Goal: Task Accomplishment & Management: Use online tool/utility

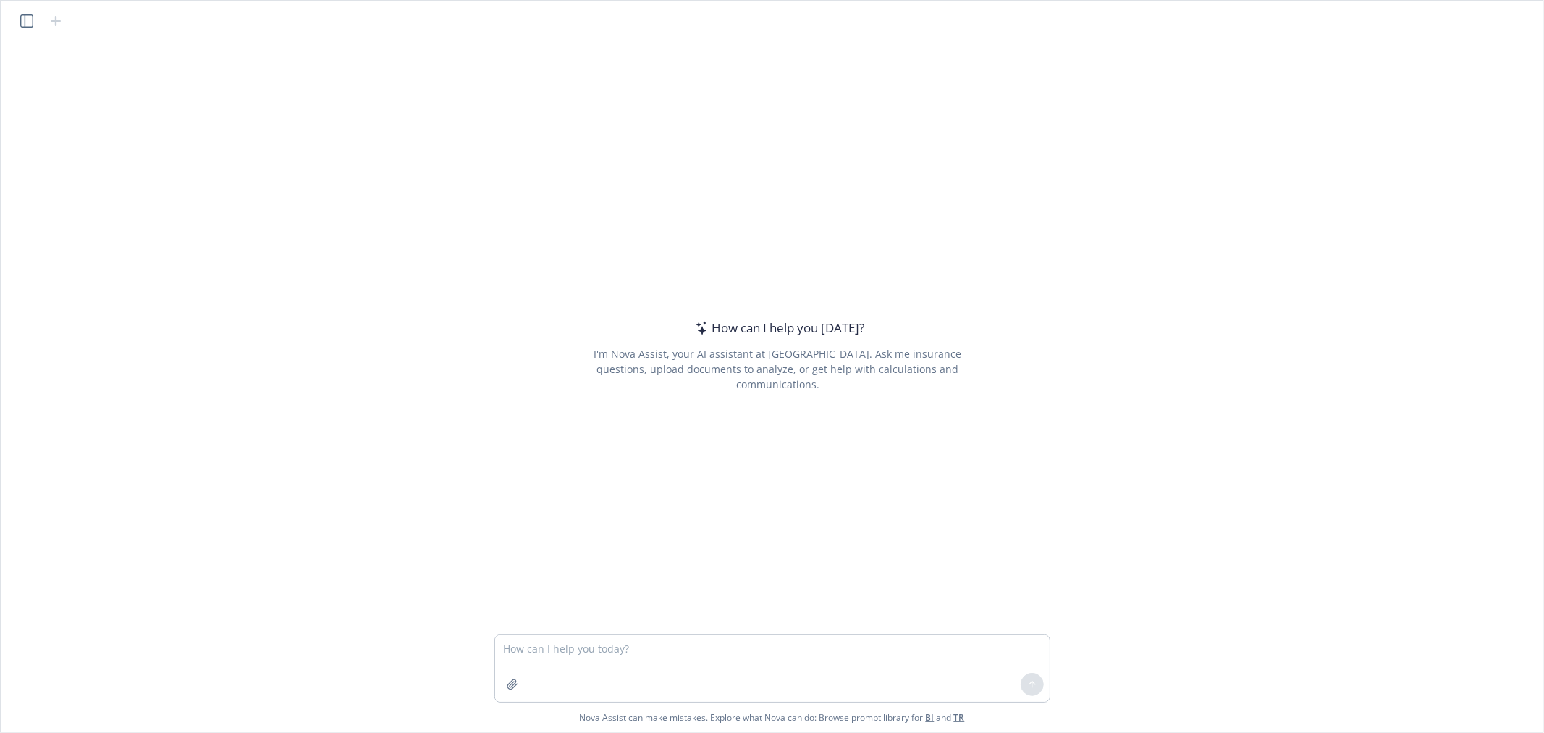
type textarea "W"
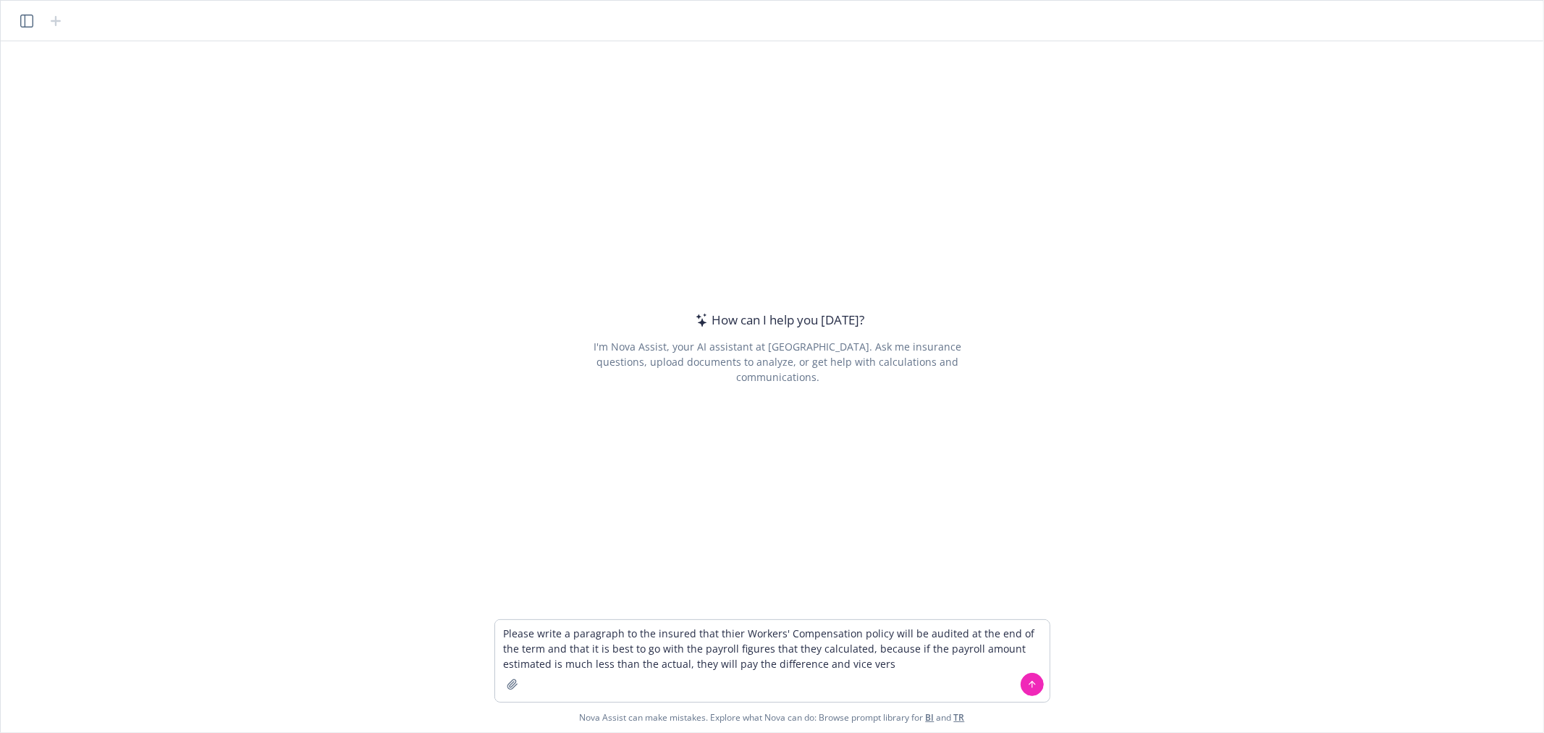
type textarea "Please write a paragraph to the insured that thier Workers' Compensation policy…"
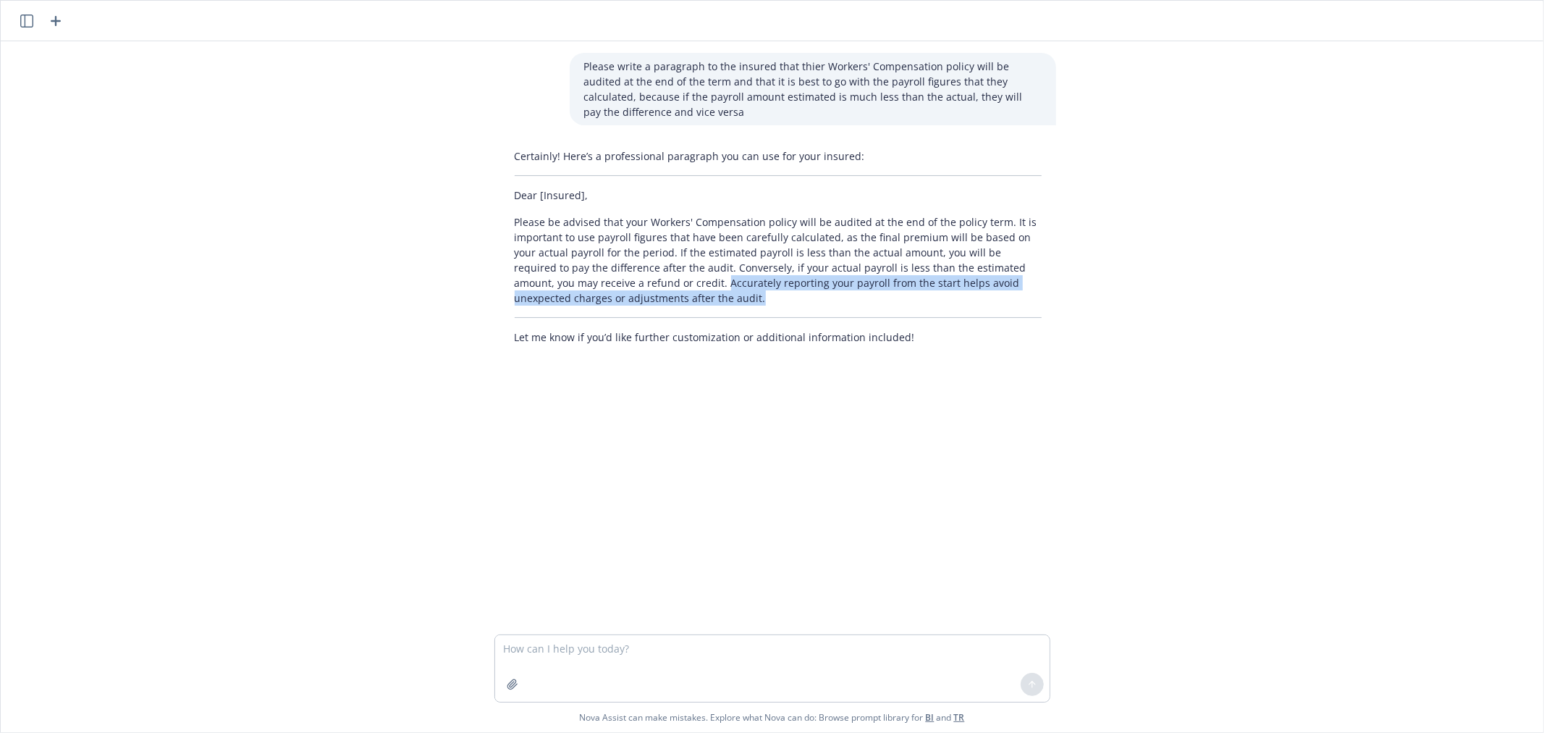
drag, startPoint x: 673, startPoint y: 297, endPoint x: 633, endPoint y: 280, distance: 43.8
click at [633, 280] on p "Please be advised that your Workers' Compensation policy will be audited at the…" at bounding box center [778, 259] width 527 height 91
copy p "Accurately reporting your payroll from the start helps avoid unexpected charges…"
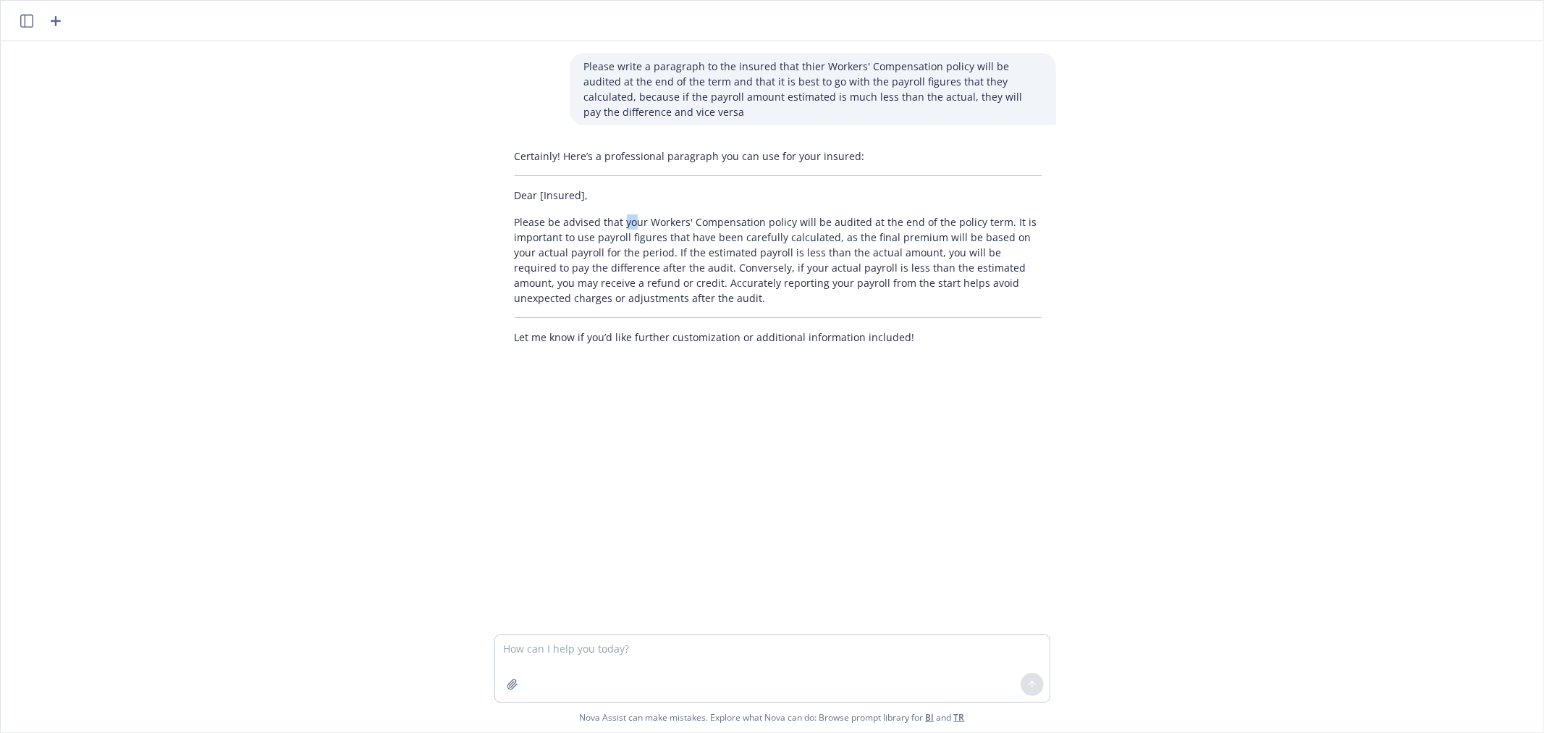
drag, startPoint x: 618, startPoint y: 220, endPoint x: 626, endPoint y: 220, distance: 8.0
click at [626, 220] on p "Please be advised that your Workers' Compensation policy will be audited at the…" at bounding box center [778, 259] width 527 height 91
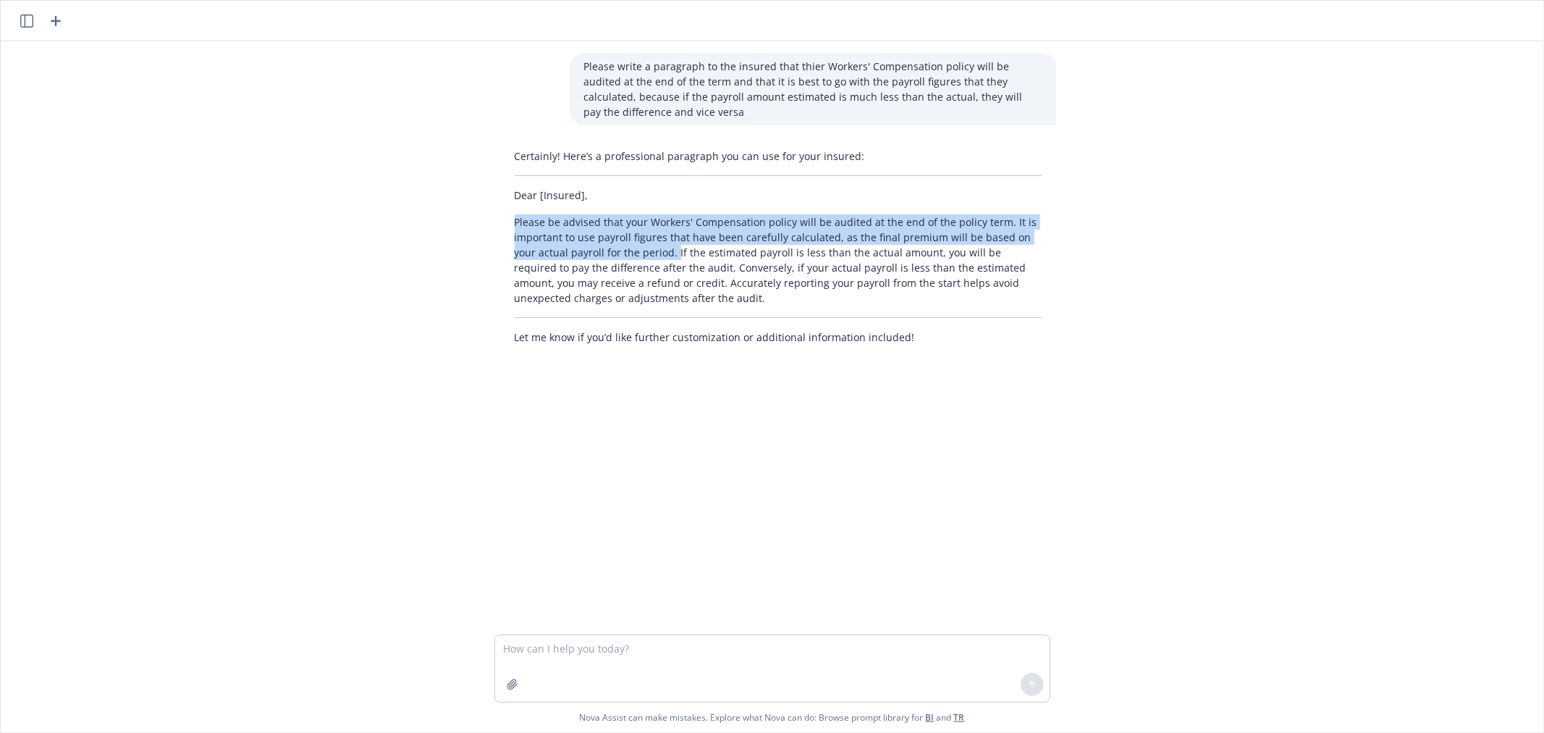
drag, startPoint x: 645, startPoint y: 254, endPoint x: 463, endPoint y: 216, distance: 185.7
click at [463, 216] on div "Please write a paragraph to the insured that thier Workers' Compensation policy…" at bounding box center [772, 337] width 1531 height 593
copy p "Please be advised that your Workers' Compensation policy will be audited at the…"
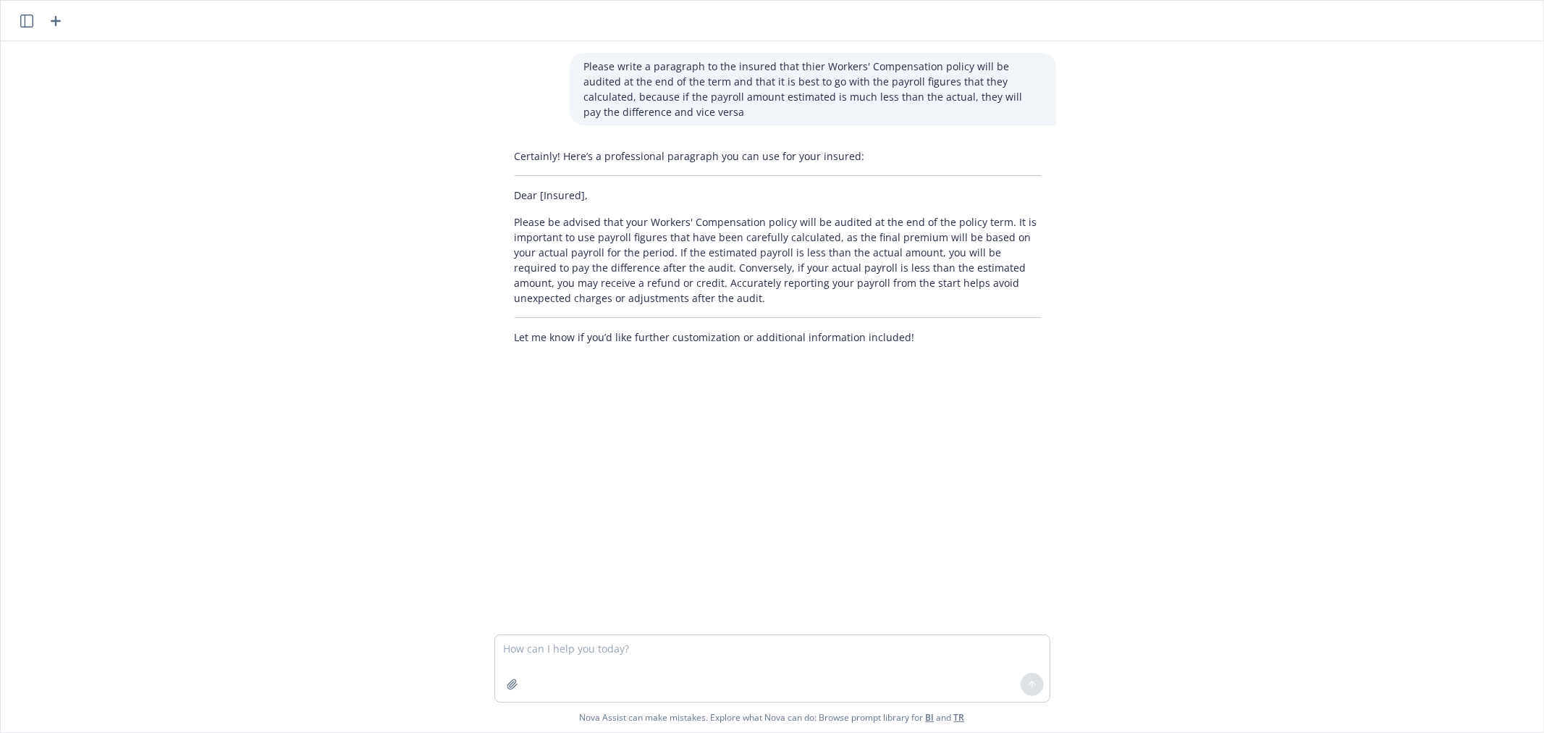
click at [884, 256] on p "Please be advised that your Workers' Compensation policy will be audited at the…" at bounding box center [778, 259] width 527 height 91
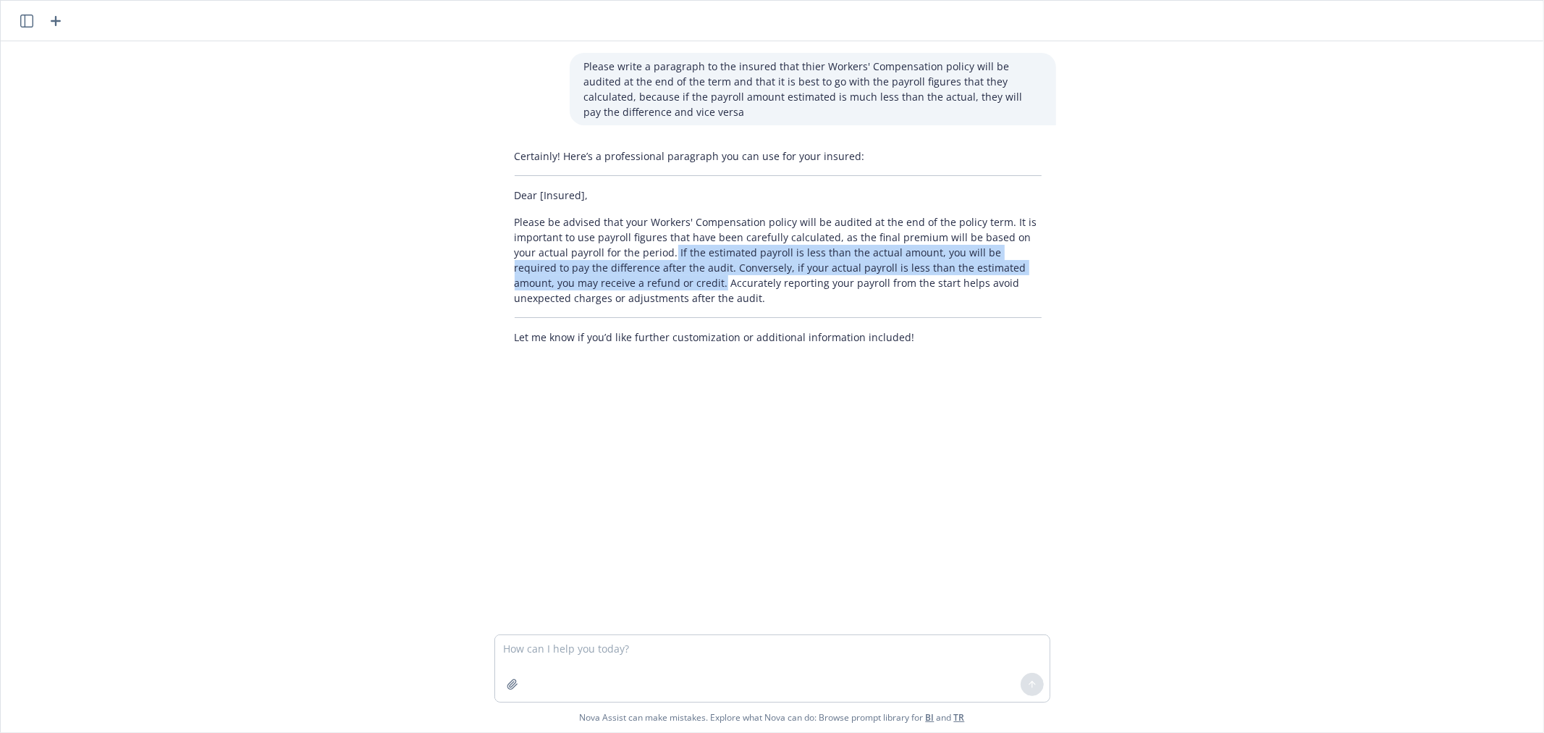
drag, startPoint x: 643, startPoint y: 248, endPoint x: 630, endPoint y: 278, distance: 33.1
click at [630, 278] on p "Please be advised that your Workers' Compensation policy will be audited at the…" at bounding box center [778, 259] width 527 height 91
copy p "If the estimated payroll is less than the actual amount, you will be required t…"
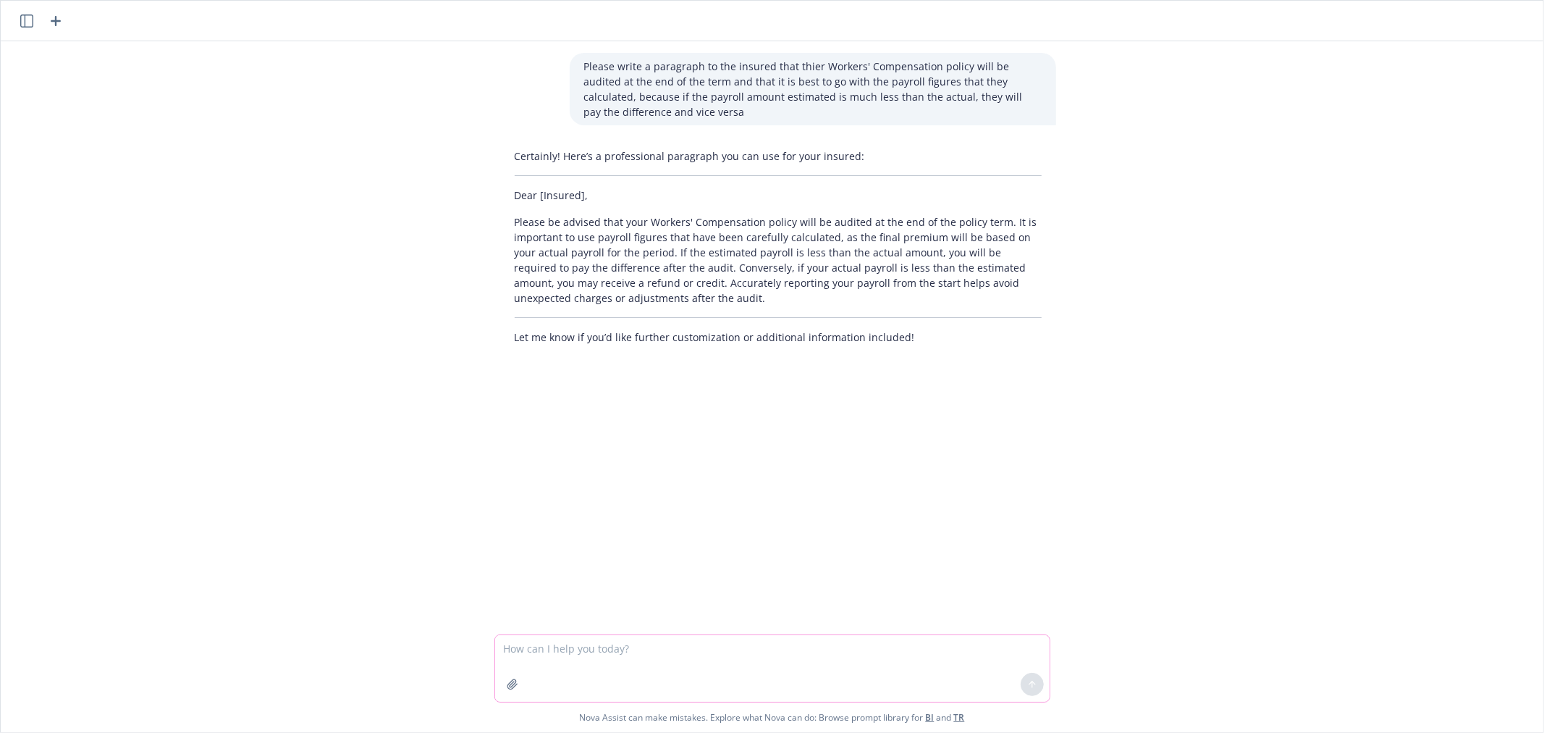
click at [675, 655] on textarea at bounding box center [772, 668] width 555 height 67
type textarea "is that accurate?"
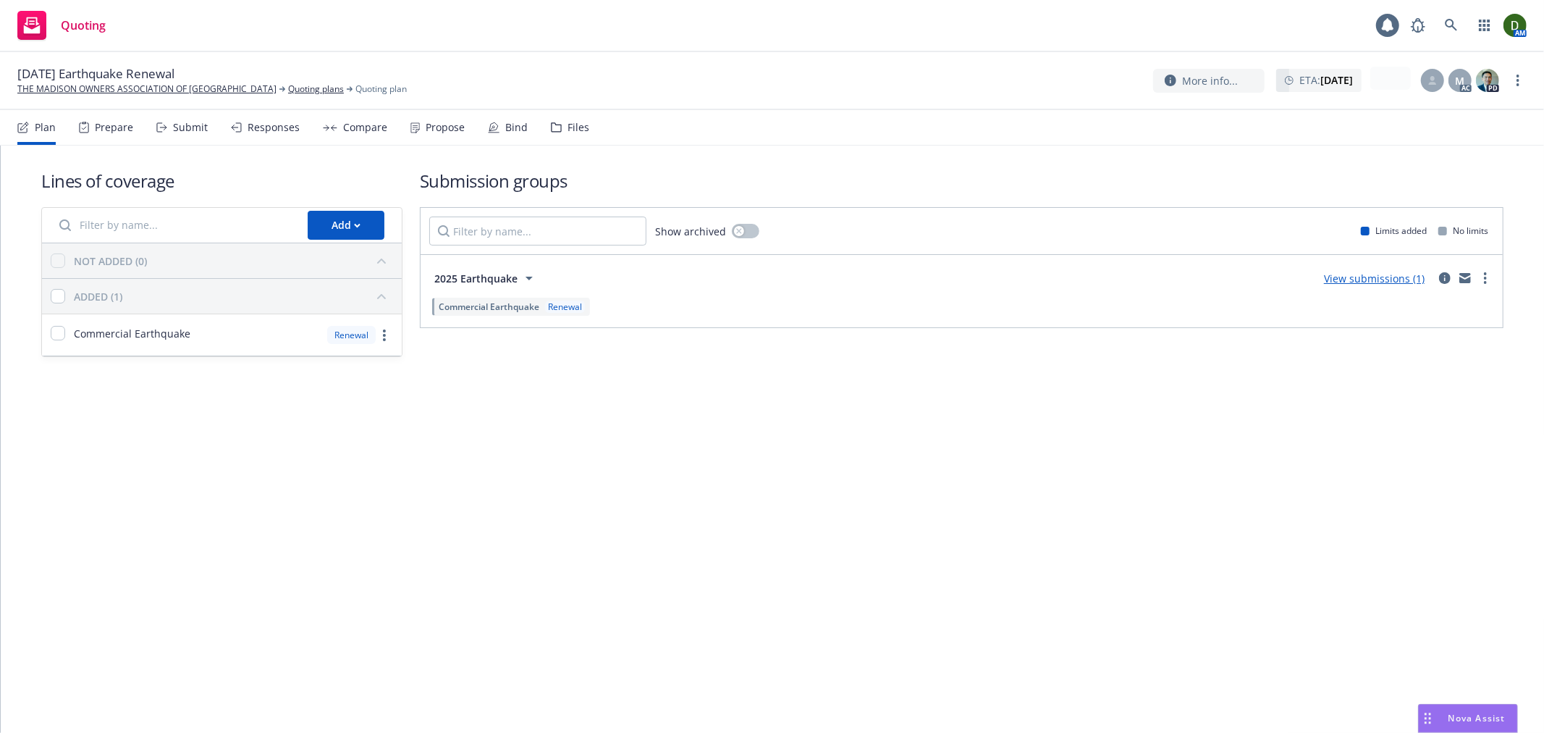
click at [573, 114] on div "Files" at bounding box center [570, 127] width 38 height 35
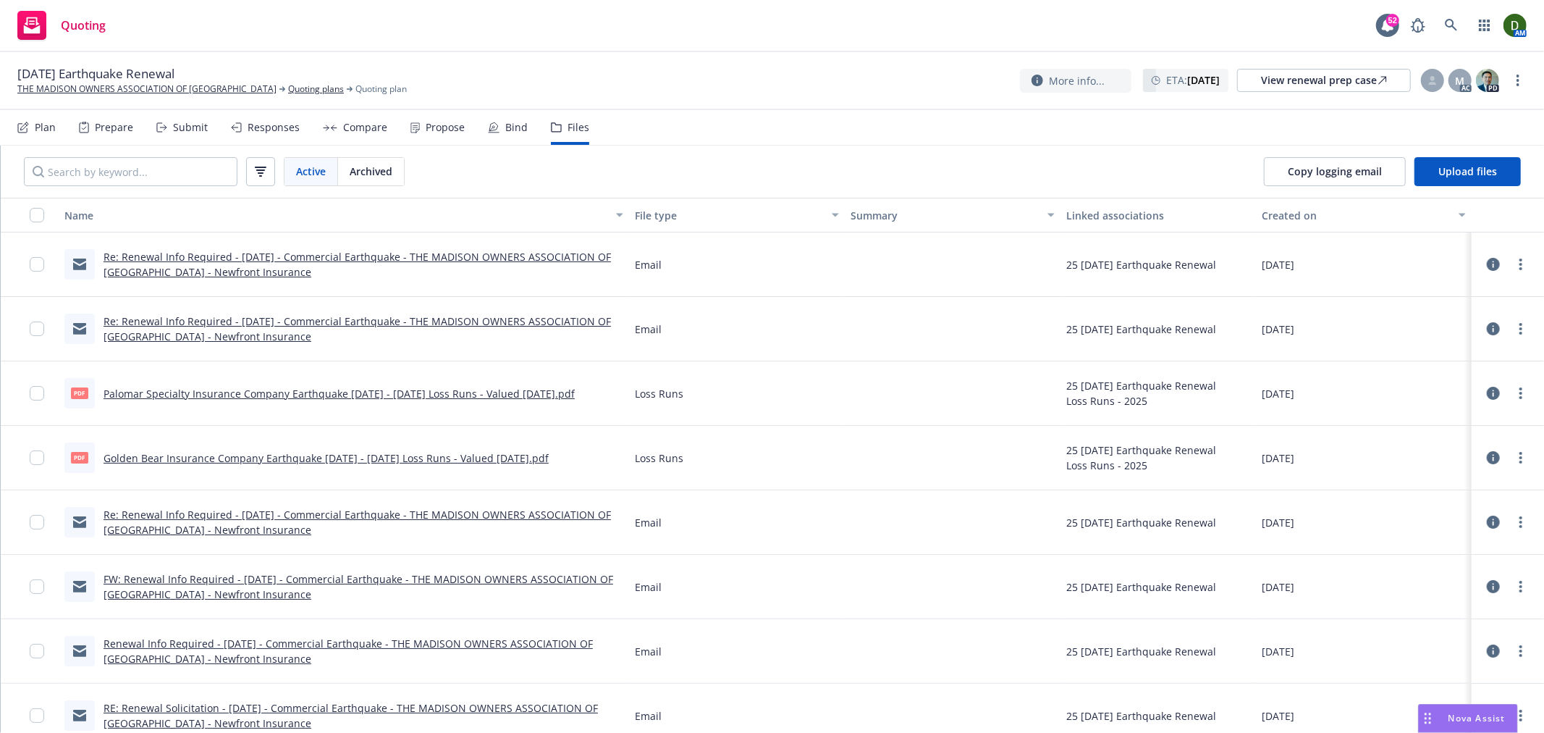
click at [508, 250] on link "Re: Renewal Info Required - 10/03/25 - Commercial Earthquake - THE MADISON OWNE…" at bounding box center [358, 264] width 508 height 29
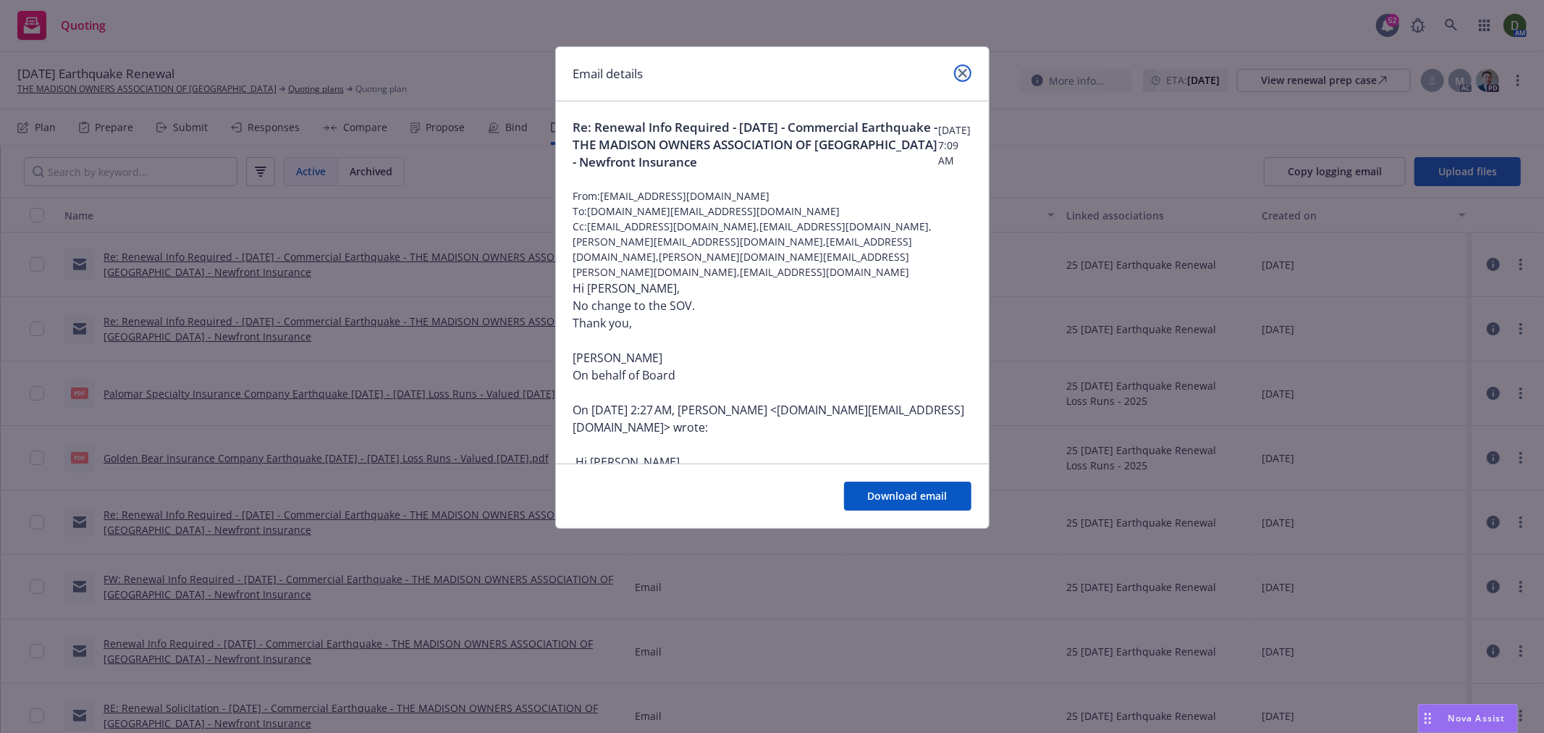
click at [963, 67] on link "close" at bounding box center [962, 72] width 17 height 17
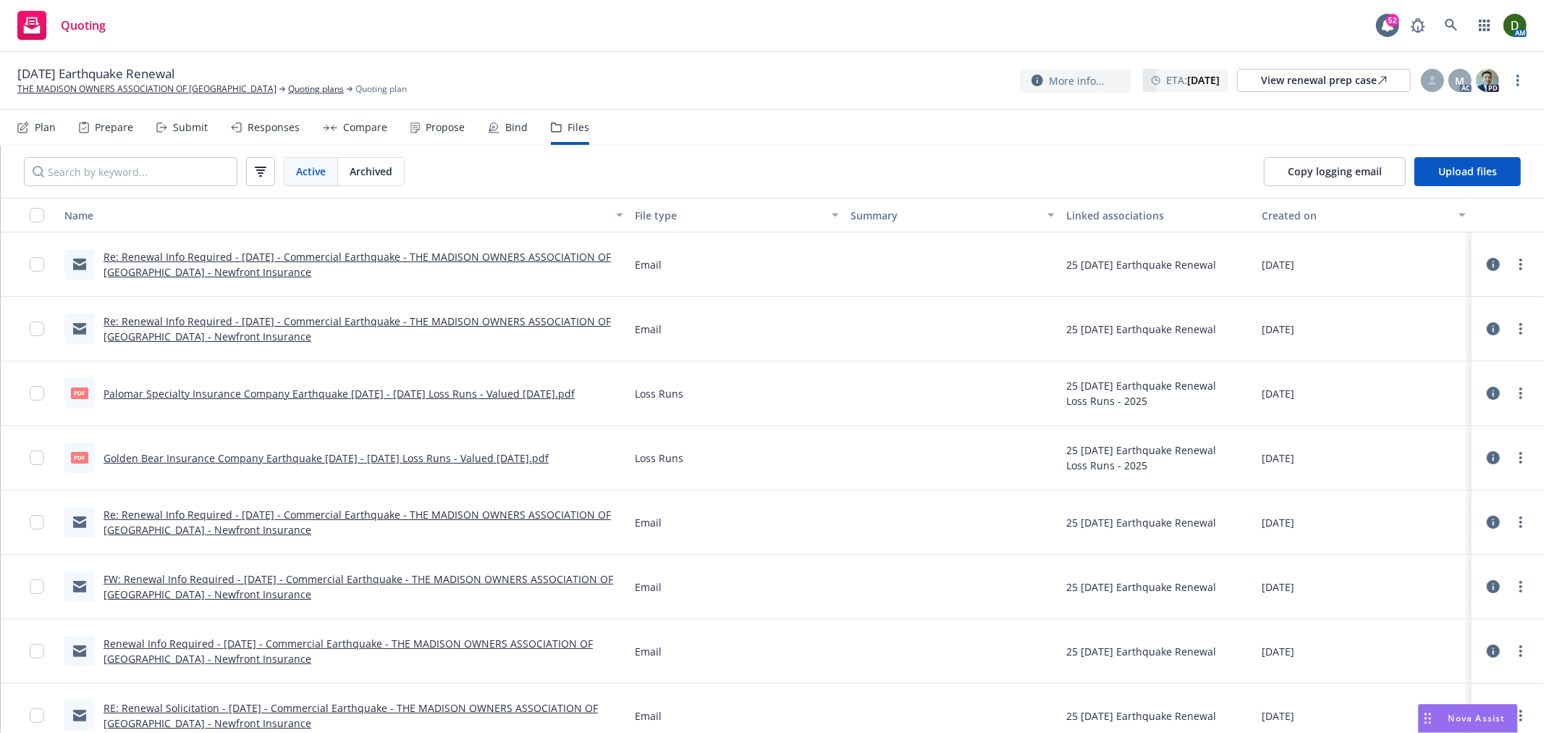
click at [359, 315] on link "Re: Renewal Info Required - 10/03/25 - Commercial Earthquake - THE MADISON OWNE…" at bounding box center [358, 328] width 508 height 29
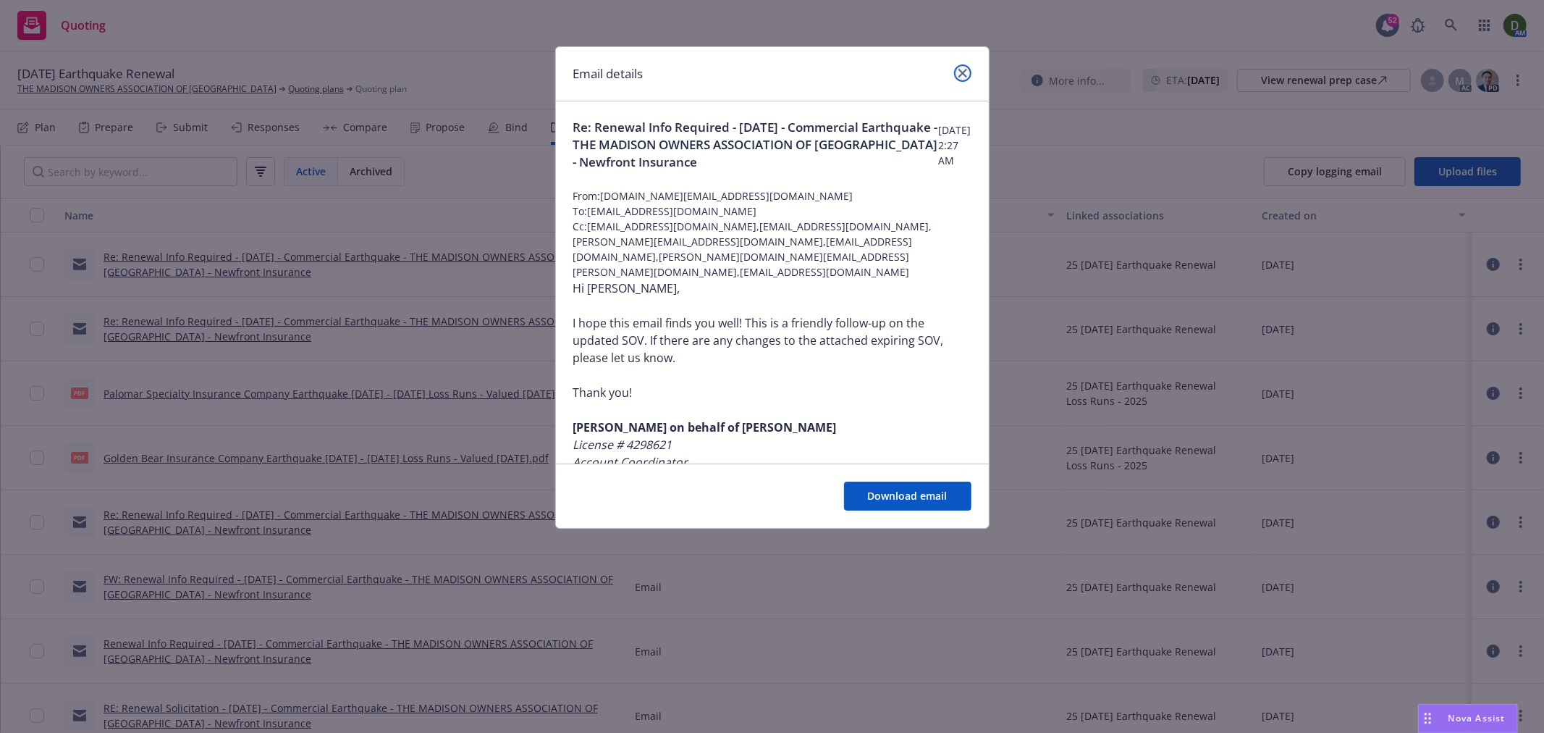
click at [961, 80] on link "close" at bounding box center [962, 72] width 17 height 17
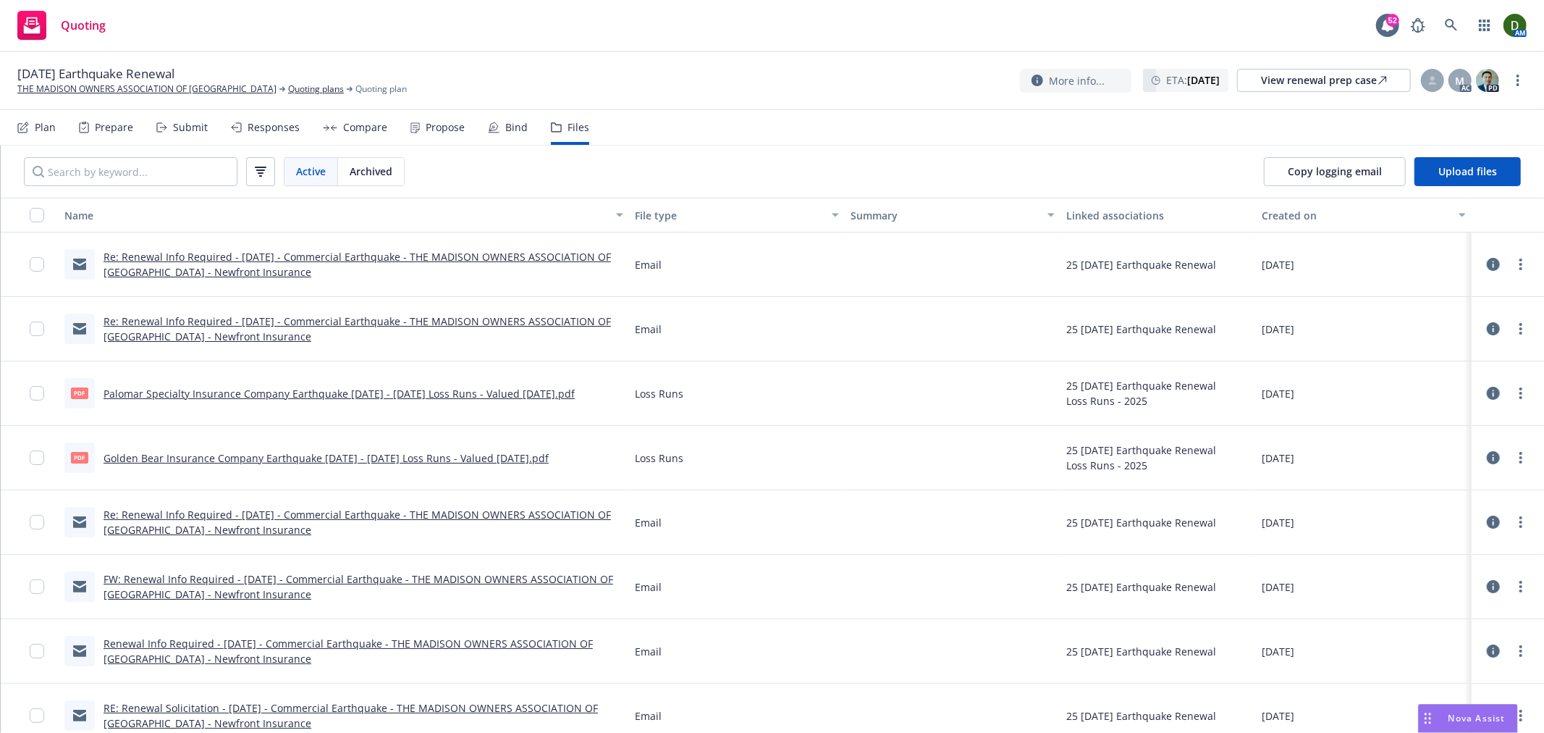
scroll to position [80, 0]
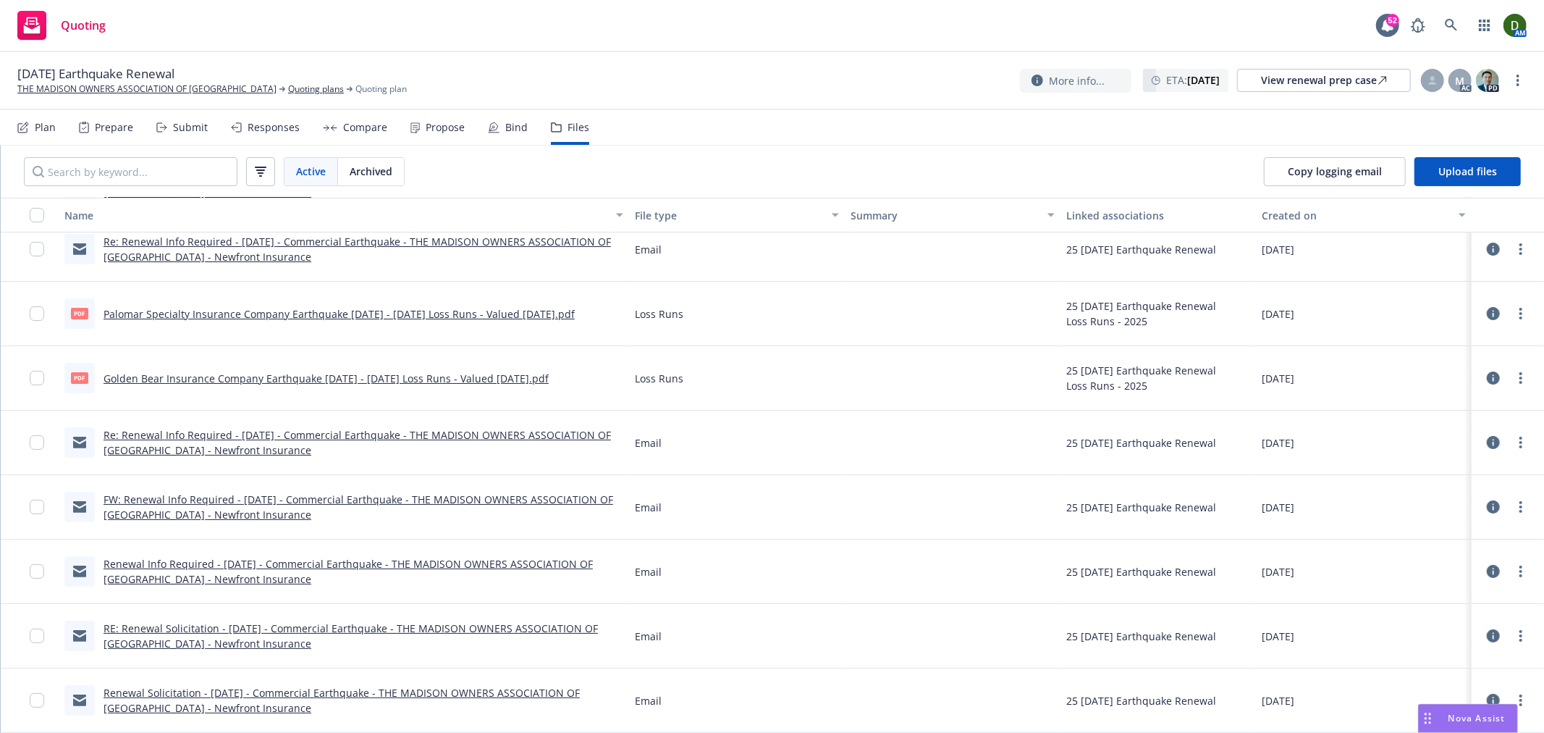
click at [295, 434] on link "Re: Renewal Info Required - 10/03/25 - Commercial Earthquake - THE MADISON OWNE…" at bounding box center [358, 442] width 508 height 29
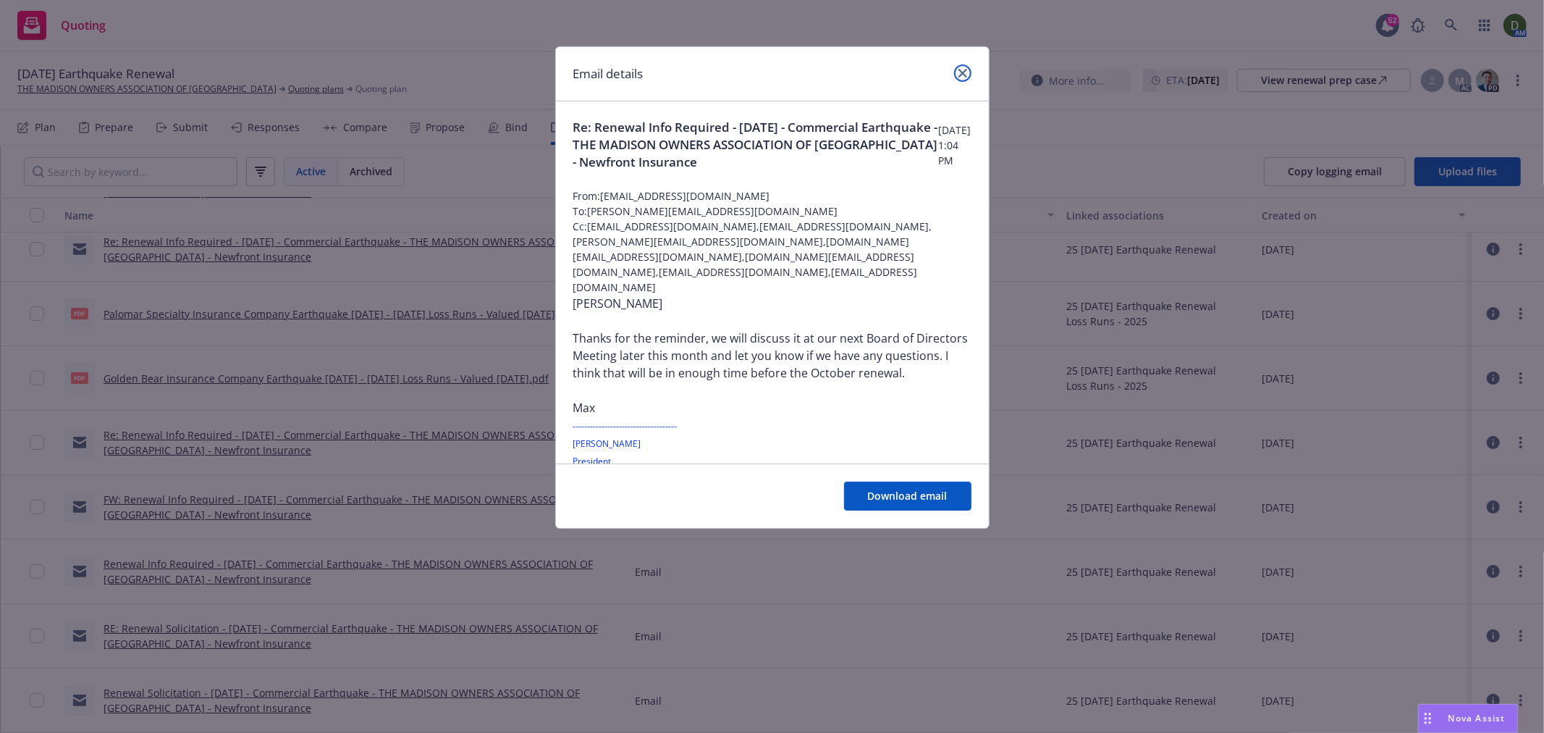
click at [961, 75] on icon "close" at bounding box center [963, 73] width 9 height 9
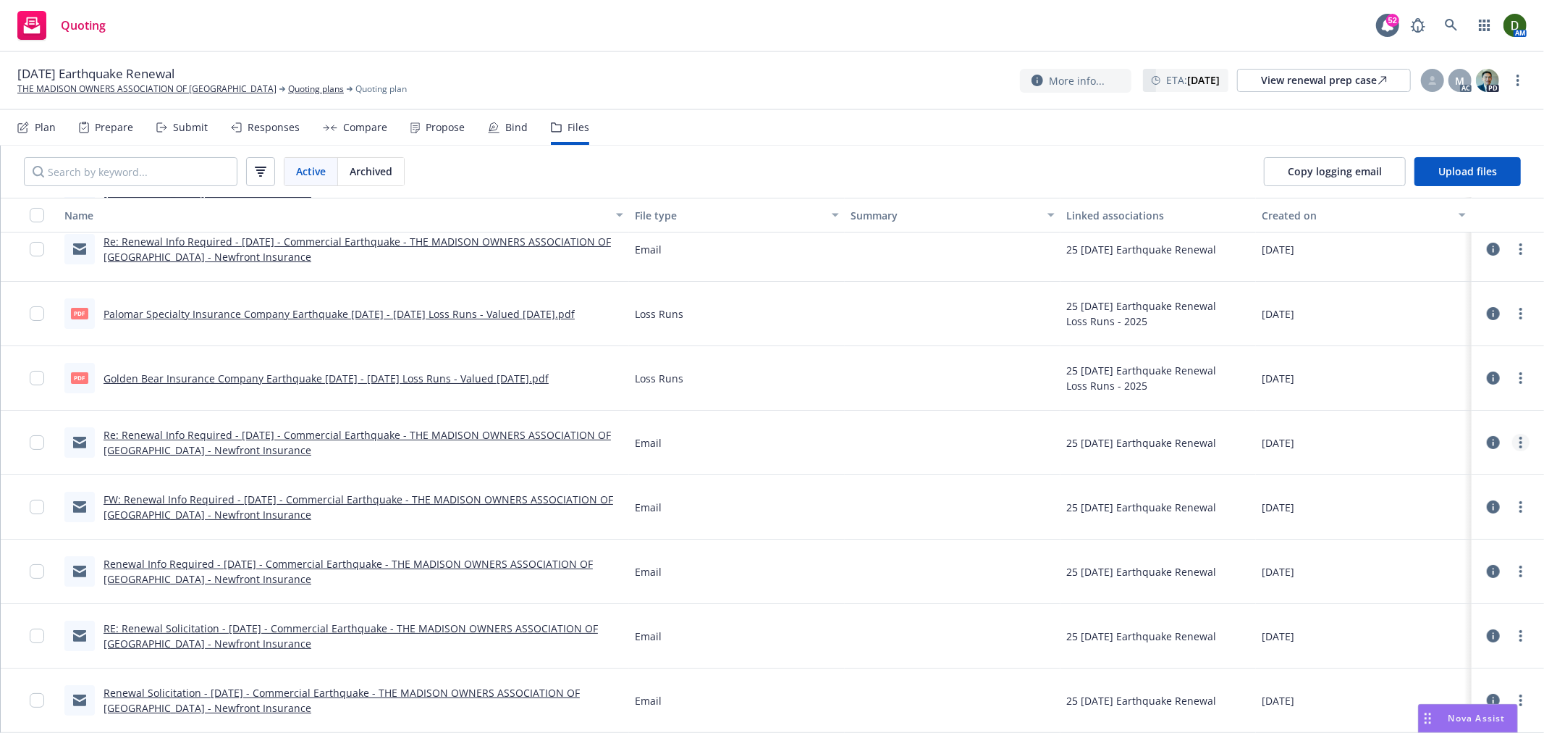
click at [1512, 436] on link "more" at bounding box center [1520, 442] width 17 height 17
click at [1473, 468] on link "Archive" at bounding box center [1445, 471] width 144 height 29
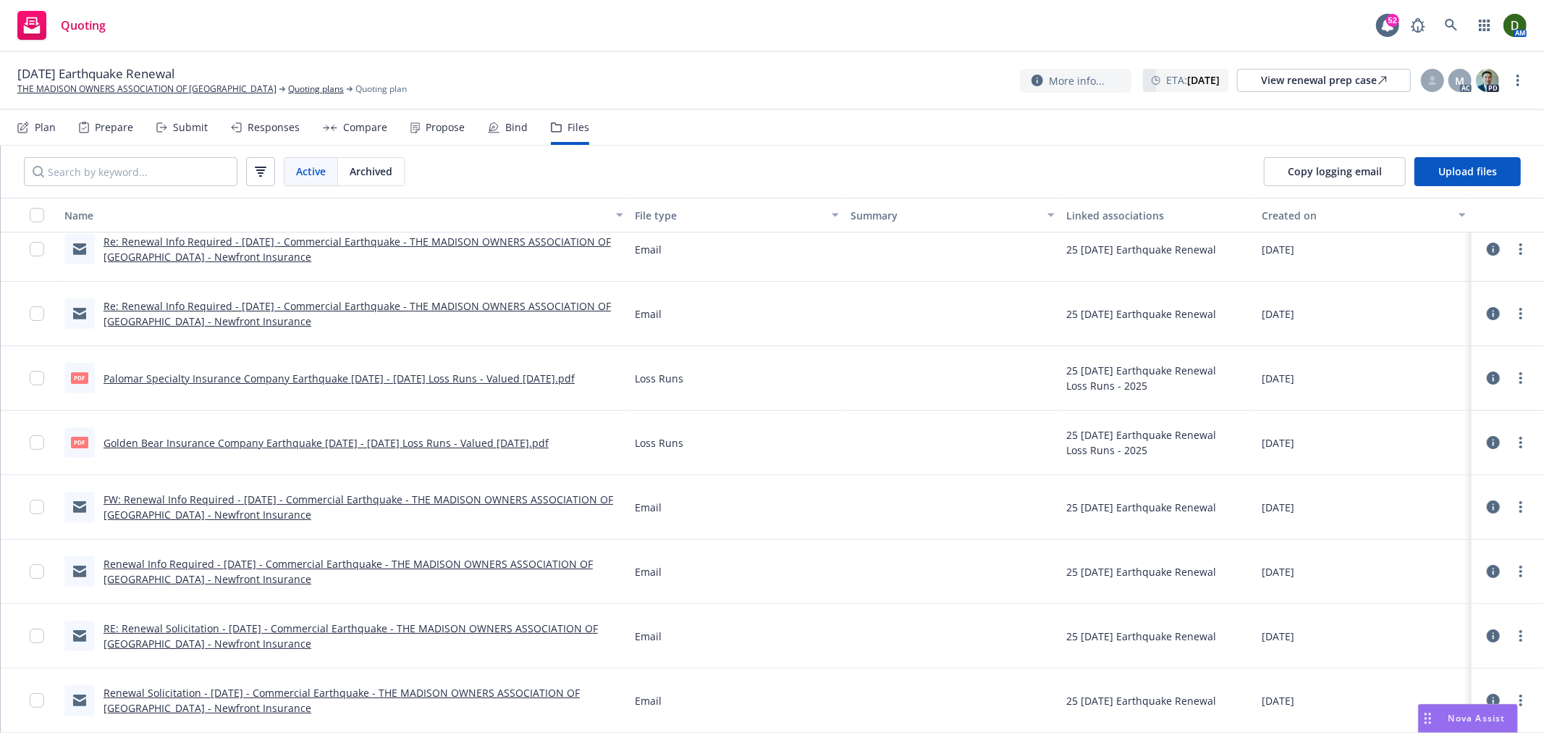
click at [188, 516] on link "FW: Renewal Info Required - 10/03/25 - Commercial Earthquake - THE MADISON OWNE…" at bounding box center [359, 506] width 510 height 29
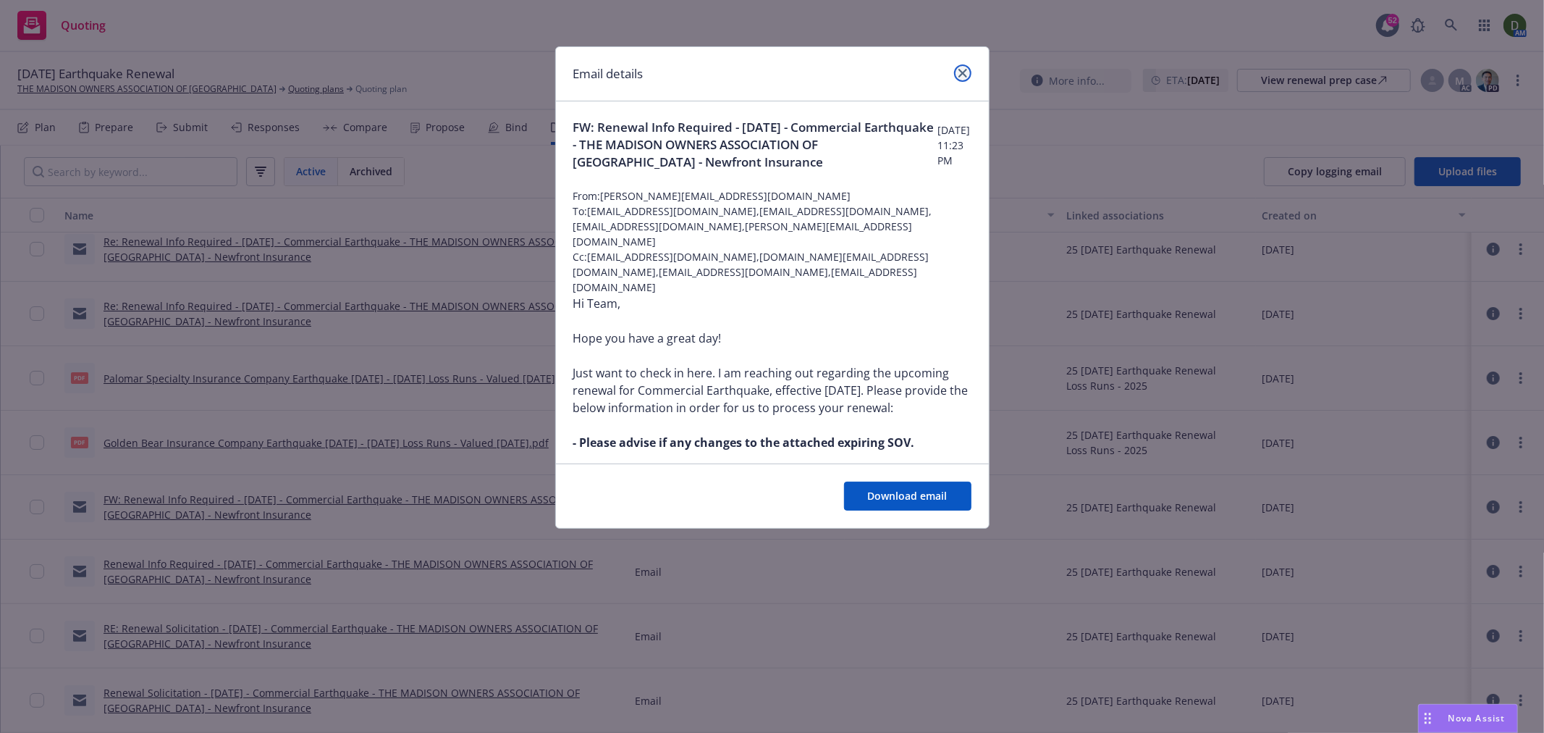
click at [964, 80] on link "close" at bounding box center [962, 72] width 17 height 17
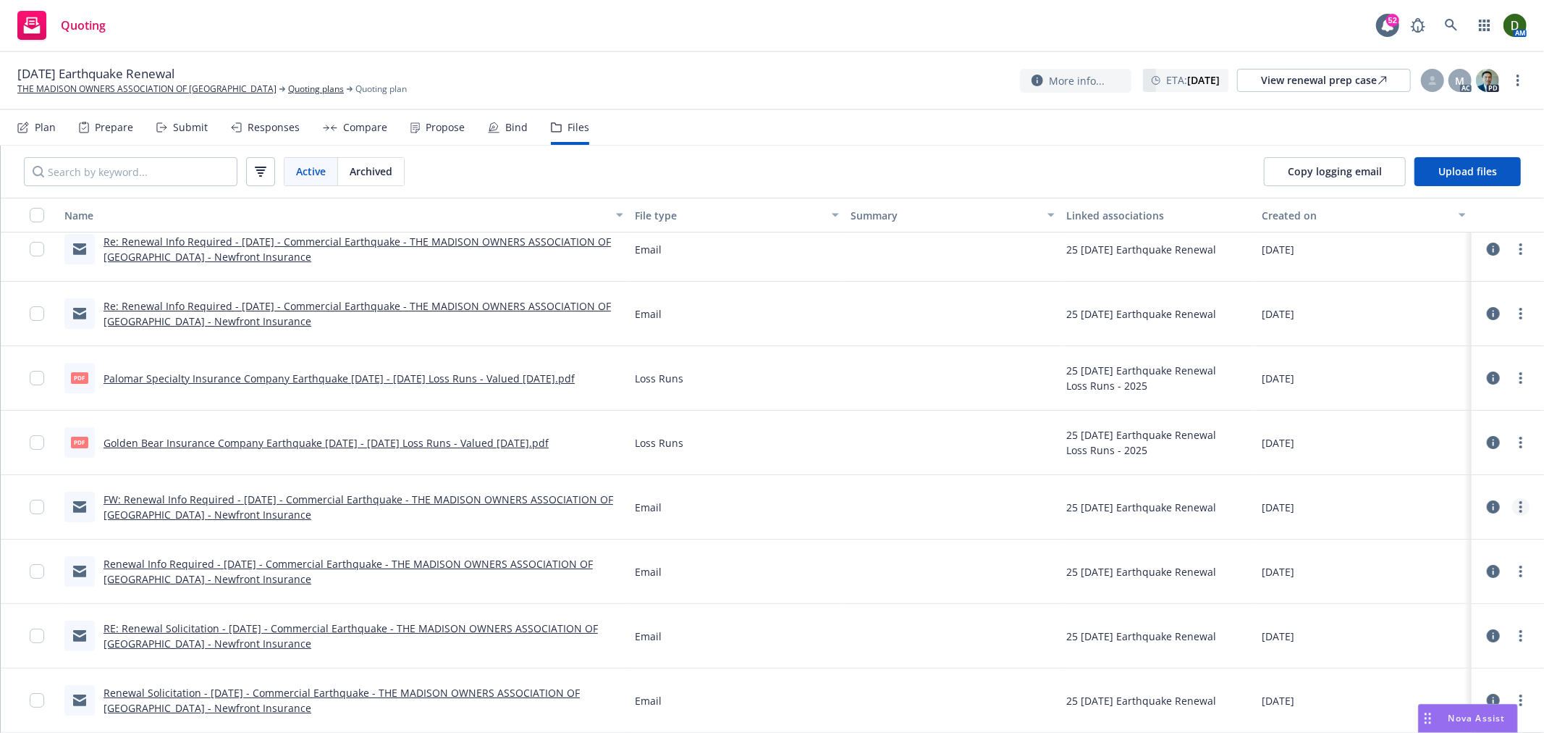
click at [1514, 502] on link "more" at bounding box center [1520, 506] width 17 height 17
drag, startPoint x: 1468, startPoint y: 534, endPoint x: 1461, endPoint y: 532, distance: 7.4
click at [1467, 532] on link "Archive" at bounding box center [1445, 535] width 144 height 29
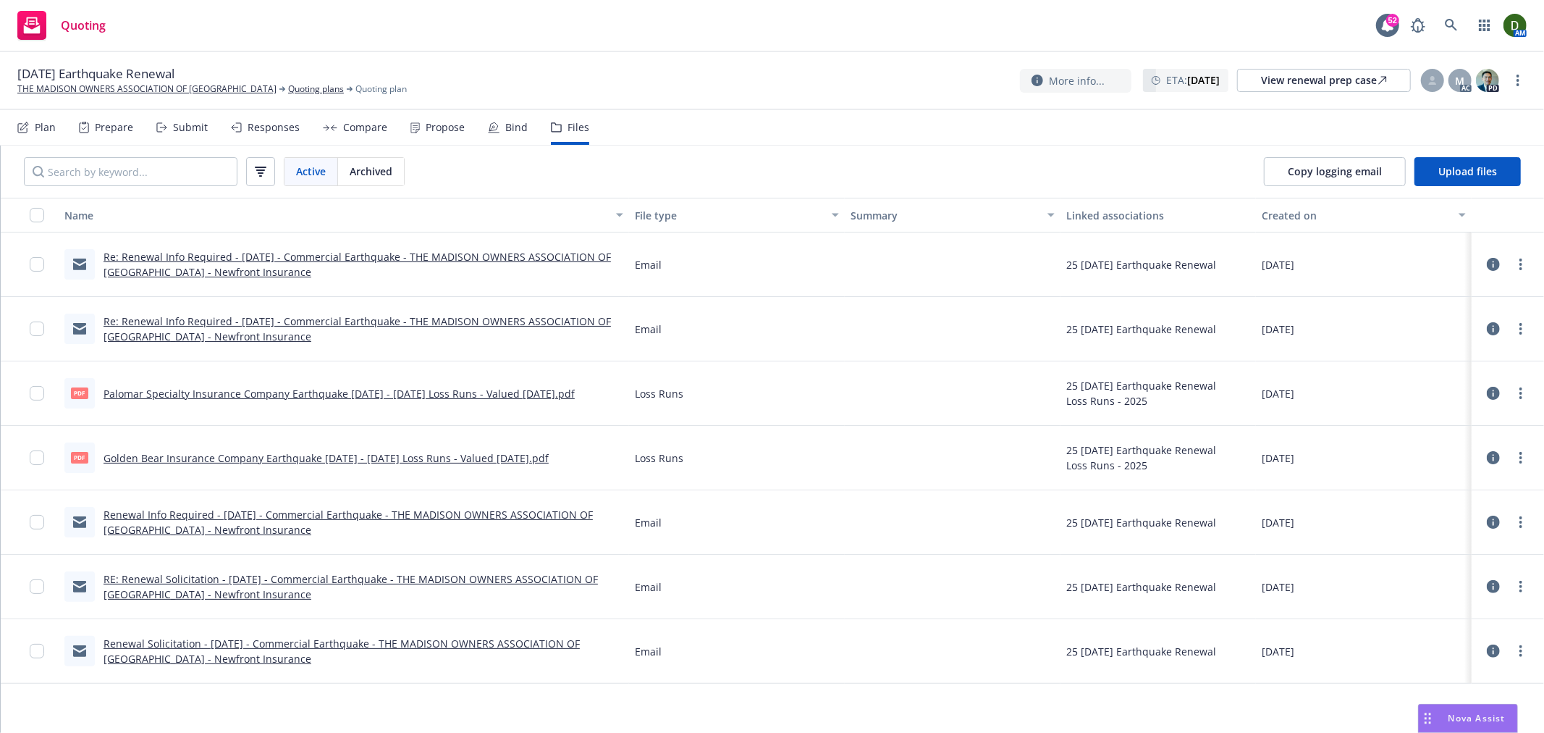
click at [160, 529] on link "Renewal Info Required - 10/03/25 - Commercial Earthquake - THE MADISON OWNERS A…" at bounding box center [348, 522] width 489 height 29
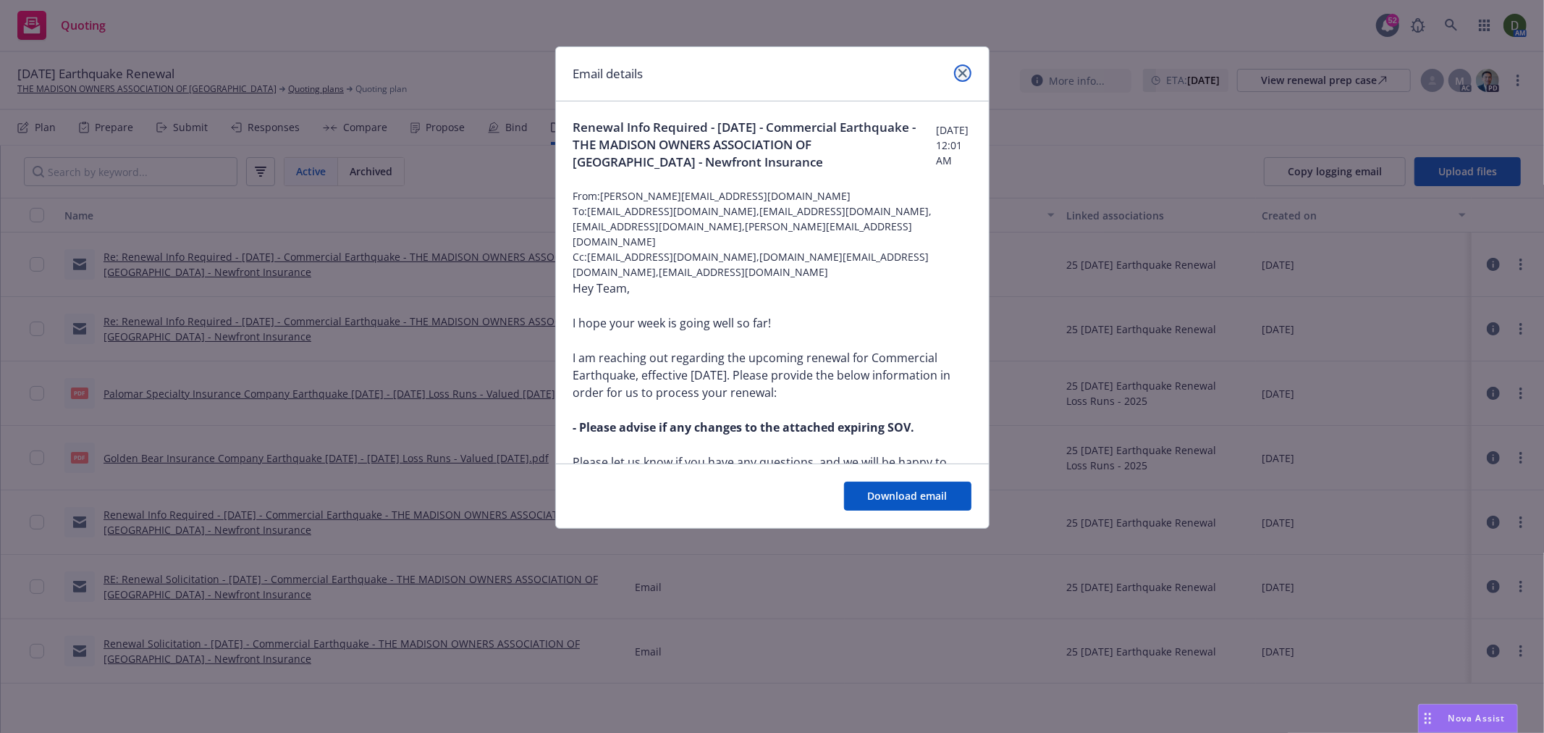
click at [967, 75] on link "close" at bounding box center [962, 72] width 17 height 17
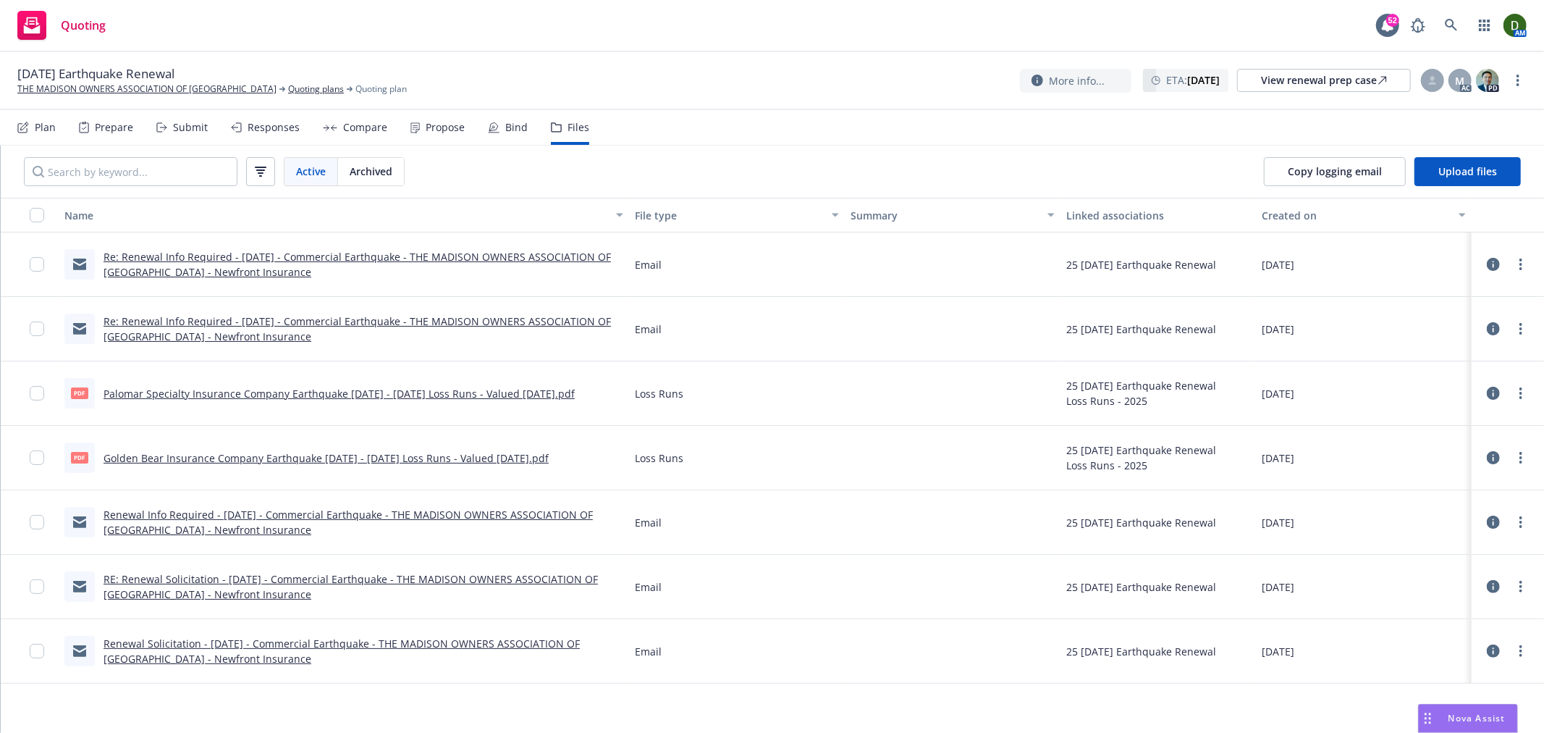
click at [161, 327] on div "Re: Renewal Info Required - 10/03/25 - Commercial Earthquake - THE MADISON OWNE…" at bounding box center [364, 328] width 520 height 30
click at [185, 324] on link "Re: Renewal Info Required - 10/03/25 - Commercial Earthquake - THE MADISON OWNE…" at bounding box center [358, 328] width 508 height 29
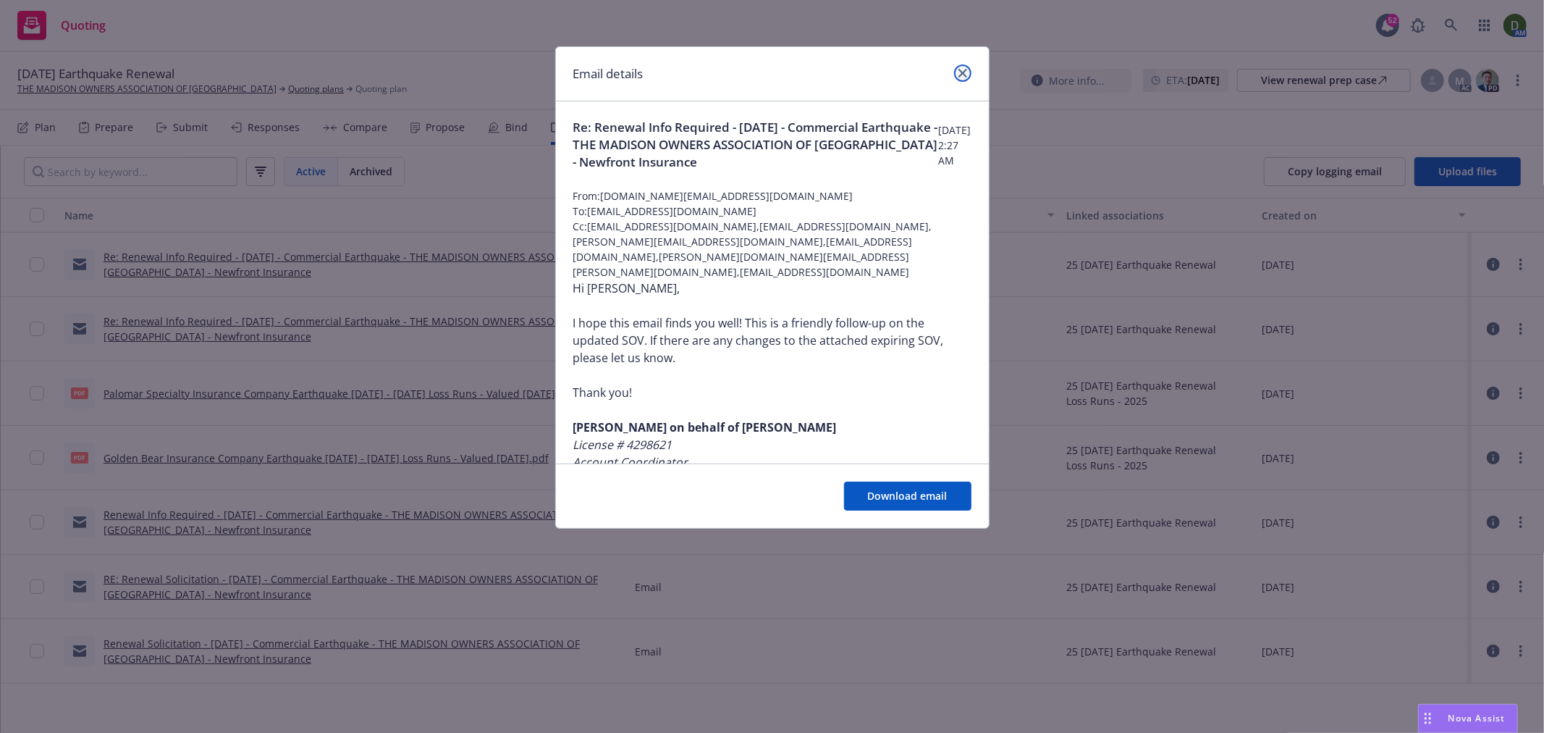
click at [964, 81] on link "close" at bounding box center [962, 72] width 17 height 17
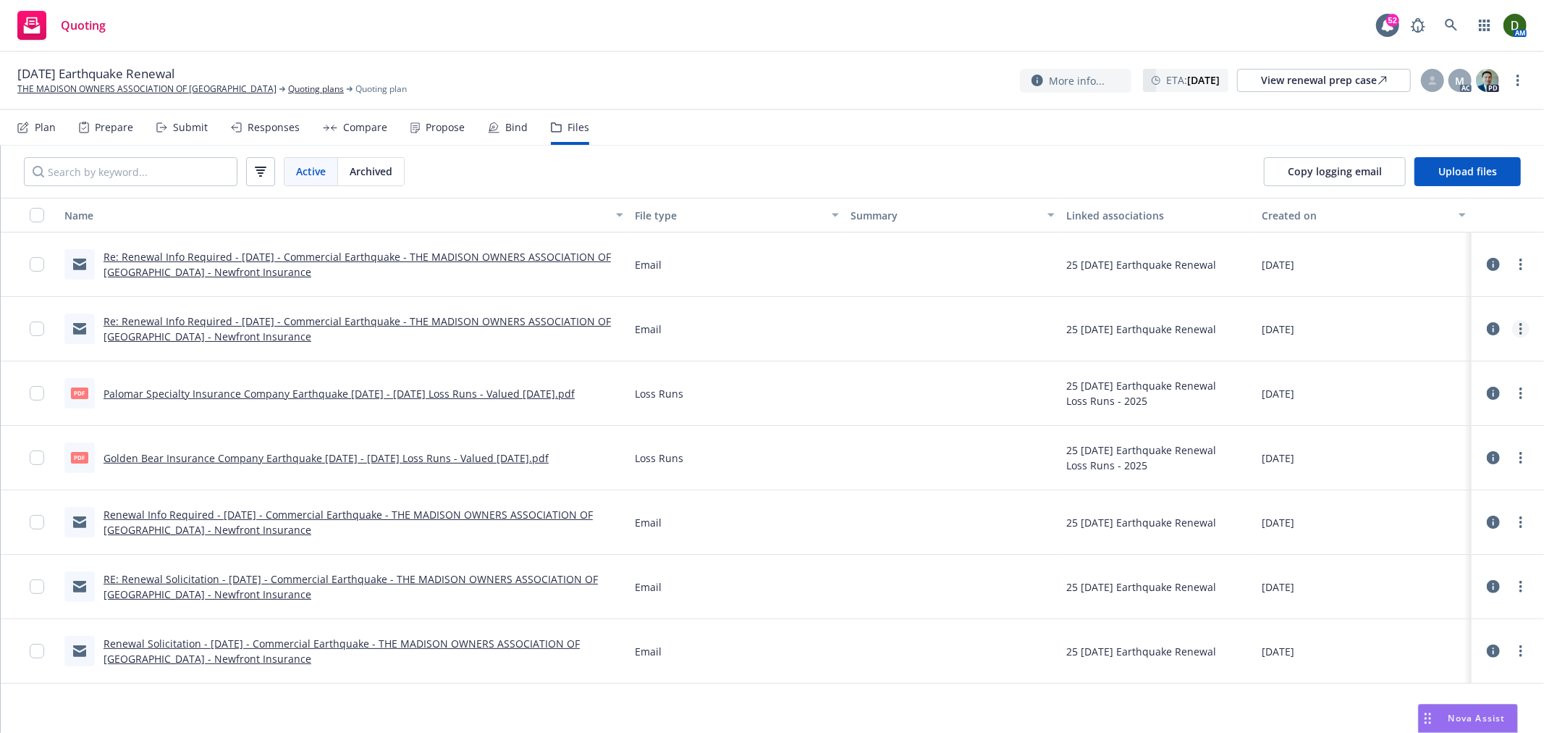
click at [1520, 334] on circle "more" at bounding box center [1521, 333] width 3 height 3
click at [1450, 365] on link "Archive" at bounding box center [1457, 358] width 144 height 29
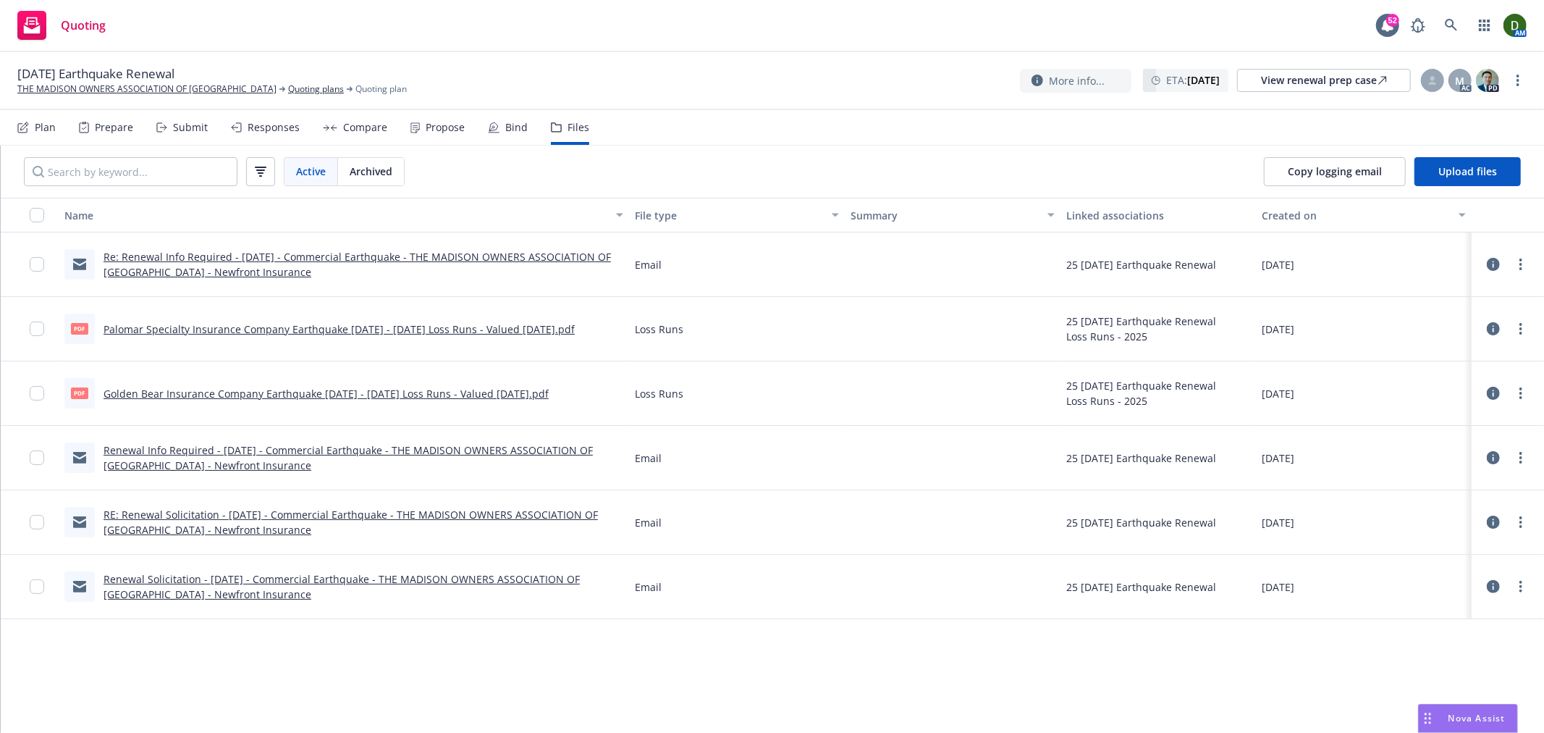
click at [177, 530] on link "RE: Renewal Solicitation - 10/03/25 - Commercial Earthquake - THE MADISON OWNER…" at bounding box center [351, 522] width 494 height 29
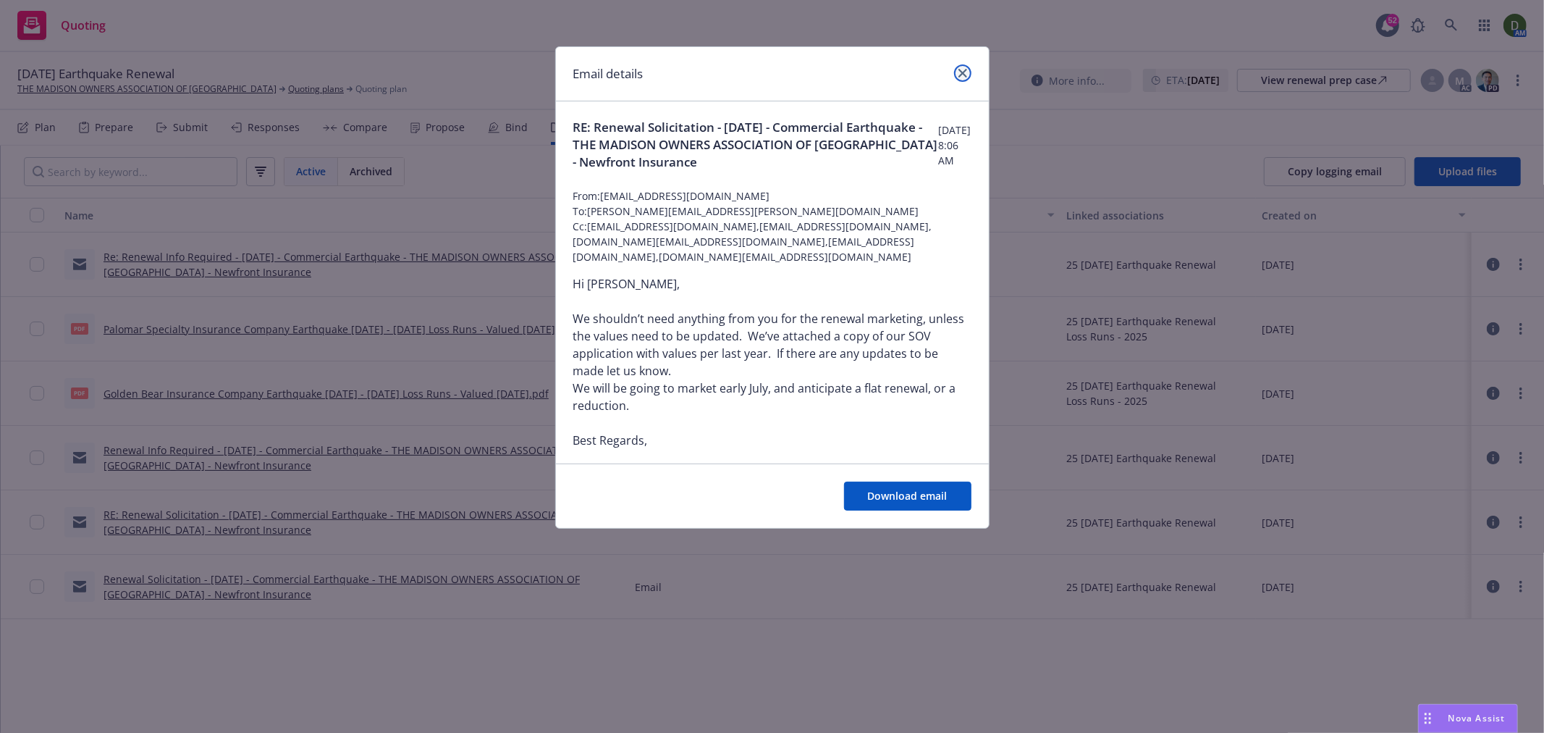
click at [967, 73] on link "close" at bounding box center [962, 72] width 17 height 17
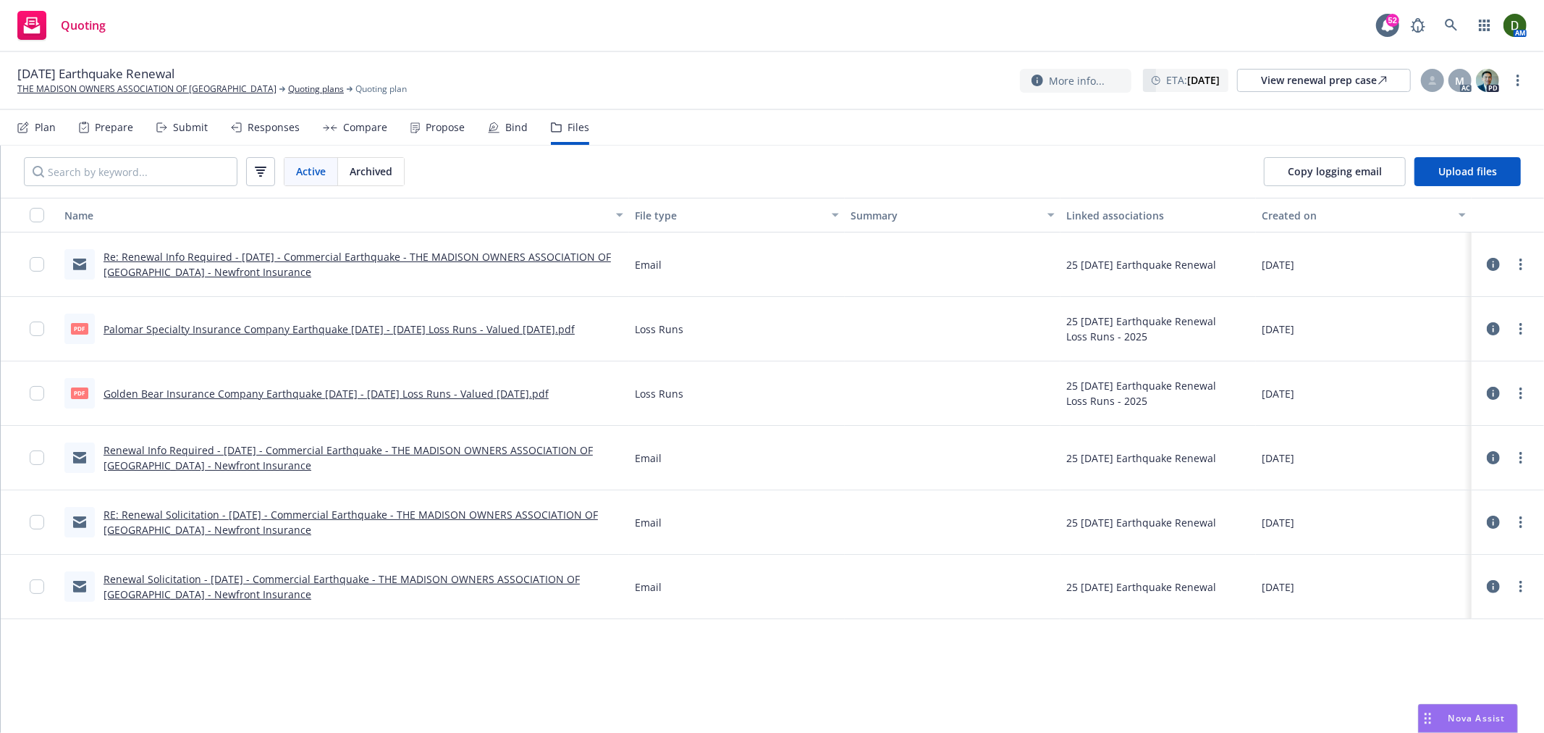
click at [153, 588] on link "Renewal Solicitation - 10/03/25 - Commercial Earthquake - THE MADISON OWNERS AS…" at bounding box center [342, 586] width 476 height 29
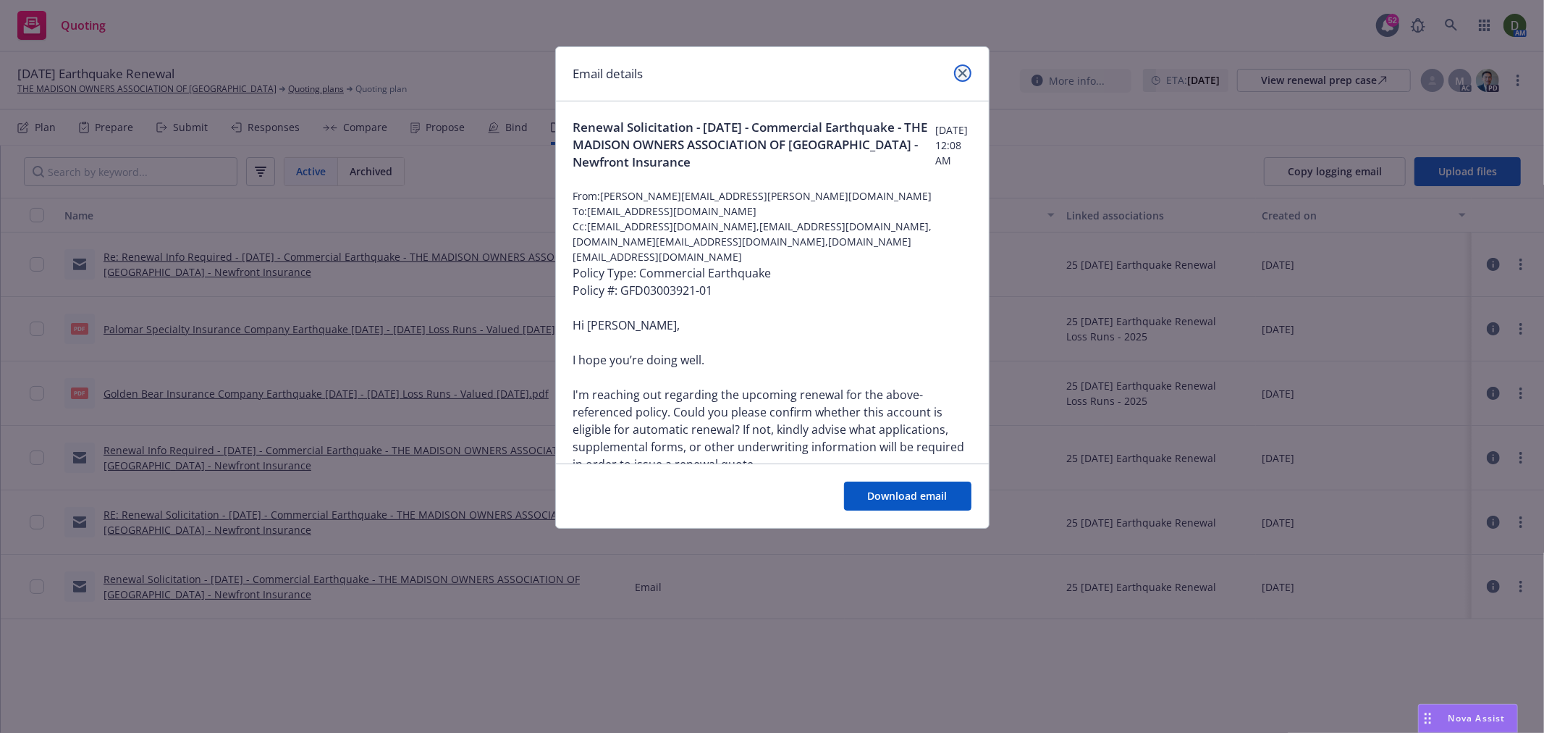
click at [961, 75] on icon "close" at bounding box center [963, 73] width 9 height 9
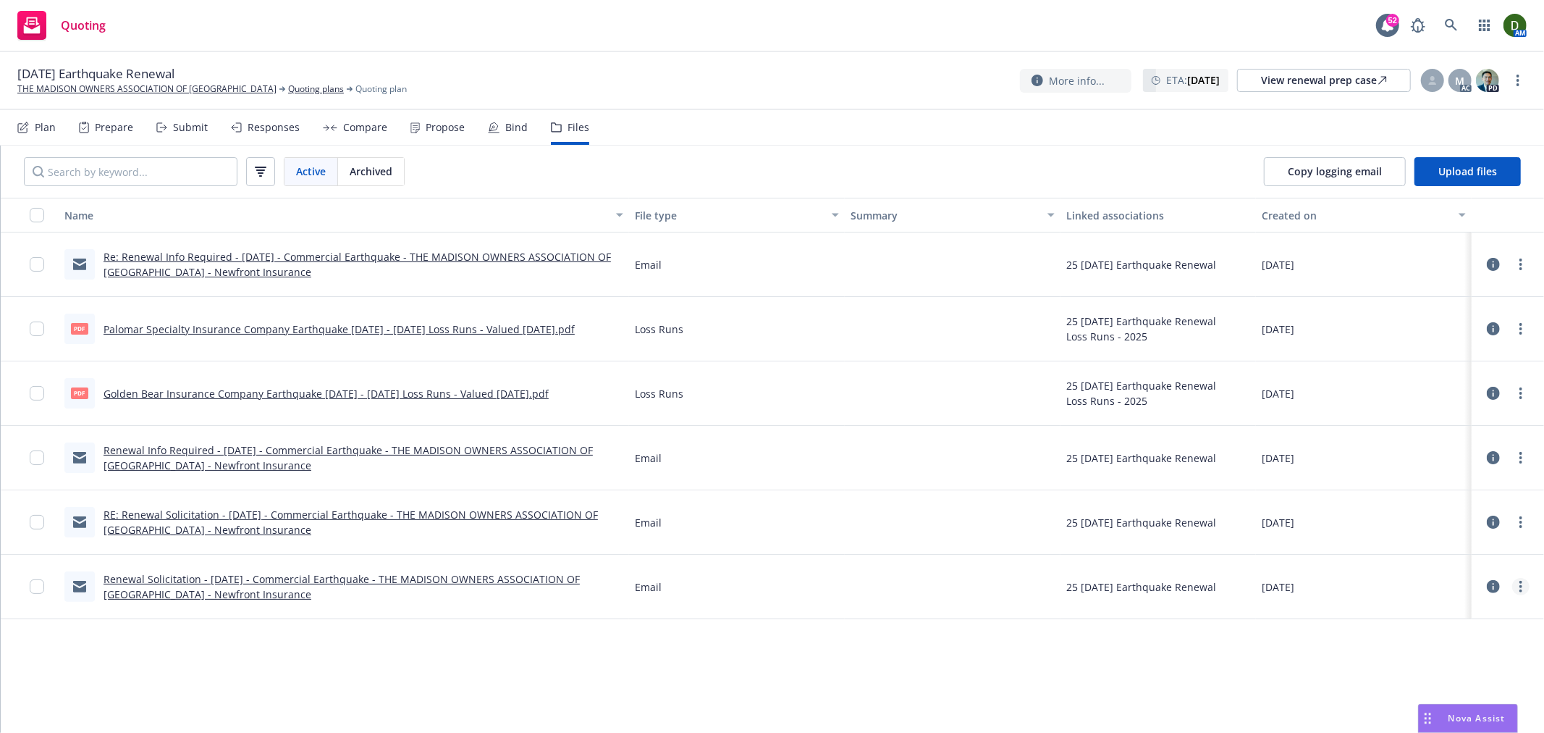
click at [1525, 582] on link "more" at bounding box center [1520, 586] width 17 height 17
click at [1430, 662] on link "Edit" at bounding box center [1457, 674] width 144 height 29
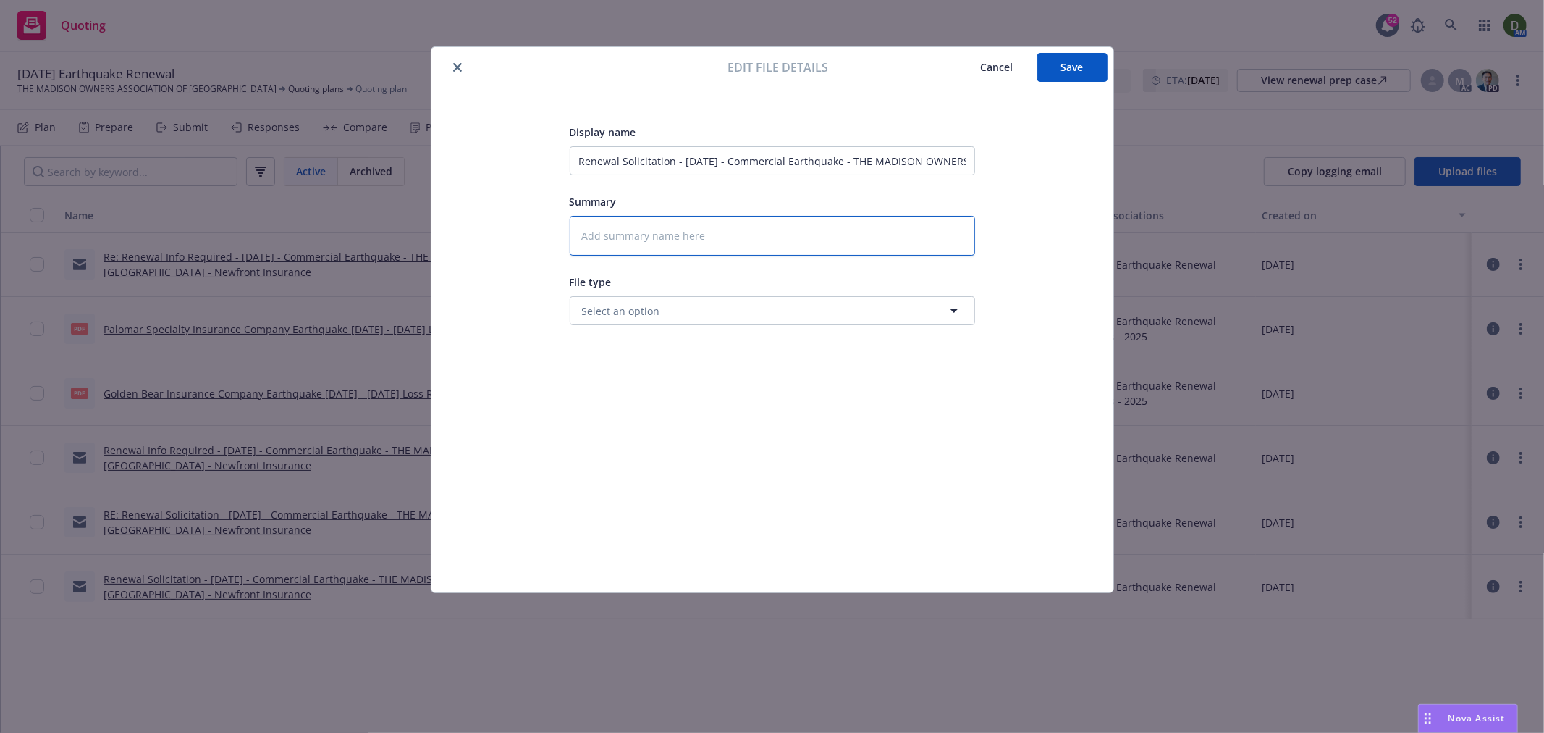
click at [741, 240] on textarea at bounding box center [772, 236] width 405 height 40
click at [778, 170] on input "Renewal Solicitation - 10/03/25 - Commercial Earthquake - THE MADISON OWNERS AS…" at bounding box center [772, 160] width 405 height 29
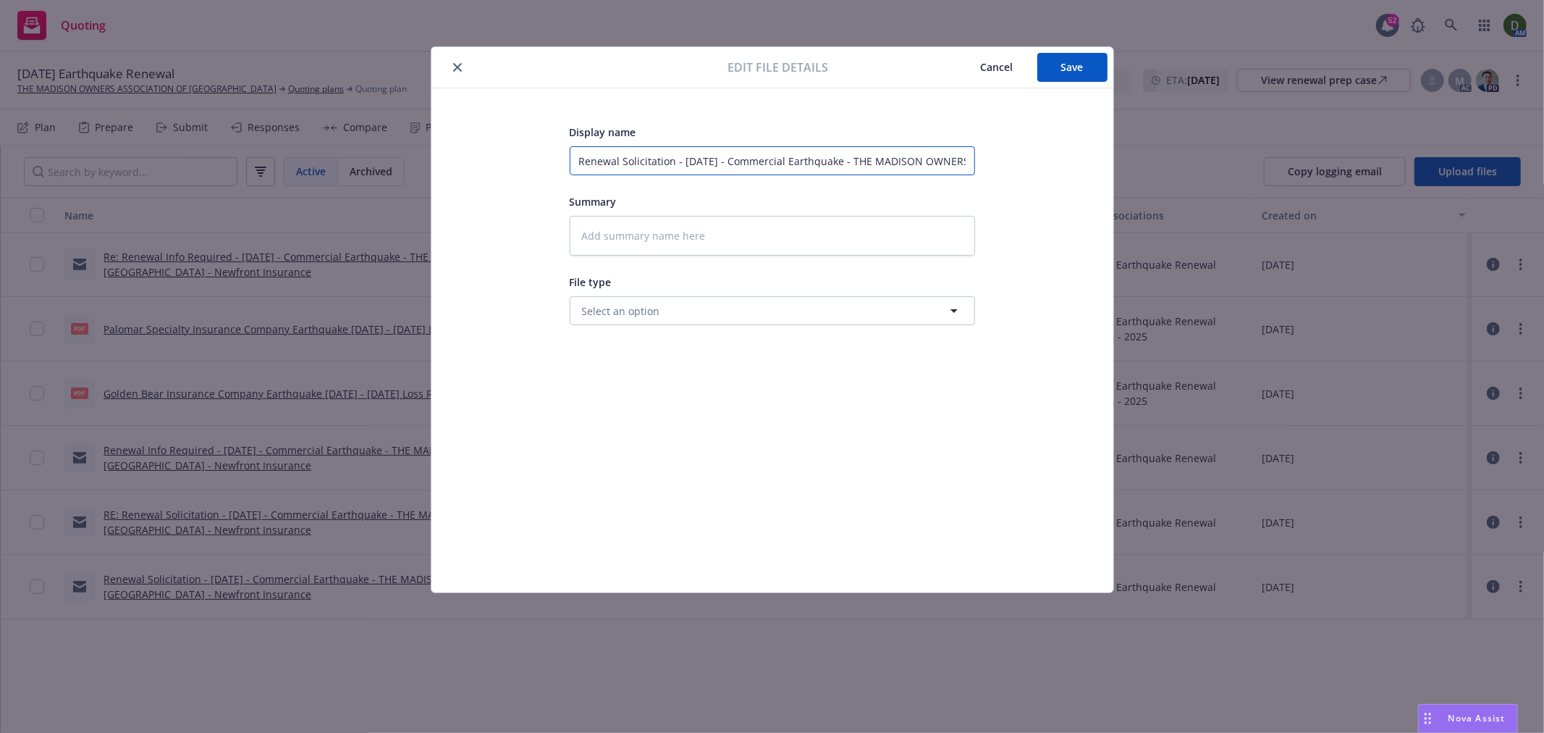
type textarea "x"
type input "2"
type textarea "x"
type input "25"
type textarea "x"
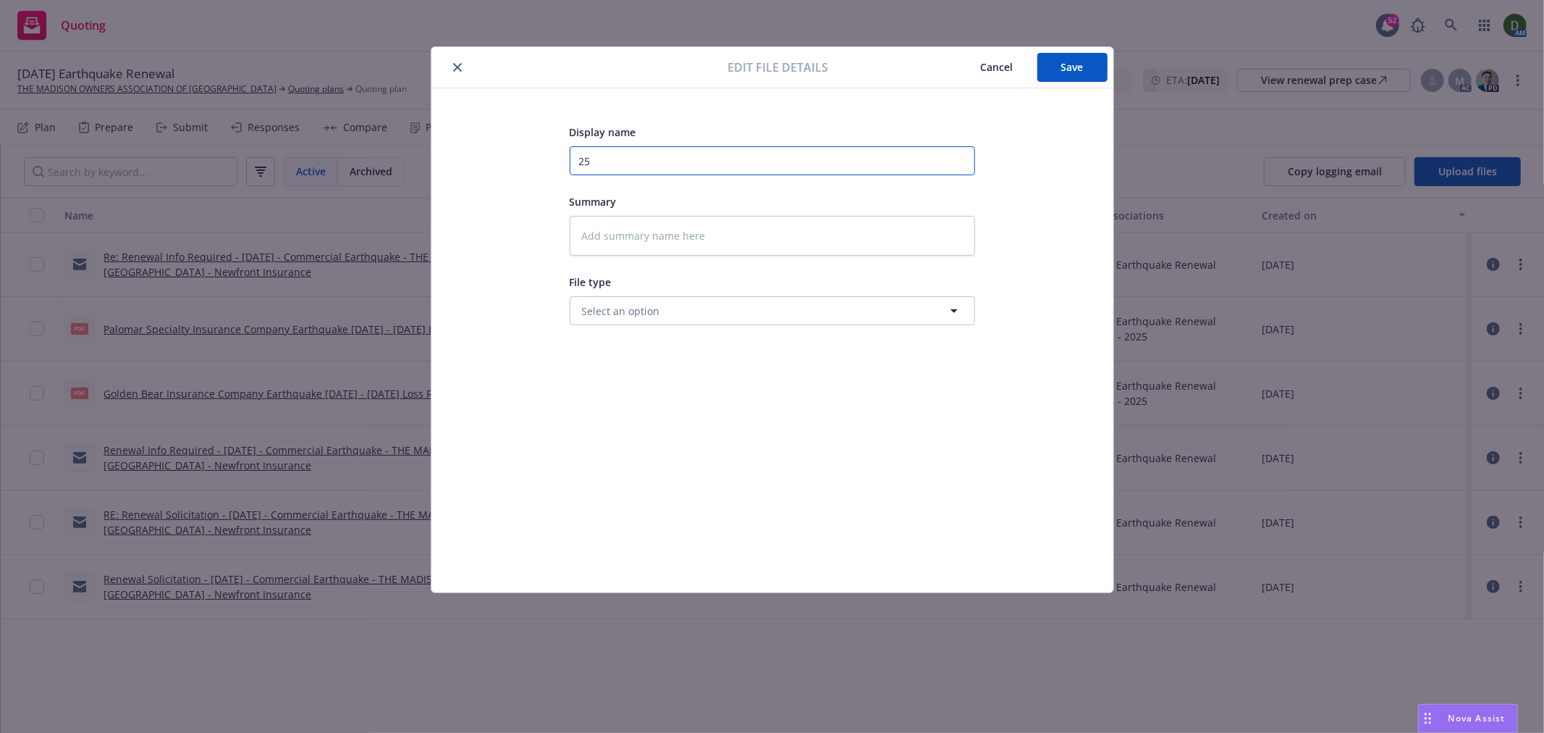
type input "25-"
type textarea "x"
type input "25-2"
type textarea "x"
type input "25-26"
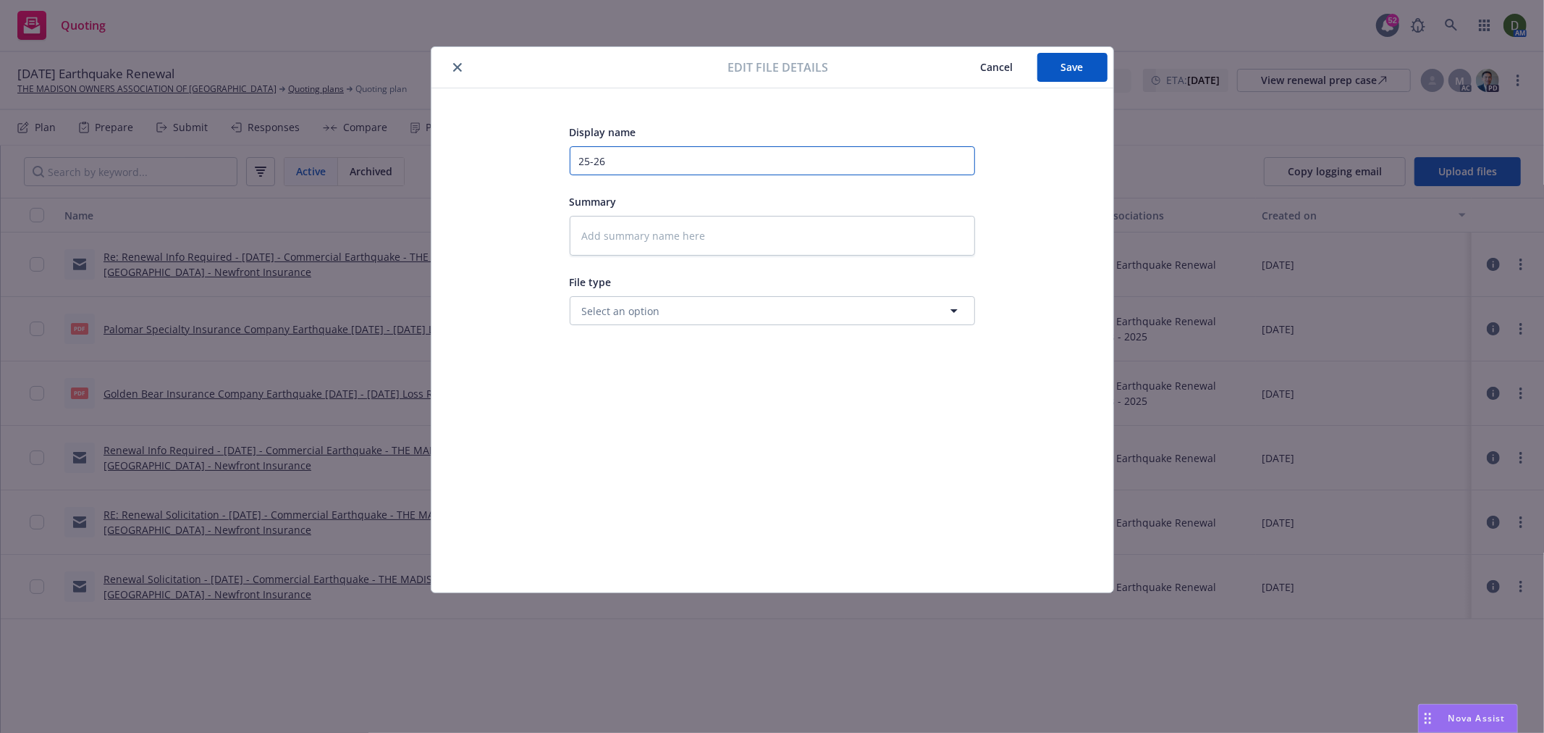
type textarea "x"
type input "25-26E"
type textarea "x"
type input "25-26EQ"
type textarea "x"
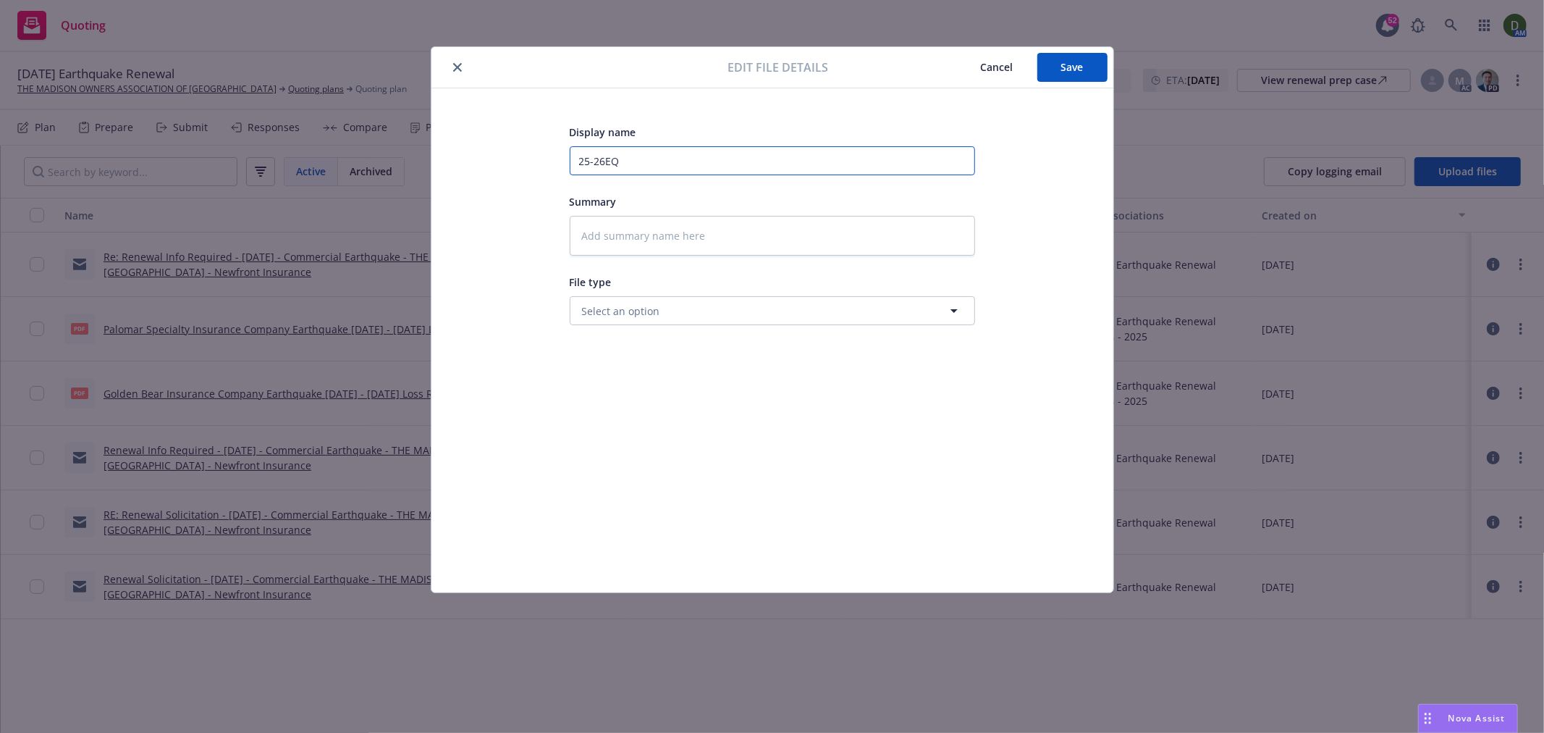
type input "25-26EQ"
type textarea "x"
type input "25-26EQ -"
type textarea "x"
type input "25-26EQ -"
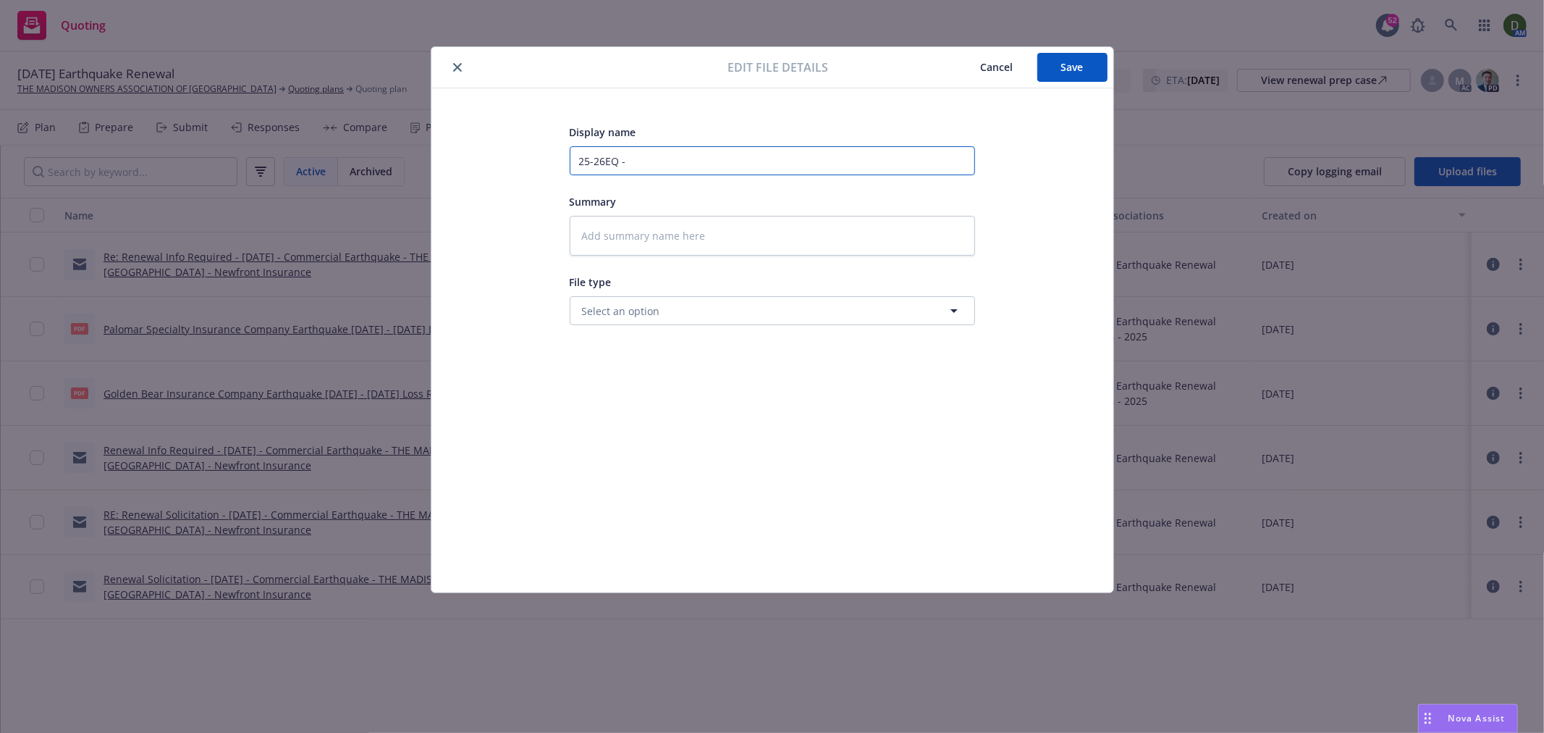
type textarea "x"
type input "25-26EQ -"
type textarea "x"
type input "25-26EQ"
type textarea "x"
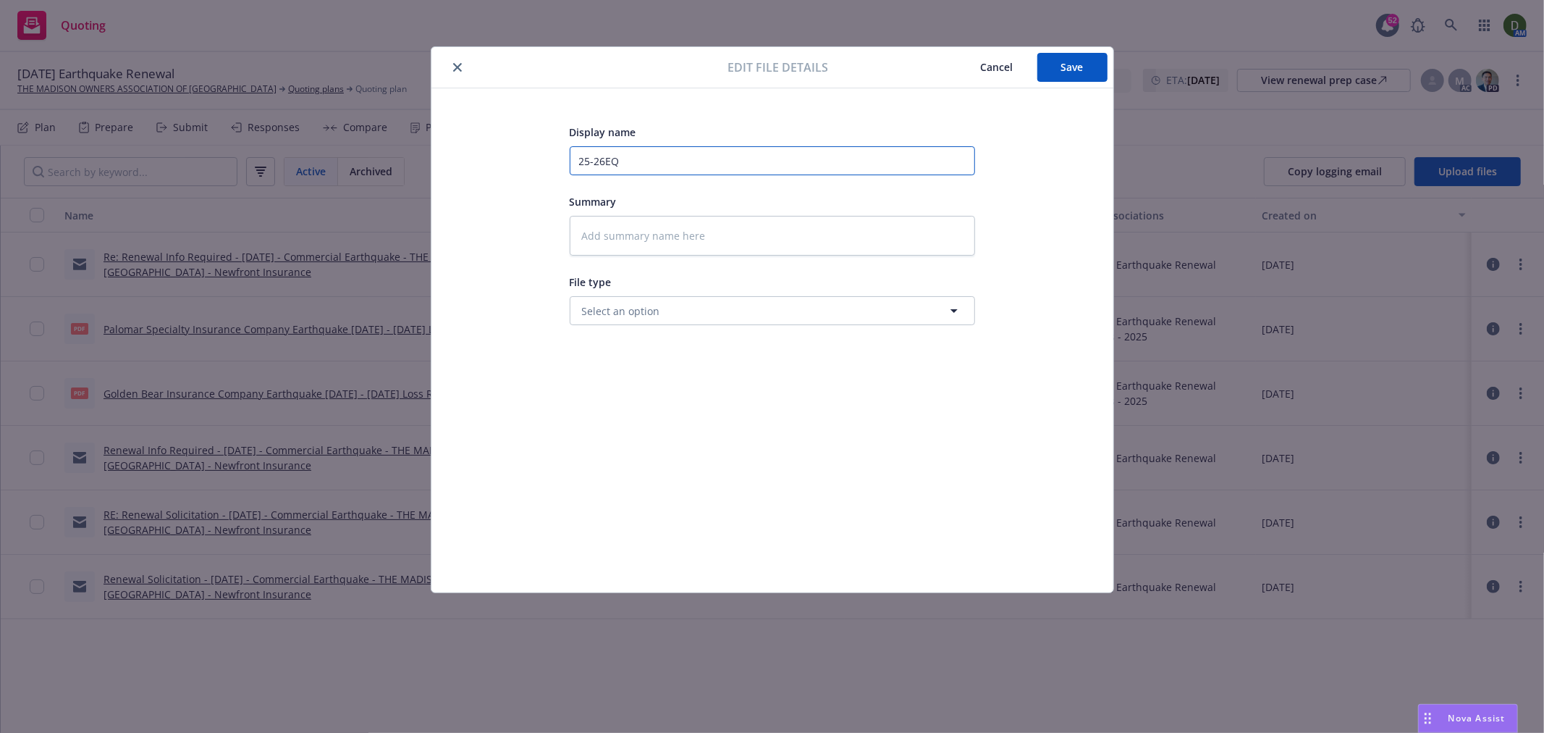
type input "25-26EQ"
type textarea "x"
type input "25-26E"
type textarea "x"
type input "25-26"
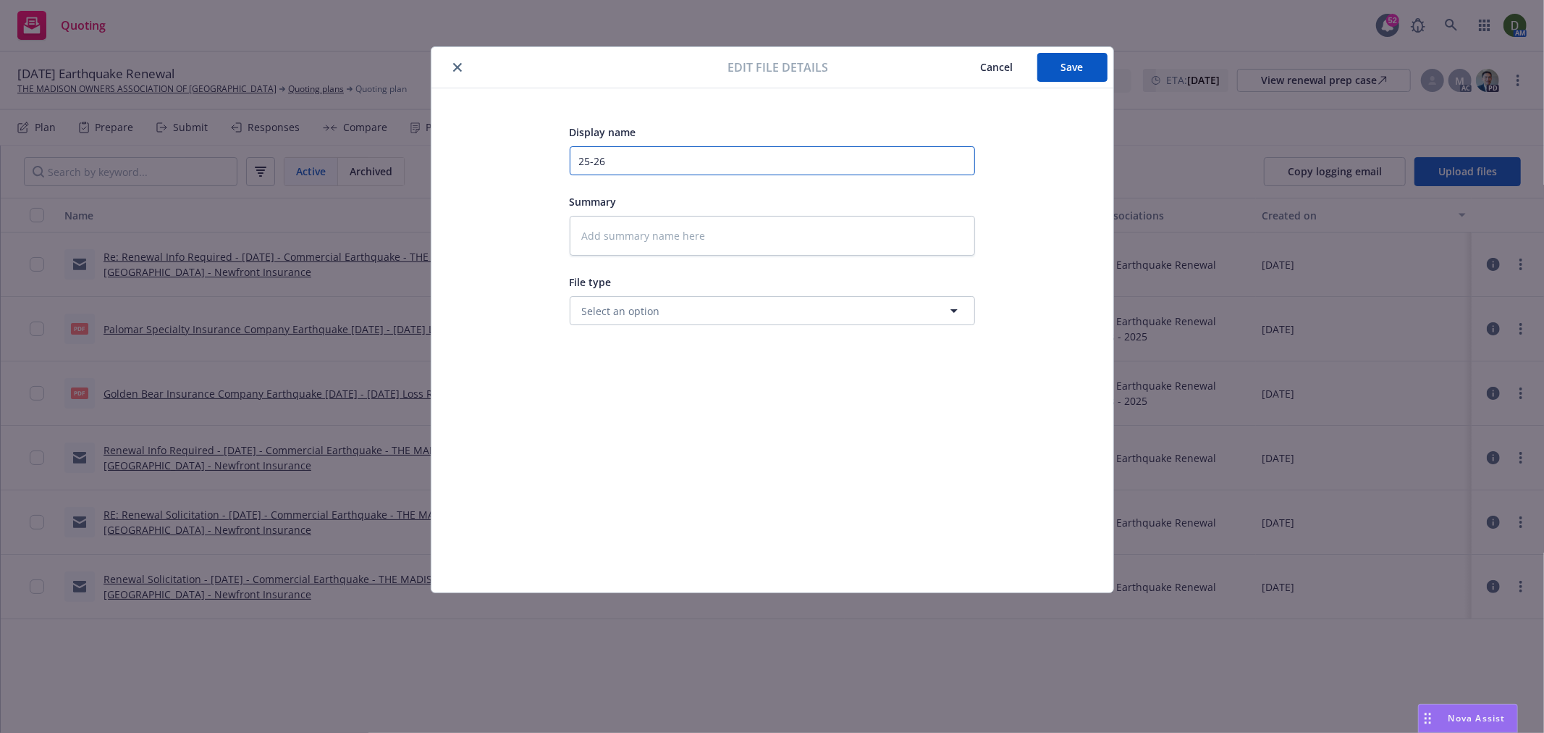
type textarea "x"
type input "25-26"
type textarea "x"
type input "25-26 E"
type textarea "x"
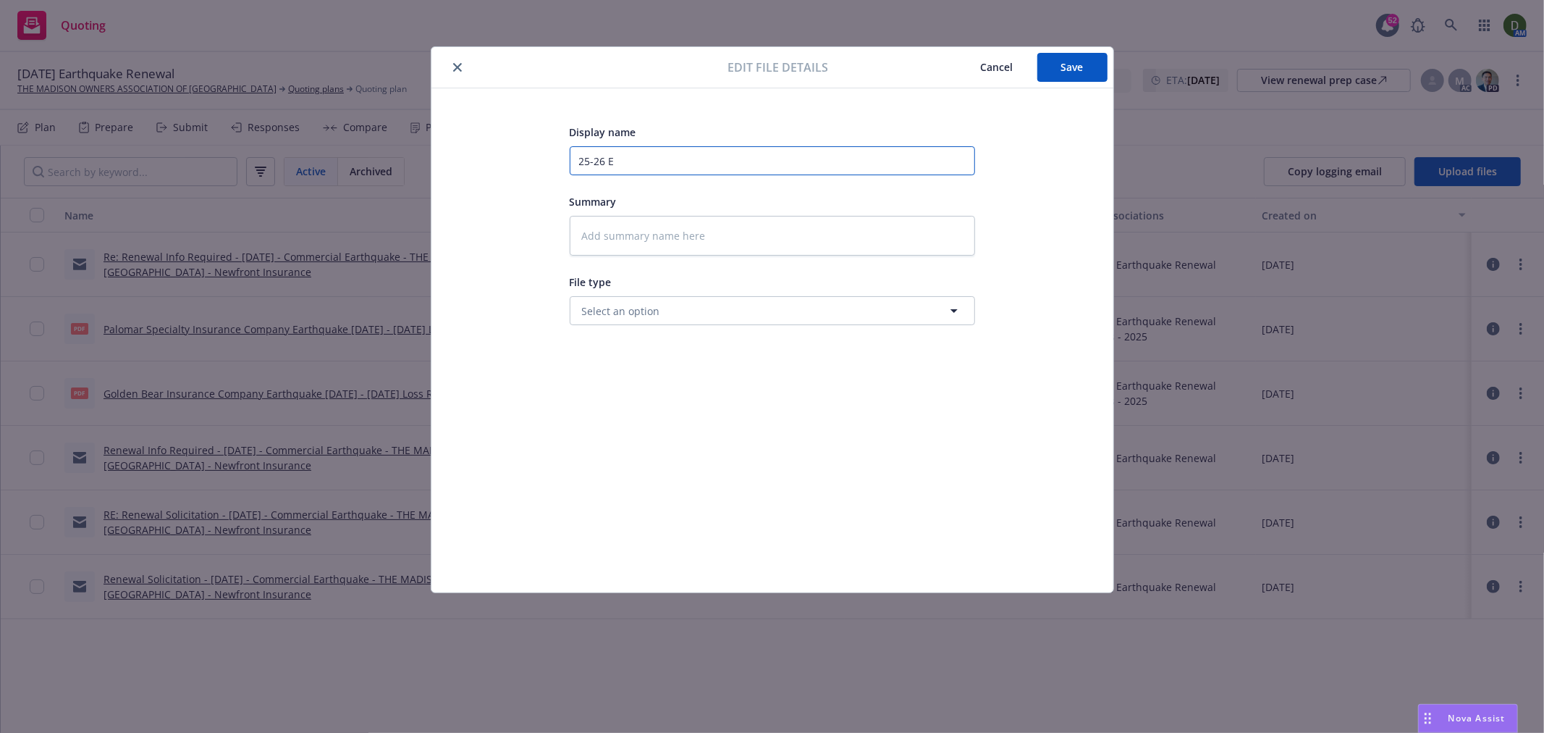
type input "25-26 EQ"
type textarea "x"
type input "25-26 EQ"
type textarea "x"
type input "25-26 EQ -"
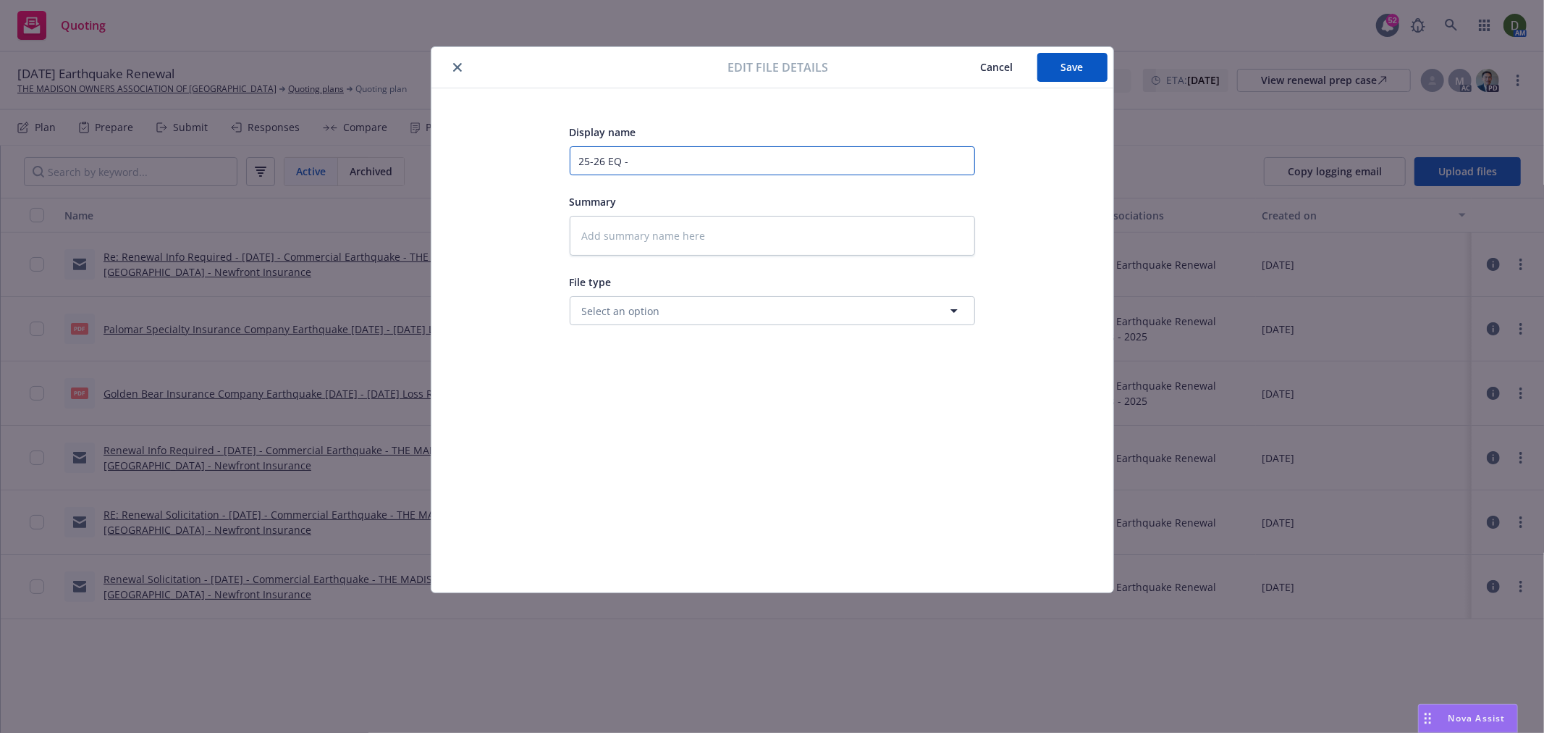
type textarea "x"
type input "25-26 EQ -"
type textarea "x"
type input "25-26 EQ - T"
type textarea "x"
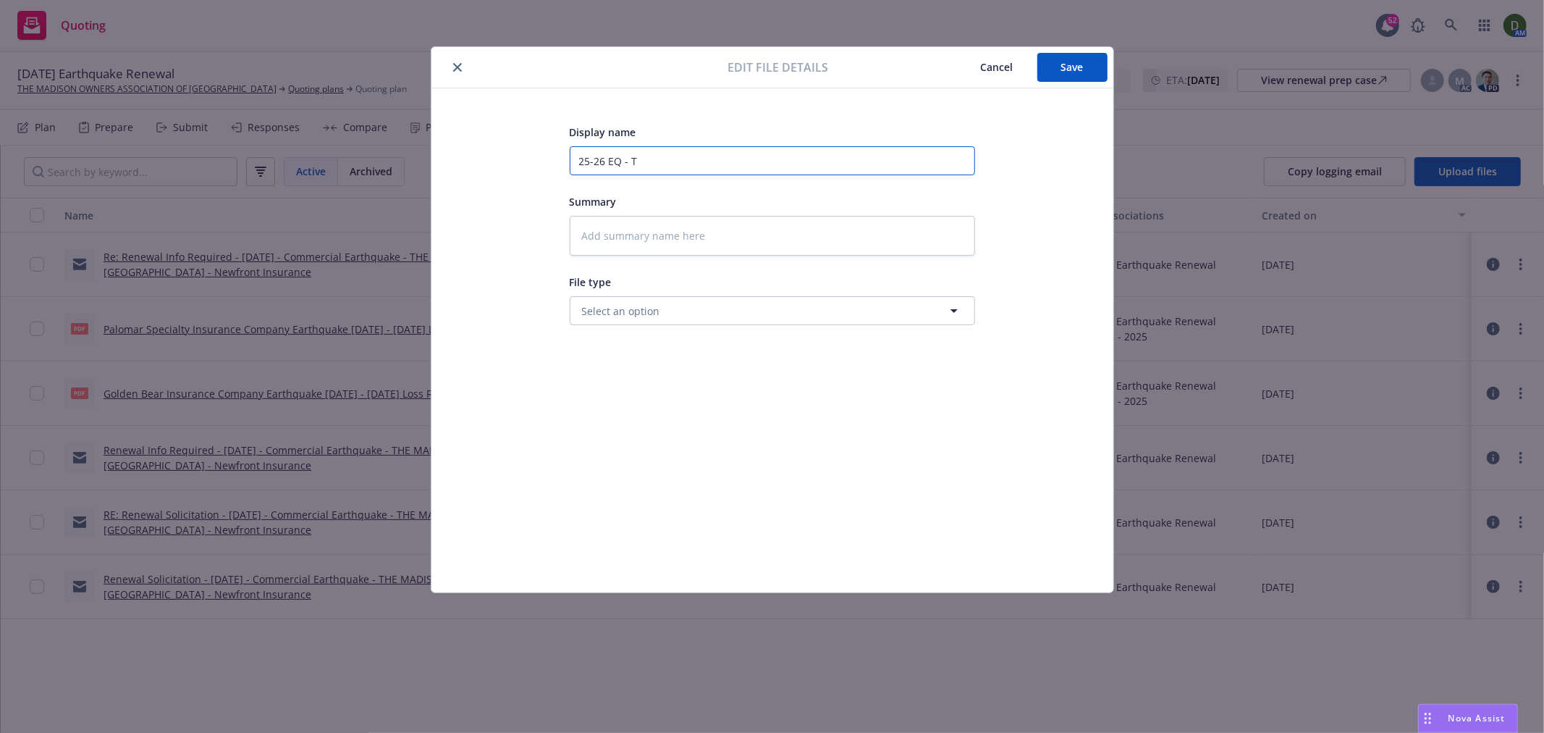
type input "25-26 EQ - To"
type textarea "x"
type input "25-26 EQ - To"
type textarea "x"
type input "25-26 EQ - To B"
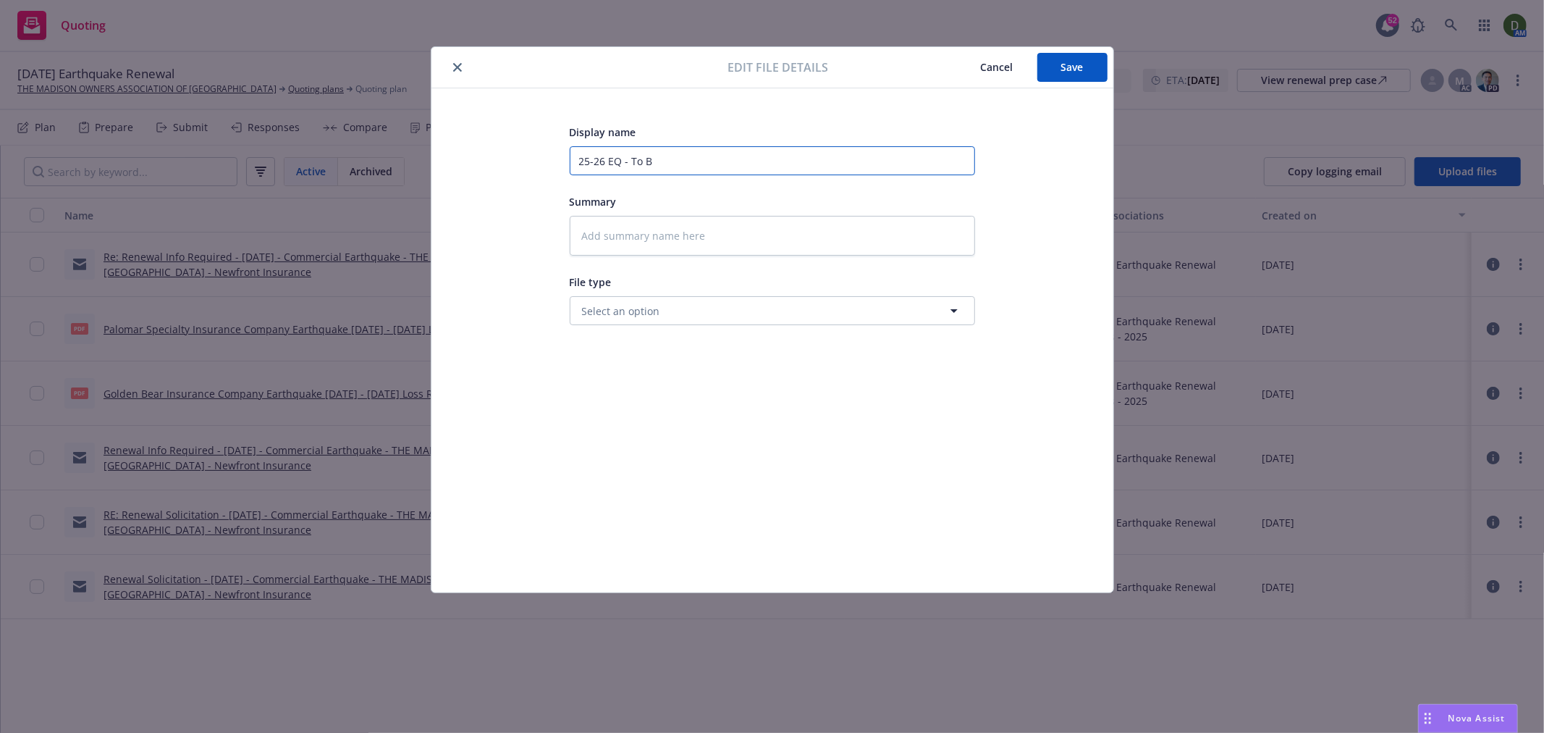
type textarea "x"
type input "25-26 EQ - To B&"
type textarea "x"
type input "25-26 EQ - To B&R"
type textarea "x"
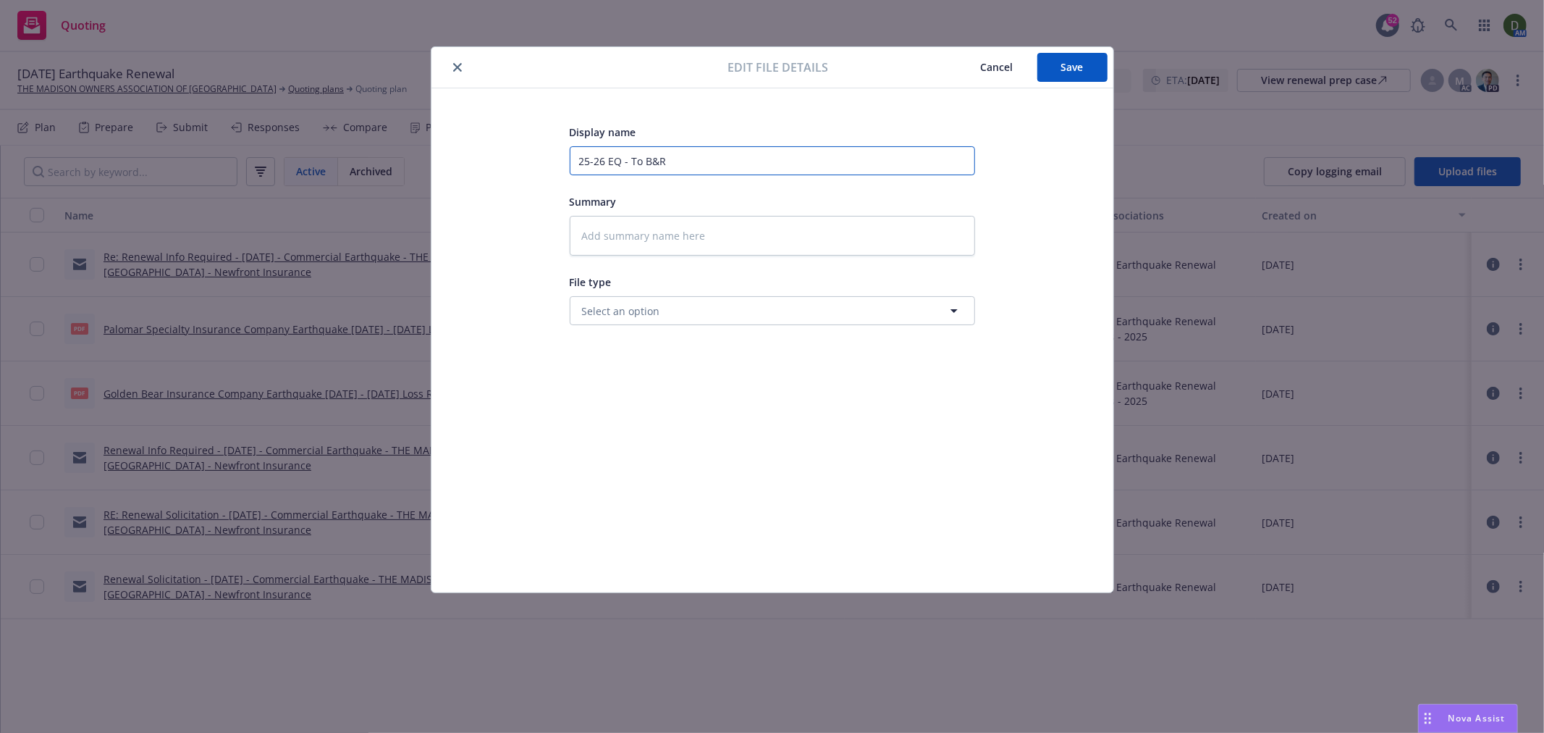
type input "25-26 EQ - To B&R -"
type textarea "x"
type input "25-26 EQ - To B&R -"
type textarea "x"
type input "25-26 EQ - To B&R - C"
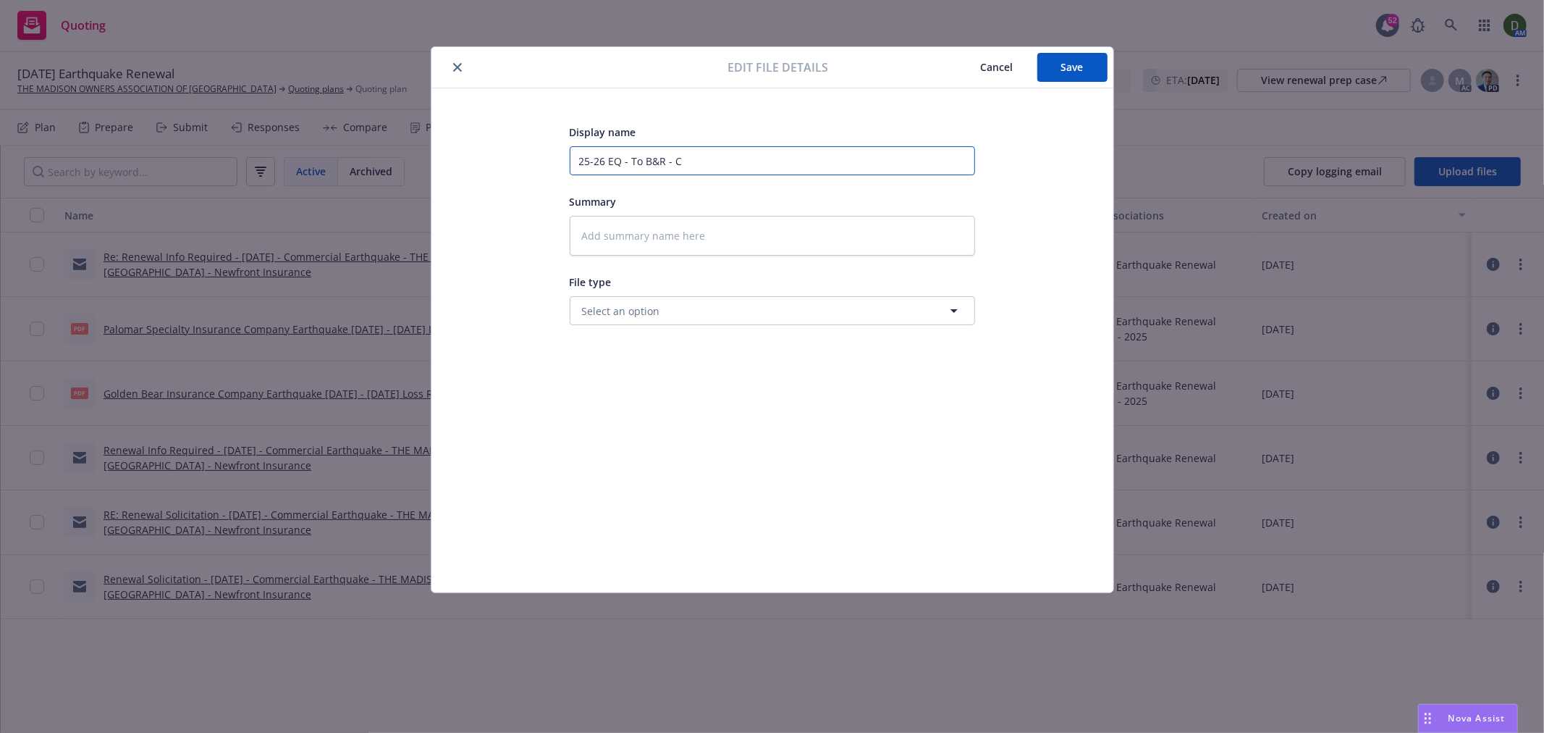
type textarea "x"
type input "25-26 EQ - To B&R - Ca"
type textarea "x"
type input "25-26 EQ - To B&R - Car"
type textarea "x"
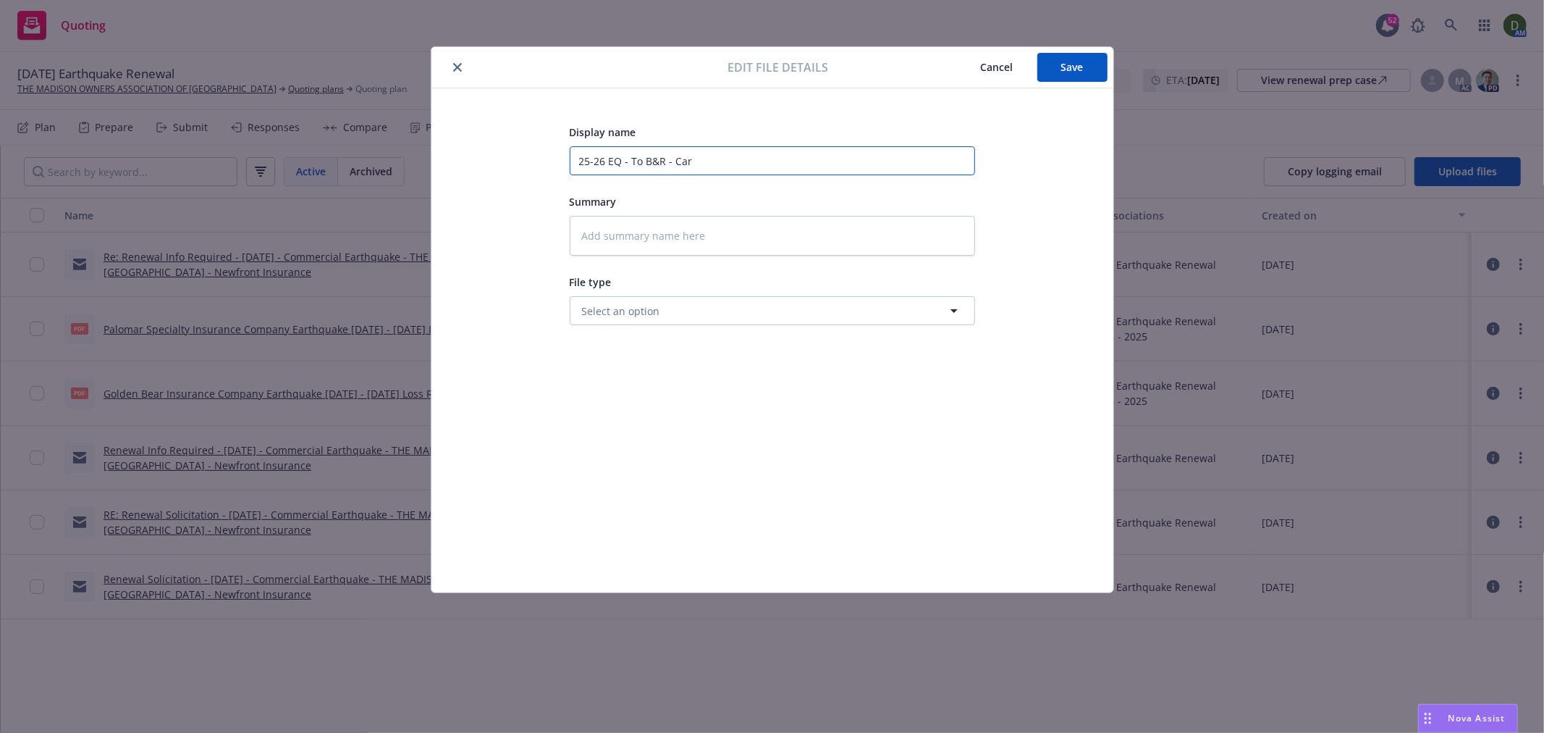
type input "25-26 EQ - To B&R - Carr"
type textarea "x"
type input "25-26 EQ - To B&R - Carri"
type textarea "x"
type input "25-26 EQ - To B&R - Carrie"
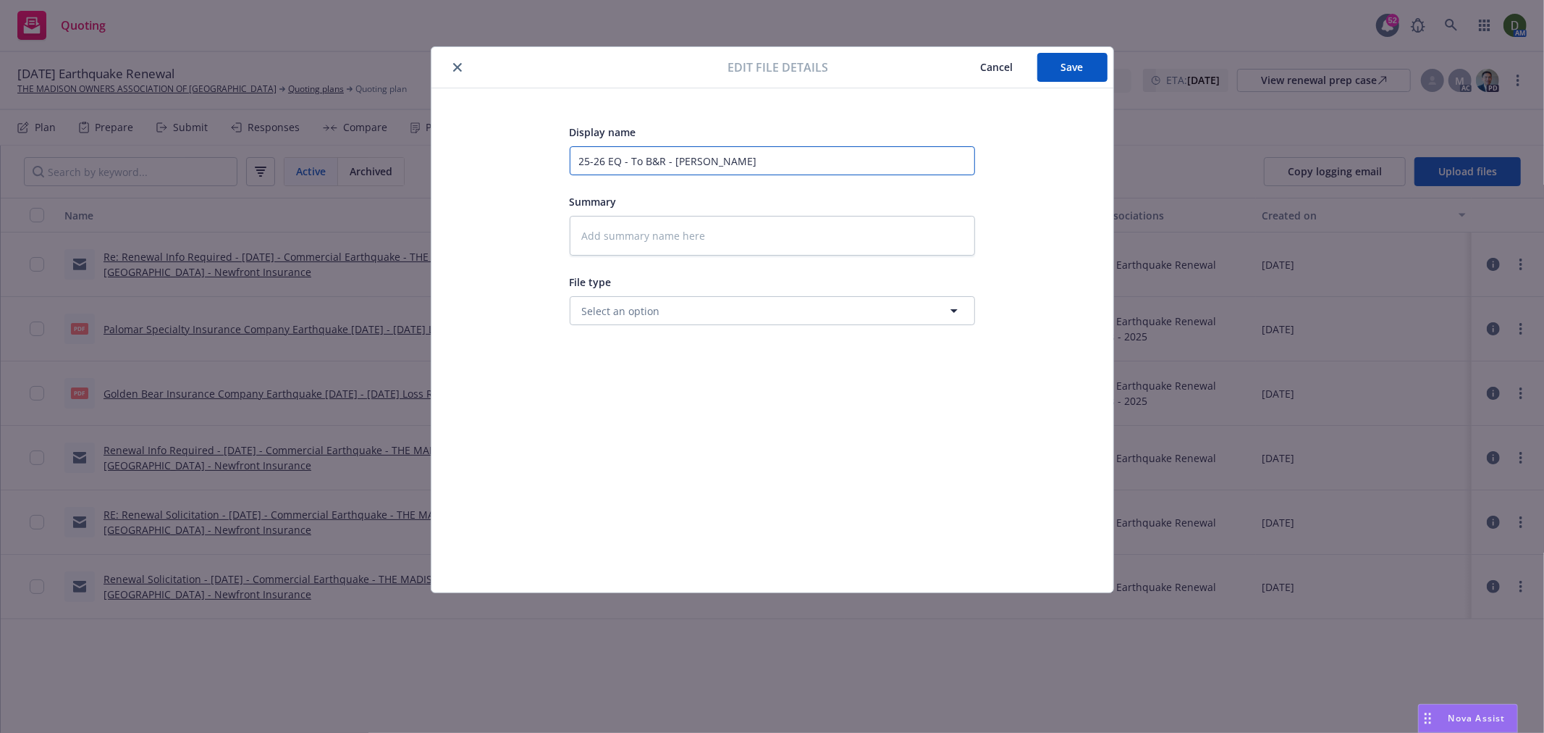
type textarea "x"
type input "25-26 EQ - To B&R - Carrier"
type textarea "x"
type input "25-26 EQ - To B&R - Carrier"
type textarea "x"
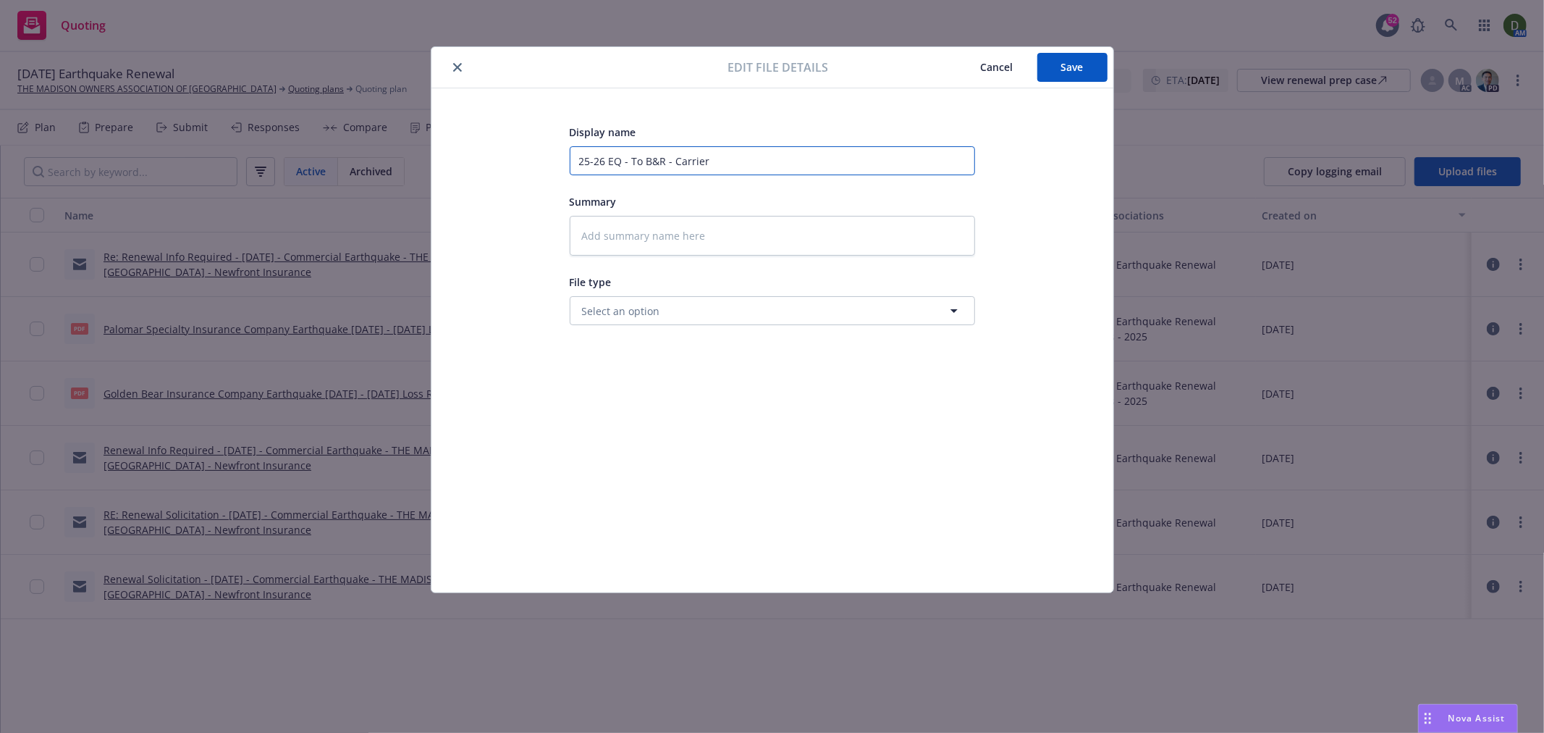
type input "25-26 EQ - To B&R - Carrier s"
type textarea "x"
type input "25-26 EQ - To B&R - Carrier so"
type textarea "x"
type input "25-26 EQ - To B&R - Carrier sol"
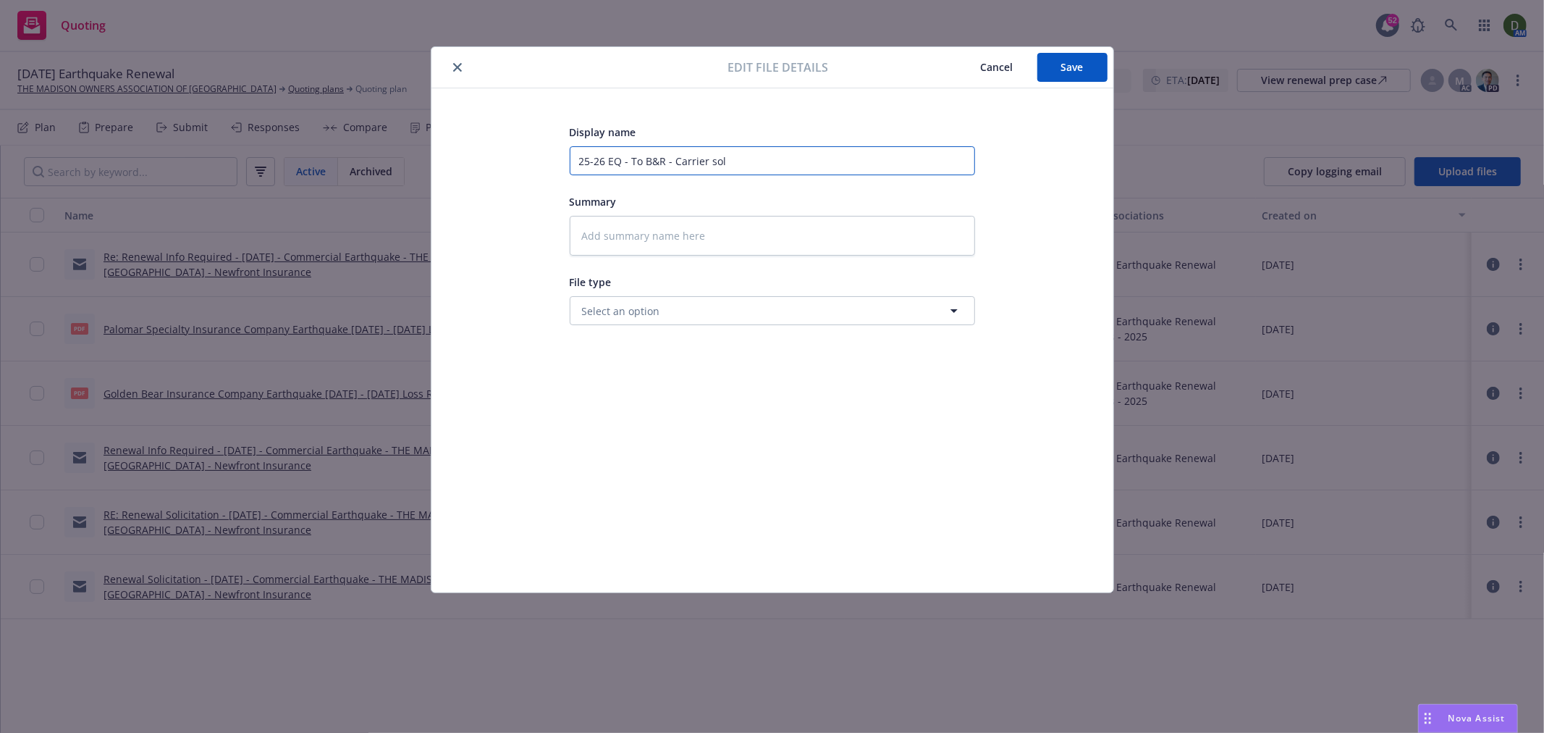
type textarea "x"
type input "25-26 EQ - To B&R - Carrier soli"
type textarea "x"
type input "25-26 EQ - To B&R - Carrier solic"
type textarea "x"
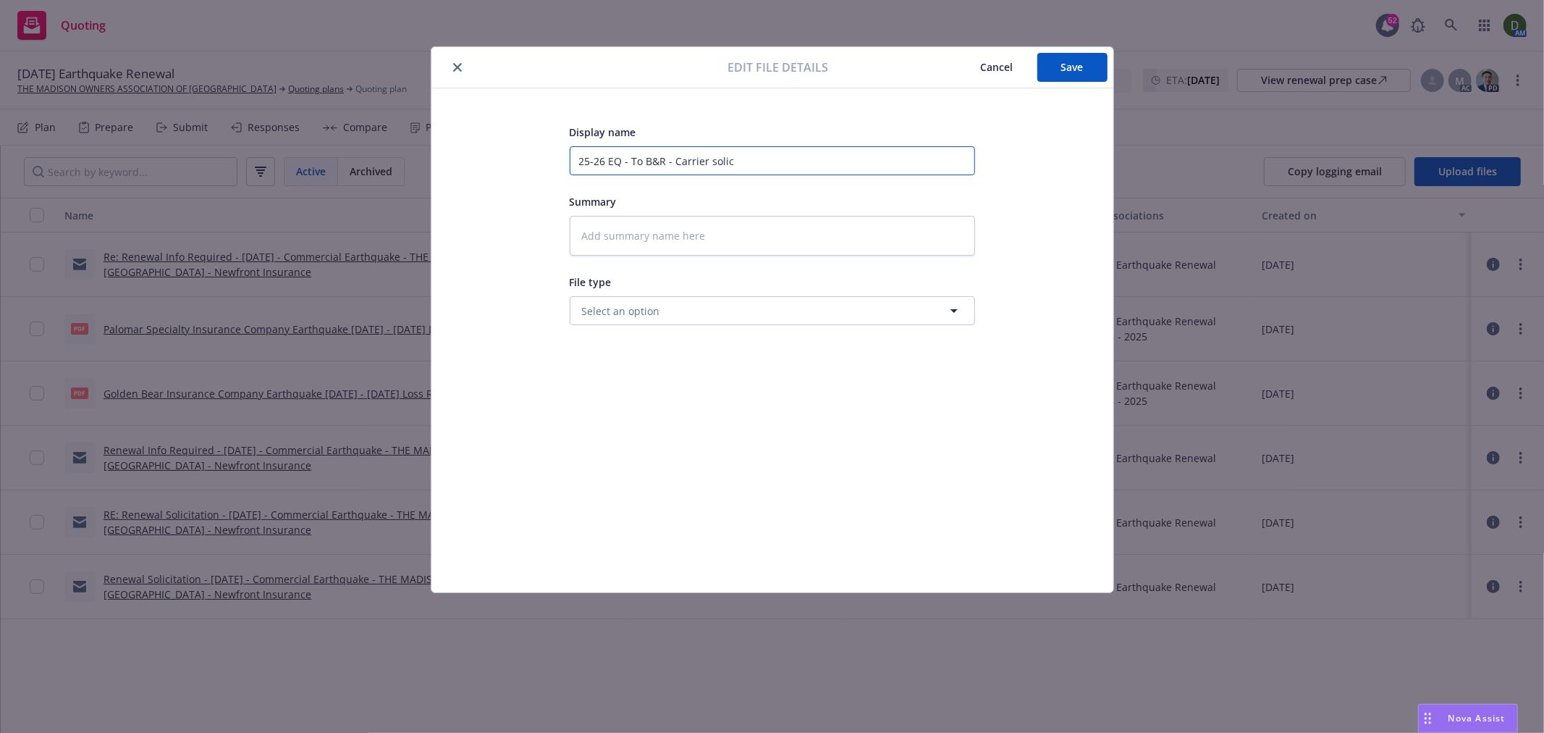
type input "25-26 EQ - To B&R - Carrier solici"
type textarea "x"
type input "25-26 EQ - To B&R - Carrier solicit"
type textarea "x"
type input "25-26 EQ - To B&R - Carrier solicit"
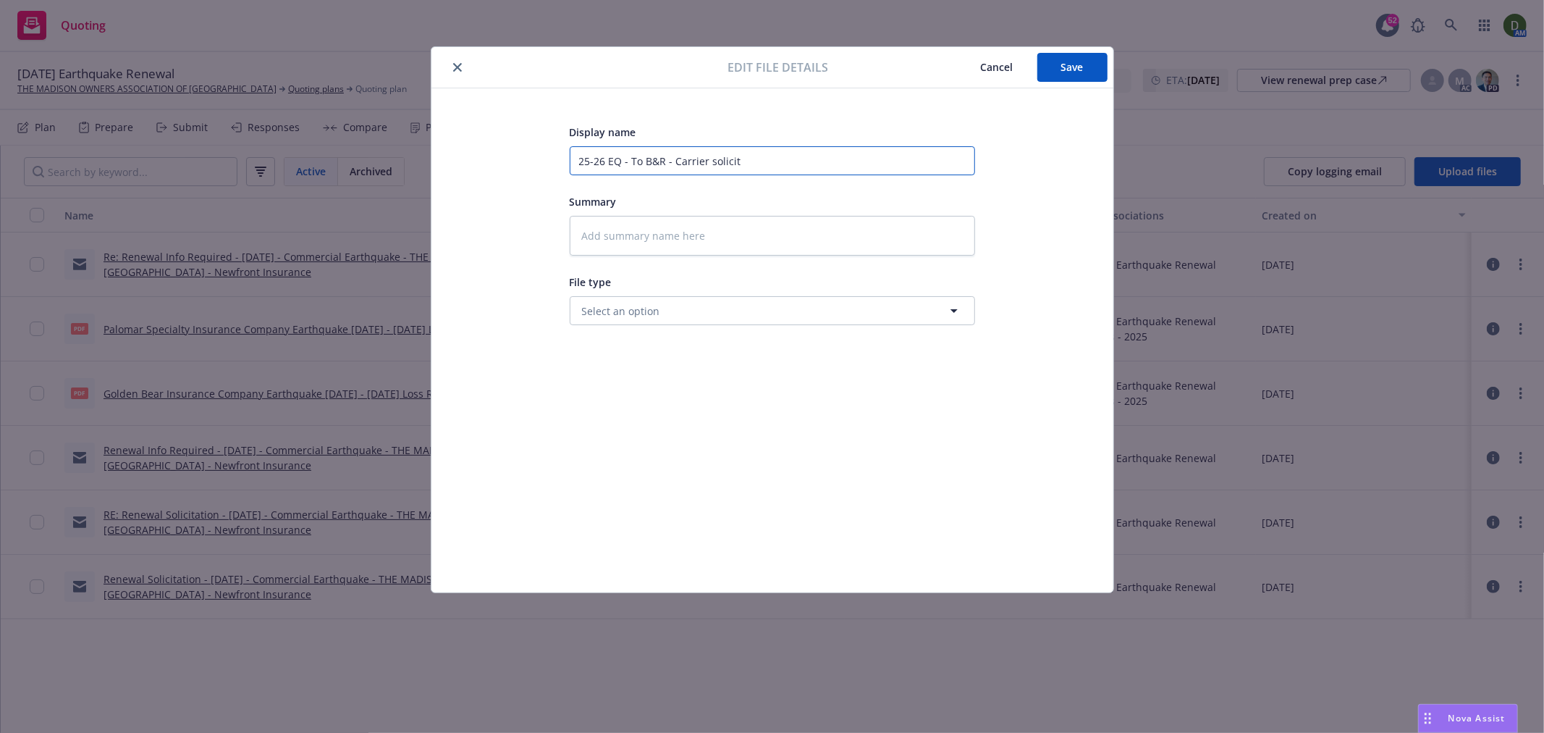
type textarea "x"
type input "25-26 EQ - To B&R - Carrier solicit E"
type textarea "x"
drag, startPoint x: 791, startPoint y: 148, endPoint x: 442, endPoint y: 133, distance: 350.0
click at [437, 132] on div "Display name 25-26 EQ - To B&R - Carrier solicit EM Summary File type Select an…" at bounding box center [773, 340] width 682 height 504
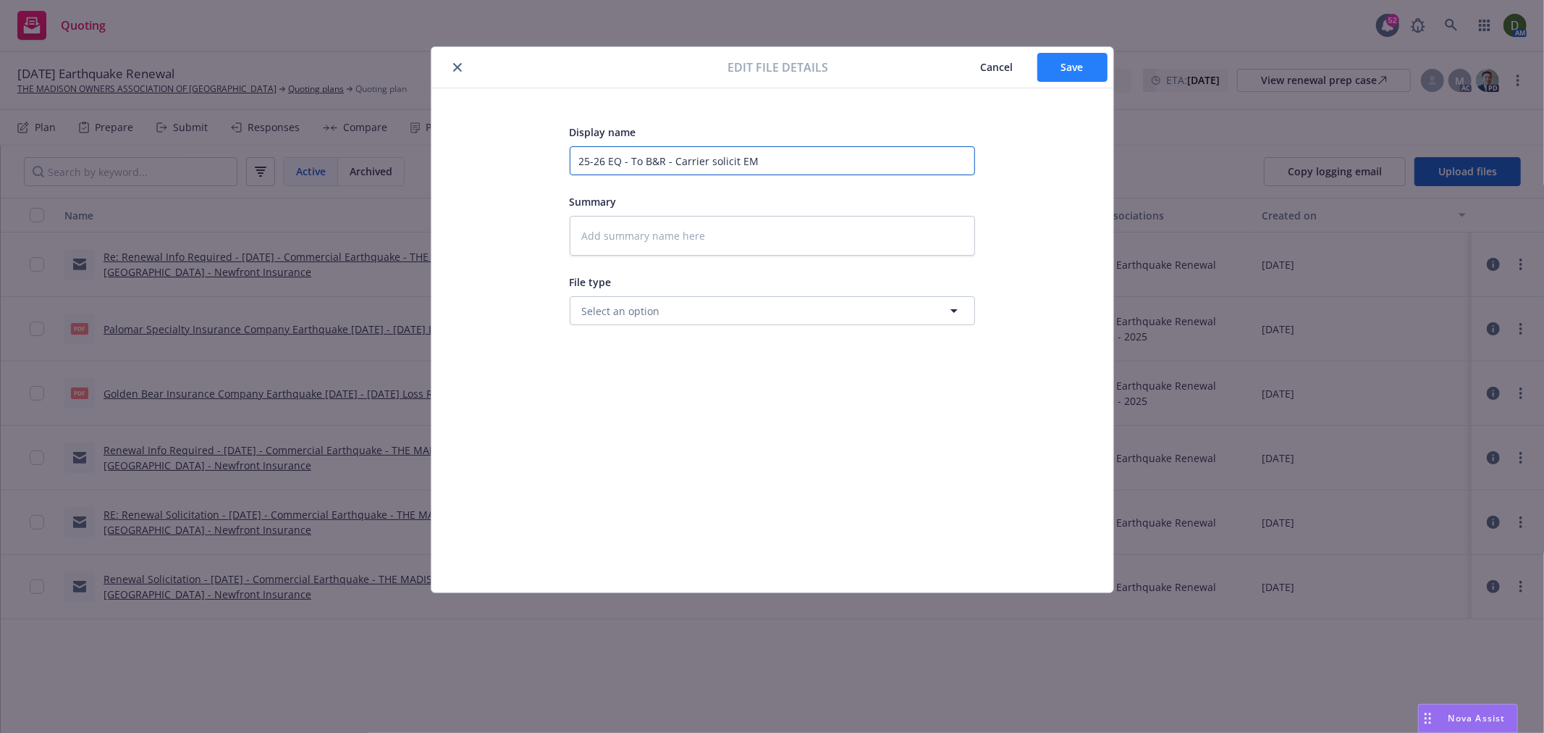
type input "25-26 EQ - To B&R - Carrier solicit EM"
click at [1074, 72] on span "Save" at bounding box center [1072, 67] width 22 height 14
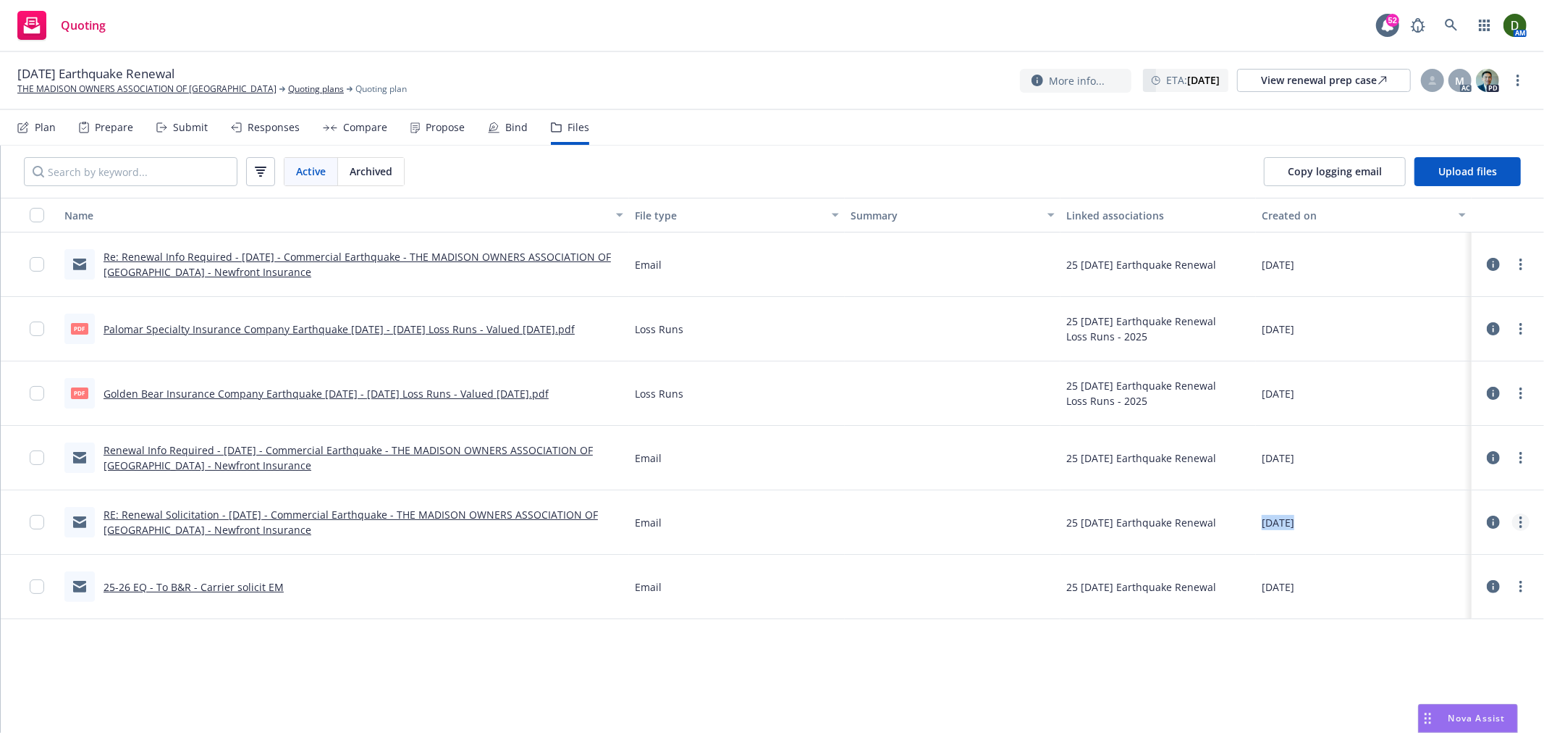
click at [1523, 516] on link "more" at bounding box center [1520, 521] width 17 height 17
click at [1473, 599] on link "Edit" at bounding box center [1457, 609] width 144 height 29
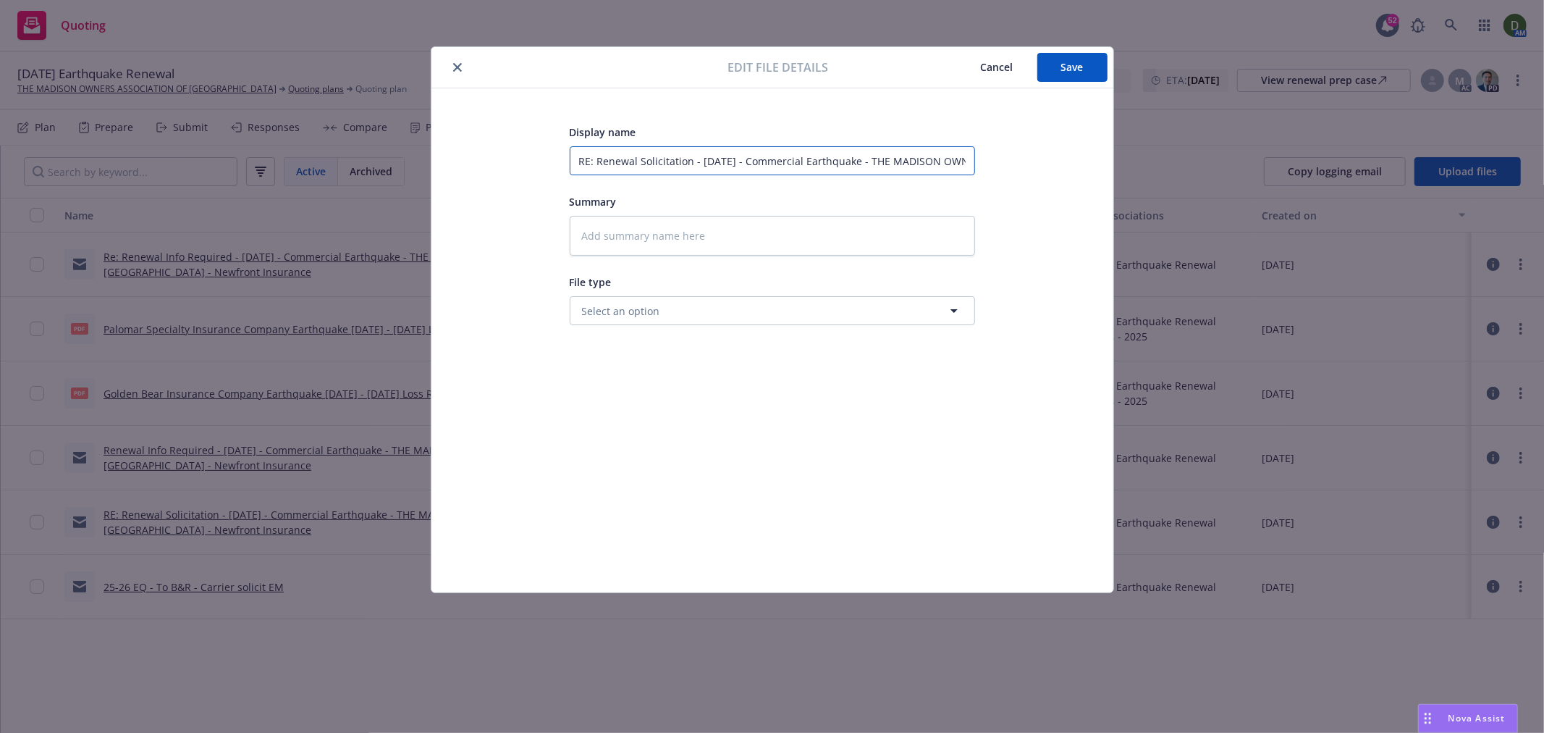
click at [884, 154] on input "RE: Renewal Solicitation - 10/03/25 - Commercial Earthquake - THE MADISON OWNER…" at bounding box center [772, 160] width 405 height 29
paste input "25-26 EQ - To B&R - Carrier solicit EM"
type textarea "x"
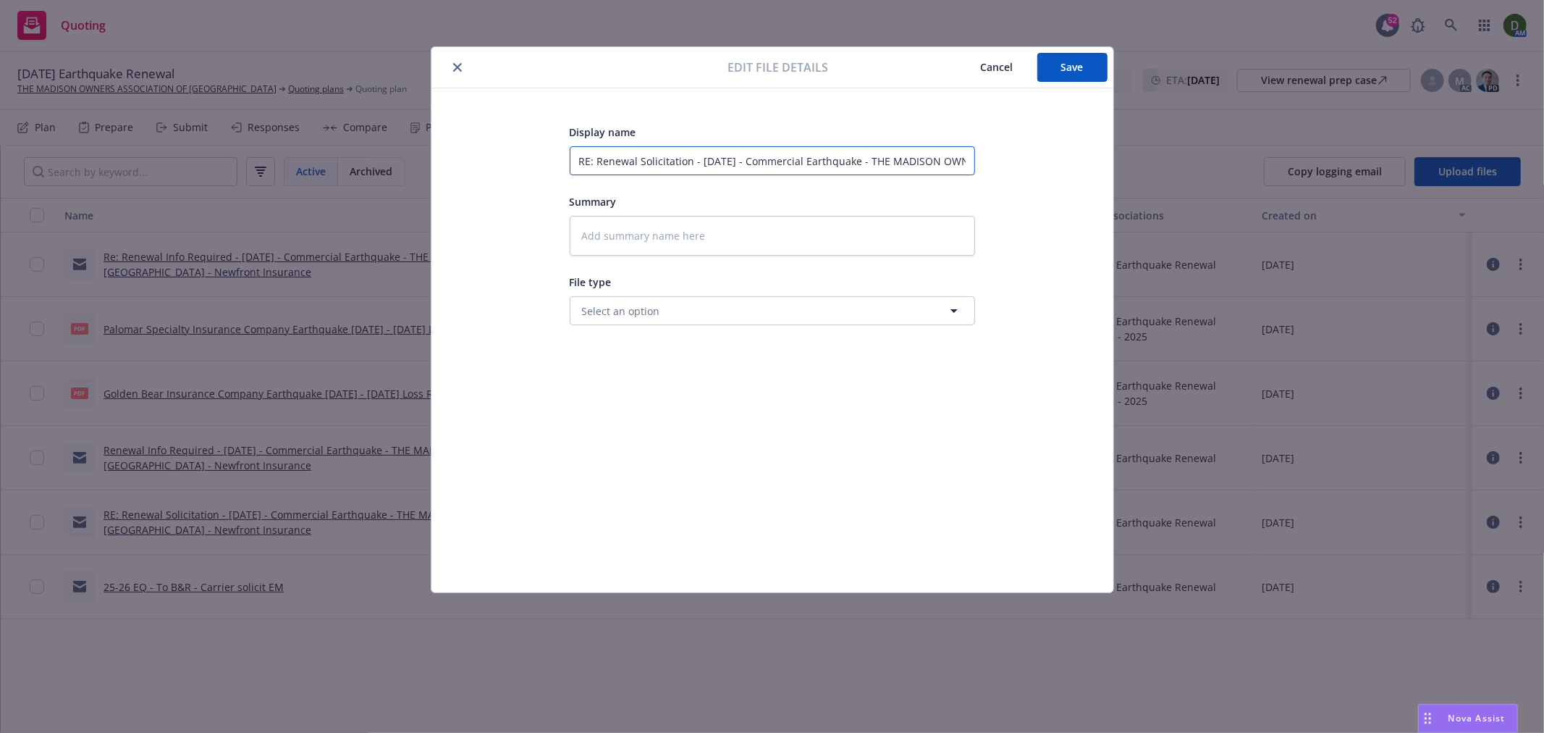
type input "25-26 EQ - To B&R - Carrier solicit EM"
drag, startPoint x: 806, startPoint y: 157, endPoint x: 652, endPoint y: 174, distance: 155.2
click at [652, 174] on input "25-26 EQ - To B&R - Carrier solicit EM" at bounding box center [772, 160] width 405 height 29
click at [634, 160] on input "25-26 EQ - To B&R - Carrier solicit EM" at bounding box center [772, 160] width 405 height 29
drag, startPoint x: 634, startPoint y: 160, endPoint x: 673, endPoint y: 141, distance: 44.0
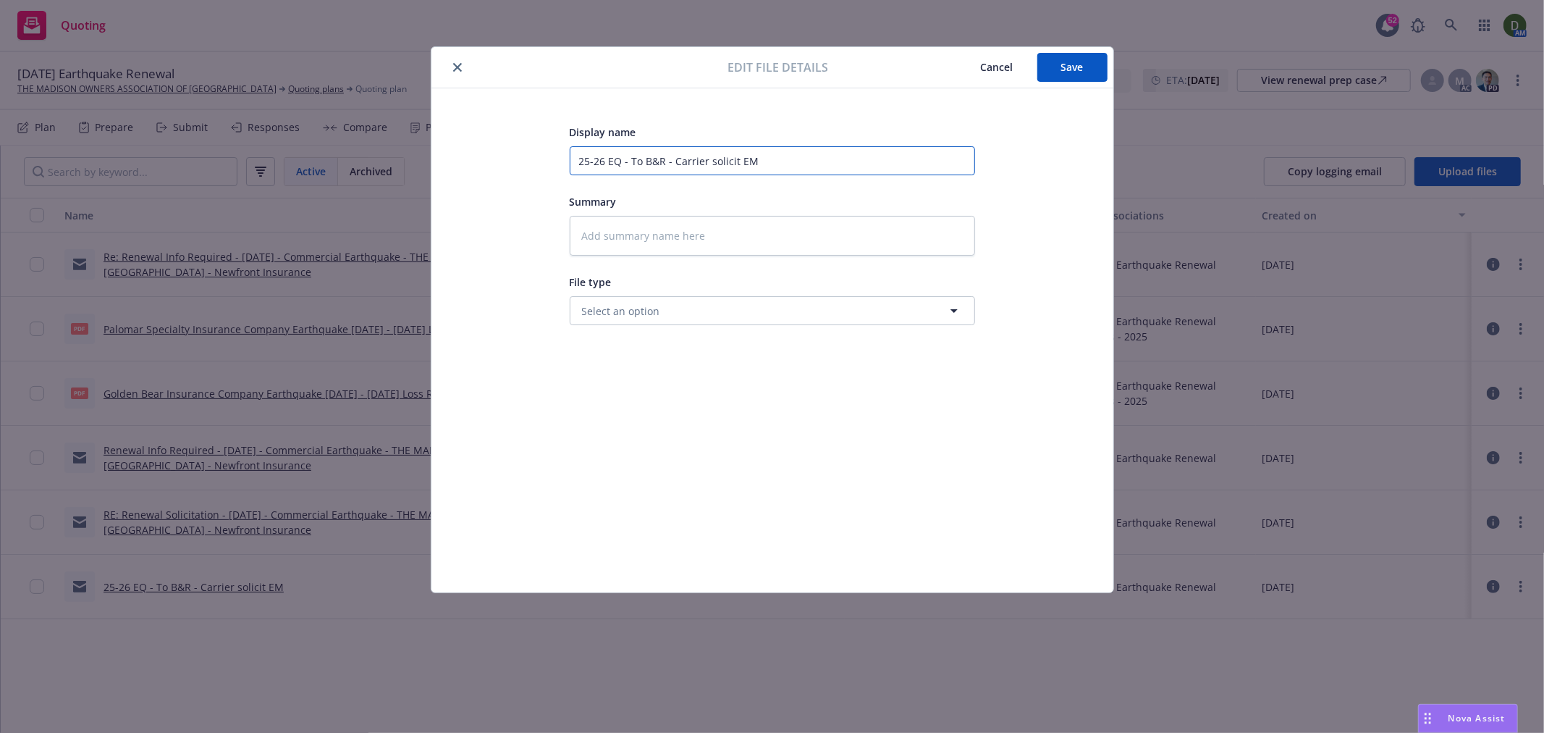
click at [634, 160] on input "25-26 EQ - To B&R - Carrier solicit EM" at bounding box center [772, 160] width 405 height 29
type textarea "x"
type input "25-26 EQ - F B&R - Carrier solicit EM"
type textarea "x"
type input "25-26 EQ - Fr B&R - Carrier solicit EM"
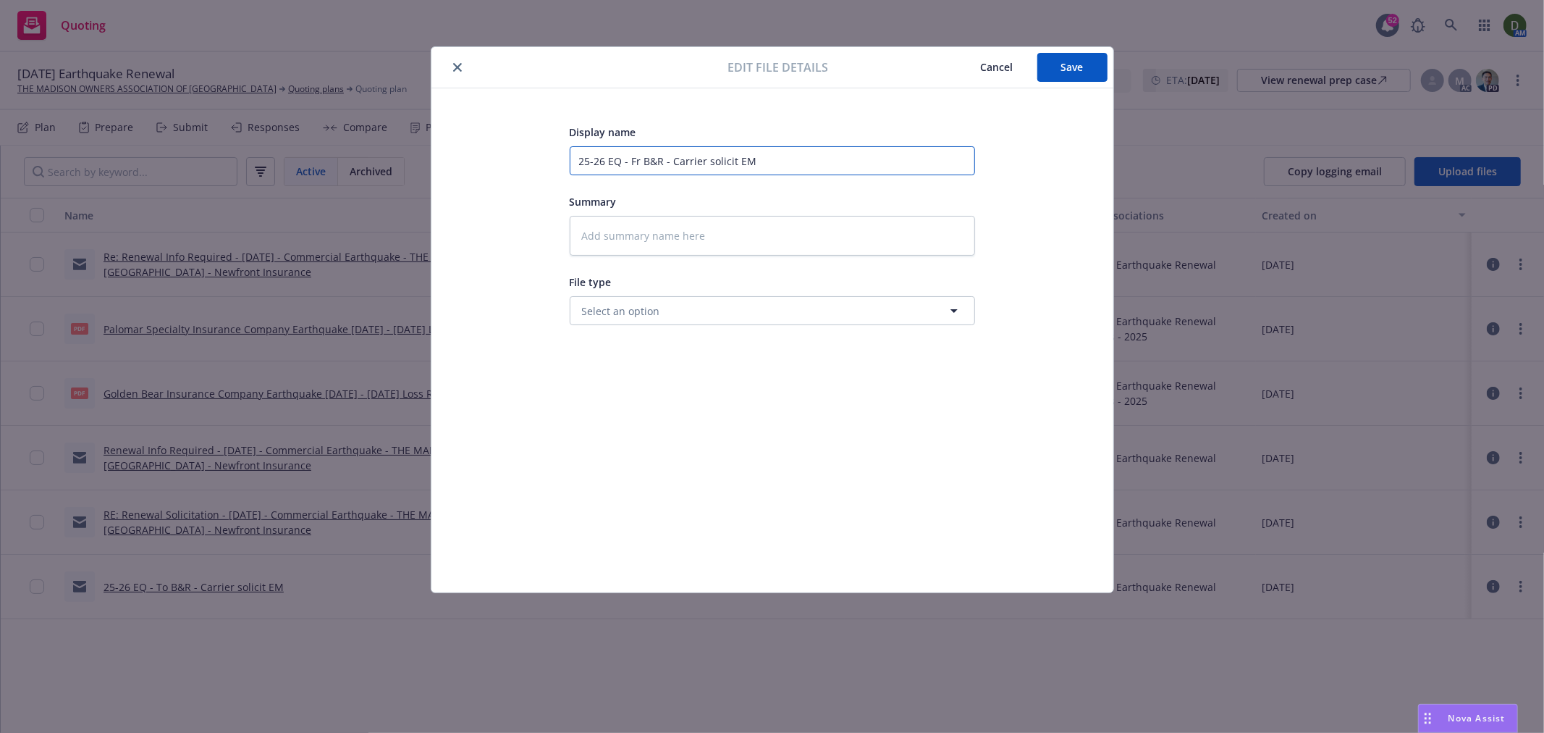
type textarea "x"
type input "25-26 EQ - Fro B&R - Carrier solicit EM"
type textarea "x"
type input "25-26 EQ - From B&R - Carrier solicit EM"
type textarea "x"
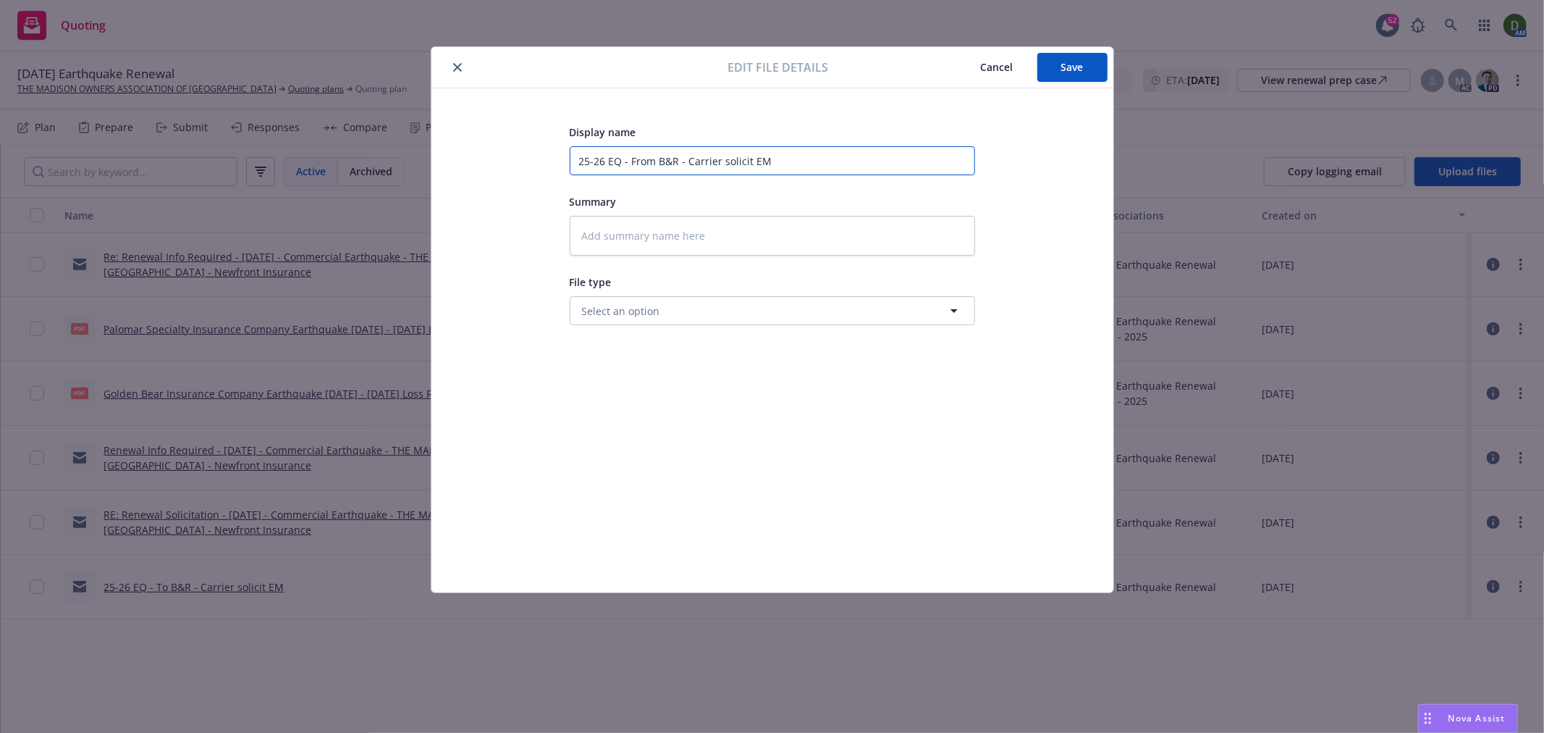
type input "25-26 EQ - From B&R - Carrier solicit EM"
type textarea "x"
type input "25-26 EQ - From B&R - Carrier solicit EM"
type textarea "x"
type input "25-26 EQ - From B&R - S"
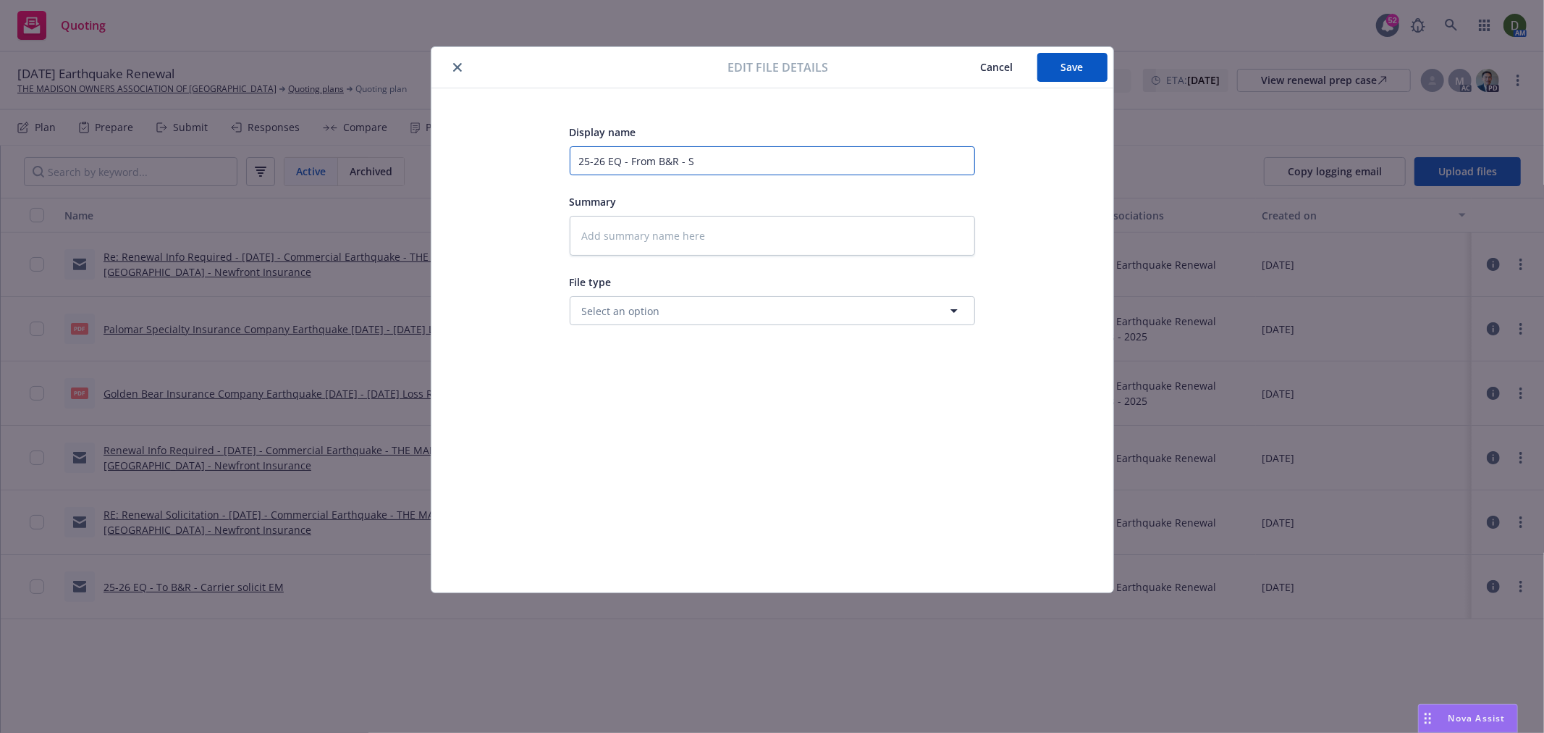
type textarea "x"
type input "25-26 EQ - From B&R - SO"
type textarea "x"
type input "25-26 EQ - From B&R - SOV"
type textarea "x"
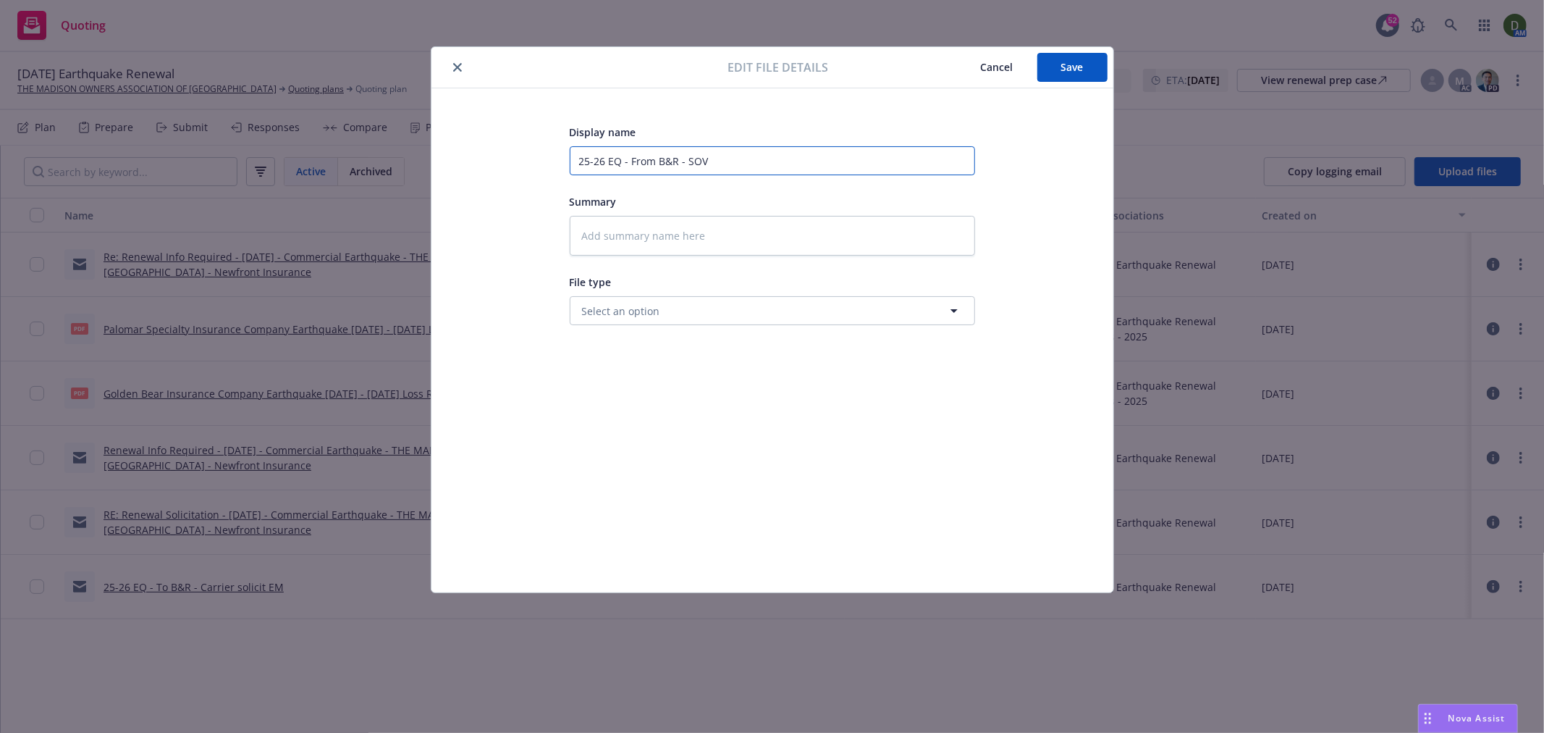
type input "25-26 EQ - From B&R - SOV"
type textarea "x"
type input "25-26 EQ - From B&R - SOV"
type textarea "x"
type input "25-26 EQ - From B&R - SO"
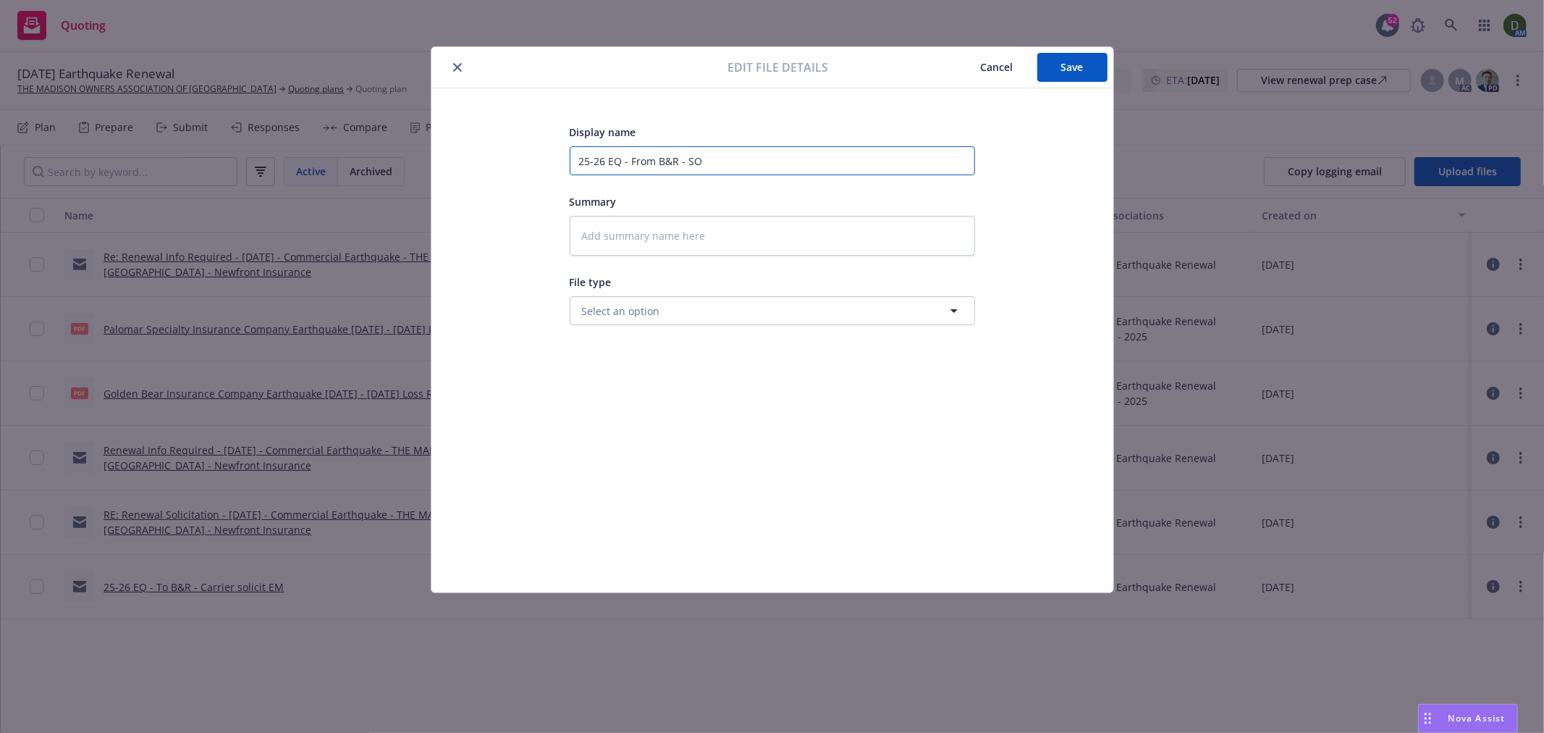
type textarea "x"
type input "25-26 EQ - From B&R - S"
type textarea "x"
type input "25-26 EQ - From B&R -"
type textarea "x"
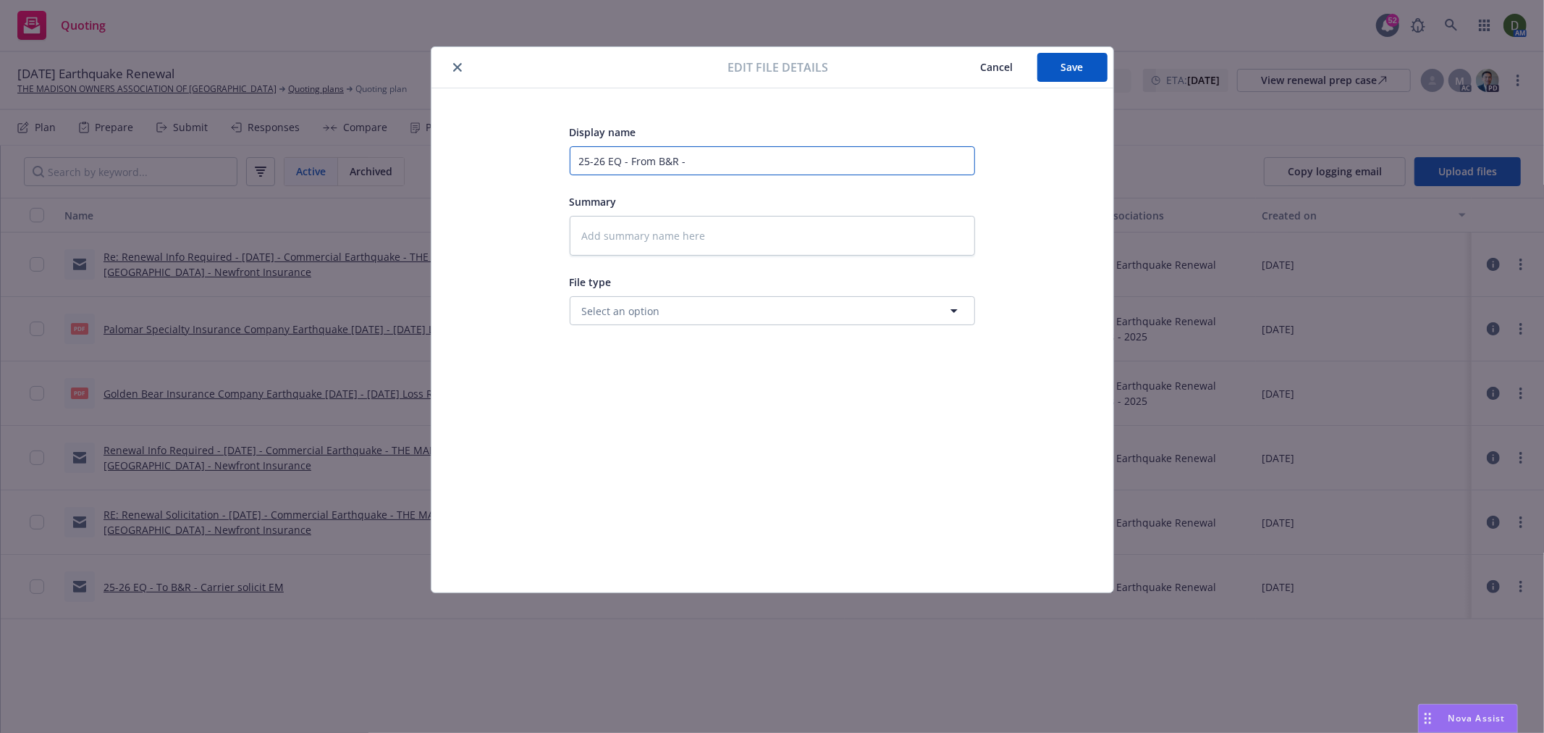
type input "25-26 EQ - From B&R - E"
type textarea "x"
type input "25-26 EQ - From B&R - Ec"
type textarea "x"
type input "25-26 EQ - From B&R - Ecp"
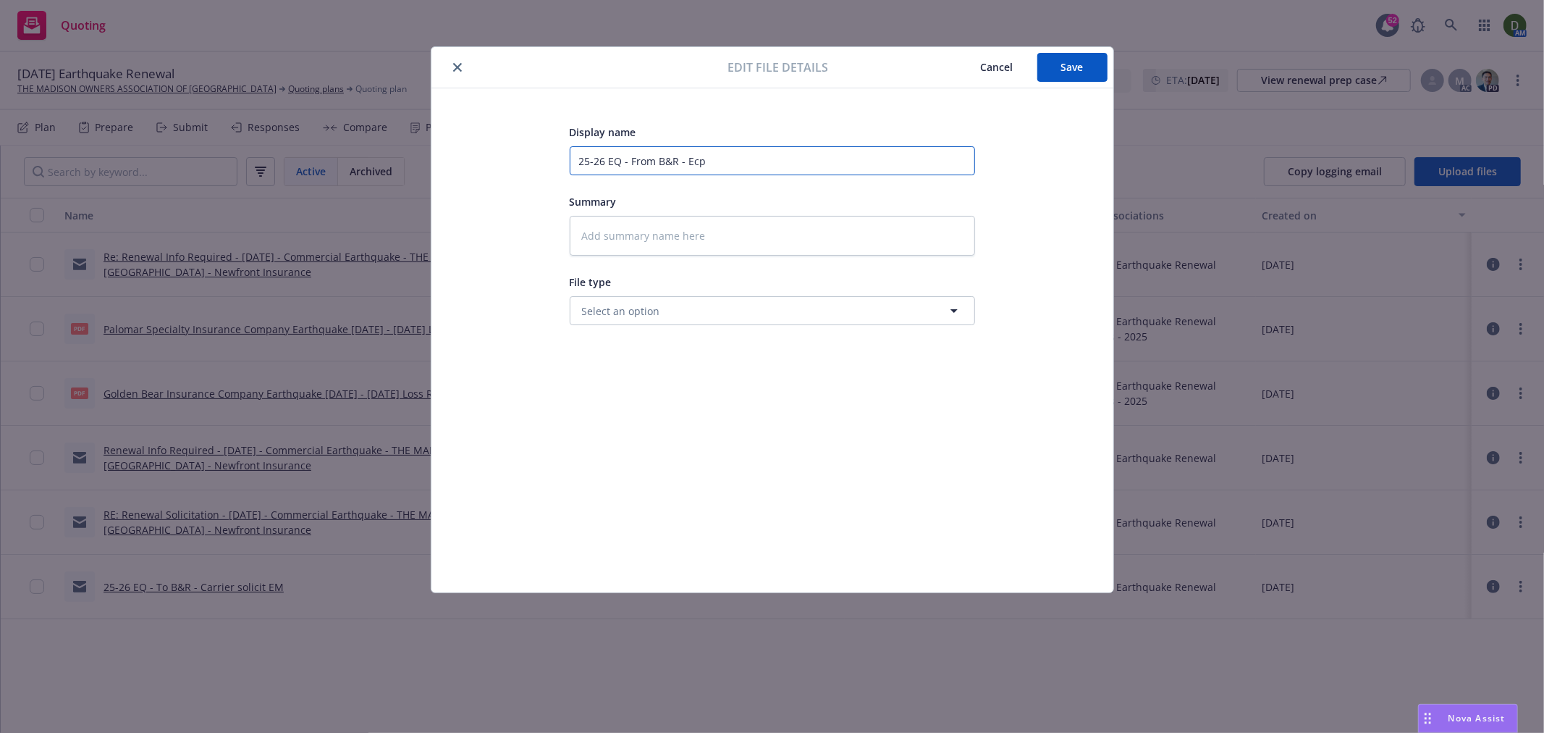
type textarea "x"
type input "25-26 EQ - From B&R - Ec"
type textarea "x"
type input "25-26 EQ - From B&R - Ecx"
type textarea "x"
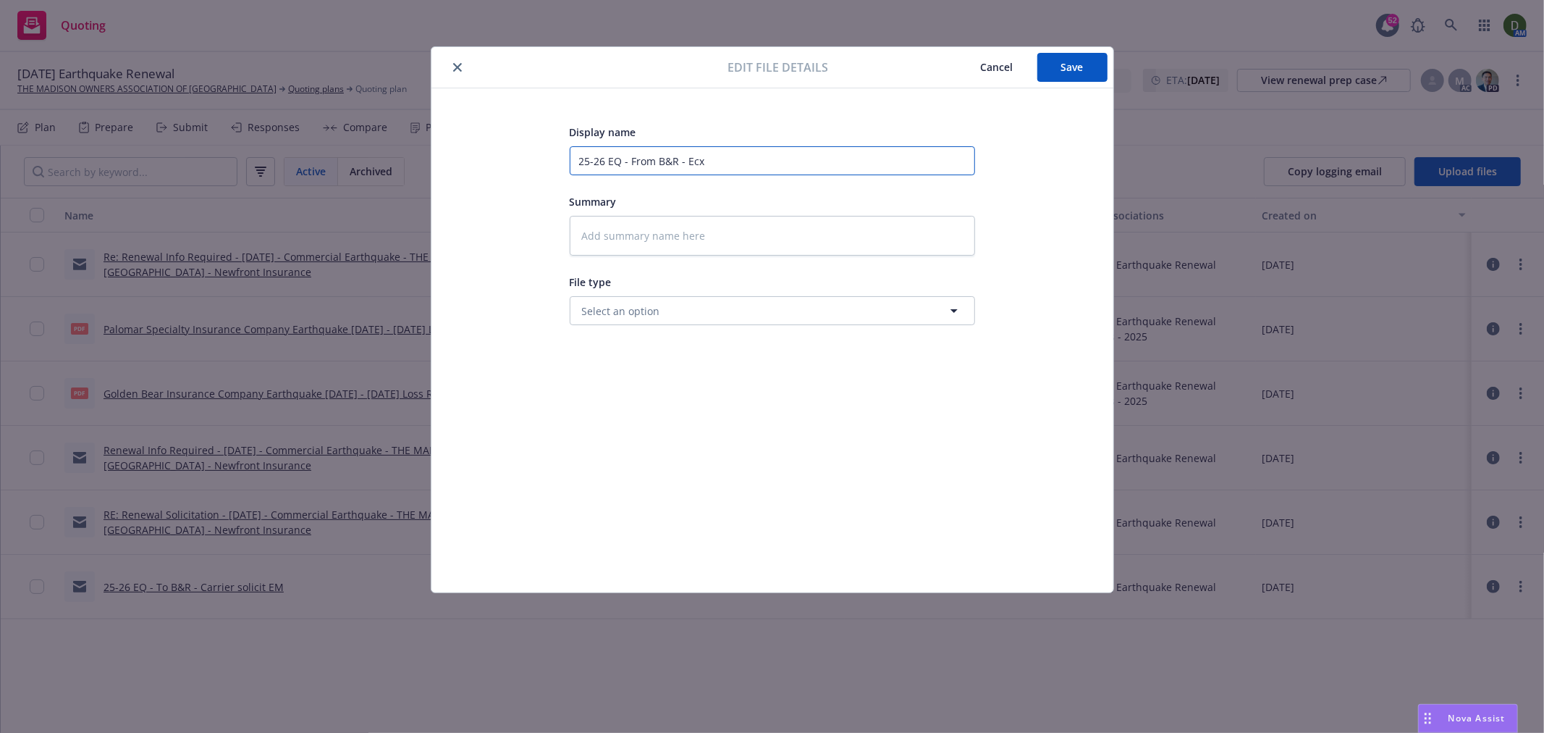
type input "25-26 EQ - From B&R - Ec"
type textarea "x"
type input "25-26 EQ - From B&R - E"
type textarea "x"
type input "25-26 EQ - From B&R - Ex"
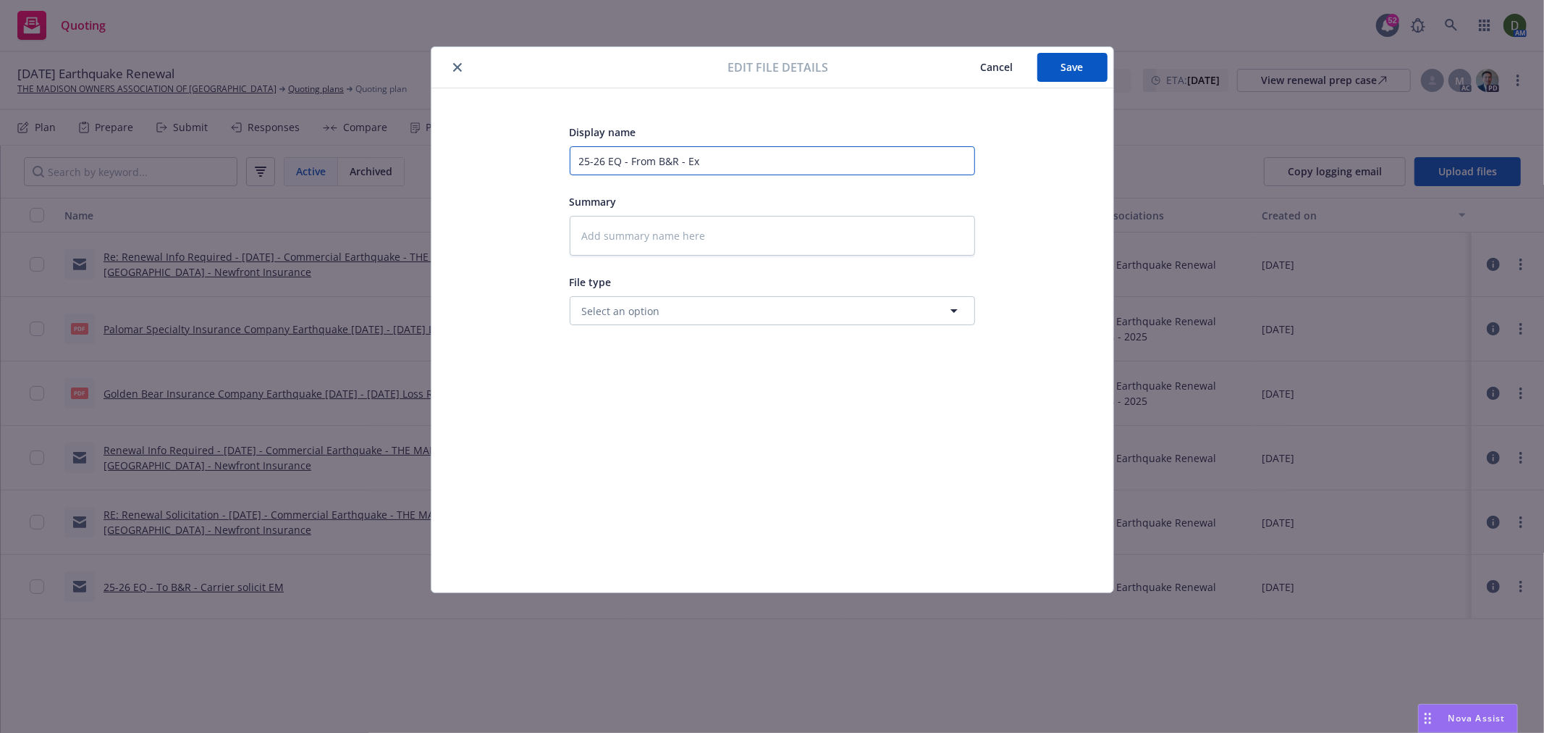
type textarea "x"
type input "25-26 EQ - From B&R - Exp"
type textarea "x"
type input "25-26 EQ - From B&R - Expr"
type textarea "x"
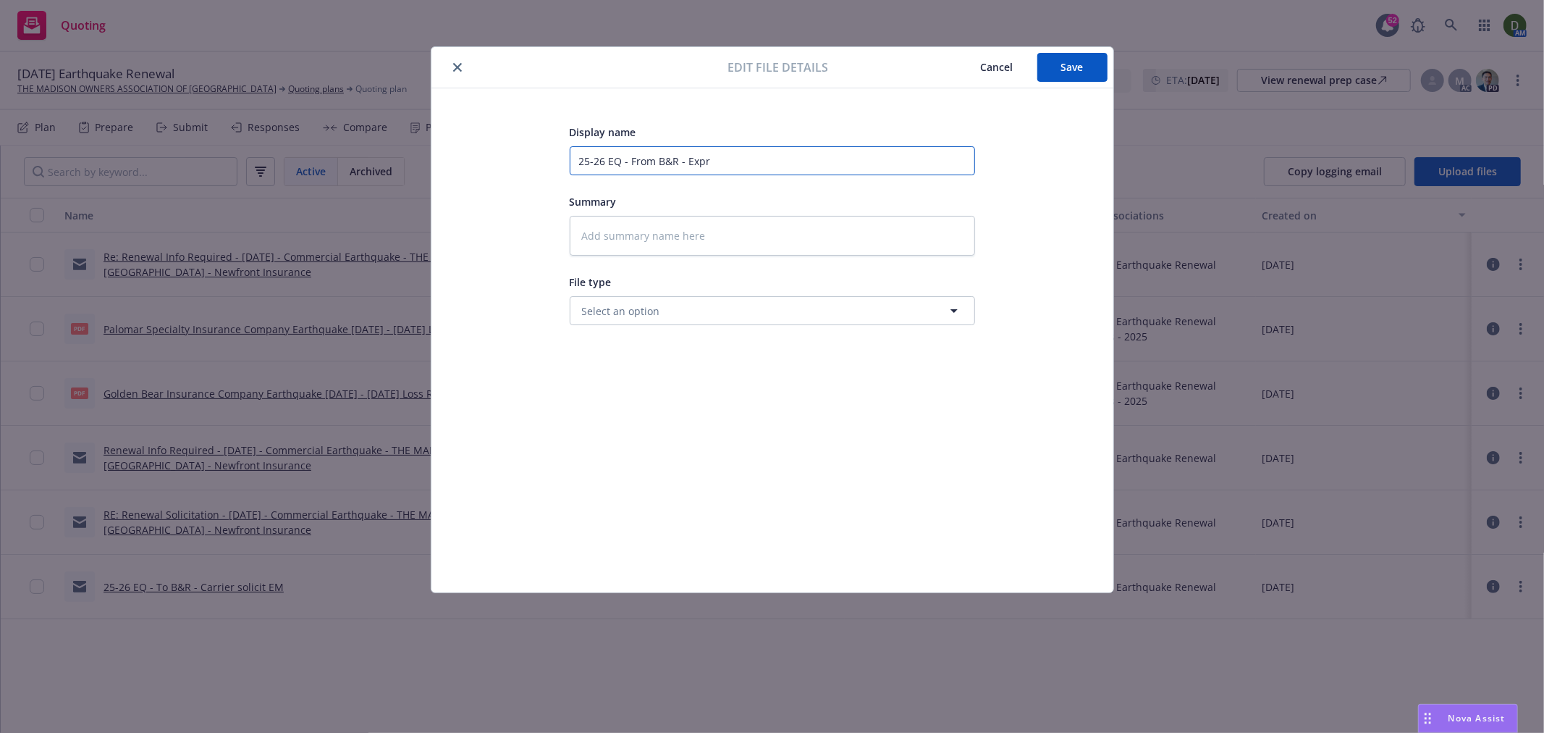
type input "25-26 EQ - From B&R - Expri"
type textarea "x"
type input "25-26 EQ - From B&R - Expr"
type textarea "x"
type input "25-26 EQ - From B&R - Exp"
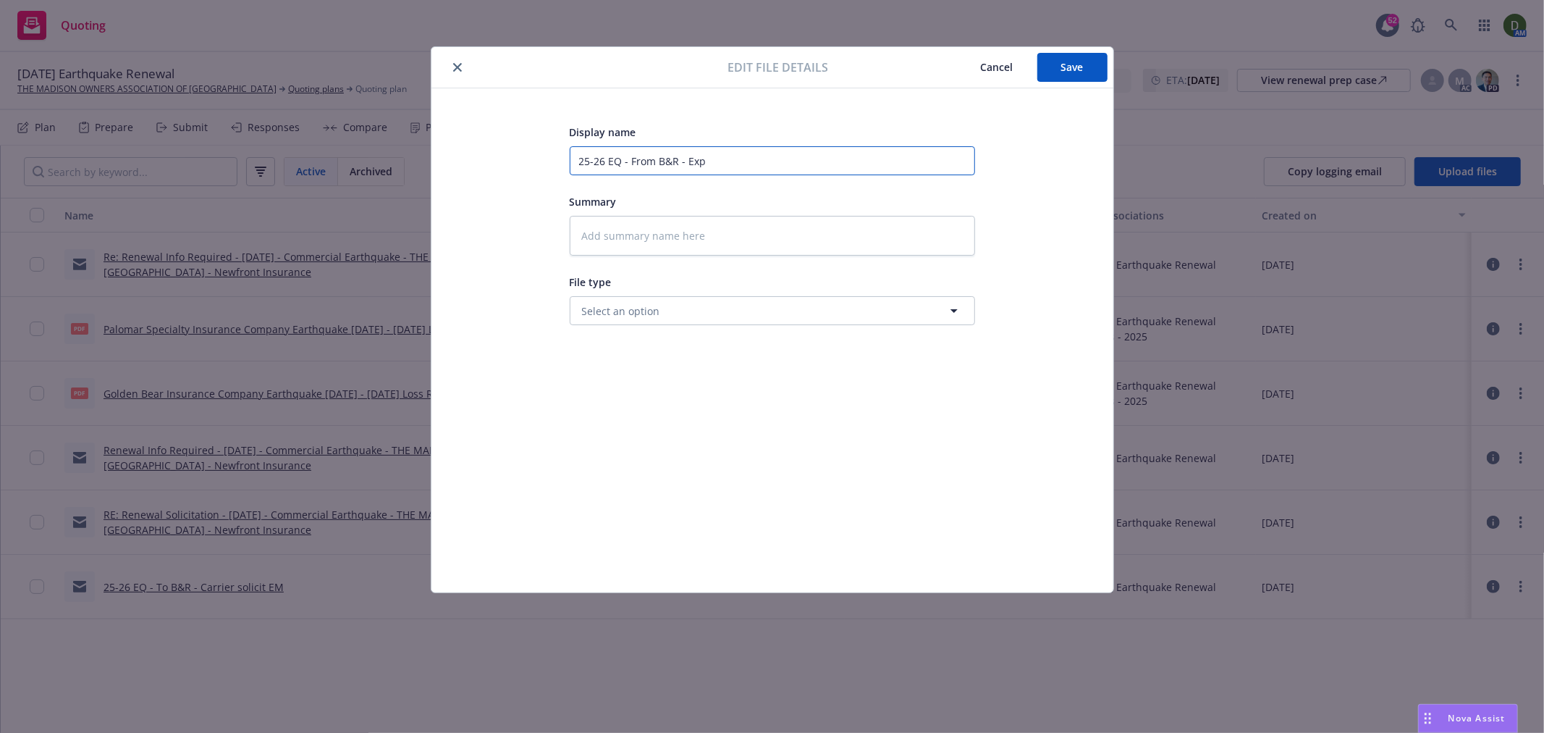
type textarea "x"
type input "25-26 EQ - From B&R - Expi"
type textarea "x"
type input "25-26 EQ - From B&R - Expir"
type textarea "x"
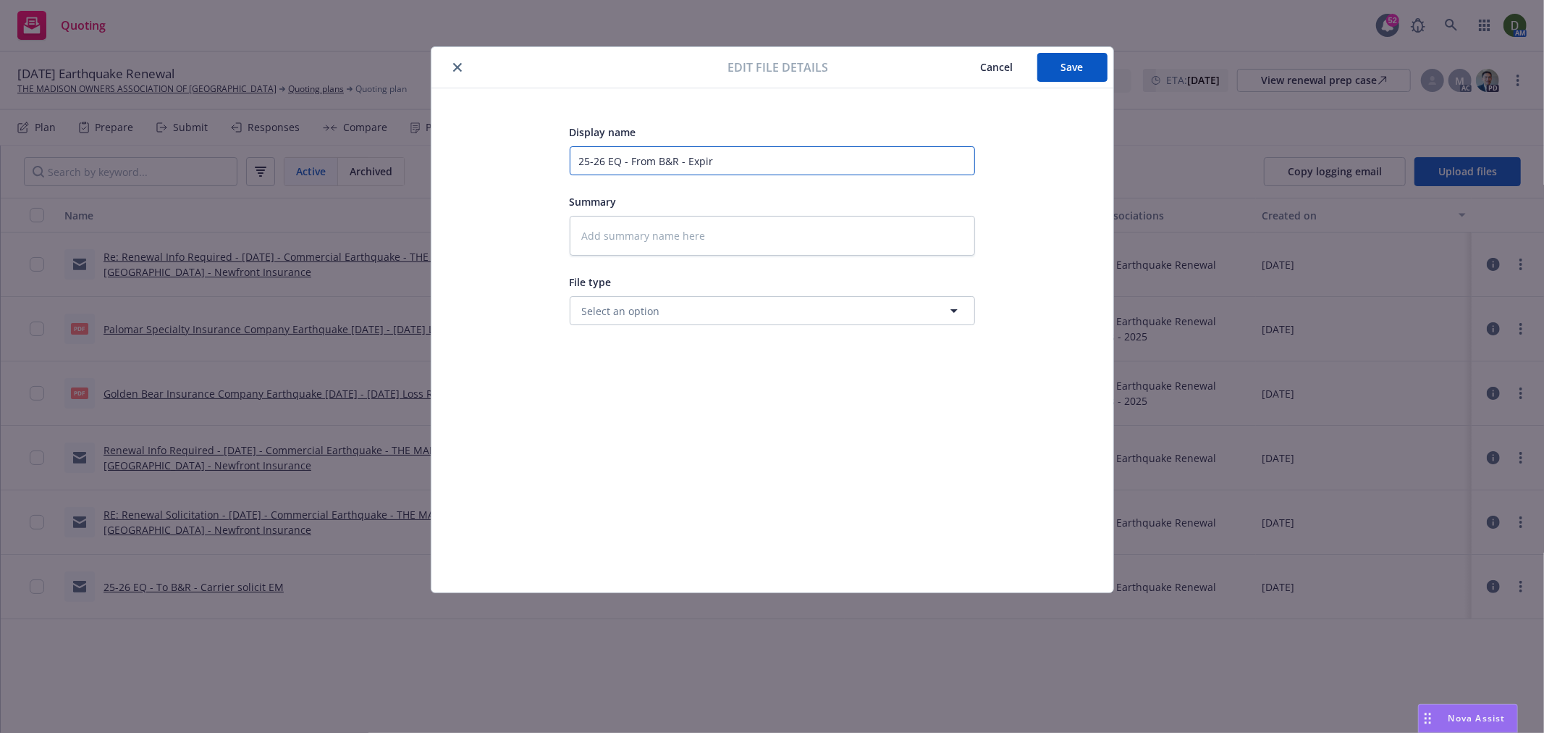
type input "25-26 EQ - From B&R - Expiri"
type textarea "x"
type input "25-26 EQ - From B&R - Expirin"
type textarea "x"
type input "25-26 EQ - From B&R - Expiring"
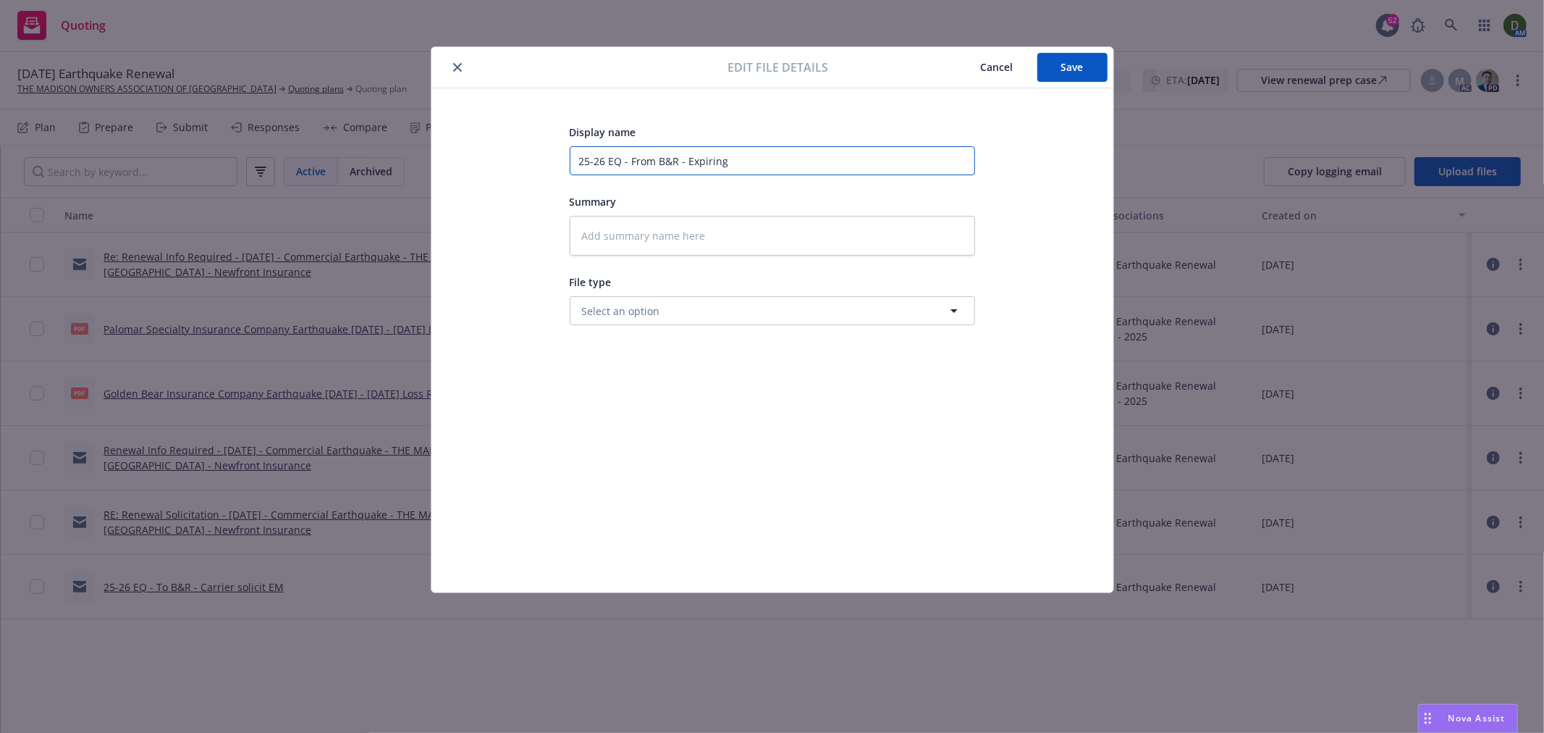
type textarea "x"
type input "25-26 EQ - From B&R - Expiring"
type textarea "x"
type input "25-26 EQ - From B&R - Expiring S"
type textarea "x"
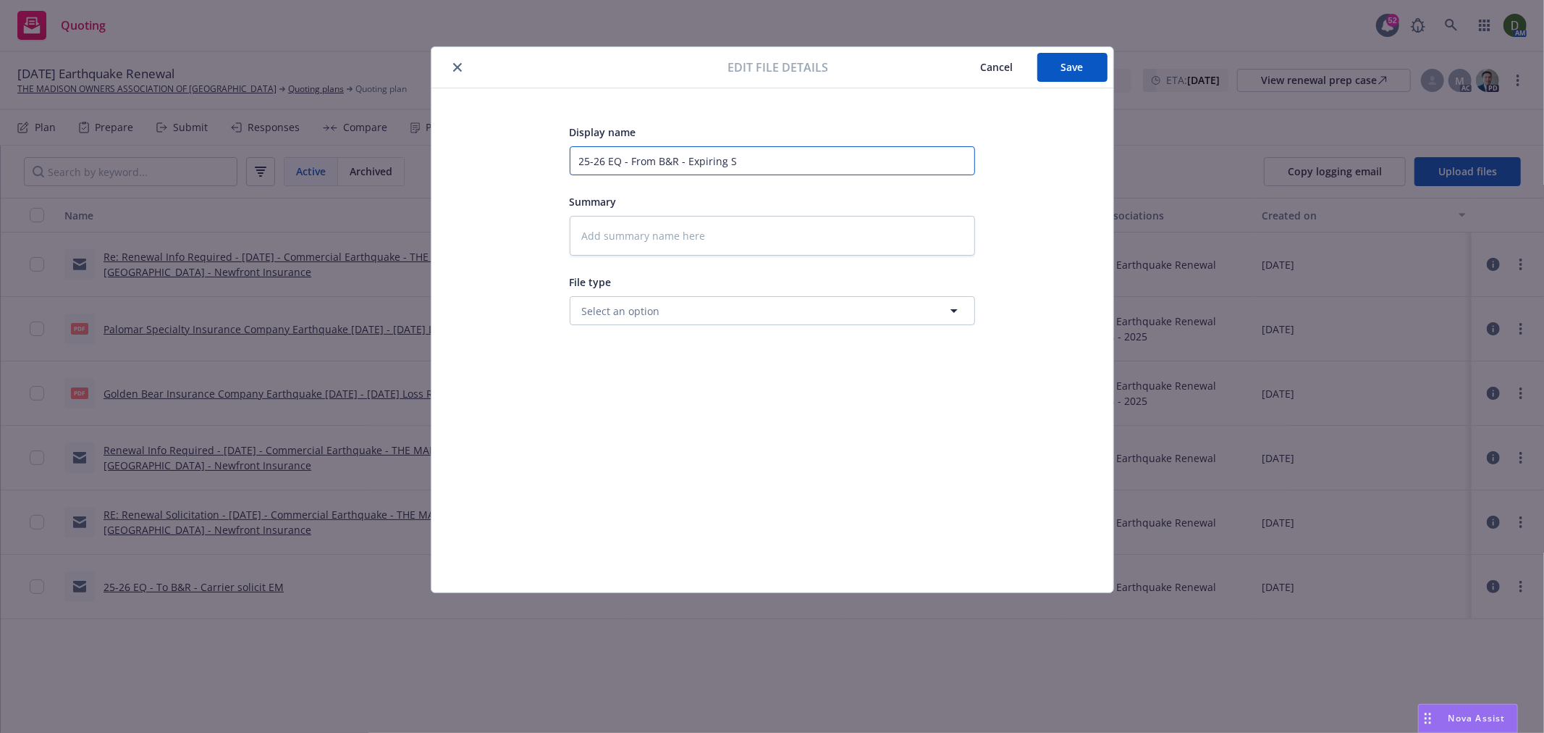
type input "25-26 EQ - From B&R - Expiring SO"
type textarea "x"
type input "25-26 EQ - From B&R - Expiring SOV"
click at [1064, 58] on button "Save" at bounding box center [1072, 67] width 70 height 29
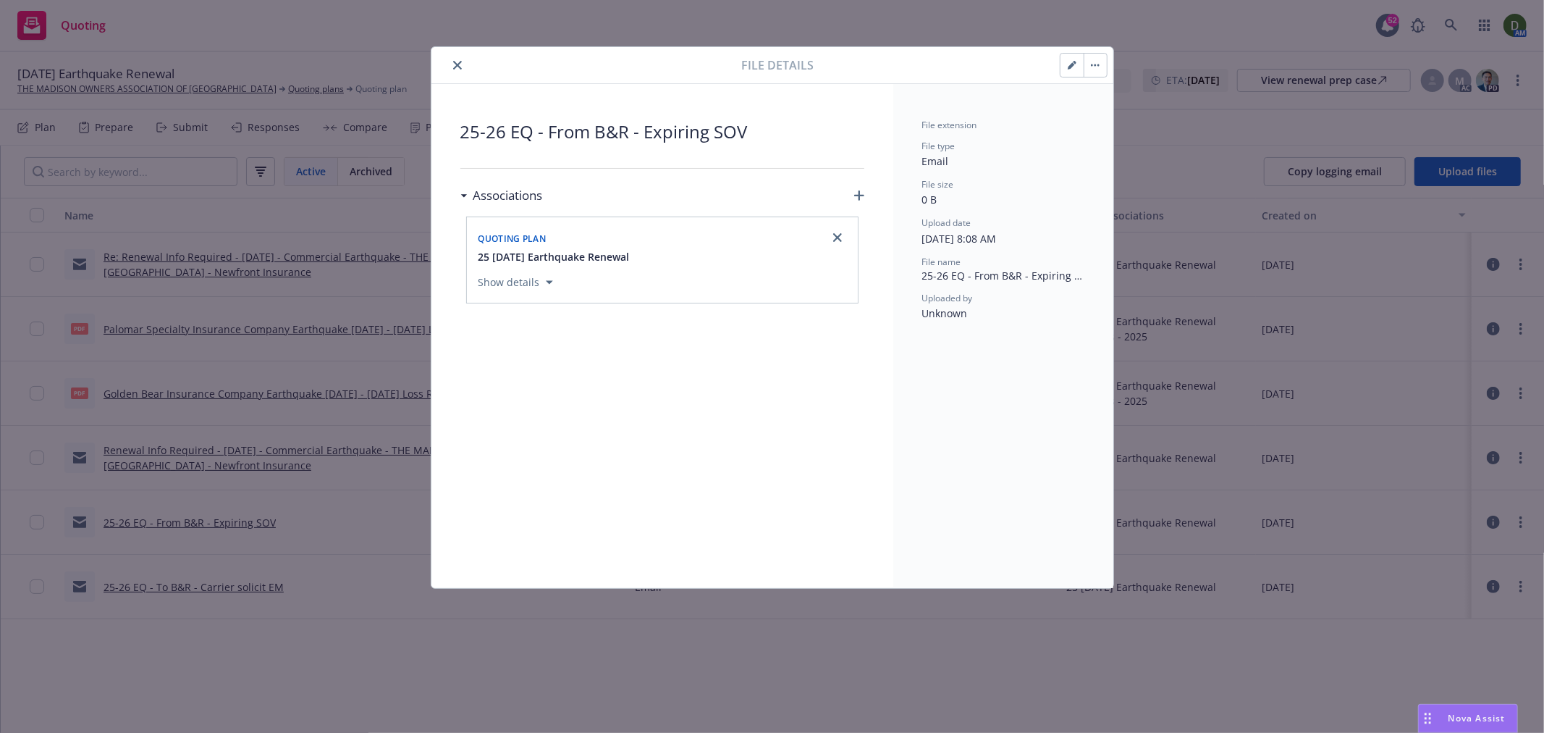
click at [452, 69] on button "close" at bounding box center [457, 64] width 17 height 17
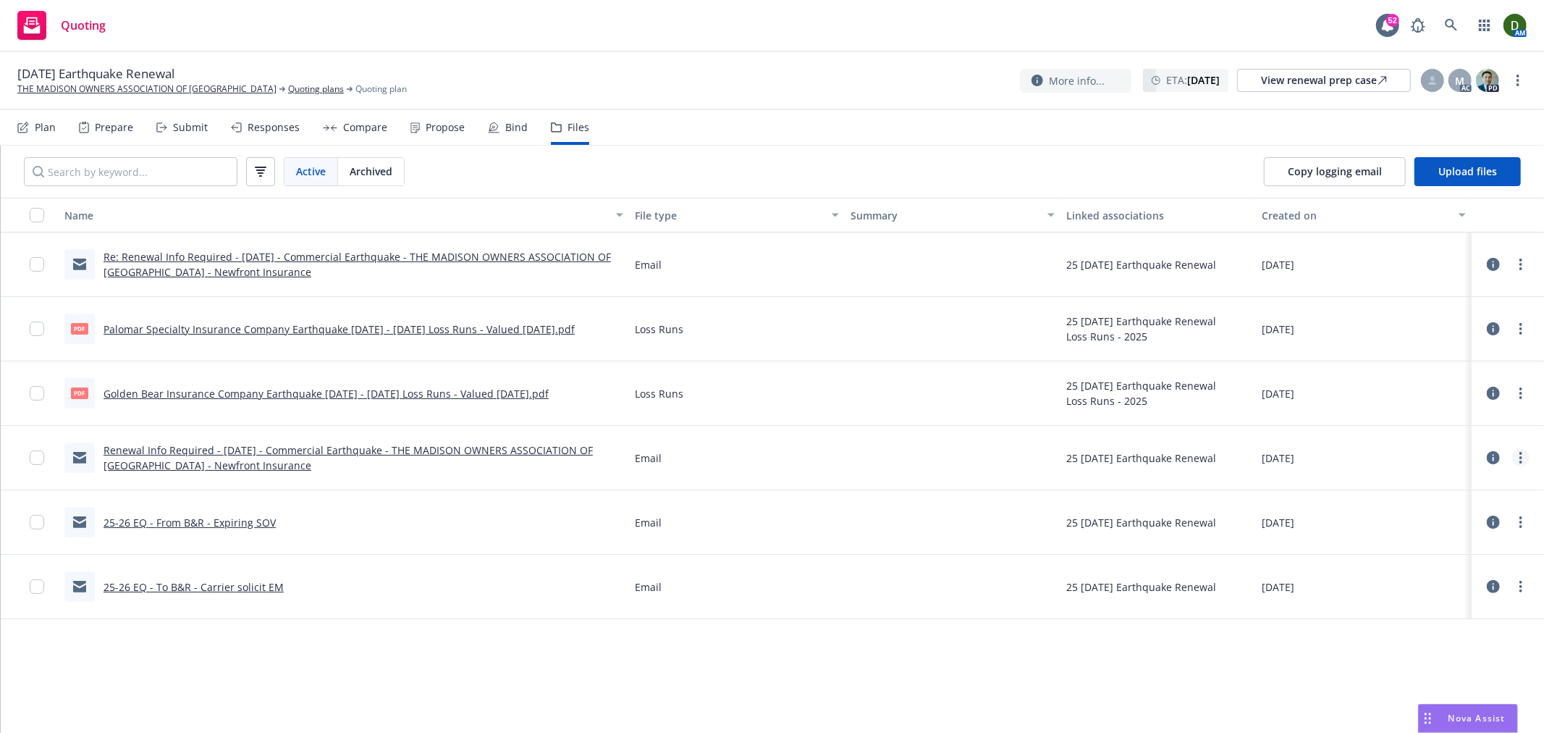
click at [1516, 459] on link "more" at bounding box center [1520, 457] width 17 height 17
click at [1444, 541] on link "Edit" at bounding box center [1457, 545] width 144 height 29
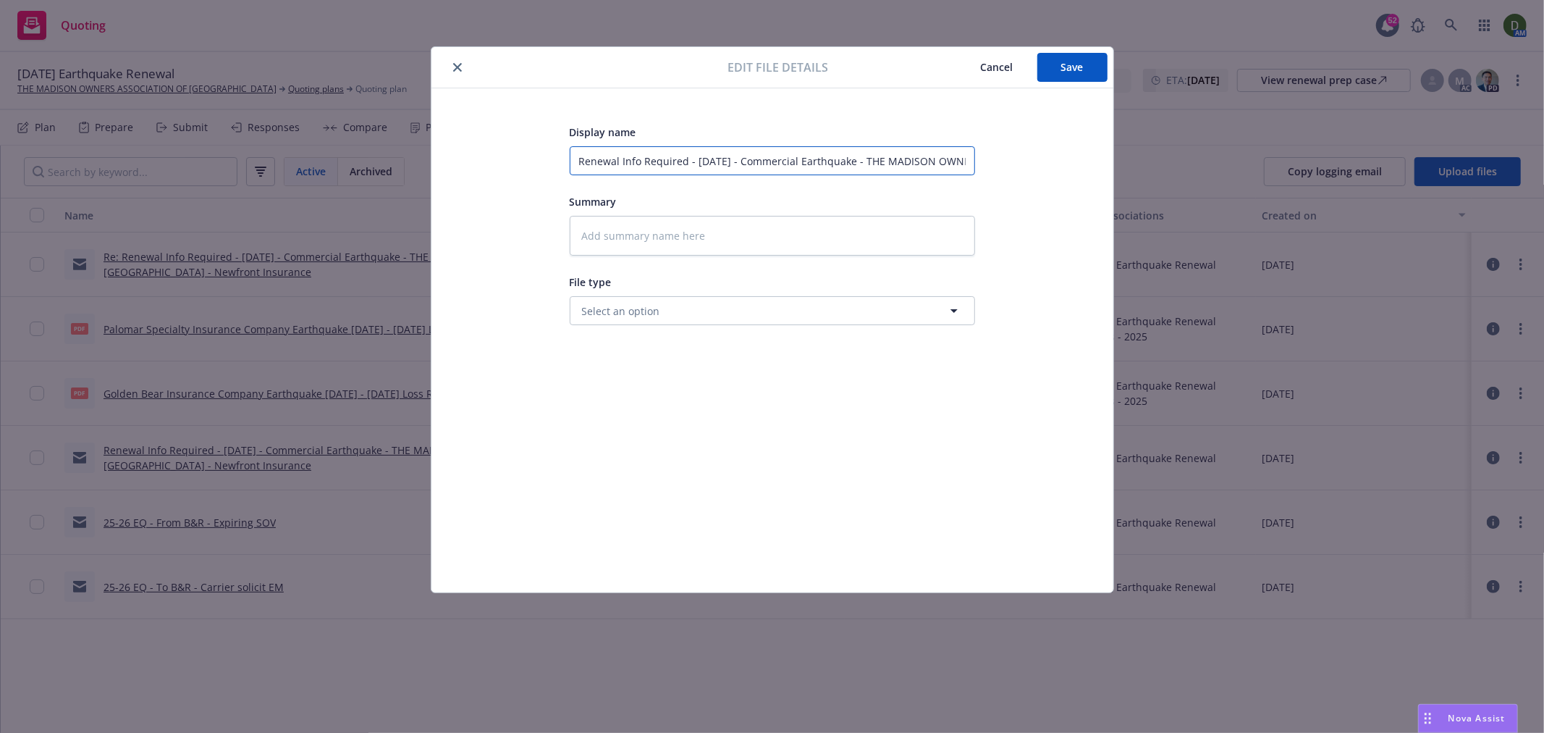
click at [806, 162] on input "Renewal Info Required - 10/03/25 - Commercial Earthquake - THE MADISON OWNERS A…" at bounding box center [772, 160] width 405 height 29
paste input "25-26 EQ - To B&R - Carrier solicit EM"
type textarea "x"
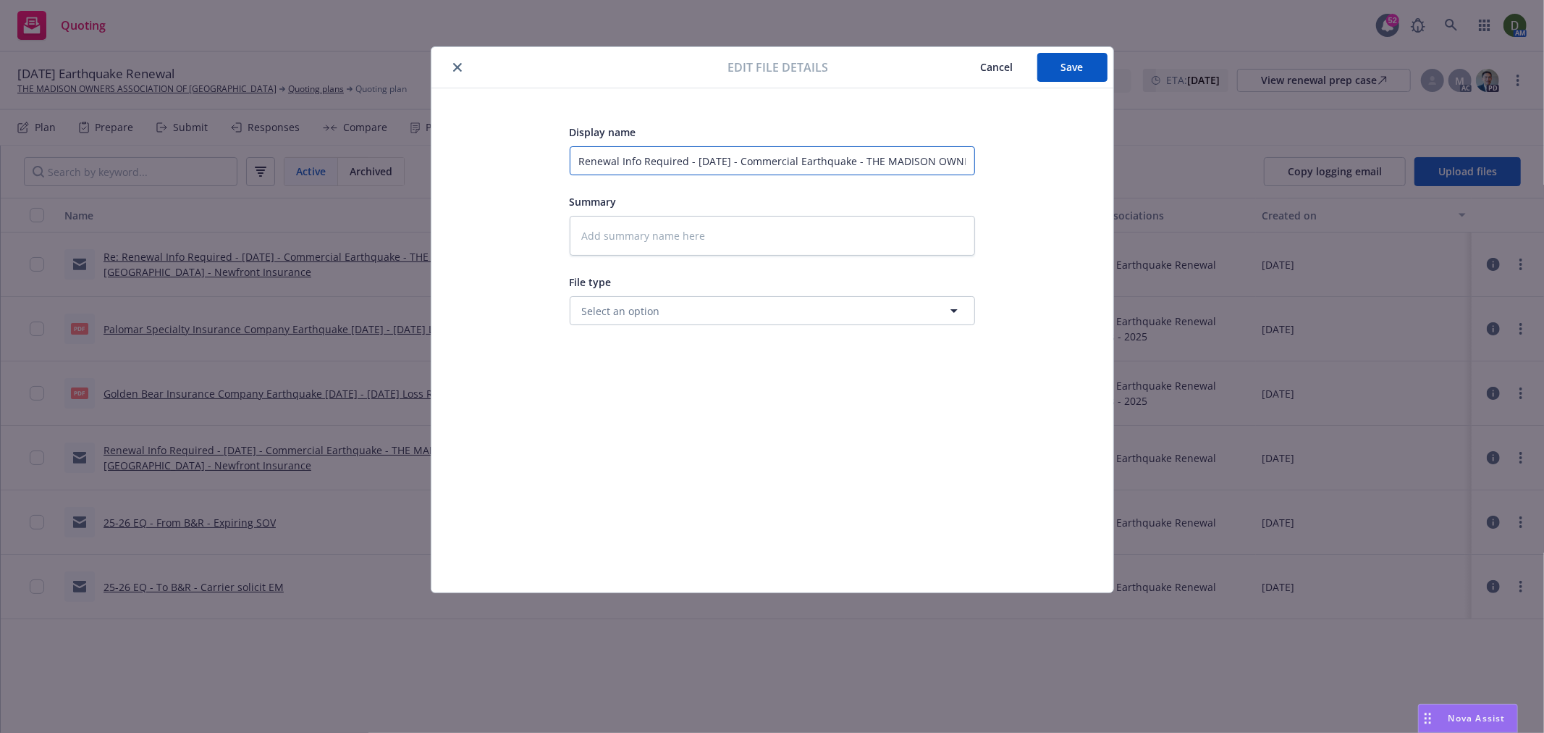
type input "25-26 EQ - To B&R - Carrier solicit EM"
drag, startPoint x: 813, startPoint y: 159, endPoint x: 675, endPoint y: 157, distance: 138.3
click at [675, 157] on input "25-26 EQ - To B&R - Carrier solicit EM" at bounding box center [772, 160] width 405 height 29
click at [652, 159] on input "25-26 EQ - To B&R - Carrier solicit EM" at bounding box center [772, 160] width 405 height 29
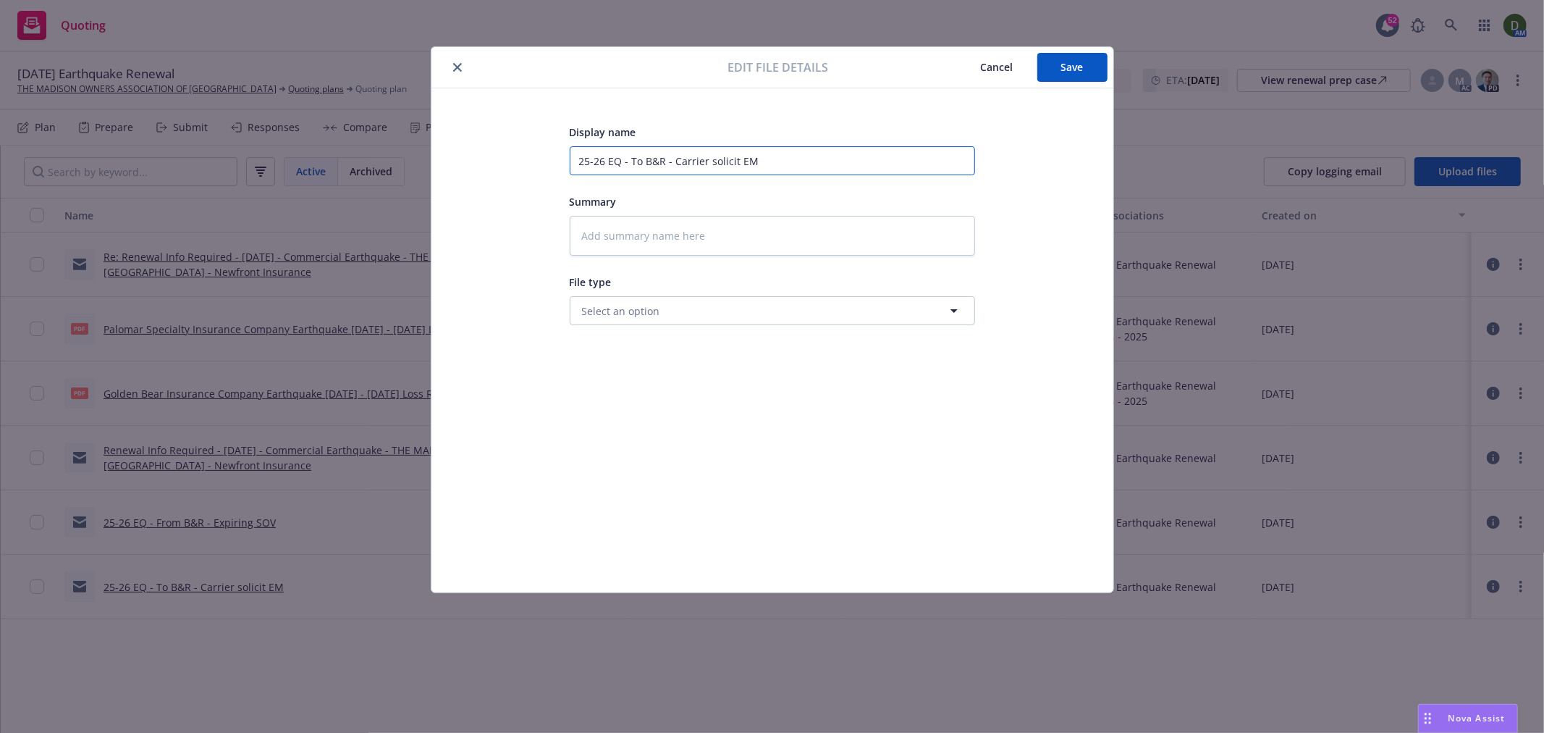
type textarea "x"
type input "25-26 EQ - To I- Carrier solicit EM"
type textarea "x"
type input "25-26 EQ - To In- Carrier solicit EM"
type textarea "x"
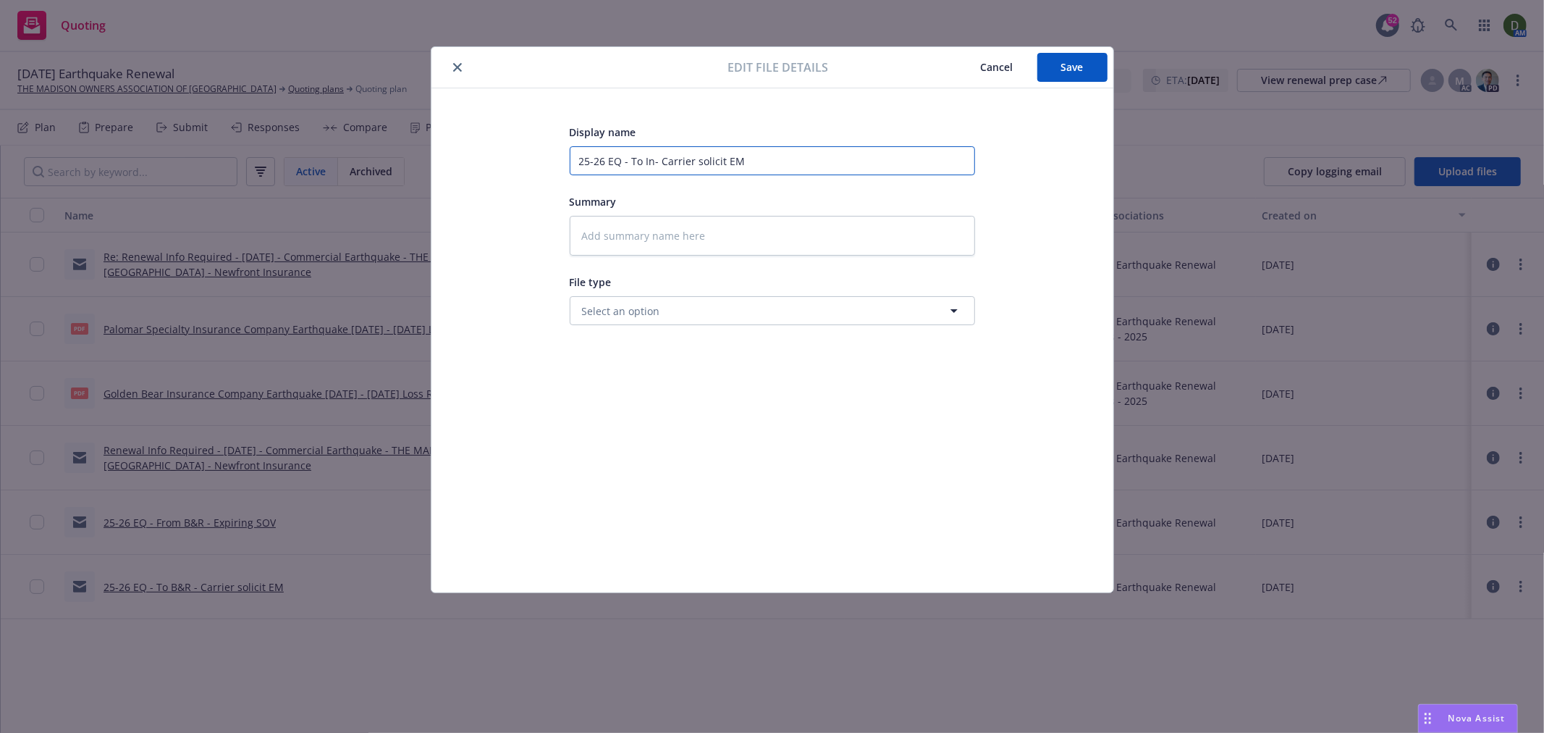
type input "25-26 EQ - To Ins- Carrier solicit EM"
type textarea "x"
type input "25-26 EQ - To Insu- Carrier solicit EM"
type textarea "x"
type input "25-26 EQ - To Insur- Carrier solicit EM"
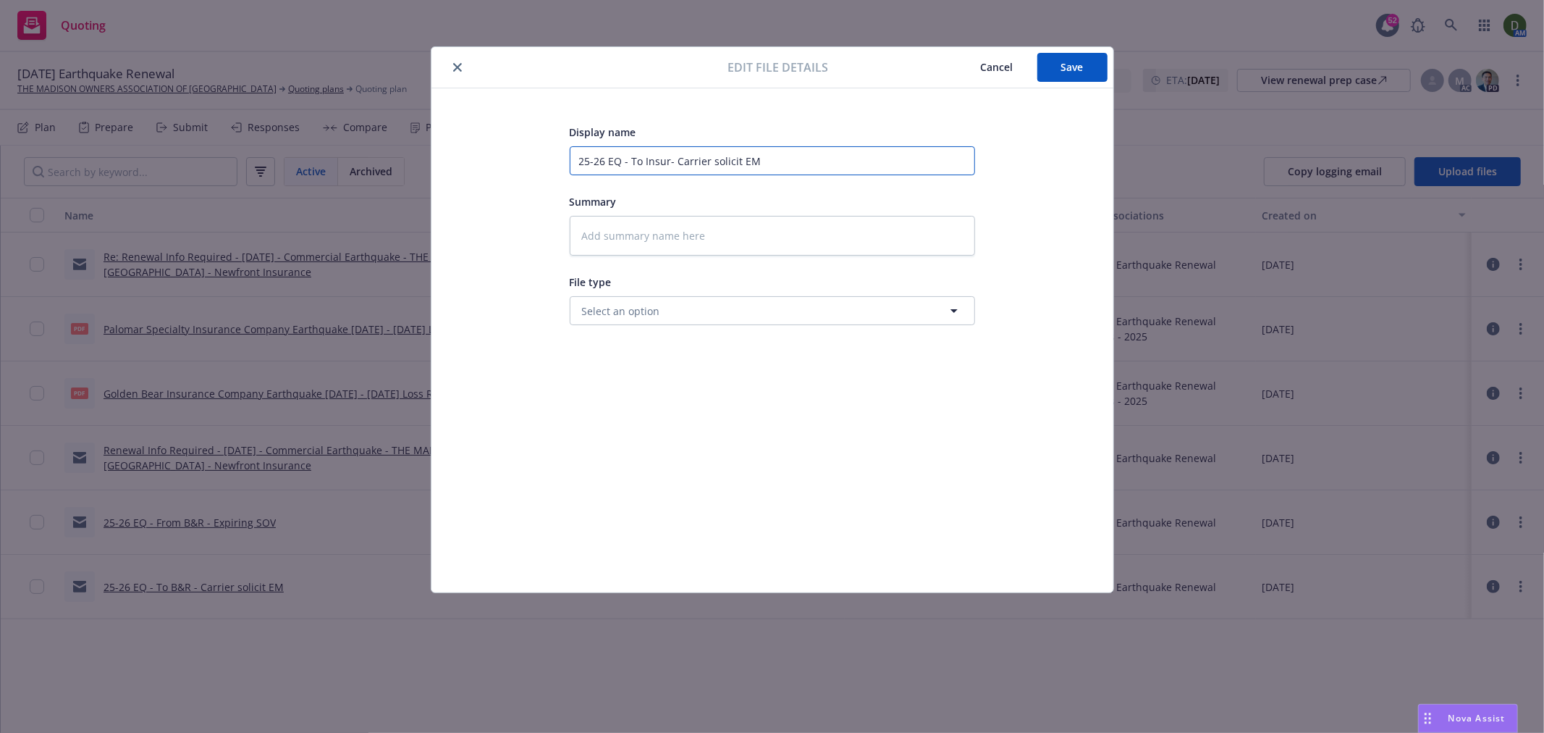
type textarea "x"
type input "25-26 EQ - To Insure- Carrier solicit EM"
type textarea "x"
type input "25-26 EQ - To Insured- Carrier solicit EM"
type textarea "x"
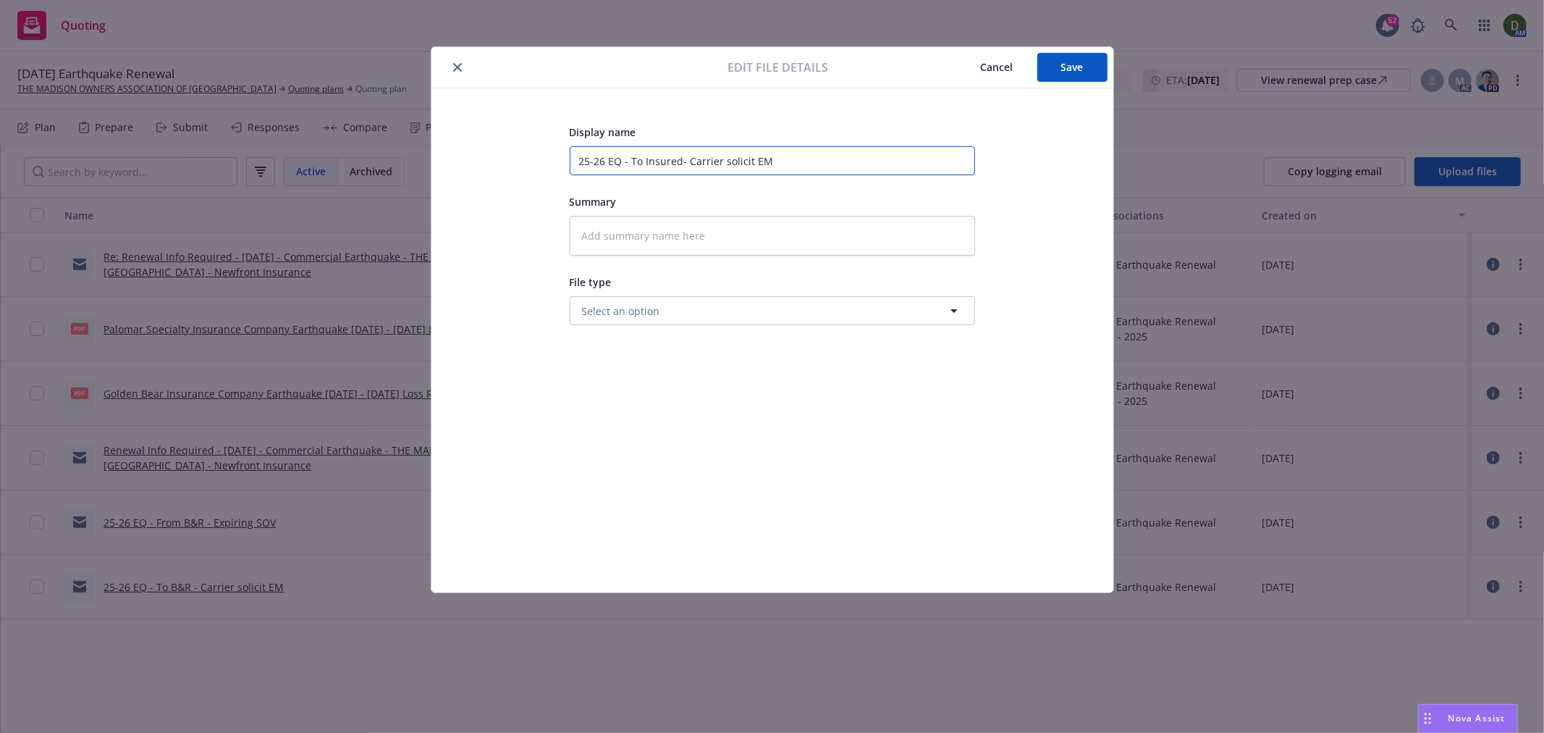
type input "25-26 EQ - To Insured - Carrier solicit EM"
type textarea "x"
type input "25-26 EQ - To Insured - R"
type textarea "x"
type input "25-26 EQ - To Insured - Re"
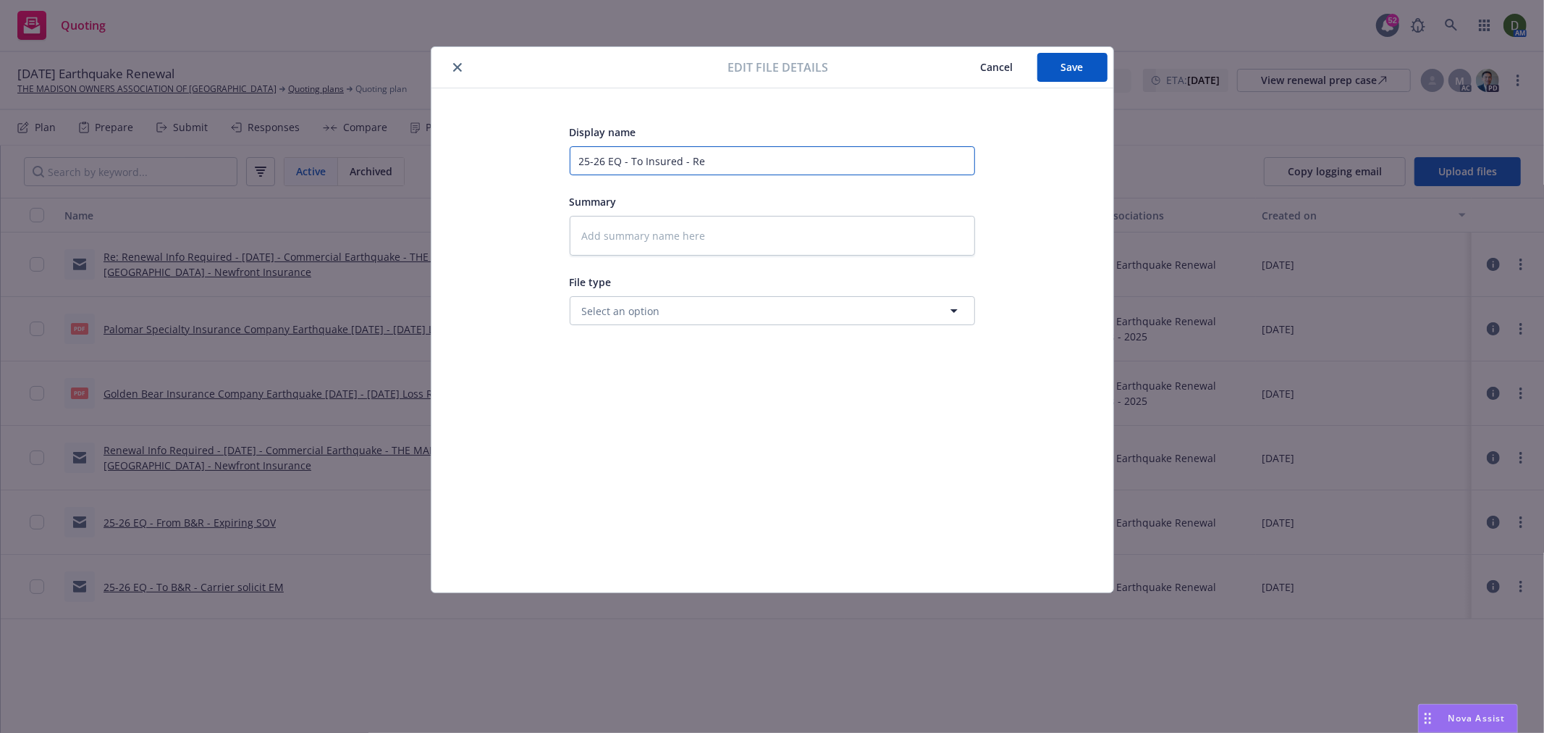
type textarea "x"
type input "25-26 EQ - To Insured - Req"
type textarea "x"
type input "25-26 EQ - To Insured - Requ"
type textarea "x"
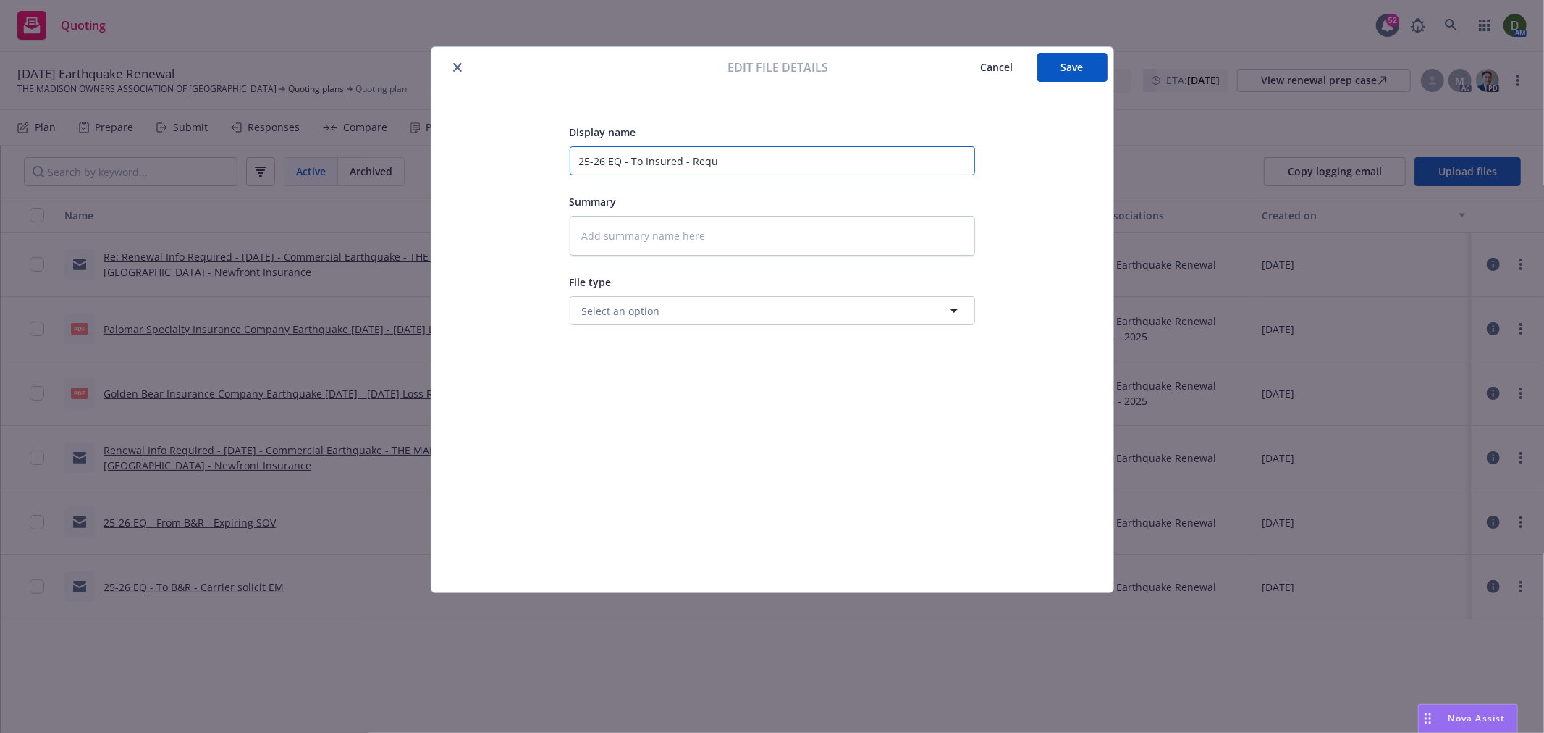
type input "25-26 EQ - To Insured - Reque"
type textarea "x"
type input "25-26 EQ - To Insured - Reques"
type textarea "x"
type input "25-26 EQ - To Insured - Request"
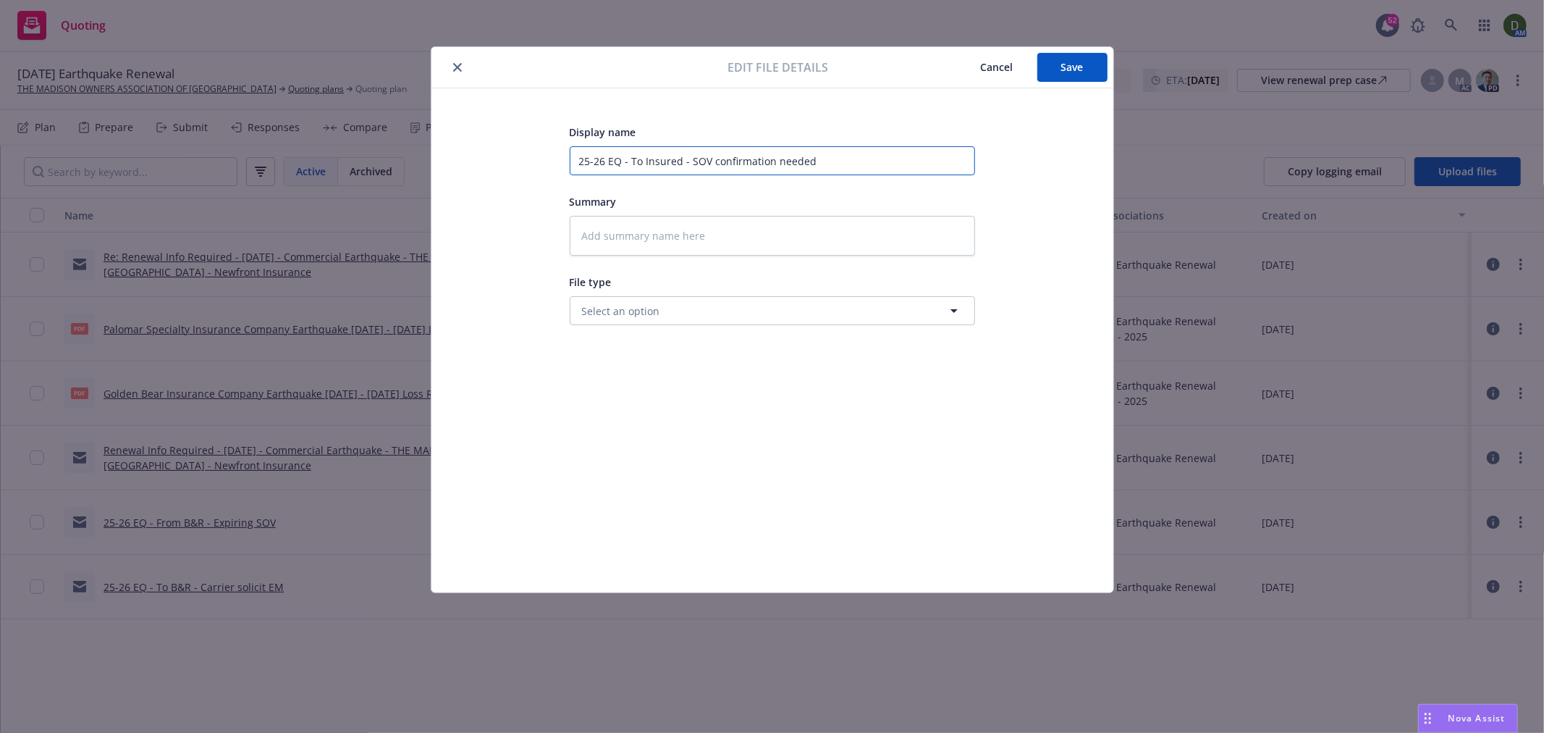
drag, startPoint x: 849, startPoint y: 169, endPoint x: 329, endPoint y: 167, distance: 519.8
click at [293, 167] on div "Edit file details Cancel Save Display name 25-26 EQ - To Insured - SOV confirma…" at bounding box center [772, 366] width 1544 height 733
click at [1090, 67] on button "Save" at bounding box center [1072, 67] width 70 height 29
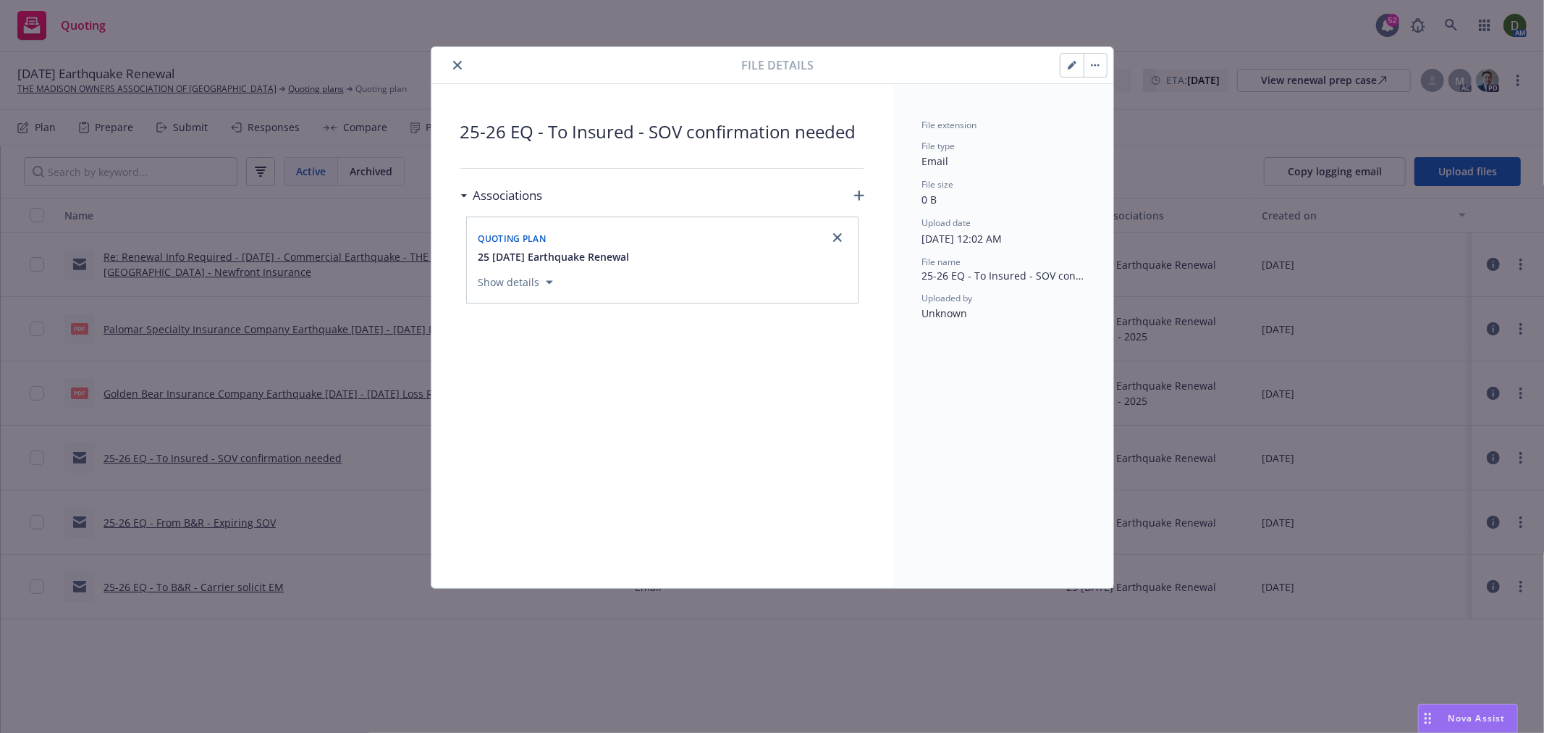
click at [449, 63] on button "close" at bounding box center [457, 64] width 17 height 17
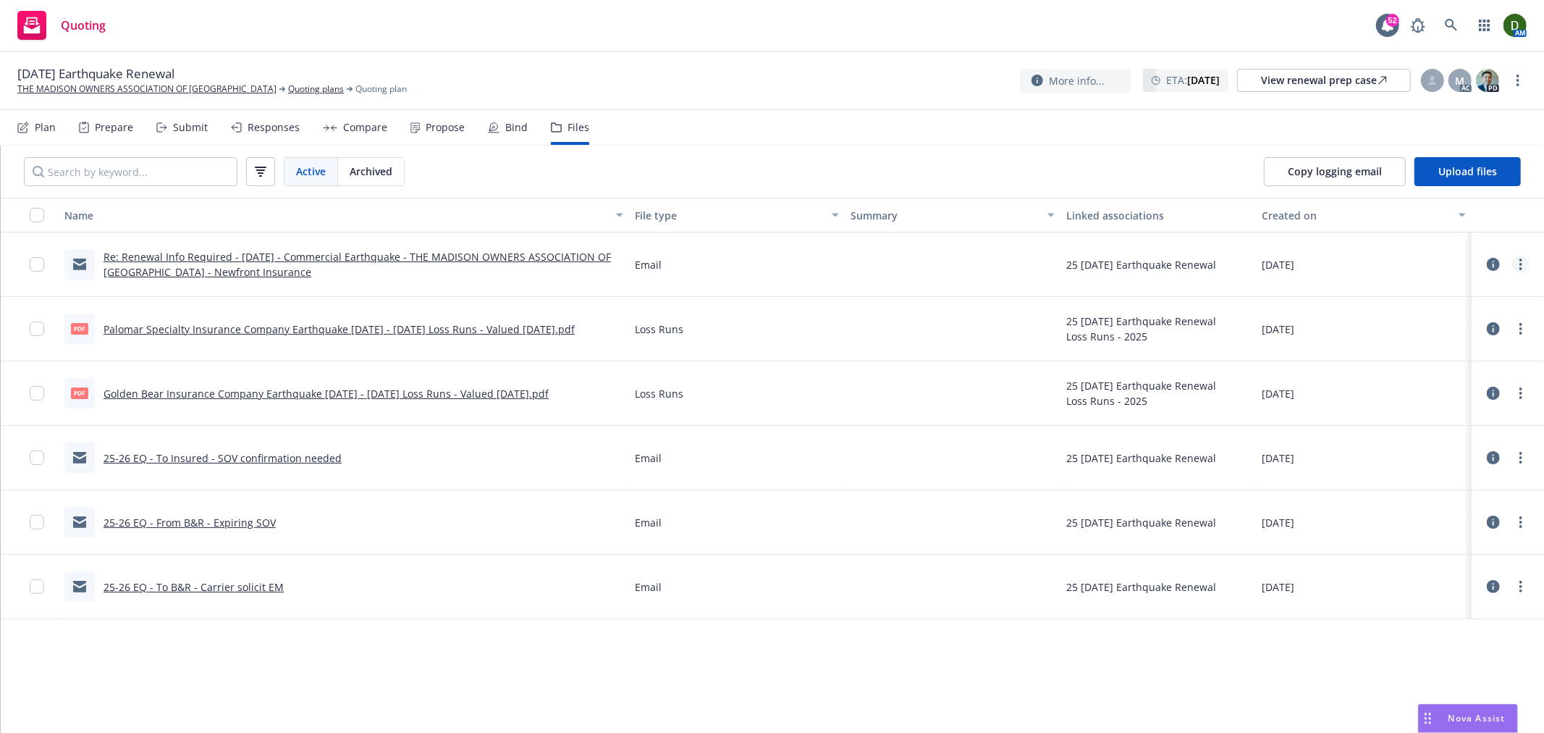
click at [1518, 270] on link "more" at bounding box center [1520, 264] width 17 height 17
drag, startPoint x: 1481, startPoint y: 348, endPoint x: 1473, endPoint y: 355, distance: 10.2
click at [1479, 349] on link "Edit" at bounding box center [1457, 352] width 144 height 29
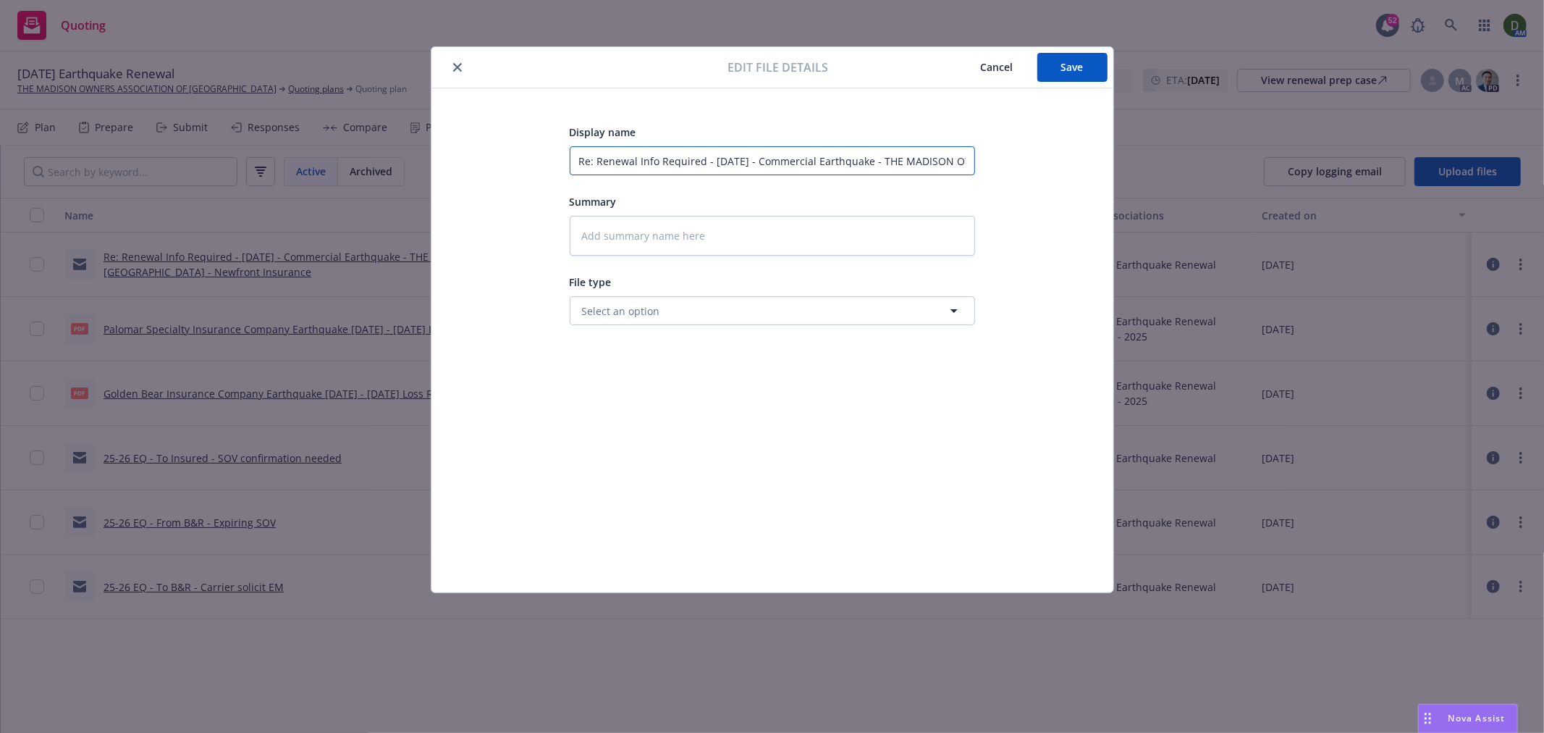
click at [712, 161] on input "Re: Renewal Info Required - 10/03/25 - Commercial Earthquake - THE MADISON OWNE…" at bounding box center [772, 160] width 405 height 29
paste input "25-26 EQ - To Insured - SOV confirmation needed"
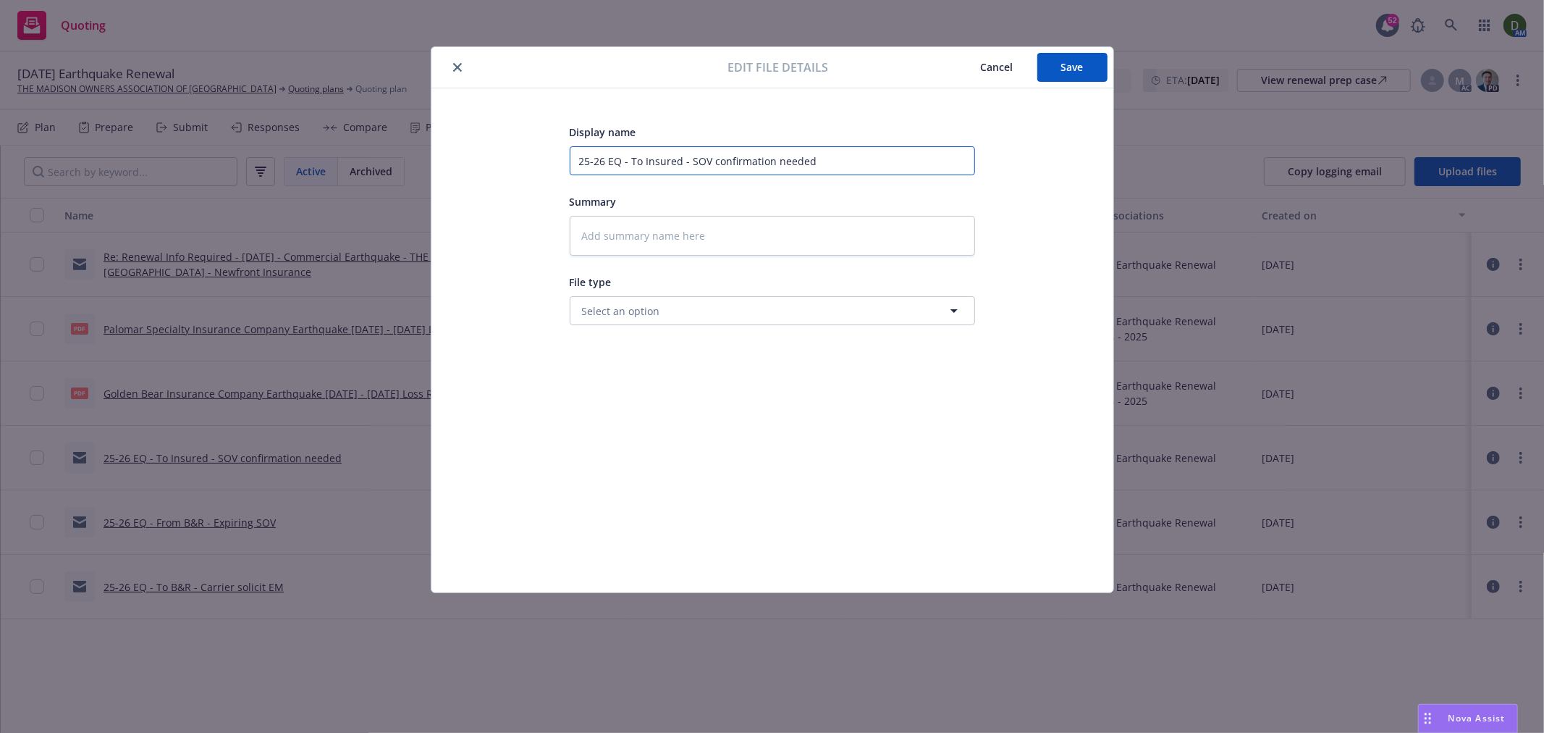
click at [632, 155] on input "25-26 EQ - To Insured - SOV confirmation needed" at bounding box center [772, 160] width 405 height 29
click at [1072, 47] on div "Edit file details Cancel Save" at bounding box center [773, 67] width 682 height 41
drag, startPoint x: 1073, startPoint y: 49, endPoint x: 1080, endPoint y: 59, distance: 13.1
click at [1080, 59] on div "Edit file details Cancel Save" at bounding box center [773, 67] width 682 height 41
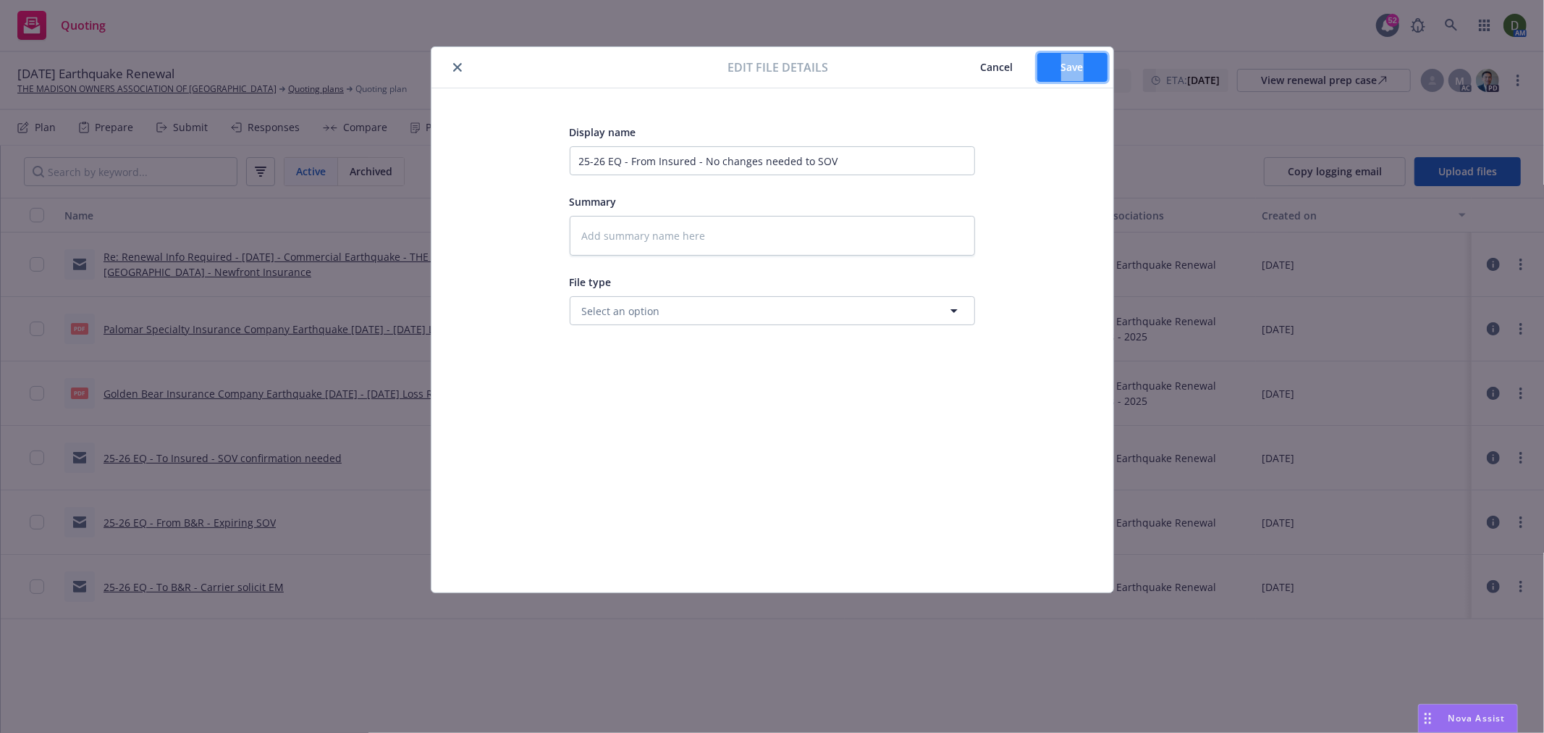
click at [1080, 60] on span "Save" at bounding box center [1072, 67] width 22 height 14
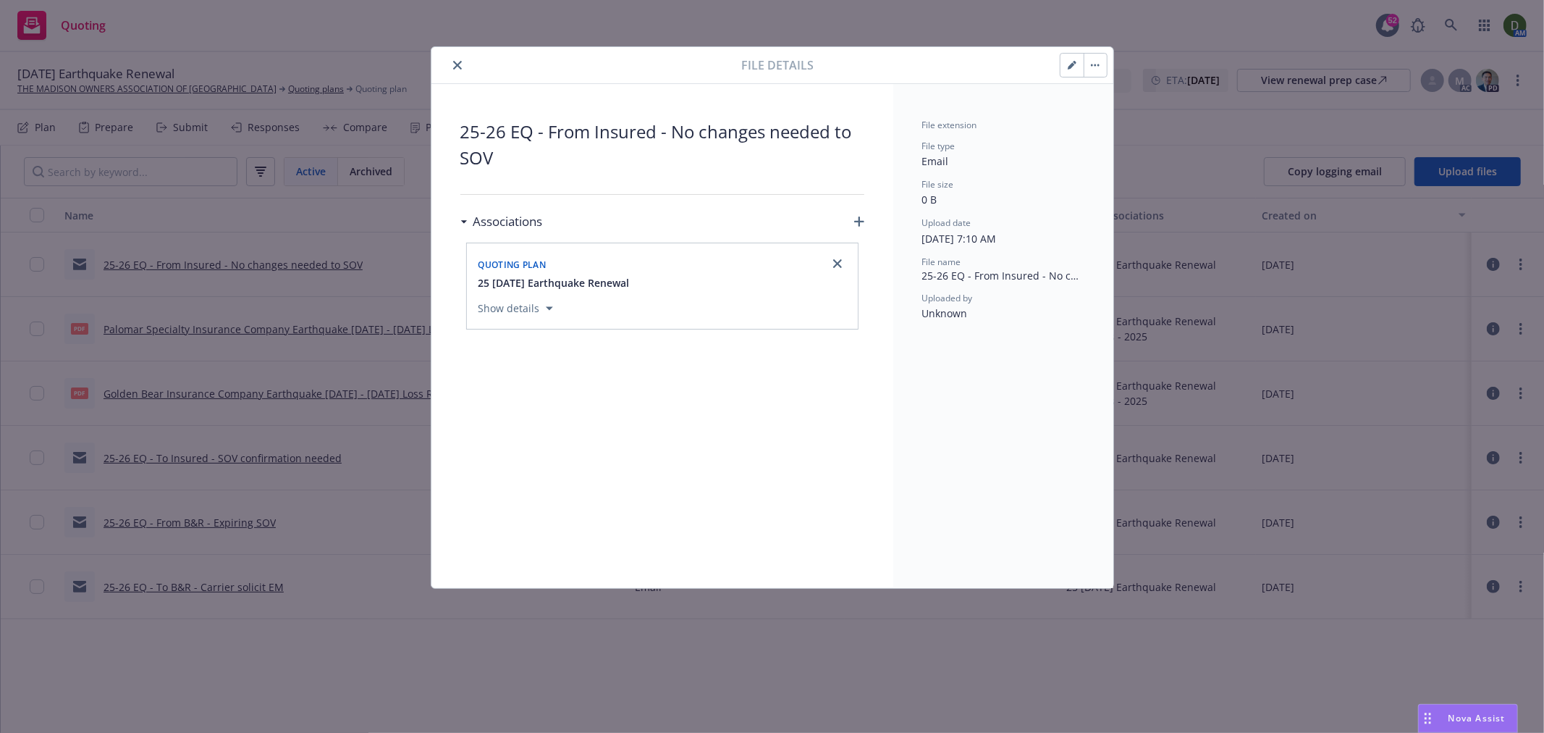
click at [450, 65] on button "close" at bounding box center [457, 64] width 17 height 17
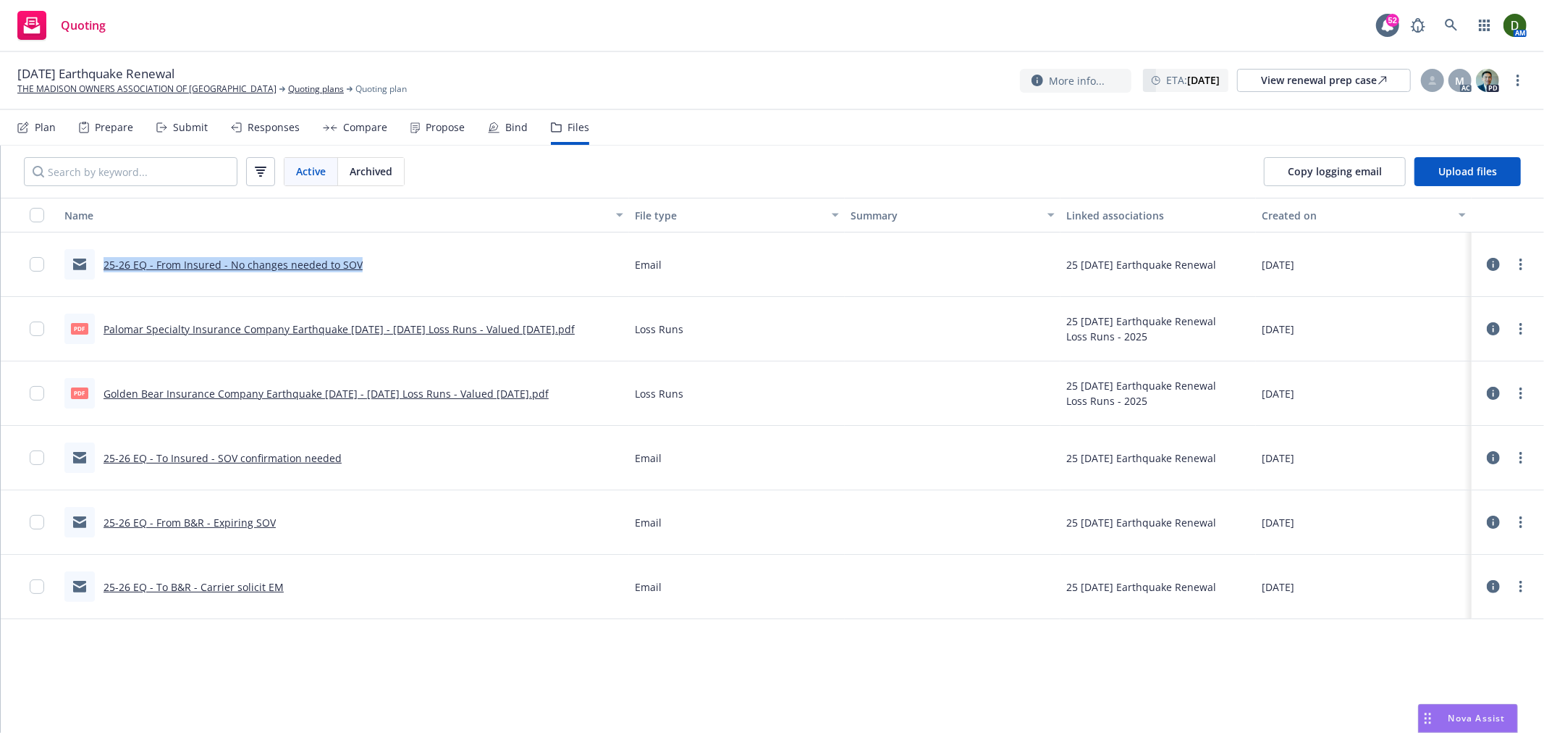
drag, startPoint x: 372, startPoint y: 269, endPoint x: 104, endPoint y: 278, distance: 268.0
click at [104, 278] on div "25-26 EQ - From Insured - No changes needed to SOV" at bounding box center [344, 264] width 571 height 64
drag, startPoint x: 163, startPoint y: 269, endPoint x: 306, endPoint y: 641, distance: 398.8
click at [302, 644] on div "Name File type Summary Linked associations Created on 25-26 EQ - From Insured -…" at bounding box center [773, 465] width 1544 height 535
drag, startPoint x: 295, startPoint y: 573, endPoint x: 78, endPoint y: 576, distance: 217.2
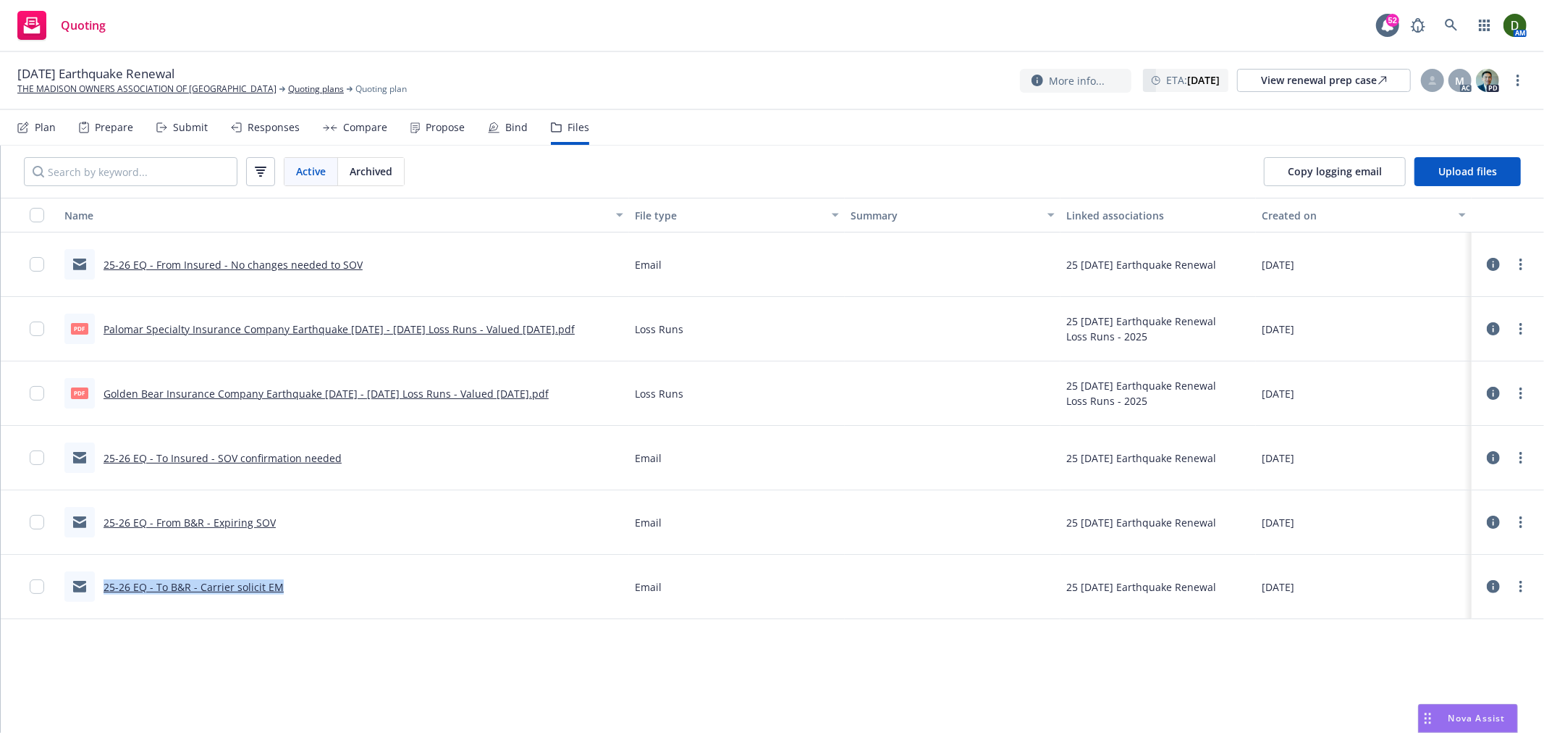
click at [78, 576] on div "25-26 EQ - To B&R - Carrier solicit EM" at bounding box center [344, 587] width 571 height 64
copy link "25-26 EQ - To B&R - Carrier solicit EM"
click at [1460, 167] on span "Upload files" at bounding box center [1468, 171] width 59 height 14
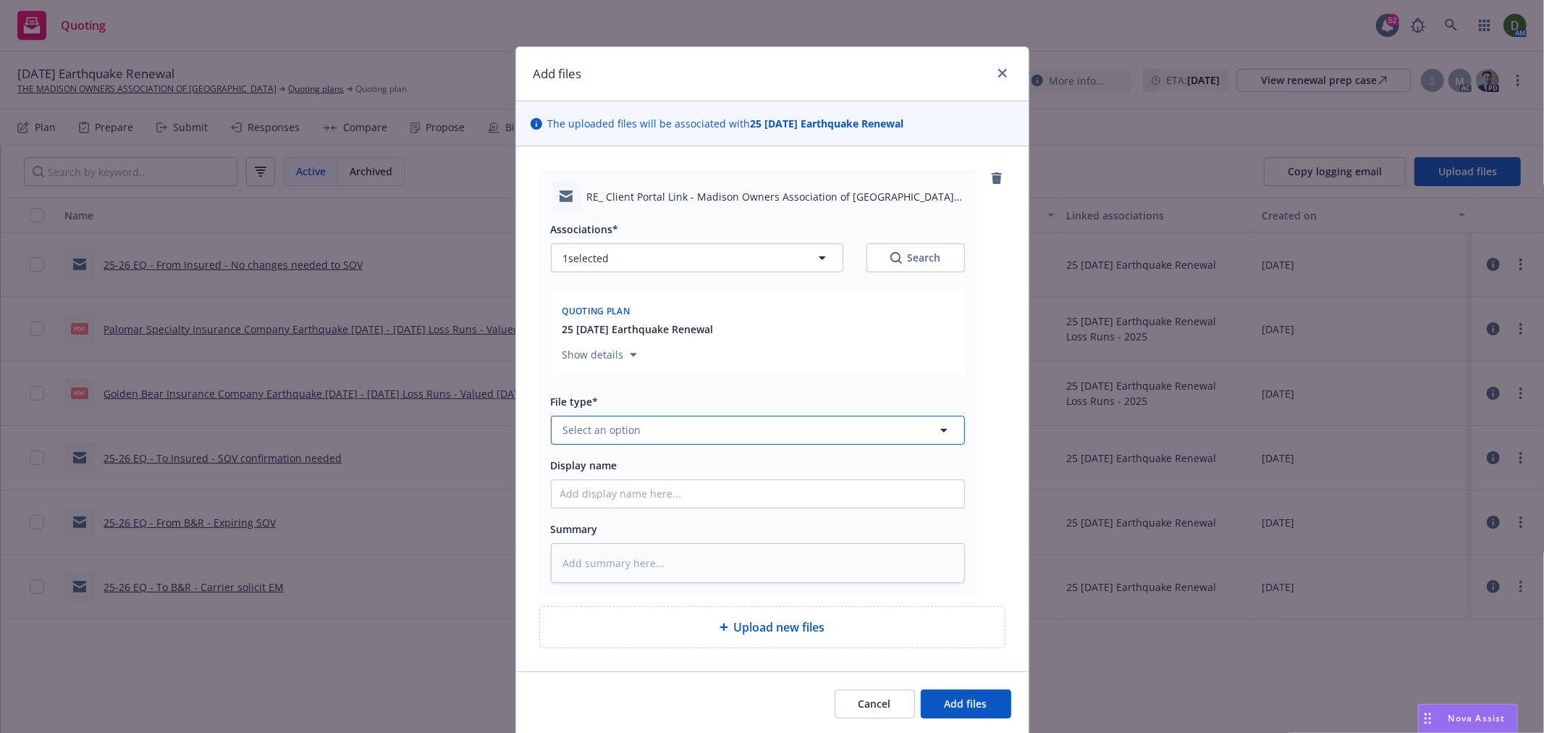
click at [815, 434] on button "Select an option" at bounding box center [758, 430] width 414 height 29
click at [686, 389] on div "Email" at bounding box center [757, 389] width 395 height 21
click at [652, 487] on input "Display name" at bounding box center [758, 494] width 413 height 28
paste input "25-26 EQ - To B&R - Carrier solicit EM"
drag, startPoint x: 761, startPoint y: 497, endPoint x: 650, endPoint y: 482, distance: 111.8
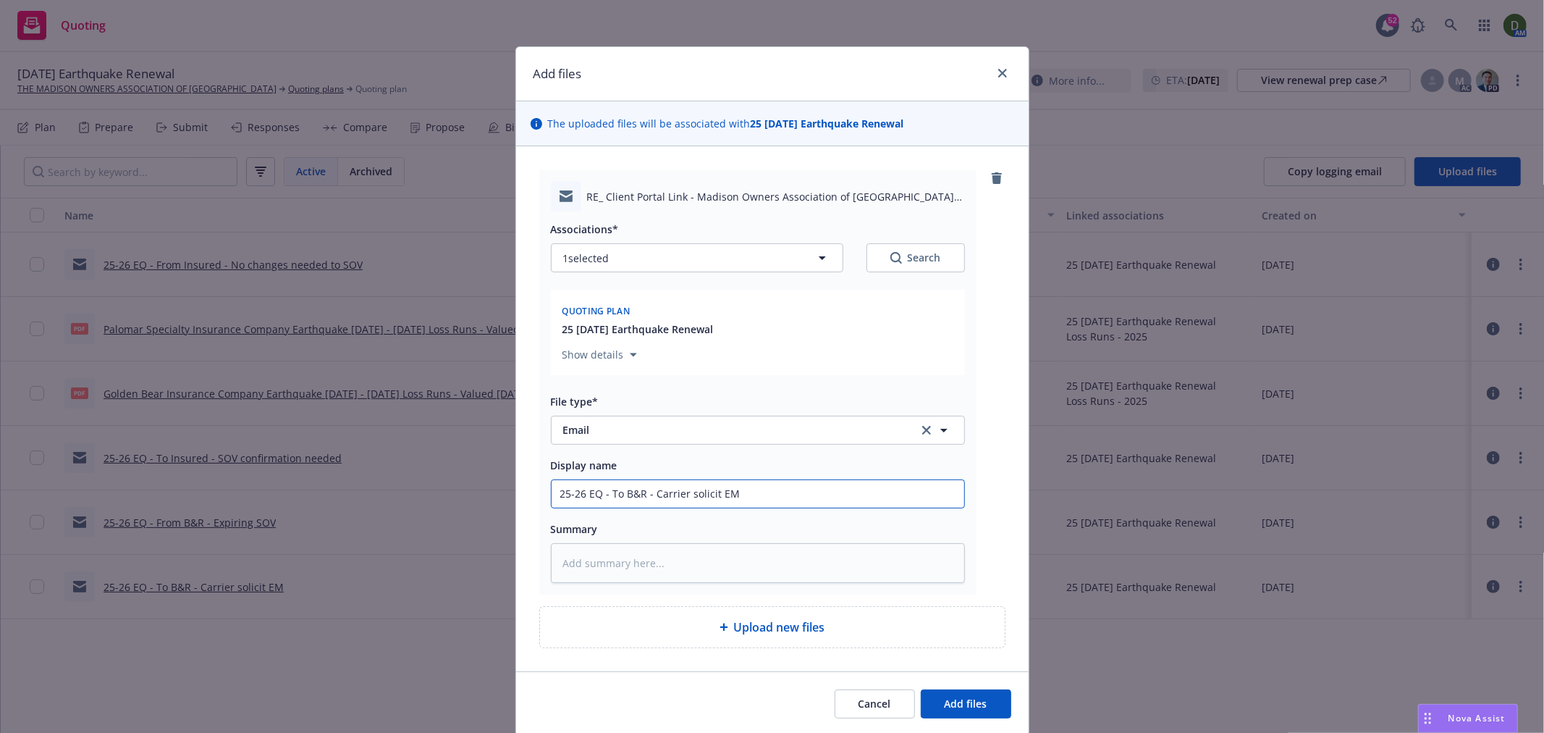
click at [650, 482] on input "25-26 EQ - To B&R - Carrier solicit EM" at bounding box center [758, 494] width 413 height 28
click at [980, 699] on span "Add files" at bounding box center [966, 703] width 43 height 14
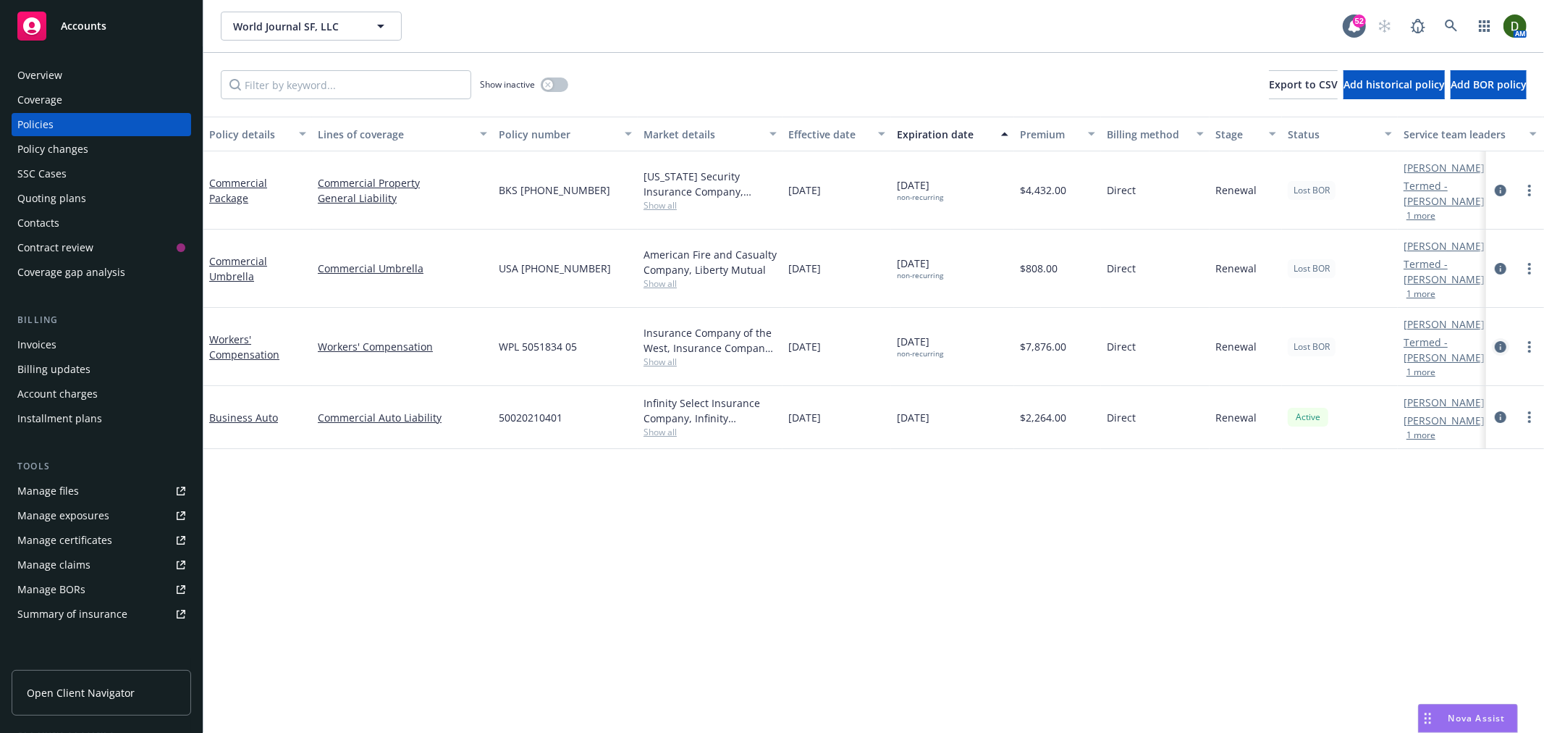
click at [1497, 339] on link "circleInformation" at bounding box center [1500, 346] width 17 height 17
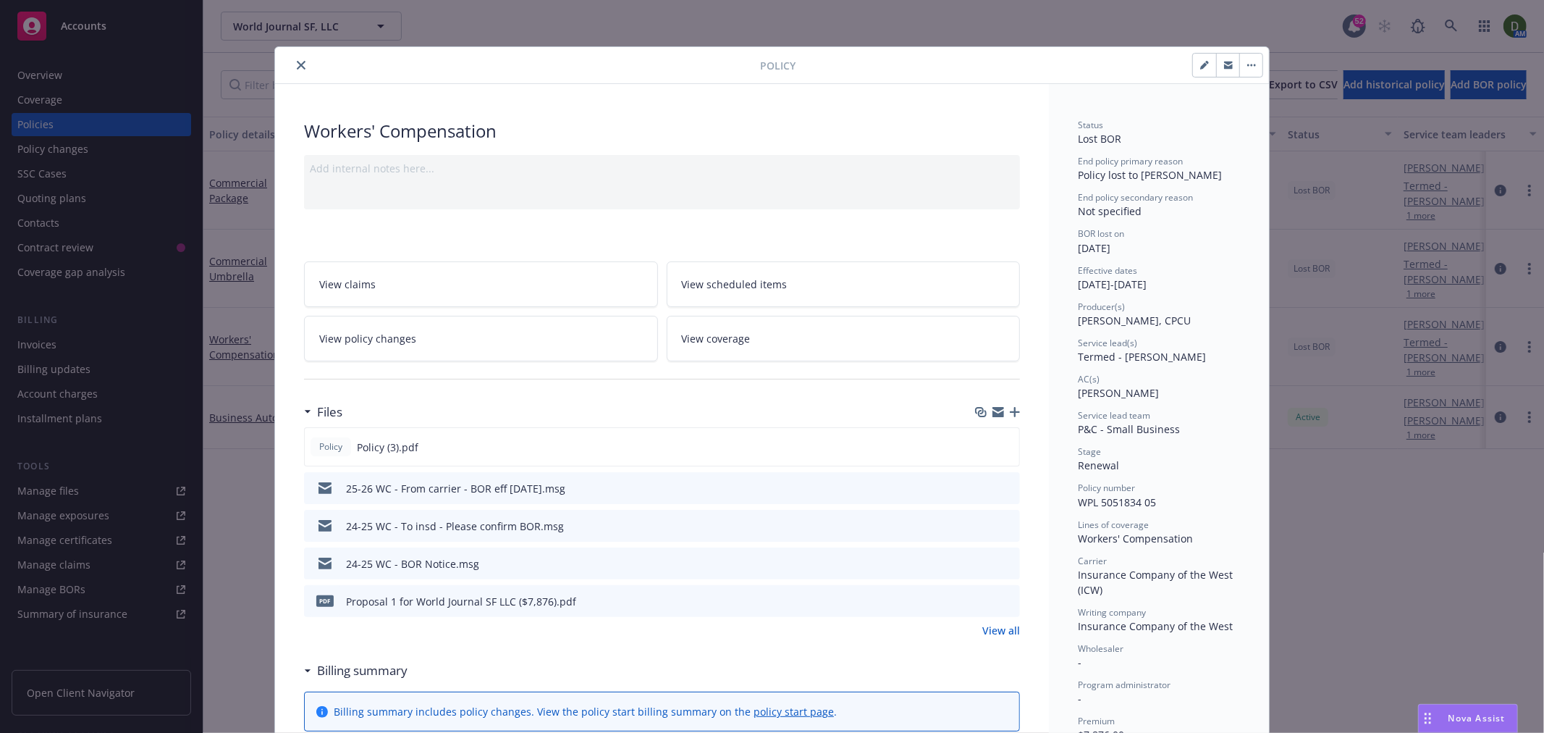
click at [1000, 526] on icon "preview file" at bounding box center [1006, 525] width 13 height 10
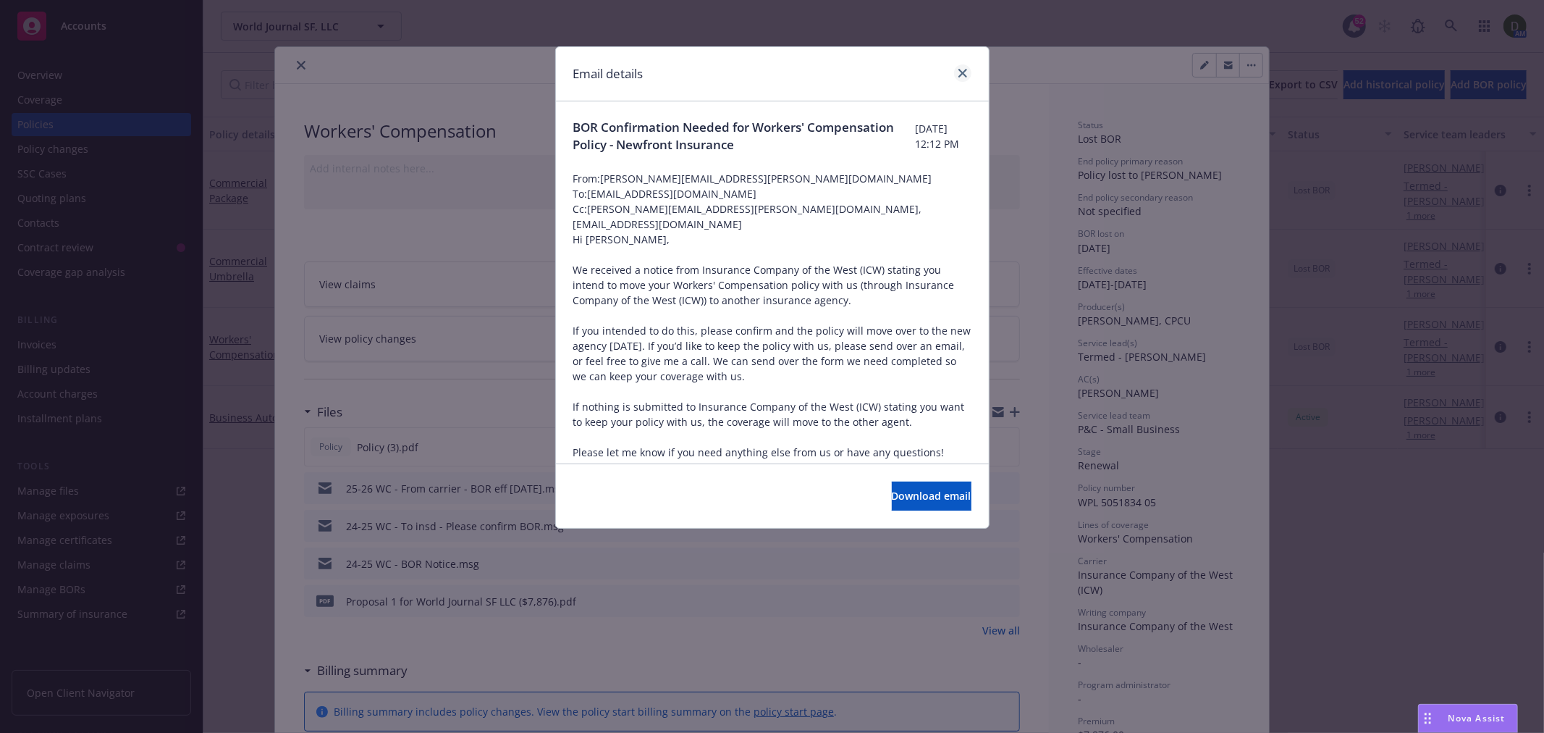
drag, startPoint x: 974, startPoint y: 70, endPoint x: 963, endPoint y: 74, distance: 11.4
click at [972, 70] on div "Email details" at bounding box center [772, 74] width 433 height 54
click at [959, 74] on icon "close" at bounding box center [963, 73] width 9 height 9
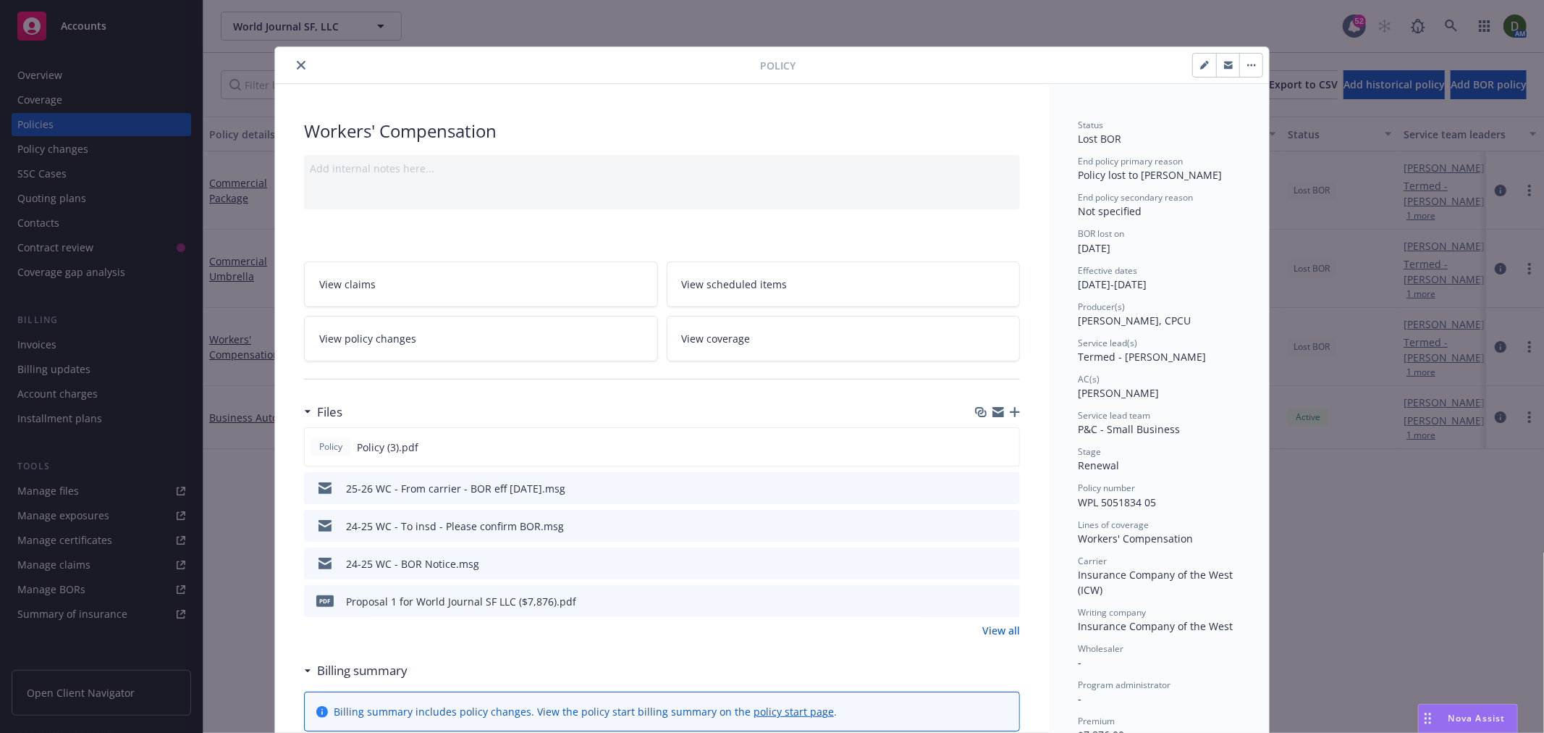
click at [1004, 483] on icon "preview file" at bounding box center [1006, 487] width 13 height 10
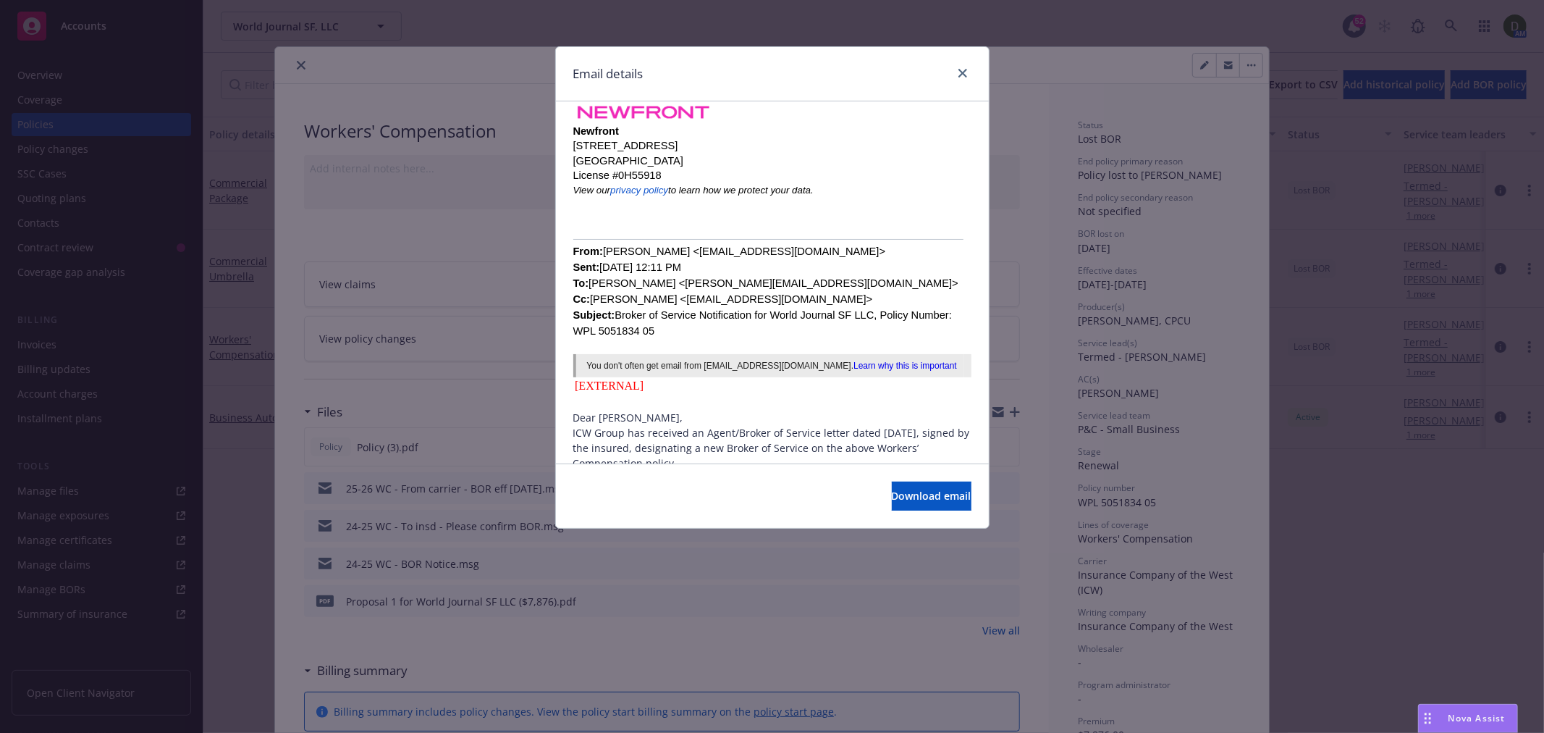
scroll to position [402, 0]
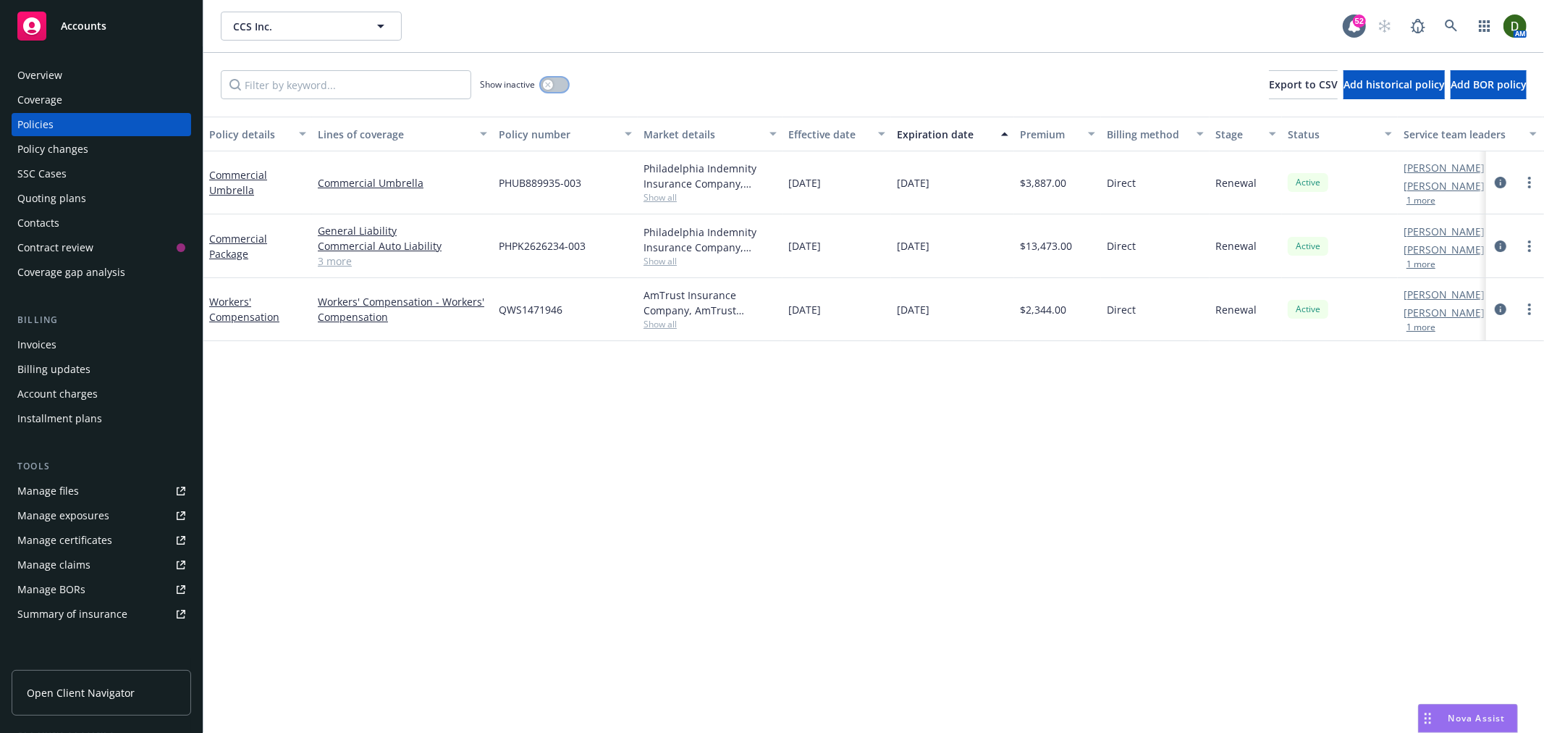
click at [561, 82] on button "button" at bounding box center [555, 84] width 28 height 14
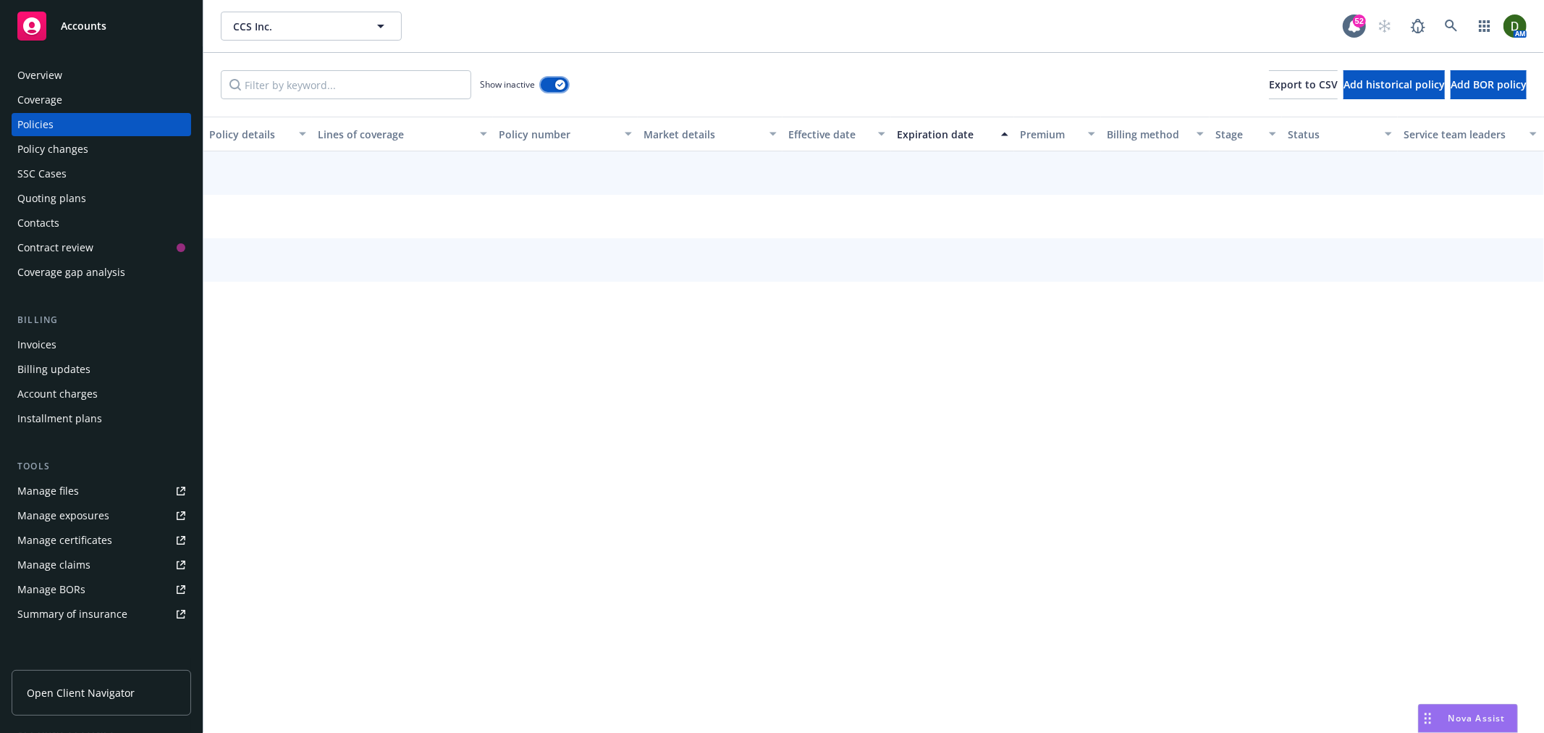
click at [561, 83] on icon "button" at bounding box center [560, 85] width 6 height 4
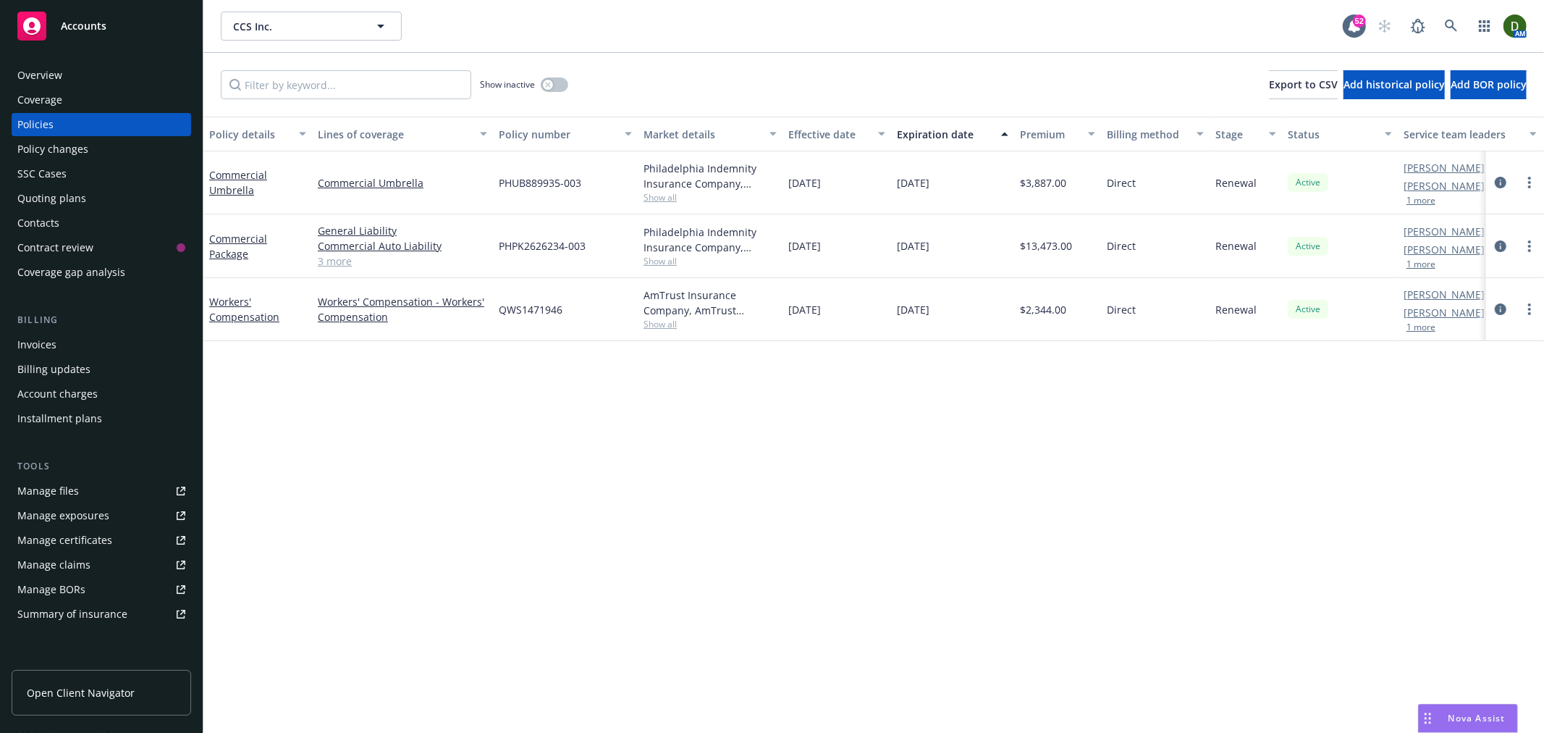
click at [142, 82] on div "Overview" at bounding box center [101, 75] width 168 height 23
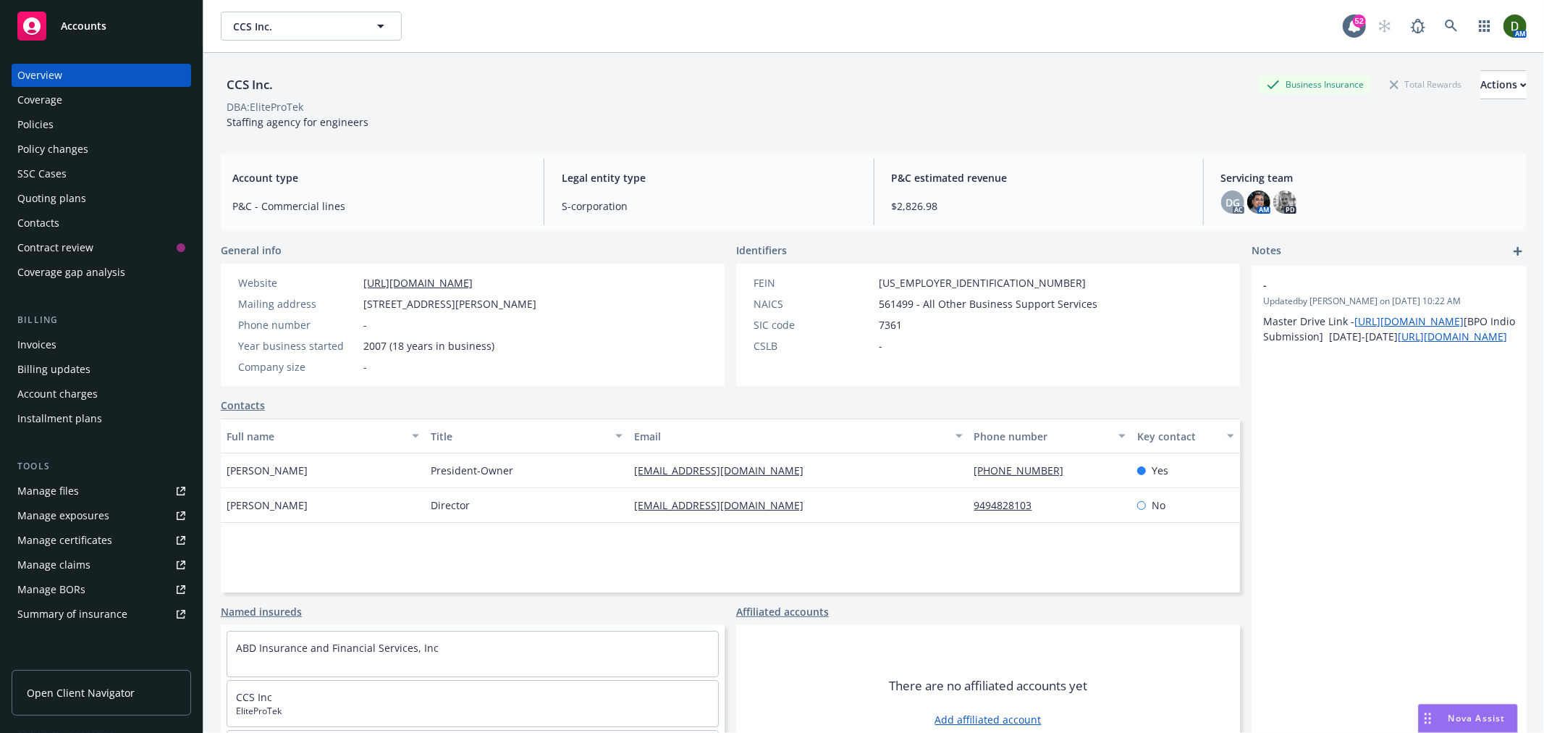
click at [114, 134] on div "Policies" at bounding box center [101, 124] width 168 height 23
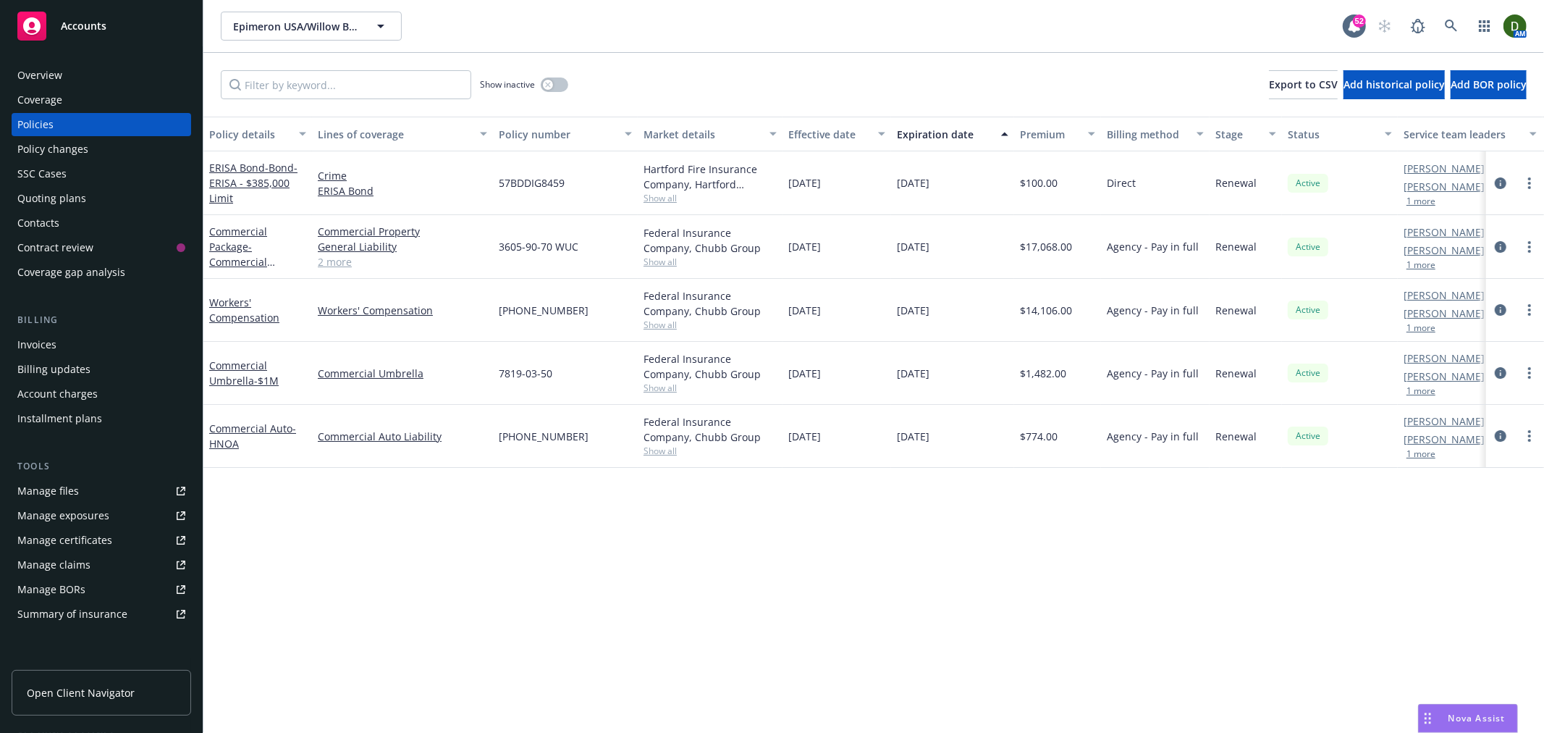
click at [112, 342] on div "Invoices" at bounding box center [101, 344] width 168 height 23
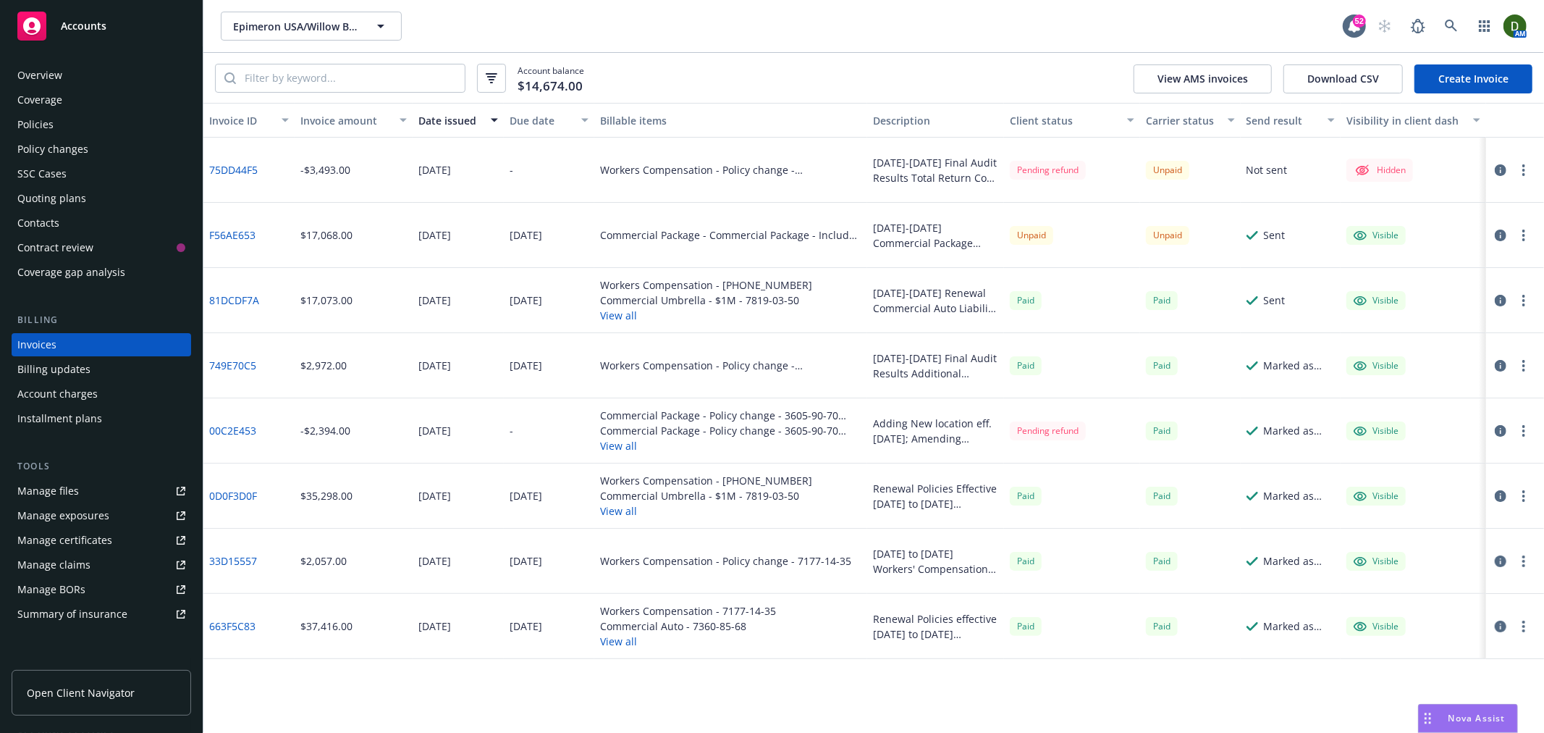
drag, startPoint x: 1005, startPoint y: 122, endPoint x: 1095, endPoint y: 123, distance: 89.8
click at [1112, 119] on button "Client status" at bounding box center [1072, 120] width 137 height 35
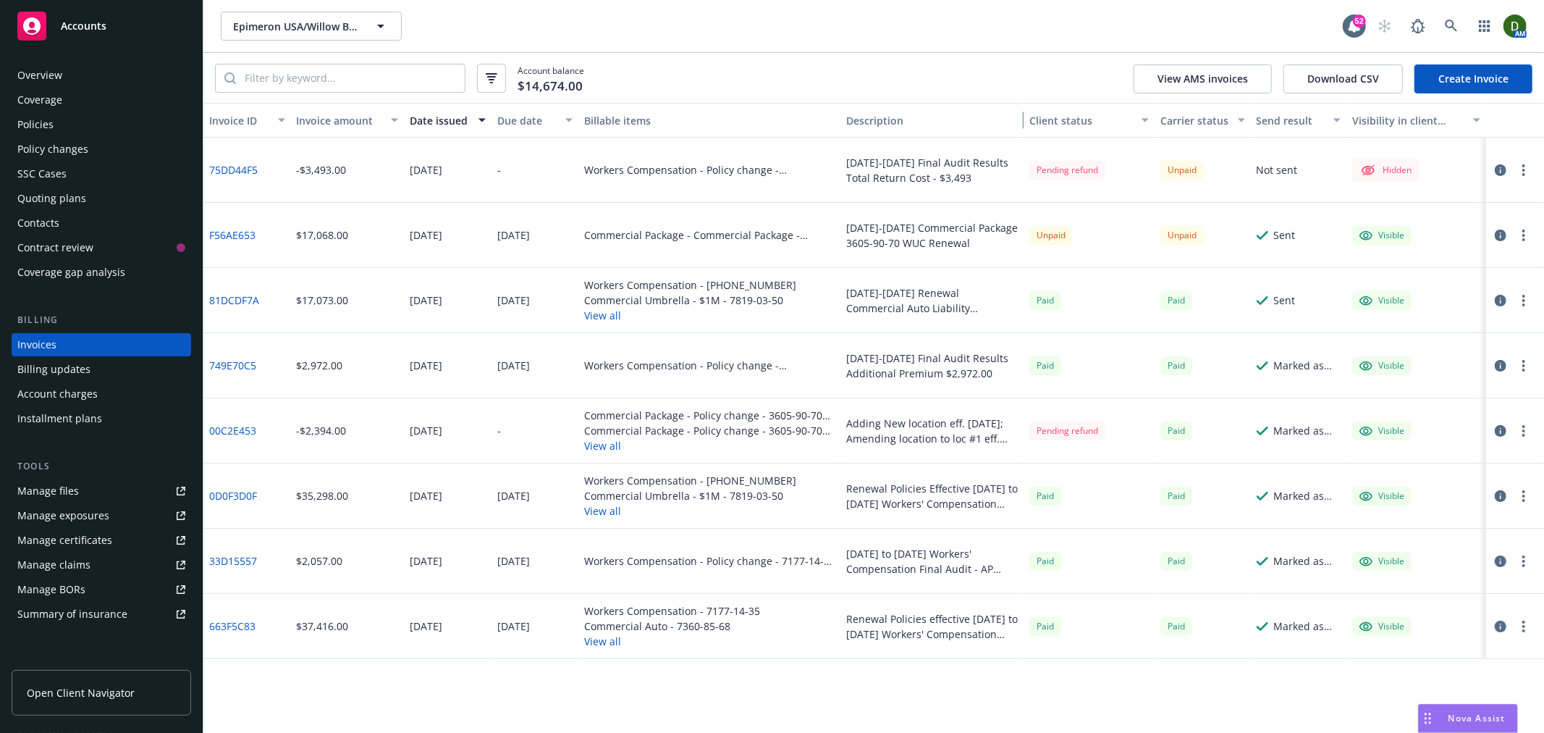
drag, startPoint x: 1000, startPoint y: 119, endPoint x: 1045, endPoint y: 114, distance: 45.2
click at [1045, 114] on div "Invoice ID Invoice amount Date issued Due date Billable items Description Clien…" at bounding box center [873, 120] width 1341 height 35
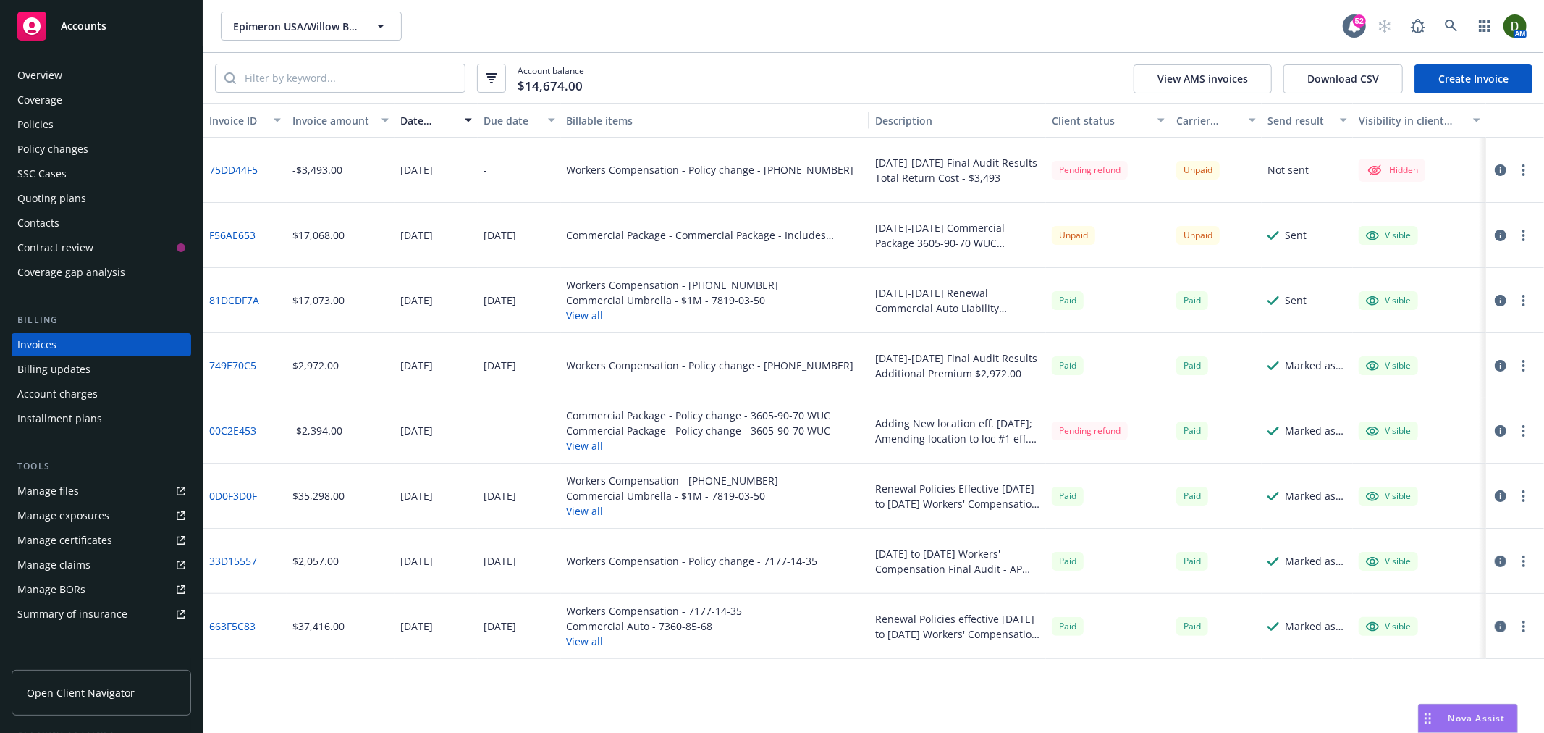
drag, startPoint x: 835, startPoint y: 129, endPoint x: 888, endPoint y: 134, distance: 52.4
click at [888, 134] on div "Invoice ID Invoice amount Date issued Due date Billable items Description Clien…" at bounding box center [873, 120] width 1341 height 35
click at [93, 118] on div "Policies" at bounding box center [101, 124] width 168 height 23
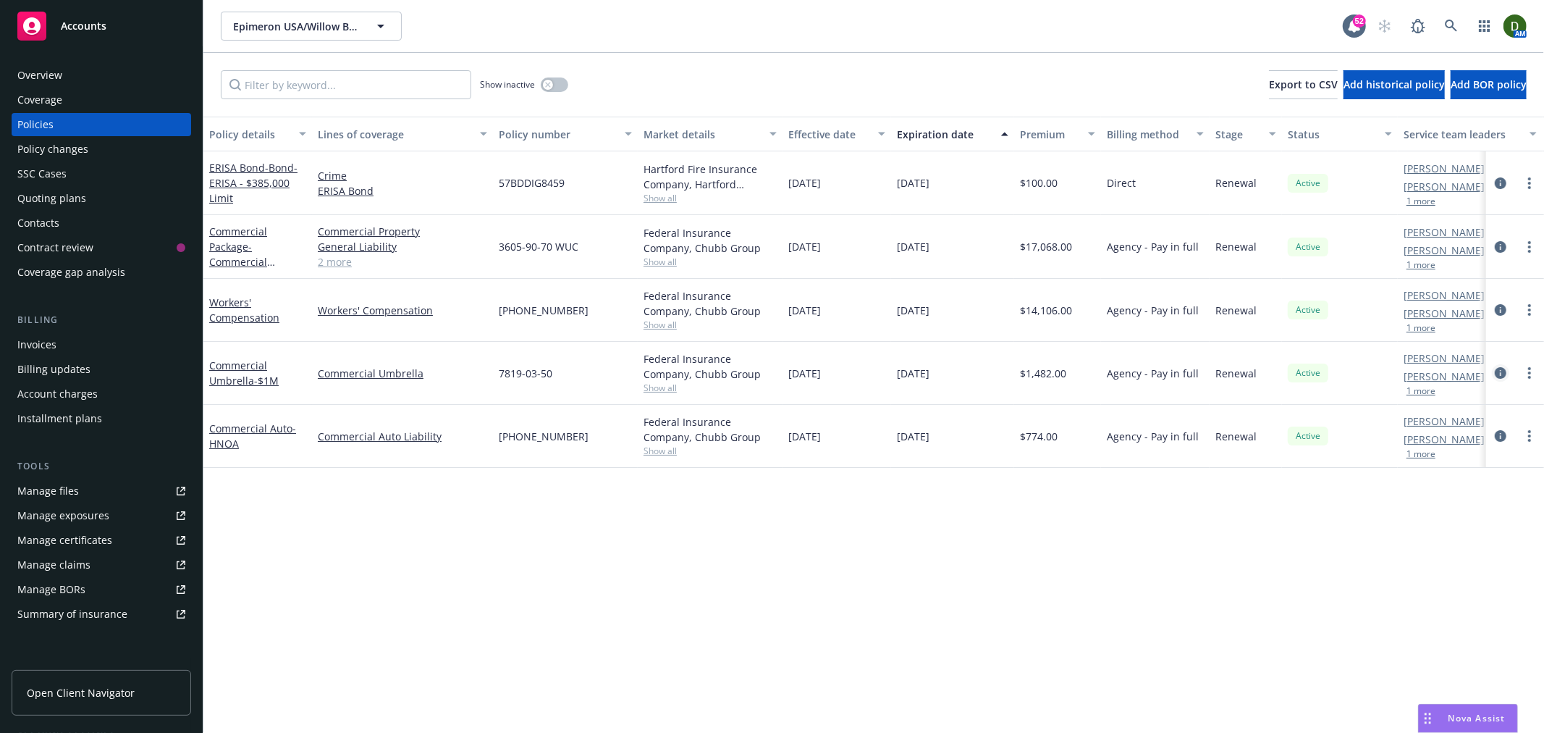
click at [1502, 375] on icon "circleInformation" at bounding box center [1501, 373] width 12 height 12
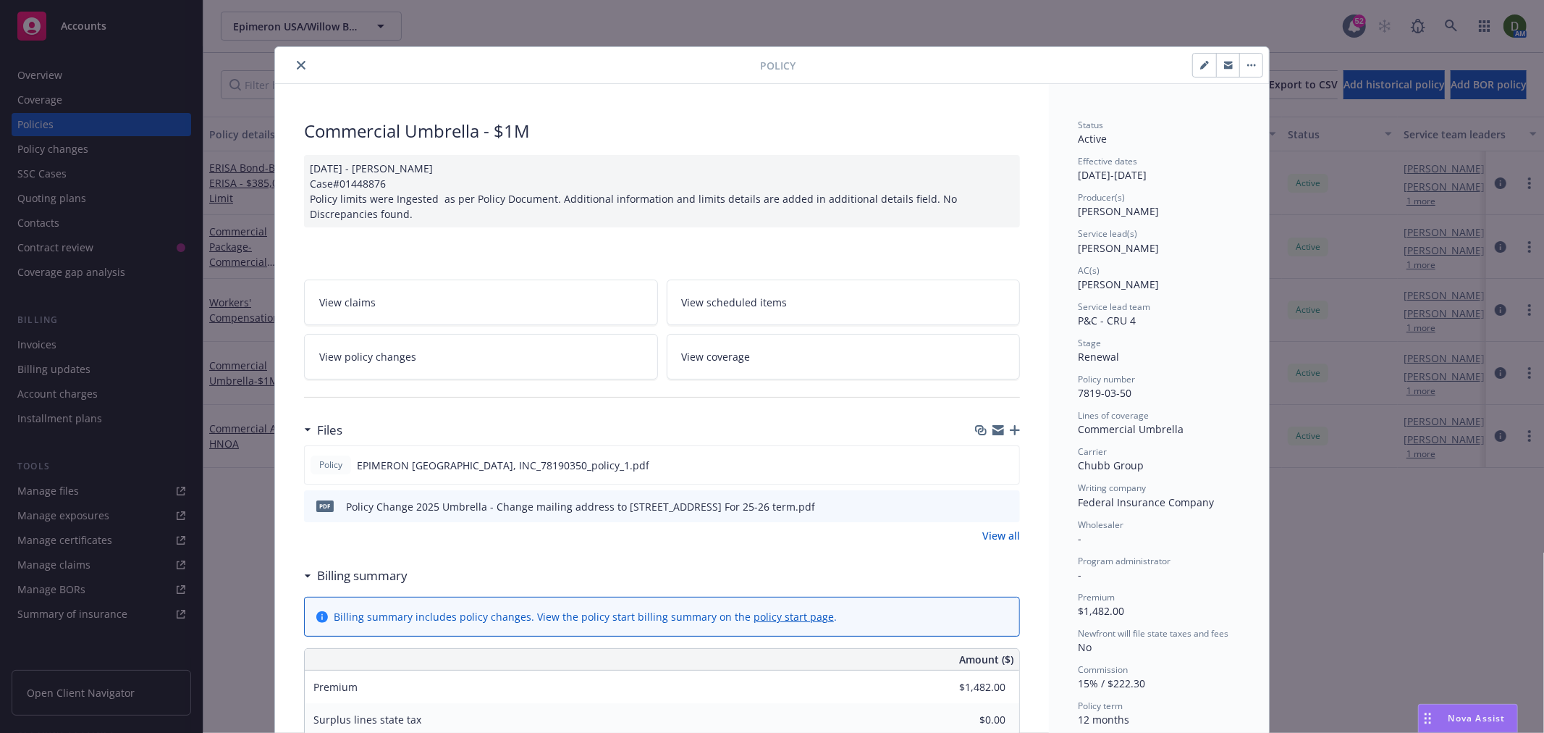
click at [297, 64] on icon "close" at bounding box center [301, 65] width 9 height 9
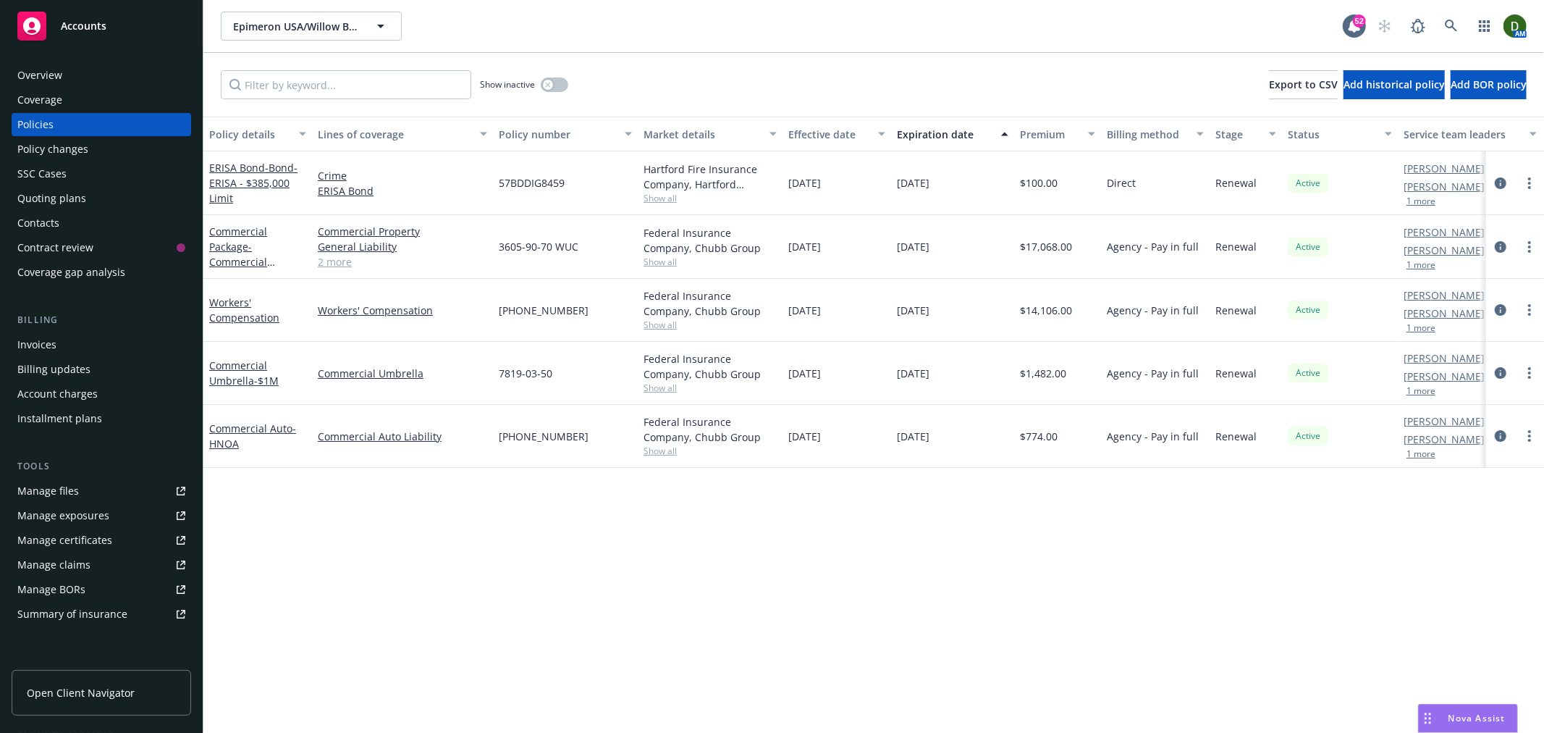
click at [96, 351] on div "Invoices" at bounding box center [101, 344] width 168 height 23
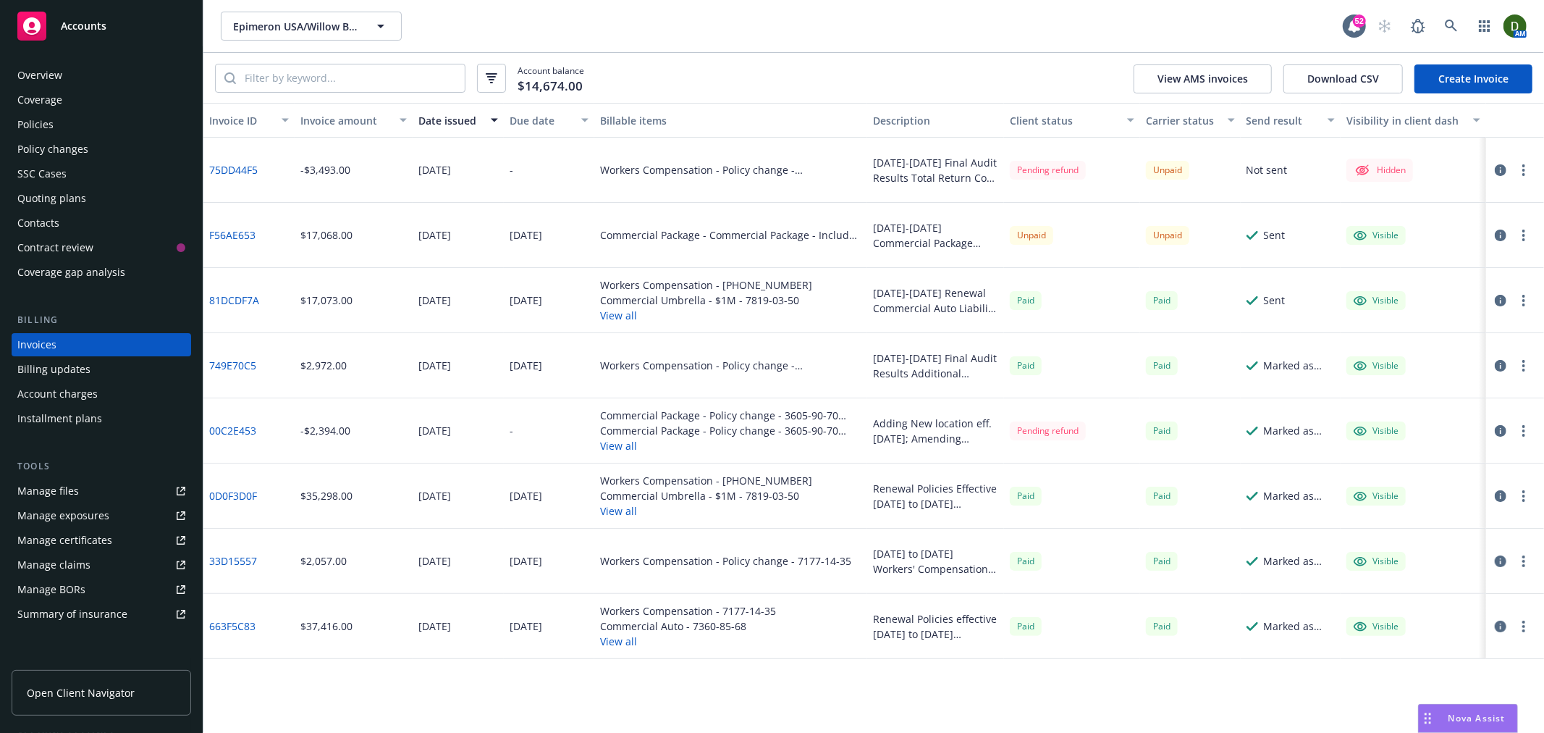
click at [1526, 235] on button "button" at bounding box center [1523, 235] width 17 height 17
click at [225, 237] on link "F56AE653" at bounding box center [232, 234] width 46 height 15
click at [67, 111] on div "Overview Coverage Policies Policy changes SSC Cases Quoting plans Contacts Cont…" at bounding box center [102, 174] width 180 height 220
click at [67, 119] on div "Policies" at bounding box center [101, 124] width 168 height 23
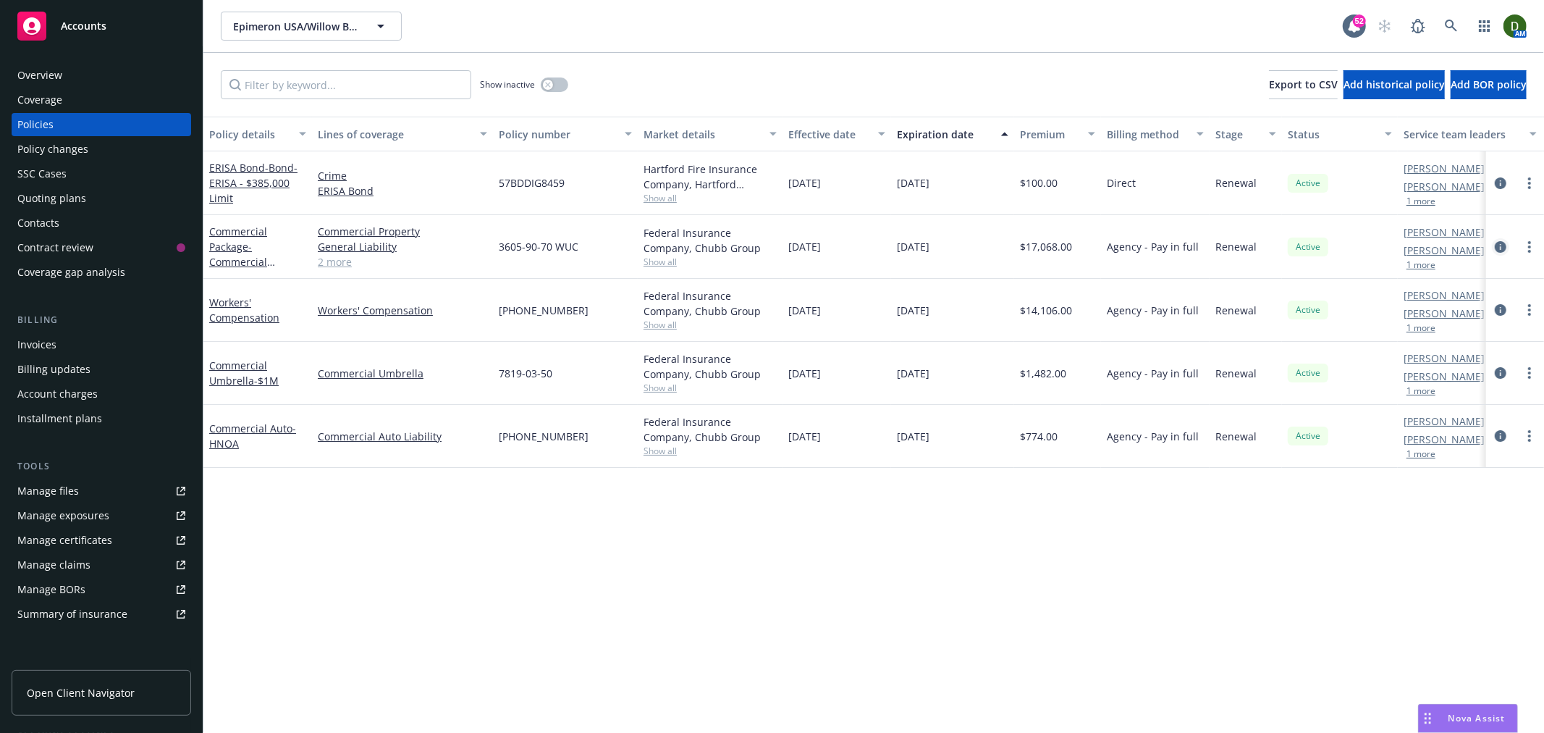
click at [1506, 248] on icon "circleInformation" at bounding box center [1501, 247] width 12 height 12
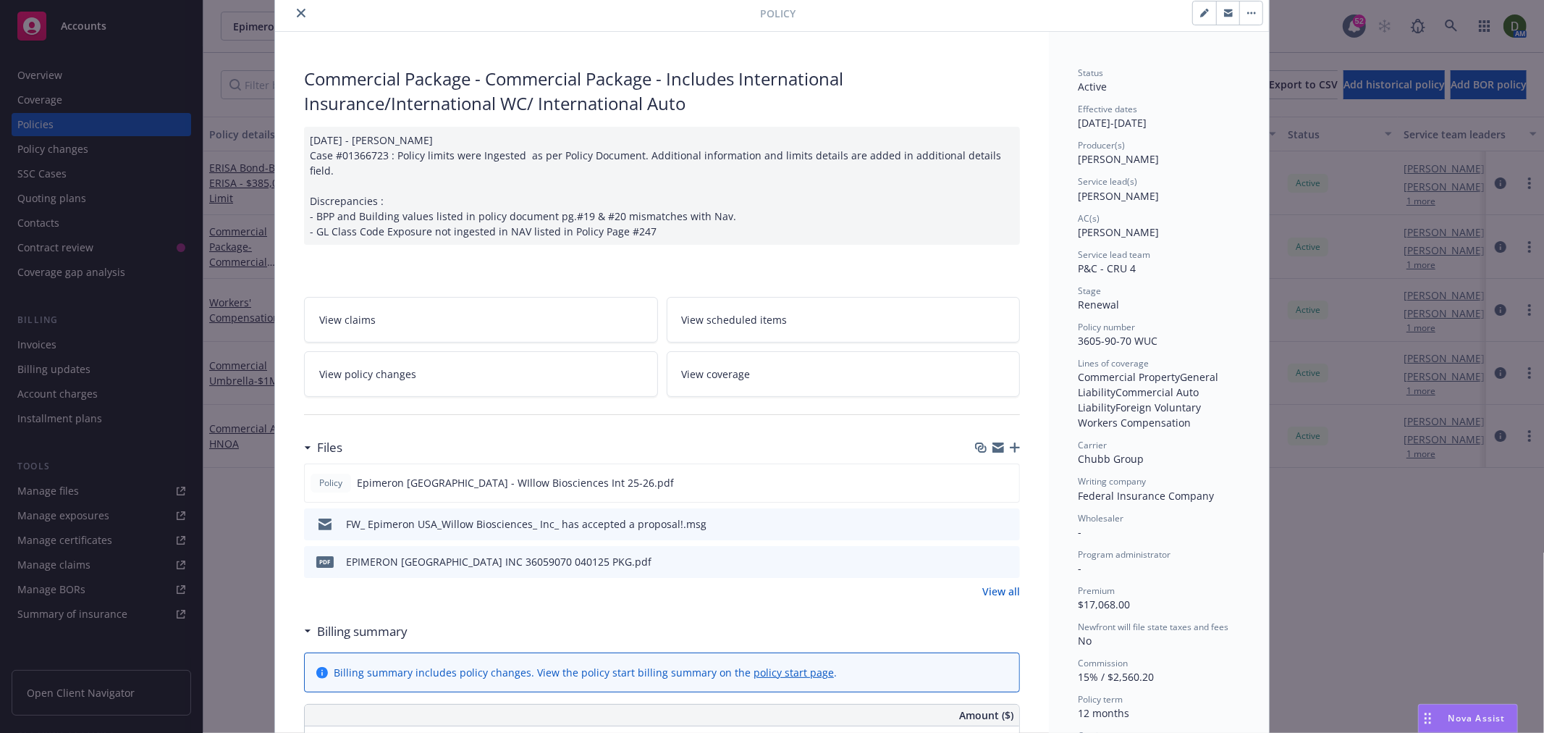
scroll to position [80, 0]
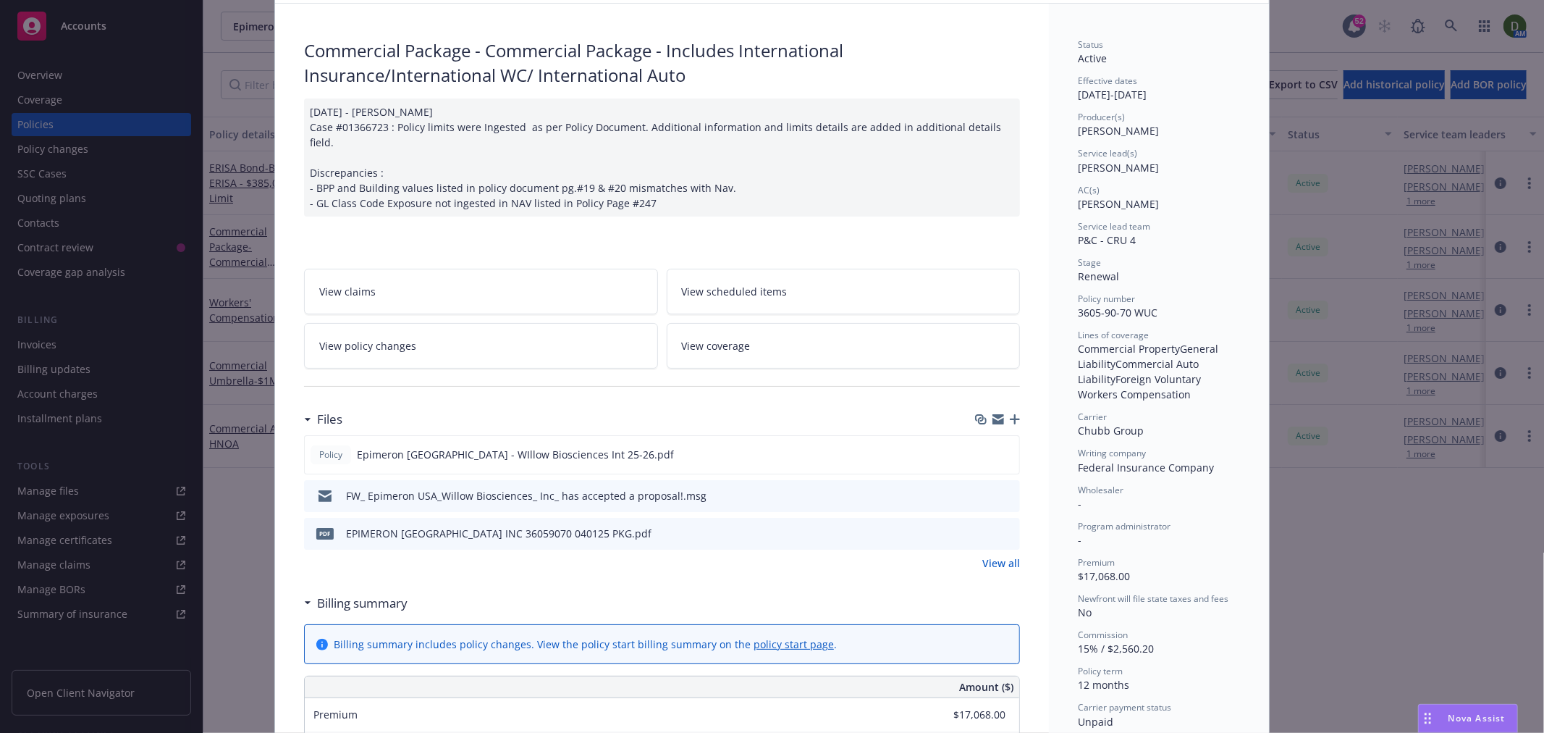
click at [1001, 489] on icon "preview file" at bounding box center [1006, 494] width 13 height 10
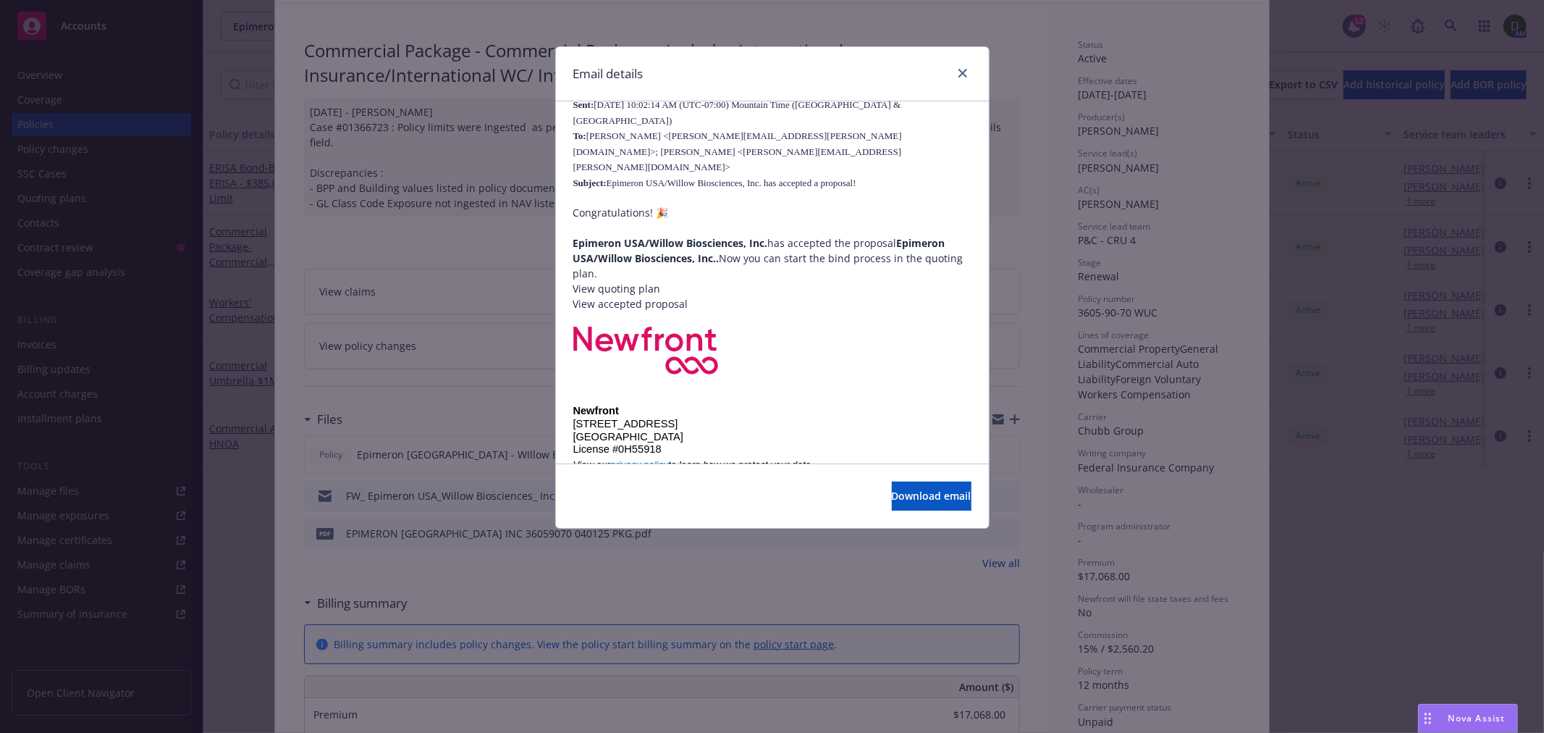
scroll to position [203, 0]
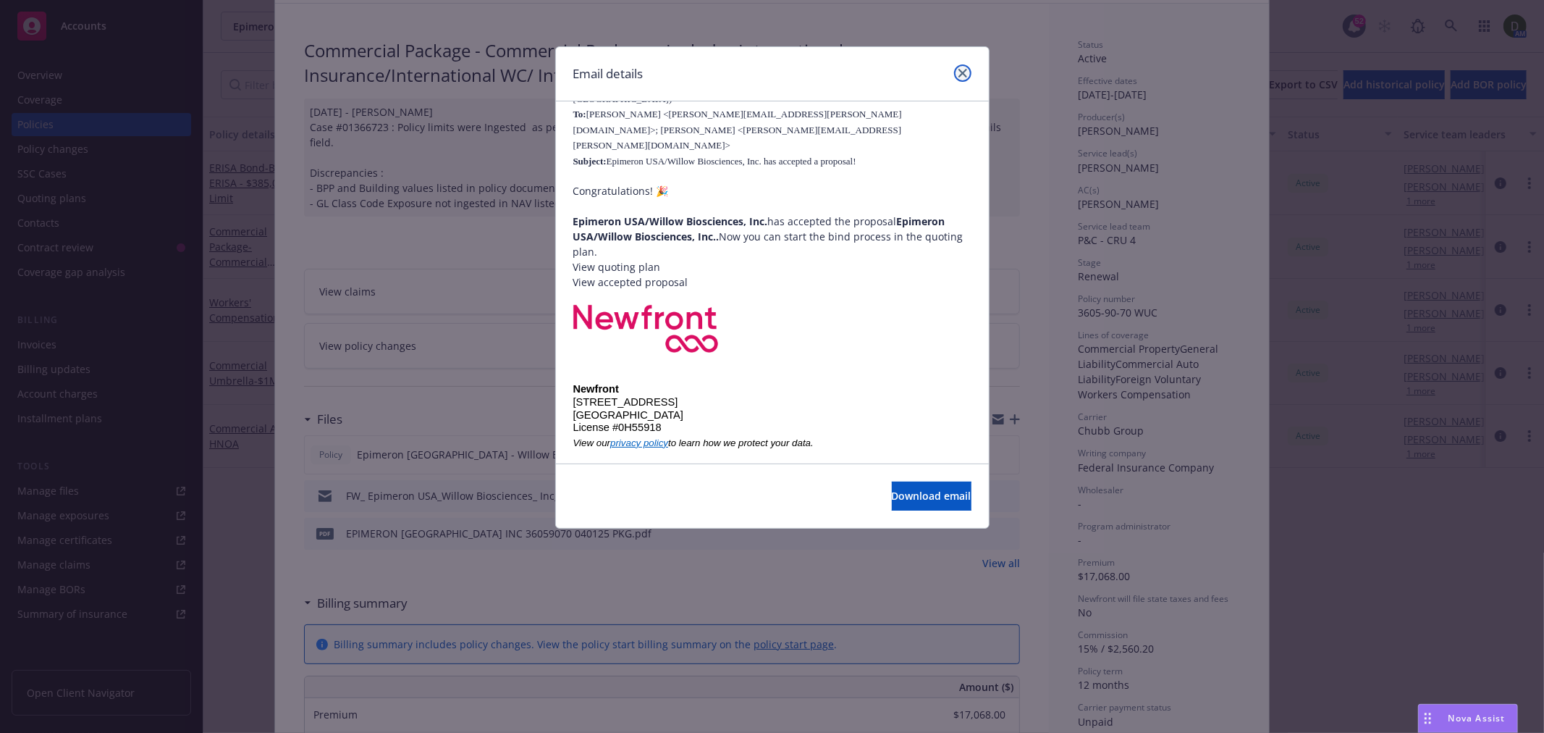
click at [961, 70] on icon "close" at bounding box center [963, 73] width 9 height 9
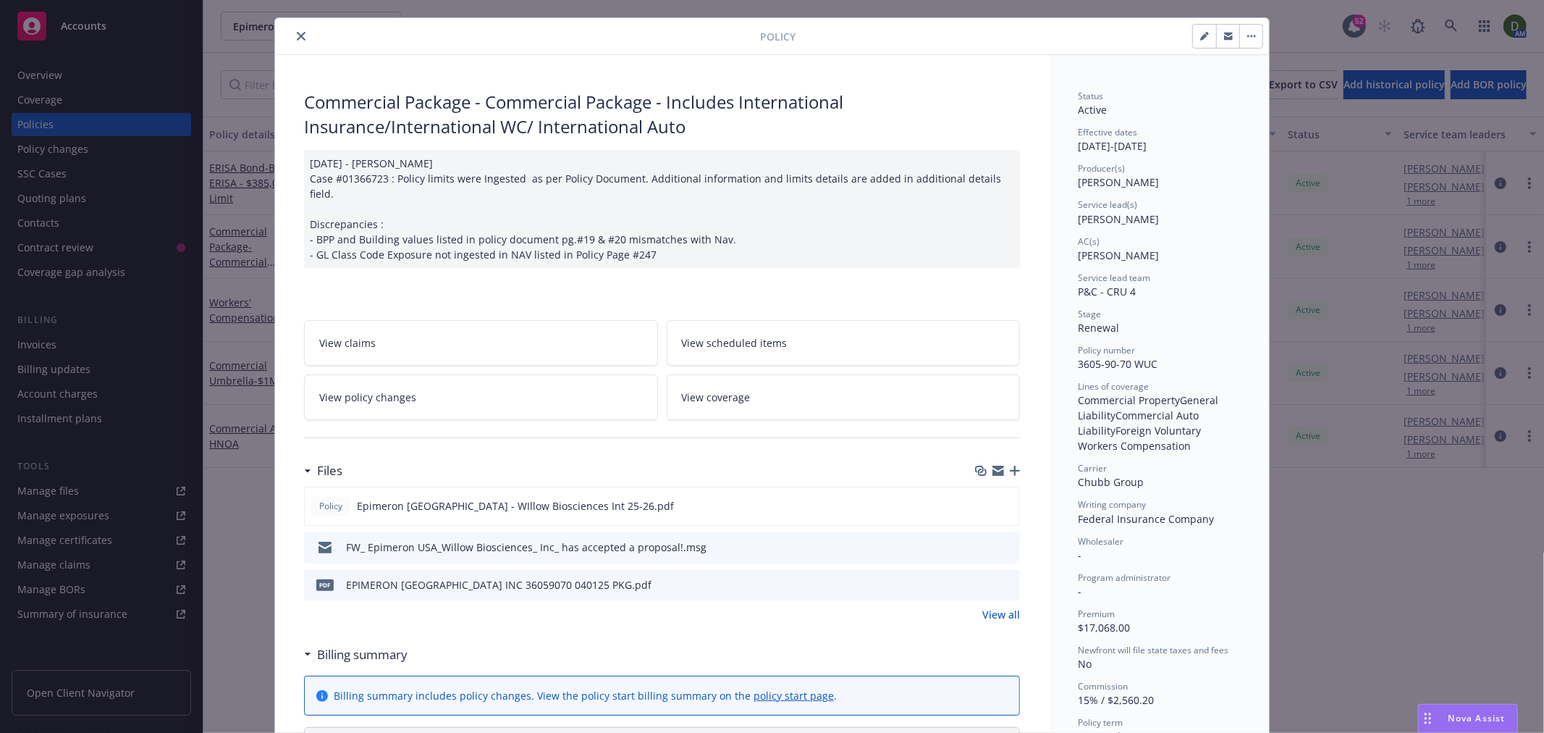
scroll to position [0, 0]
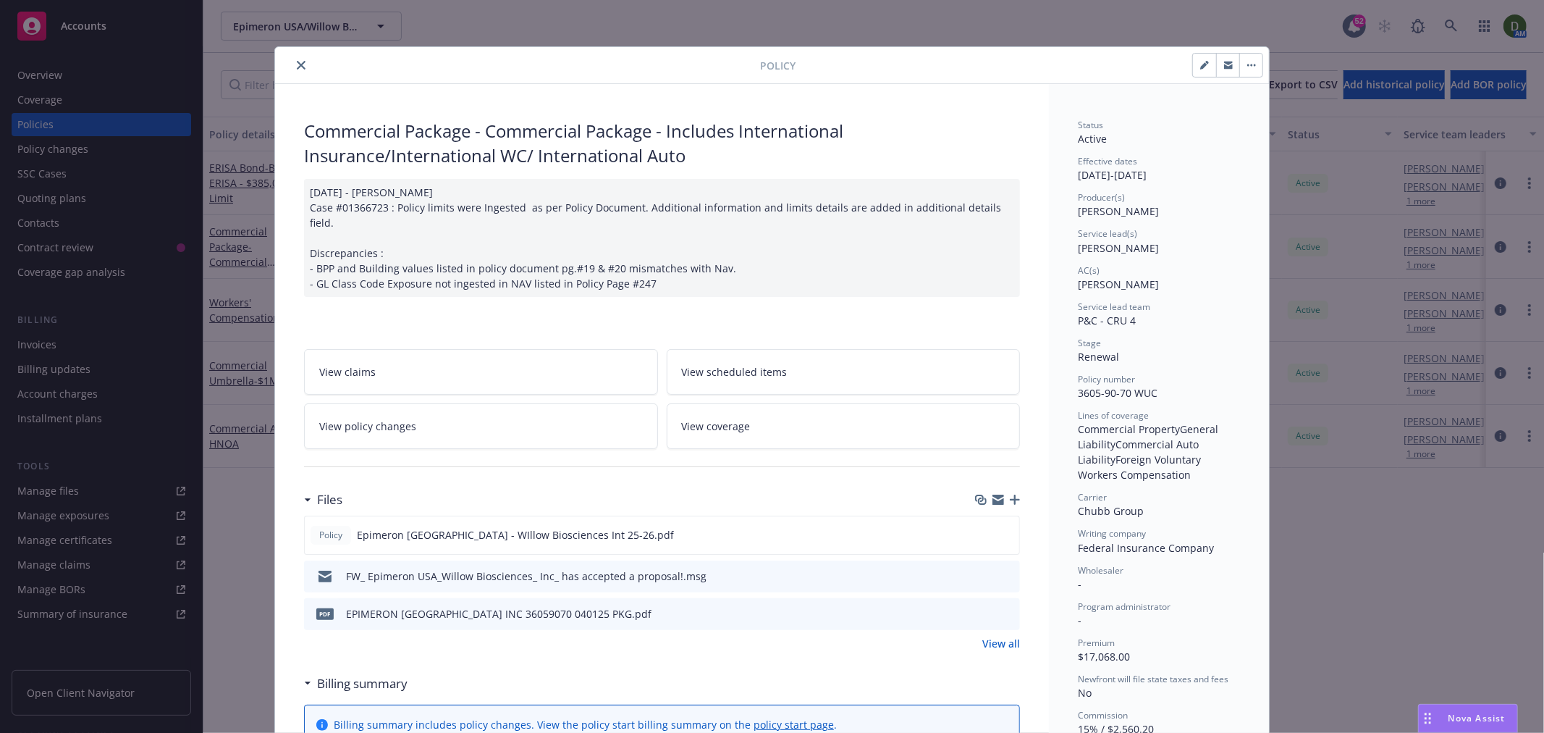
click at [297, 62] on icon "close" at bounding box center [301, 65] width 9 height 9
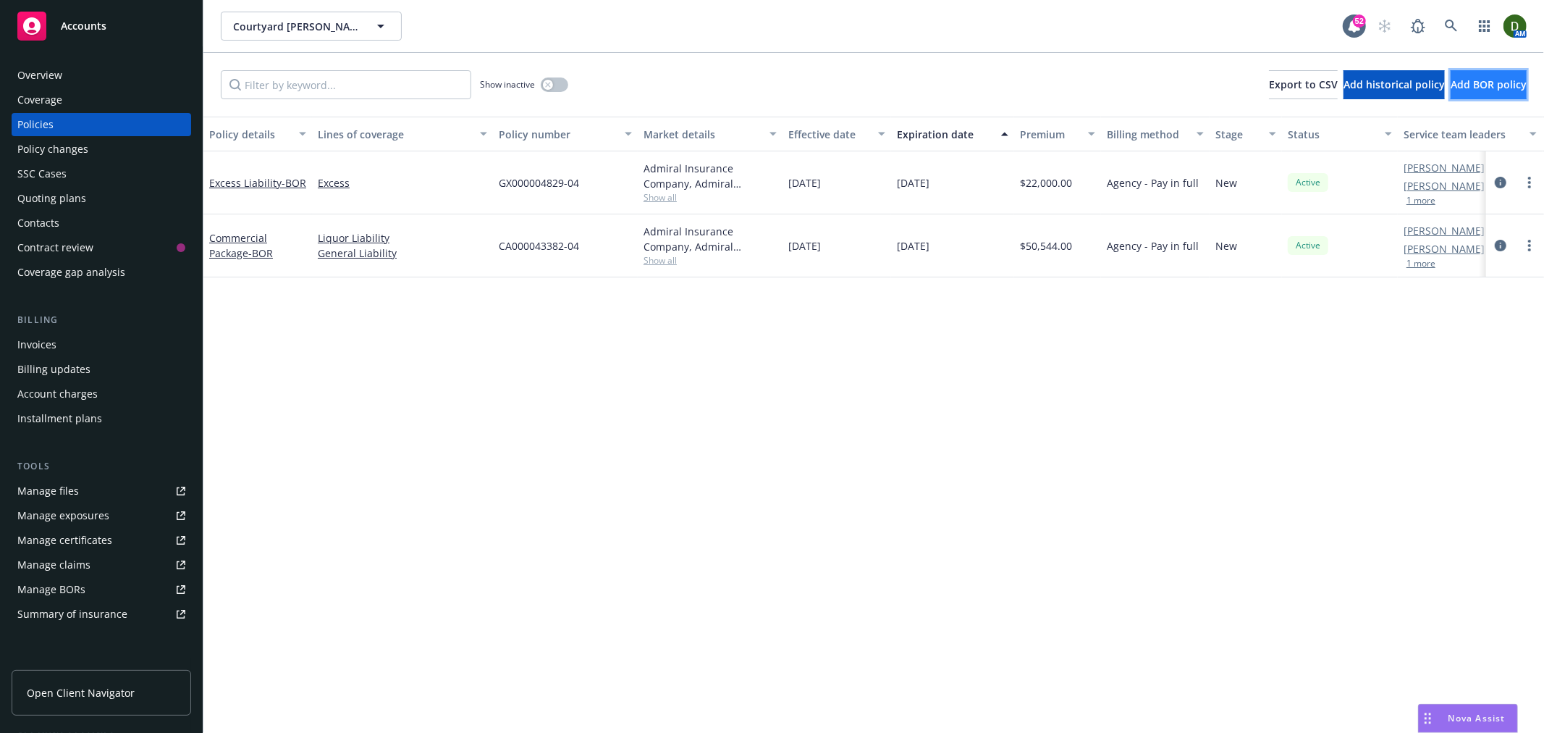
click at [1472, 91] on button "Add BOR policy" at bounding box center [1489, 84] width 76 height 29
select select "other"
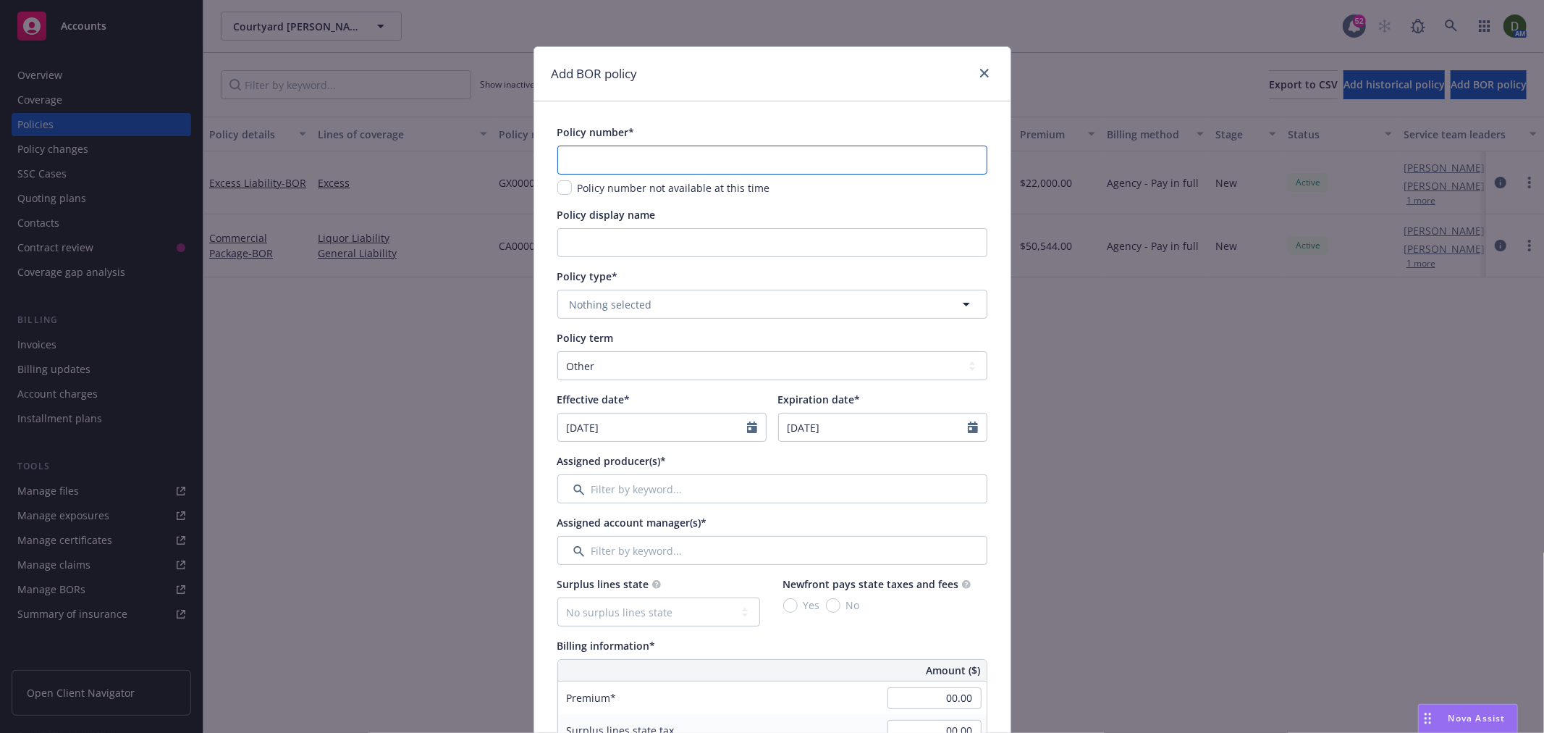
click at [885, 161] on input "text" at bounding box center [772, 160] width 430 height 29
click at [976, 72] on link "close" at bounding box center [984, 72] width 17 height 17
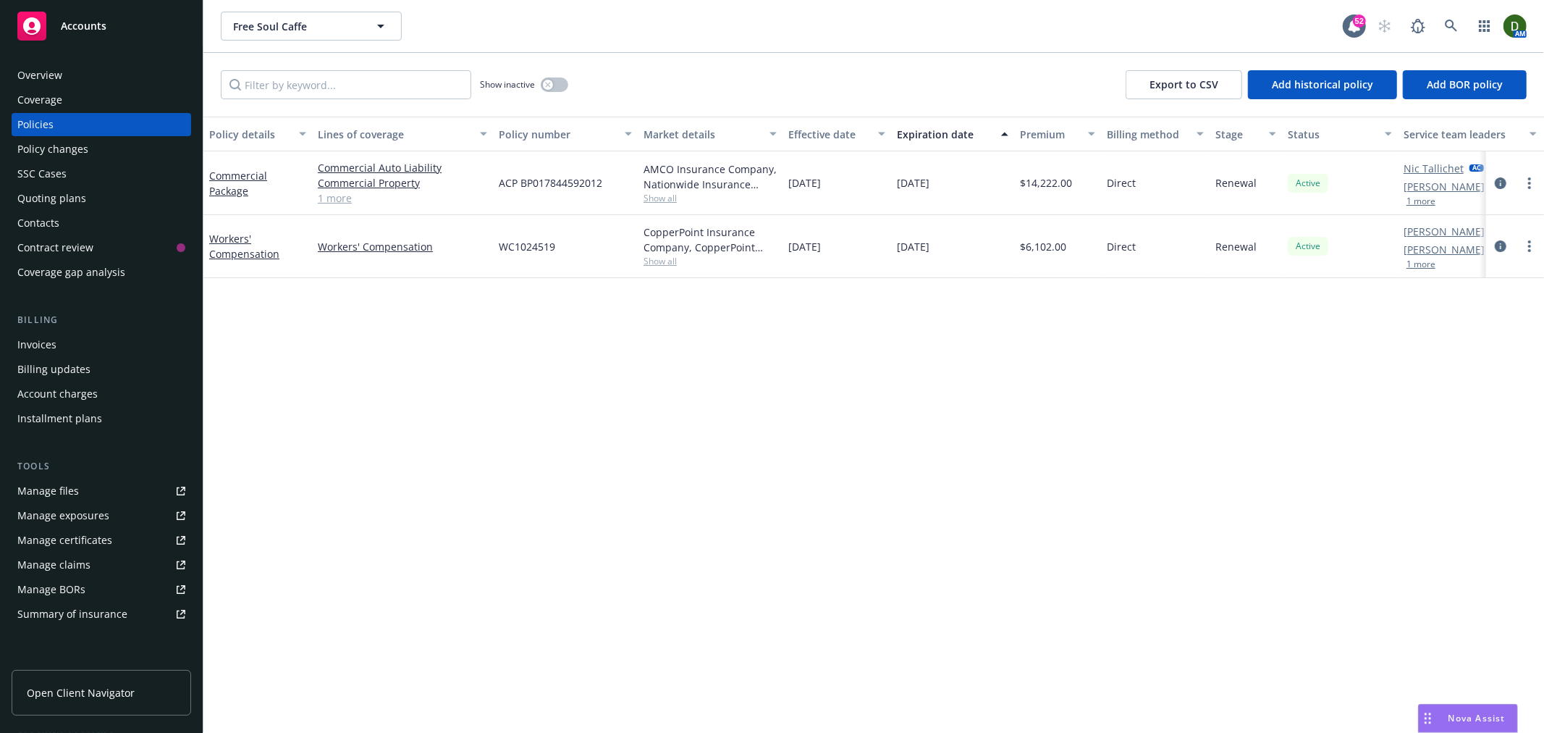
click at [154, 85] on div "Overview" at bounding box center [101, 75] width 168 height 23
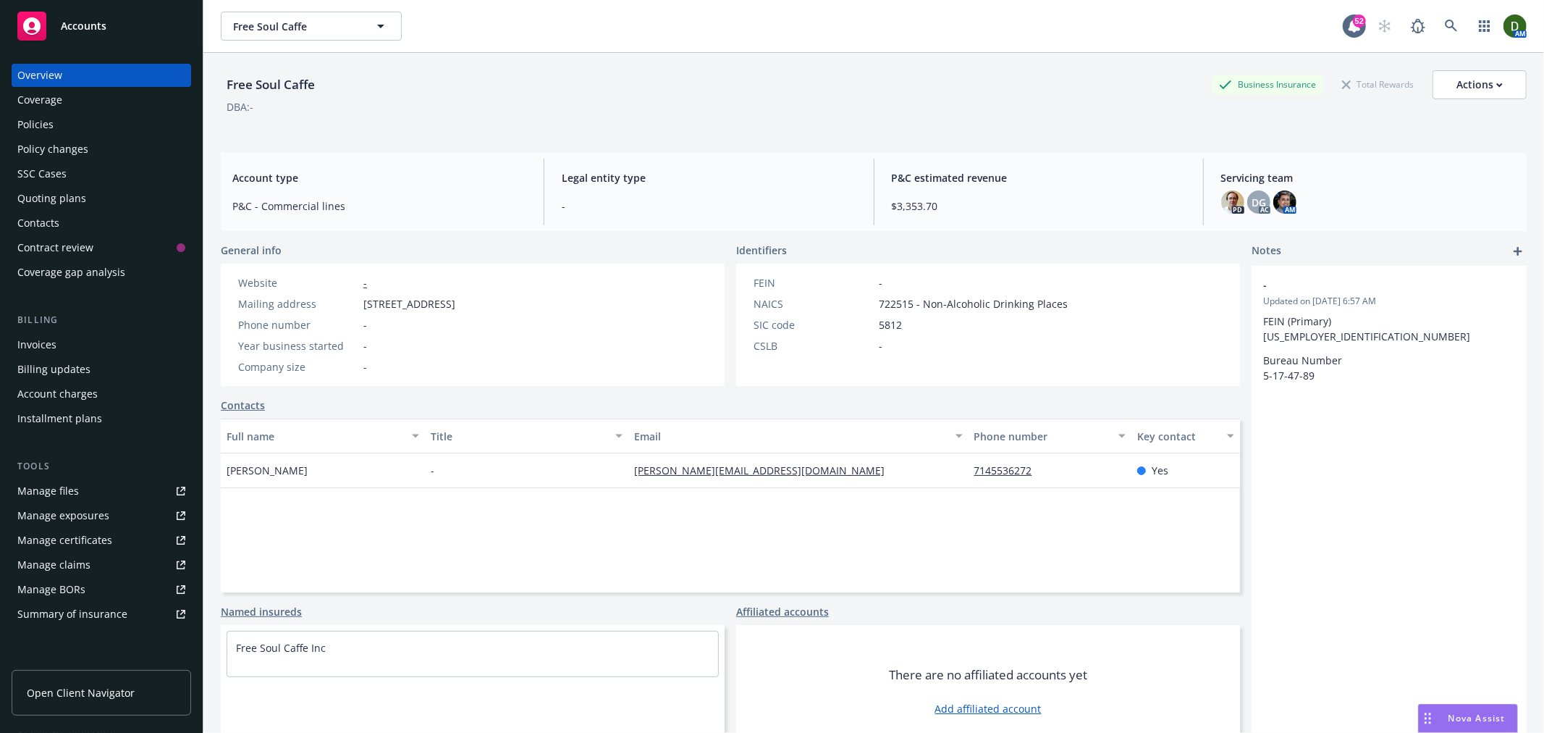
click at [67, 121] on div "Policies" at bounding box center [101, 124] width 168 height 23
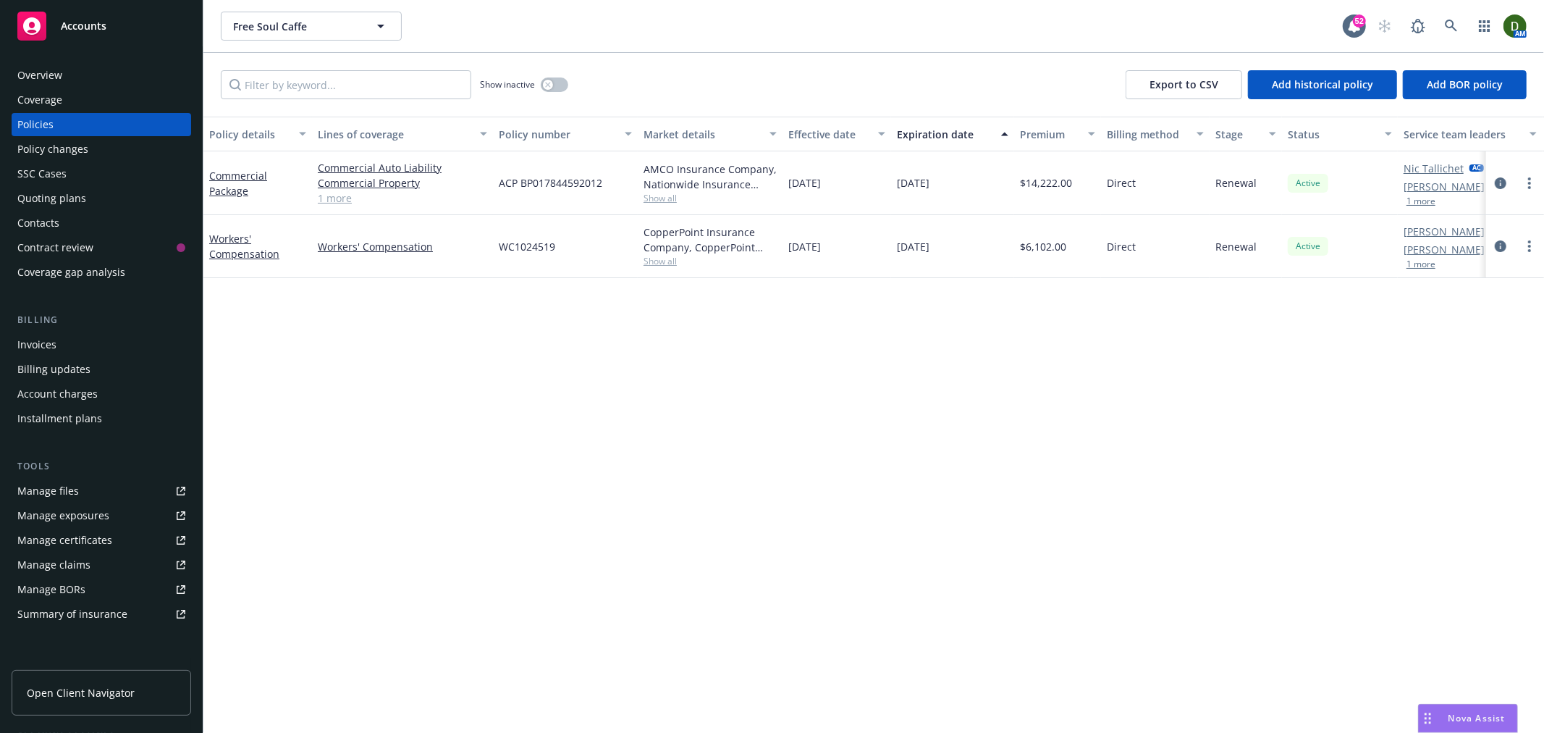
click at [1407, 266] on button "1 more" at bounding box center [1421, 264] width 29 height 9
click at [1422, 203] on button "1 more" at bounding box center [1421, 201] width 29 height 9
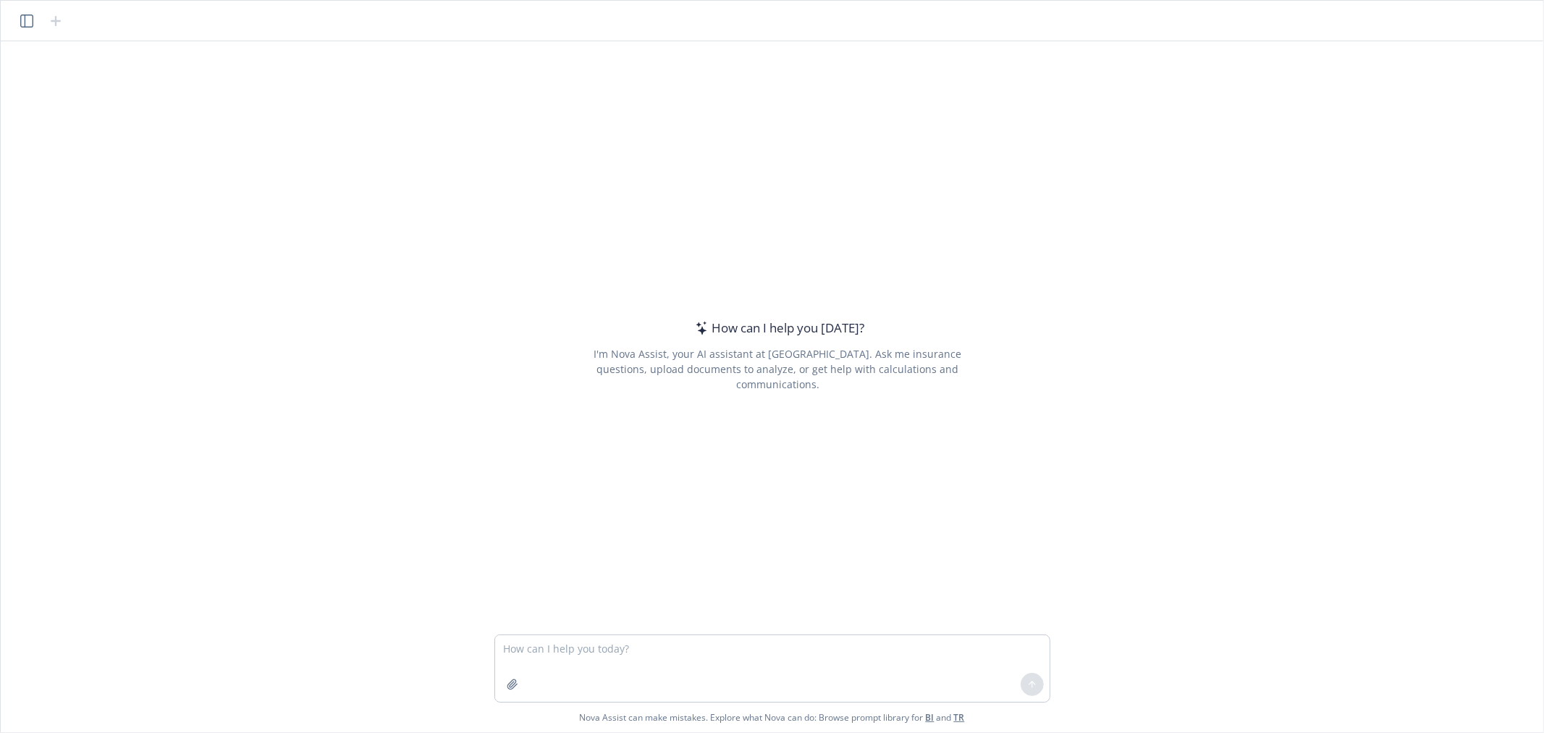
click at [18, 29] on div at bounding box center [41, 20] width 46 height 17
click at [32, 17] on icon "button" at bounding box center [26, 20] width 13 height 13
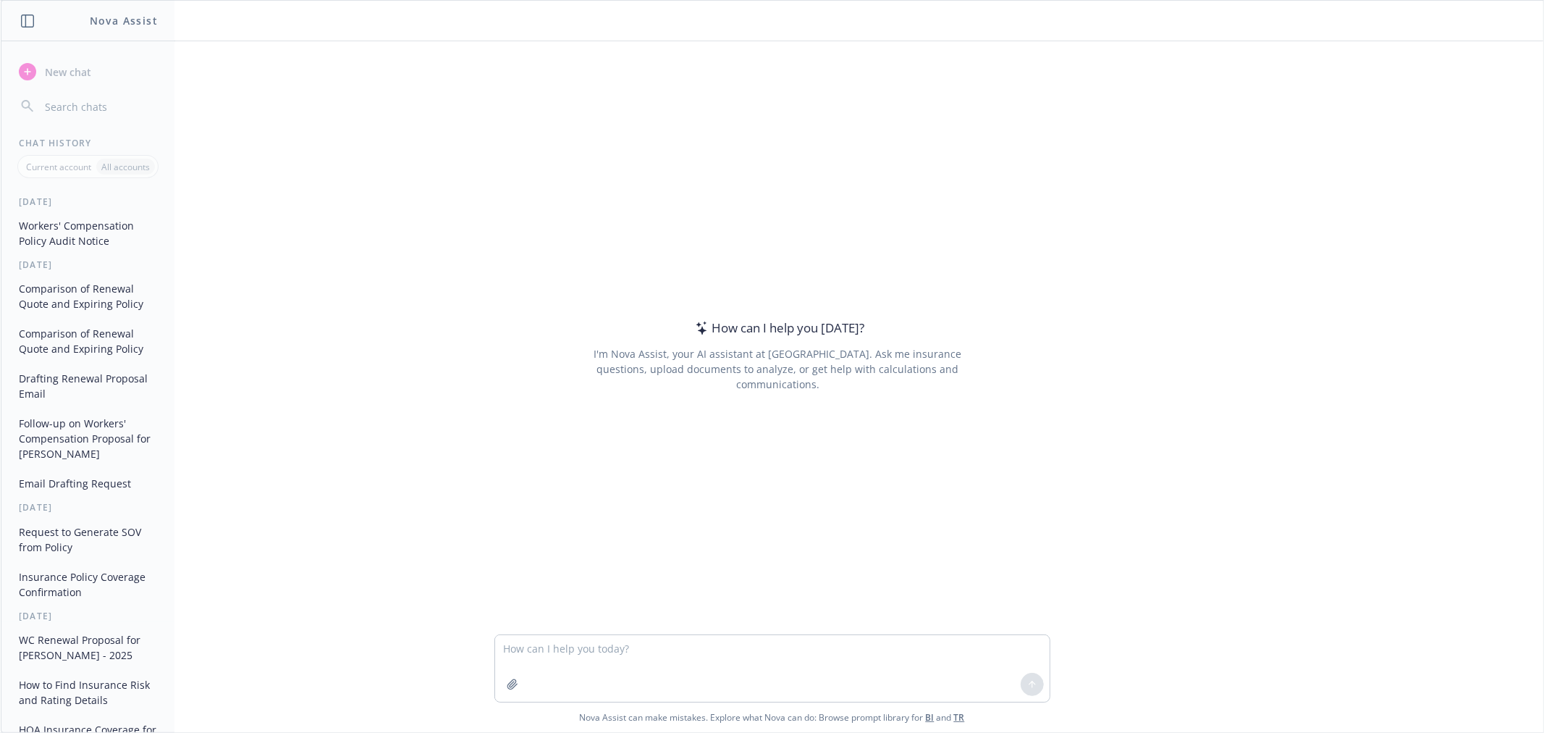
click at [111, 300] on button "Comparison of Renewal Quote and Expiring Policy" at bounding box center [88, 296] width 150 height 39
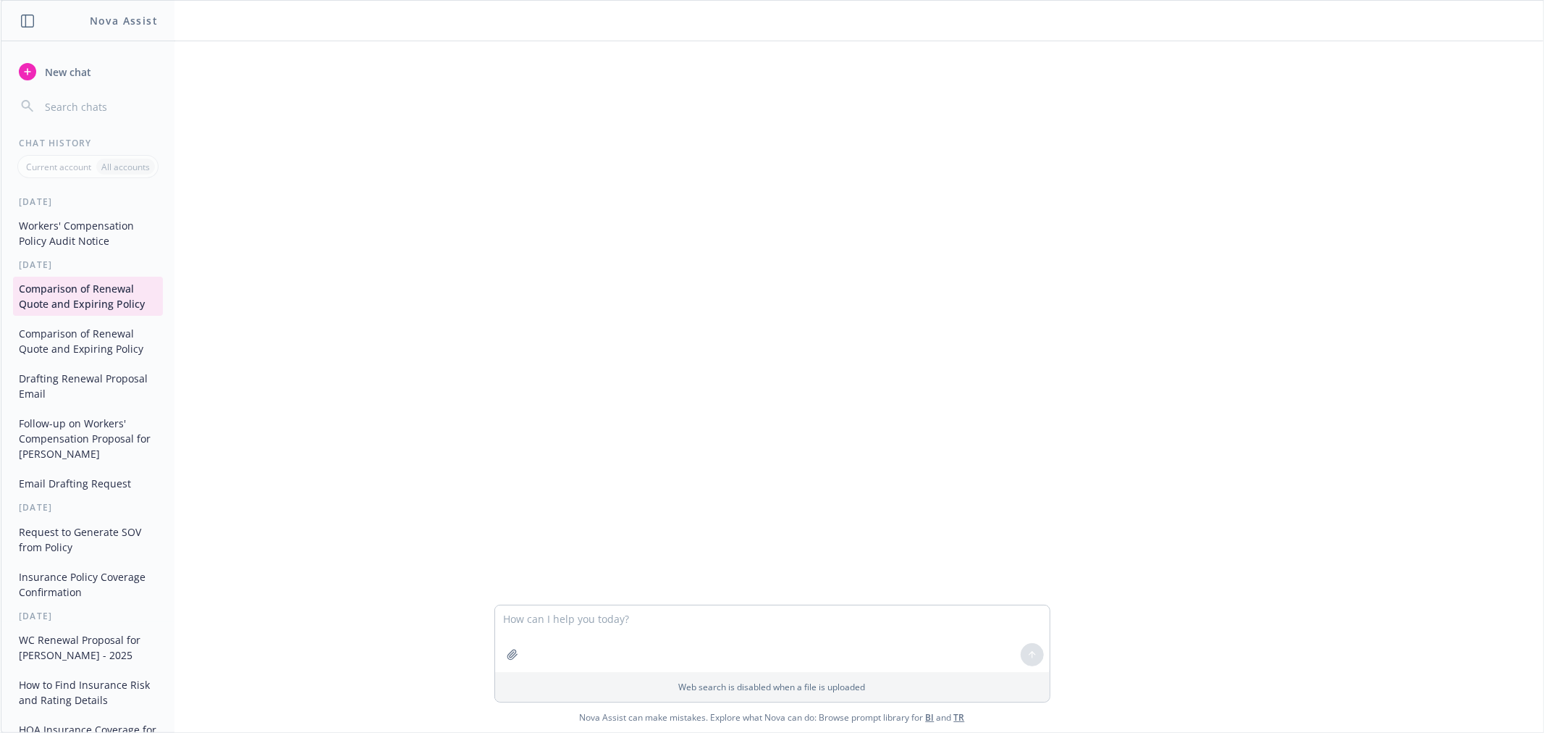
scroll to position [447, 0]
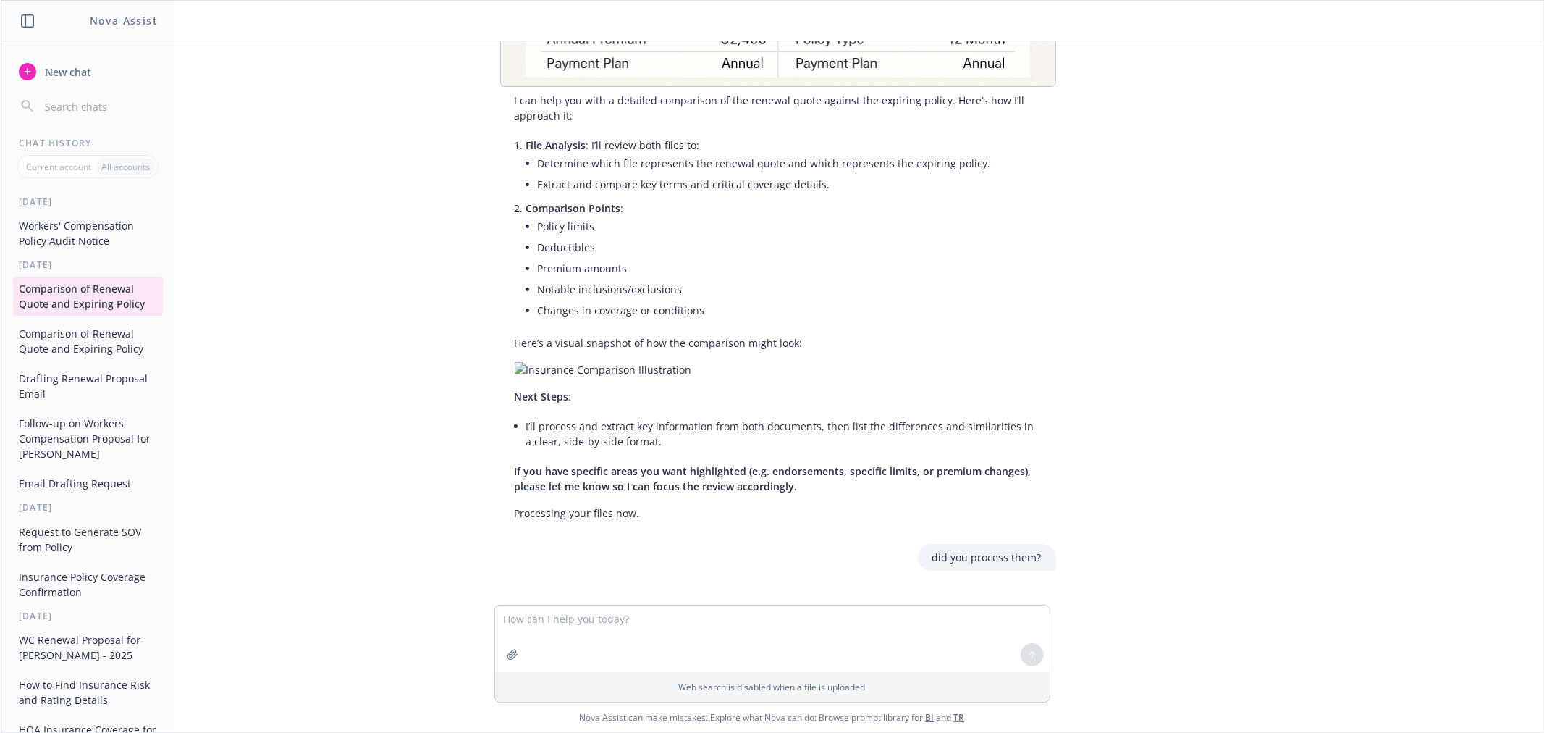
click at [677, 613] on textarea at bounding box center [772, 638] width 555 height 67
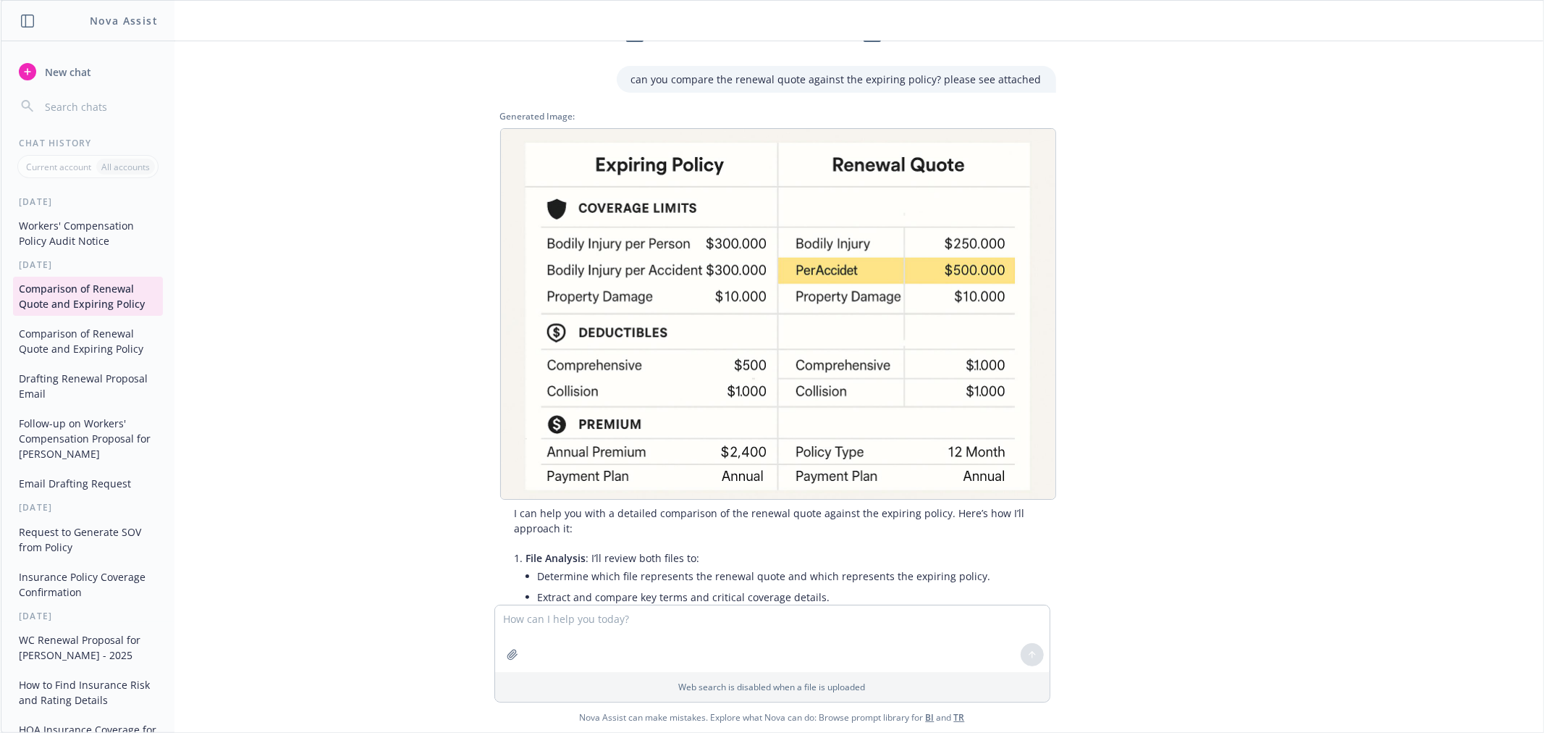
scroll to position [0, 0]
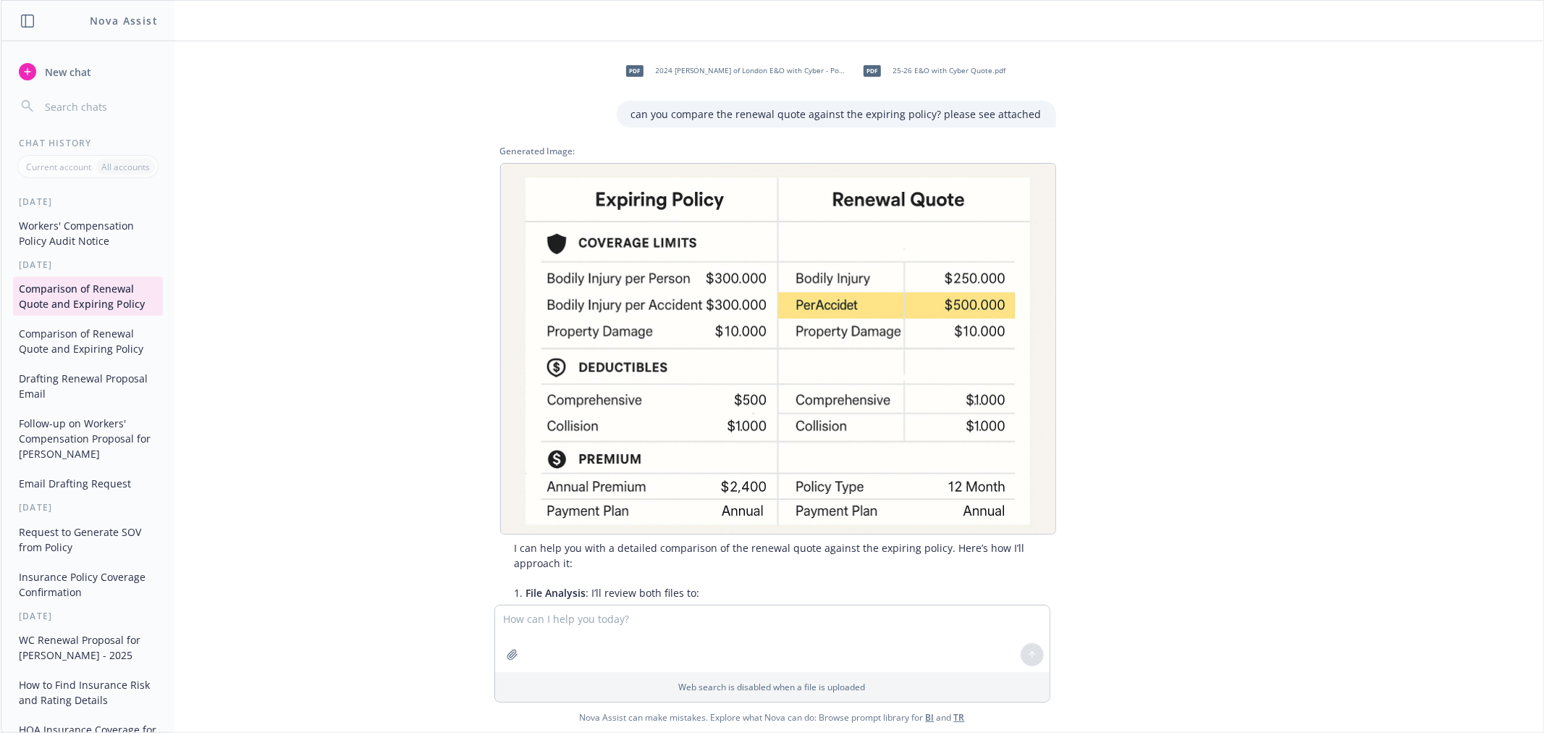
click at [804, 81] on div "pdf 2024 Lloyd's of [GEOGRAPHIC_DATA] E&O with Cyber - Policy.pdf" at bounding box center [733, 71] width 232 height 36
click at [896, 82] on div "pdf 25-26 E&O with Cyber Quote.pdf" at bounding box center [931, 71] width 155 height 36
drag, startPoint x: 637, startPoint y: 112, endPoint x: 1093, endPoint y: 132, distance: 456.5
click at [1093, 132] on div "pdf 2024 Lloyd's of London E&O with Cyber - Policy.pdf pdf 25-26 E&O with Cyber…" at bounding box center [772, 322] width 1531 height 563
copy p "can you compare the renewal quote against the expiring policy? please see attac…"
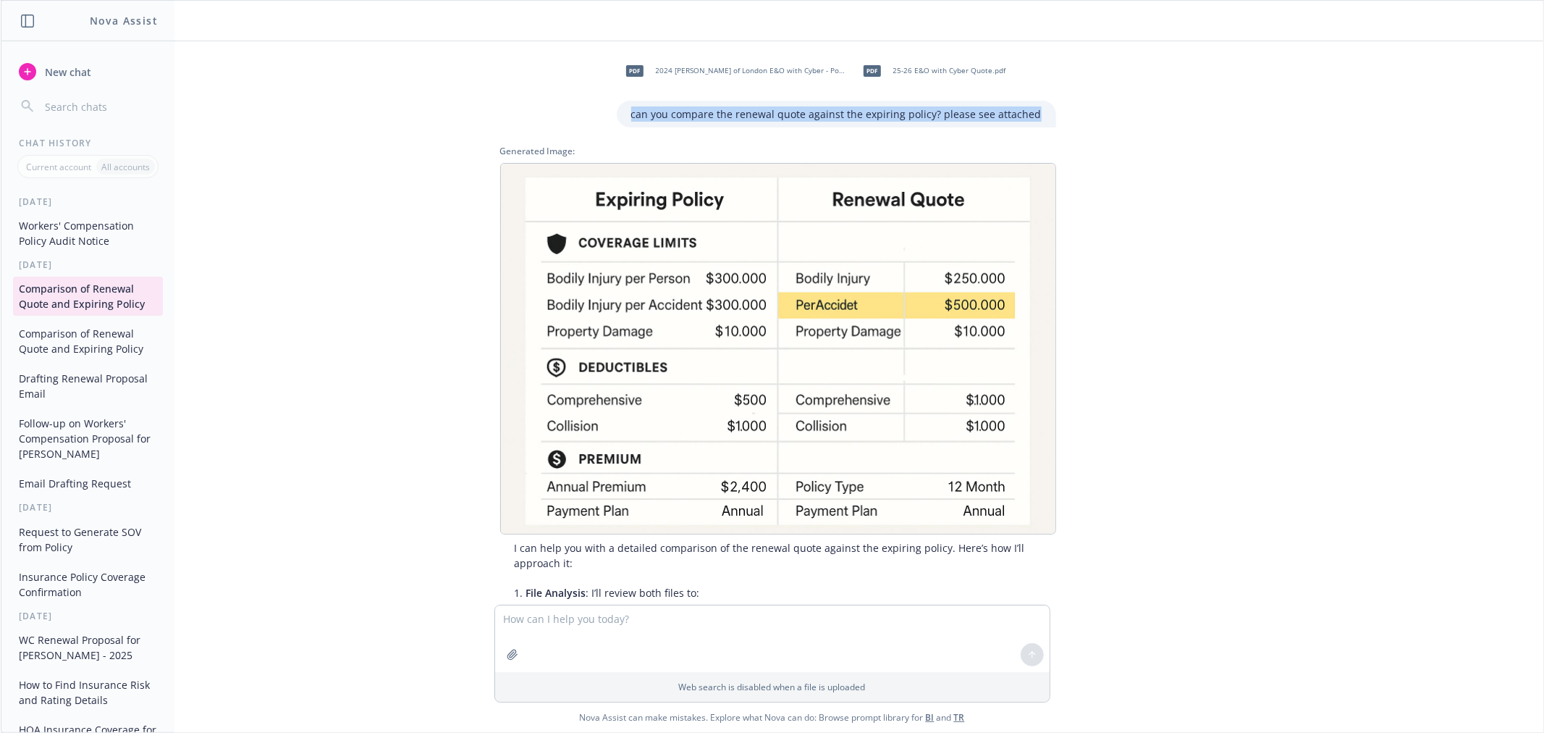
click at [74, 75] on span "New chat" at bounding box center [66, 71] width 49 height 15
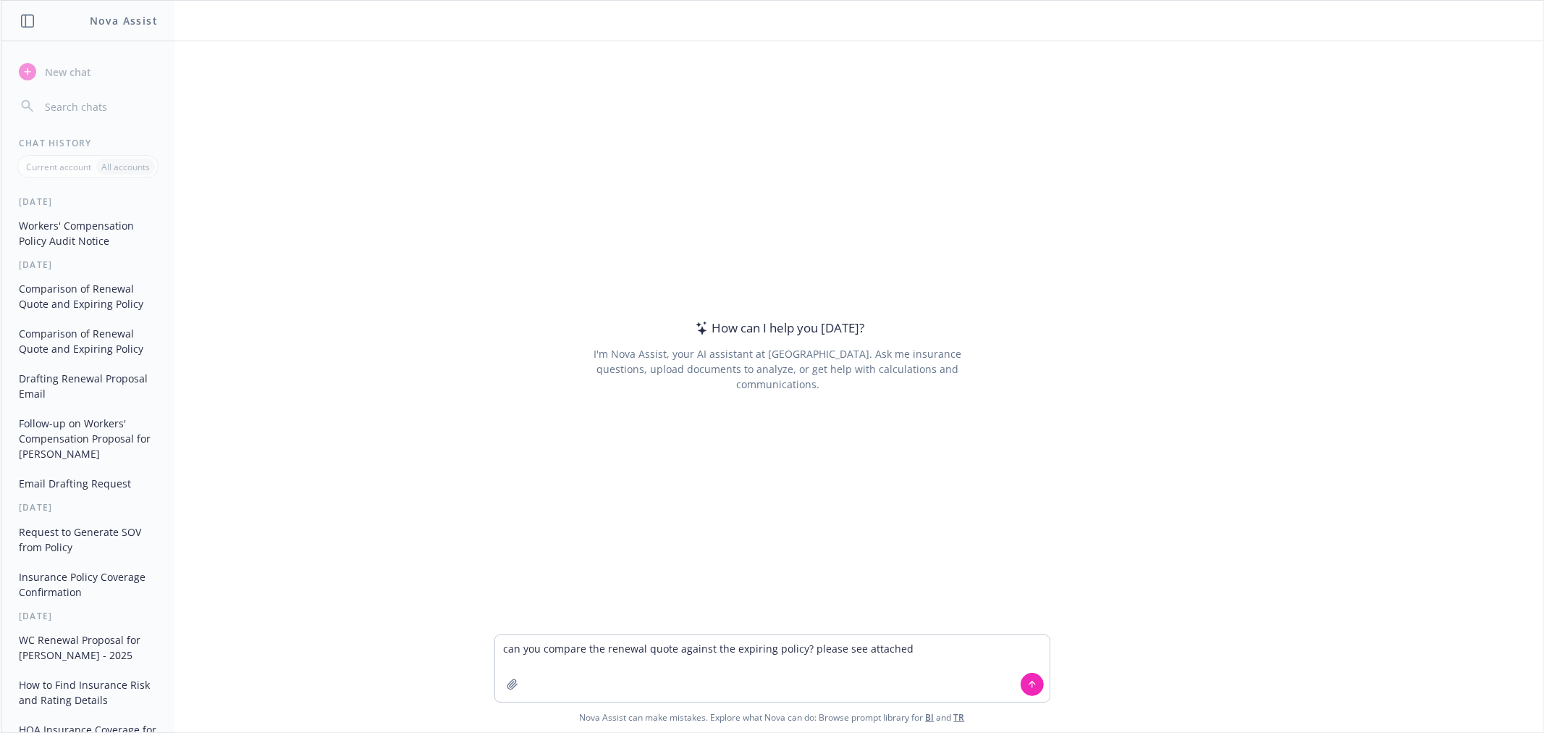
type textarea "can you compare the renewal quote against the expiring policy? please see attac…"
click at [518, 685] on icon "button" at bounding box center [513, 684] width 12 height 12
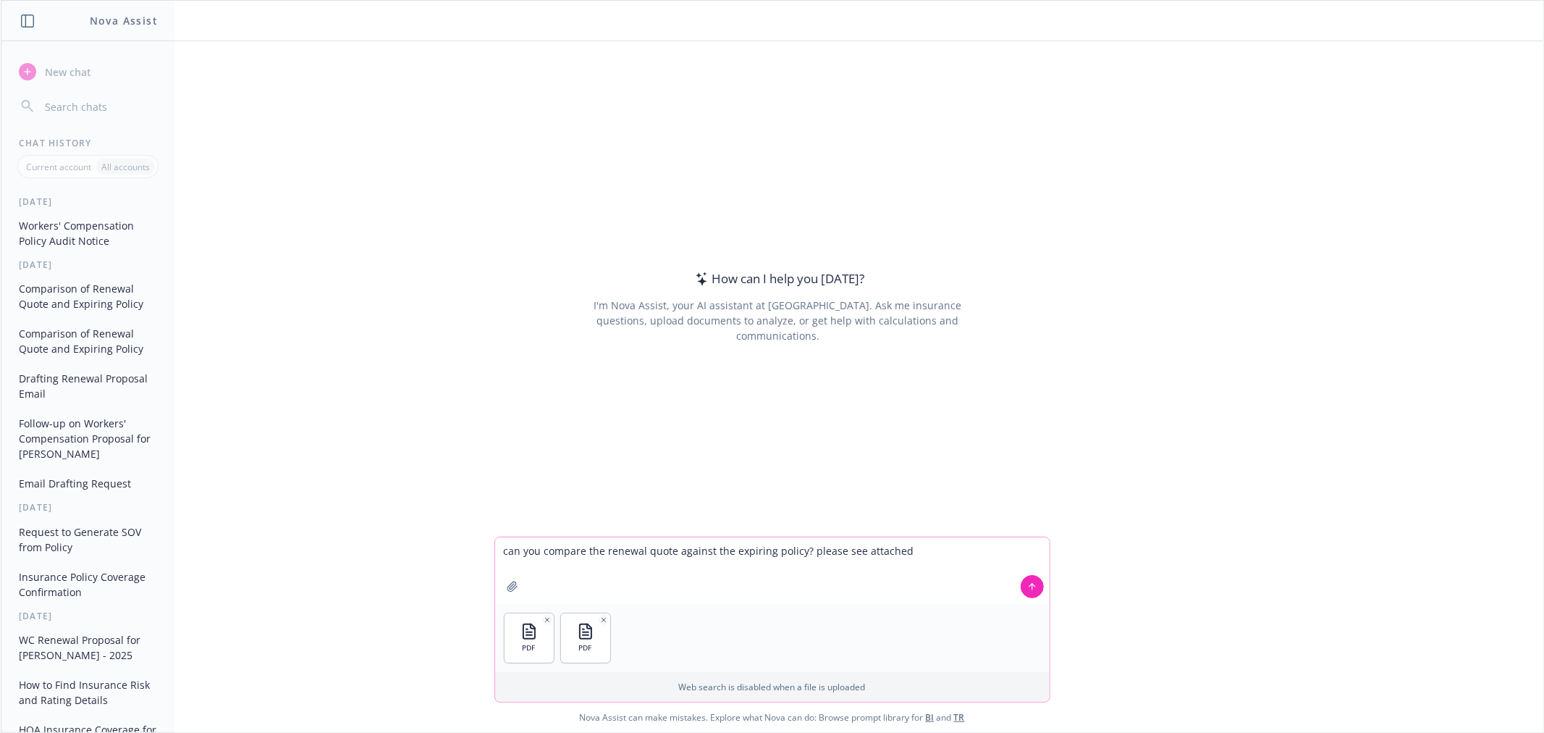
click at [1024, 581] on button at bounding box center [1032, 586] width 23 height 23
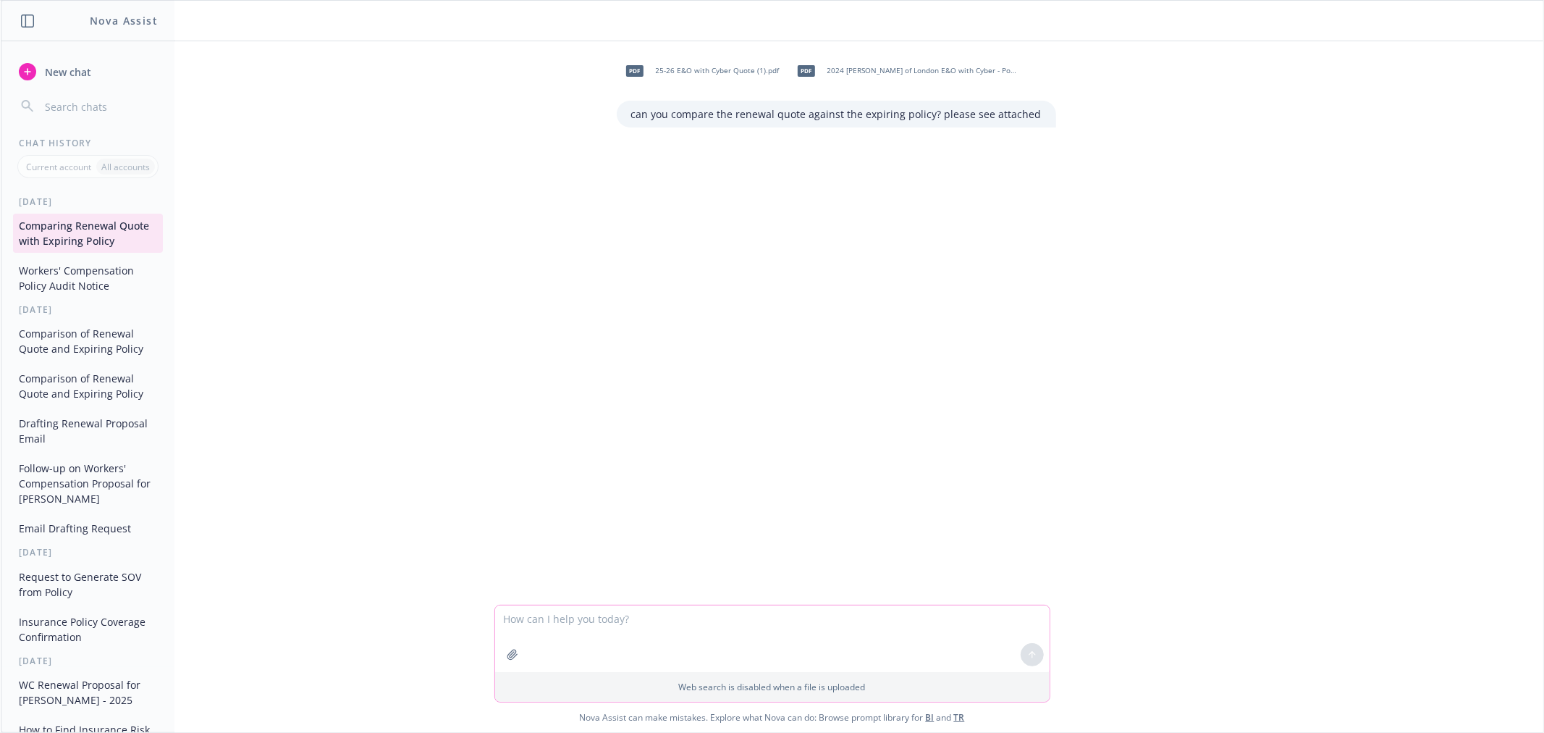
click at [563, 640] on textarea at bounding box center [772, 638] width 555 height 67
type textarea "h"
type textarea "?"
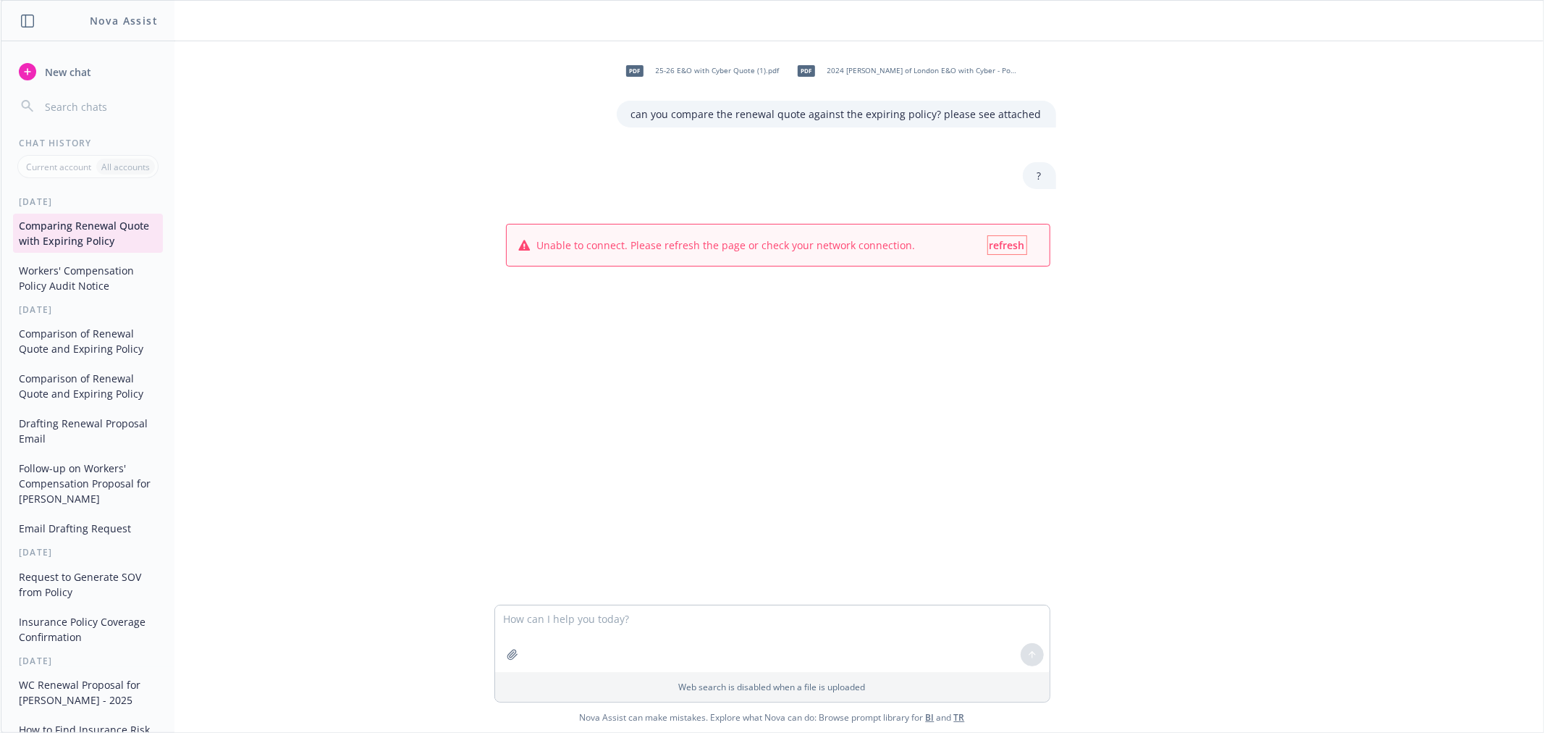
click at [1009, 243] on span "refresh" at bounding box center [1007, 245] width 35 height 14
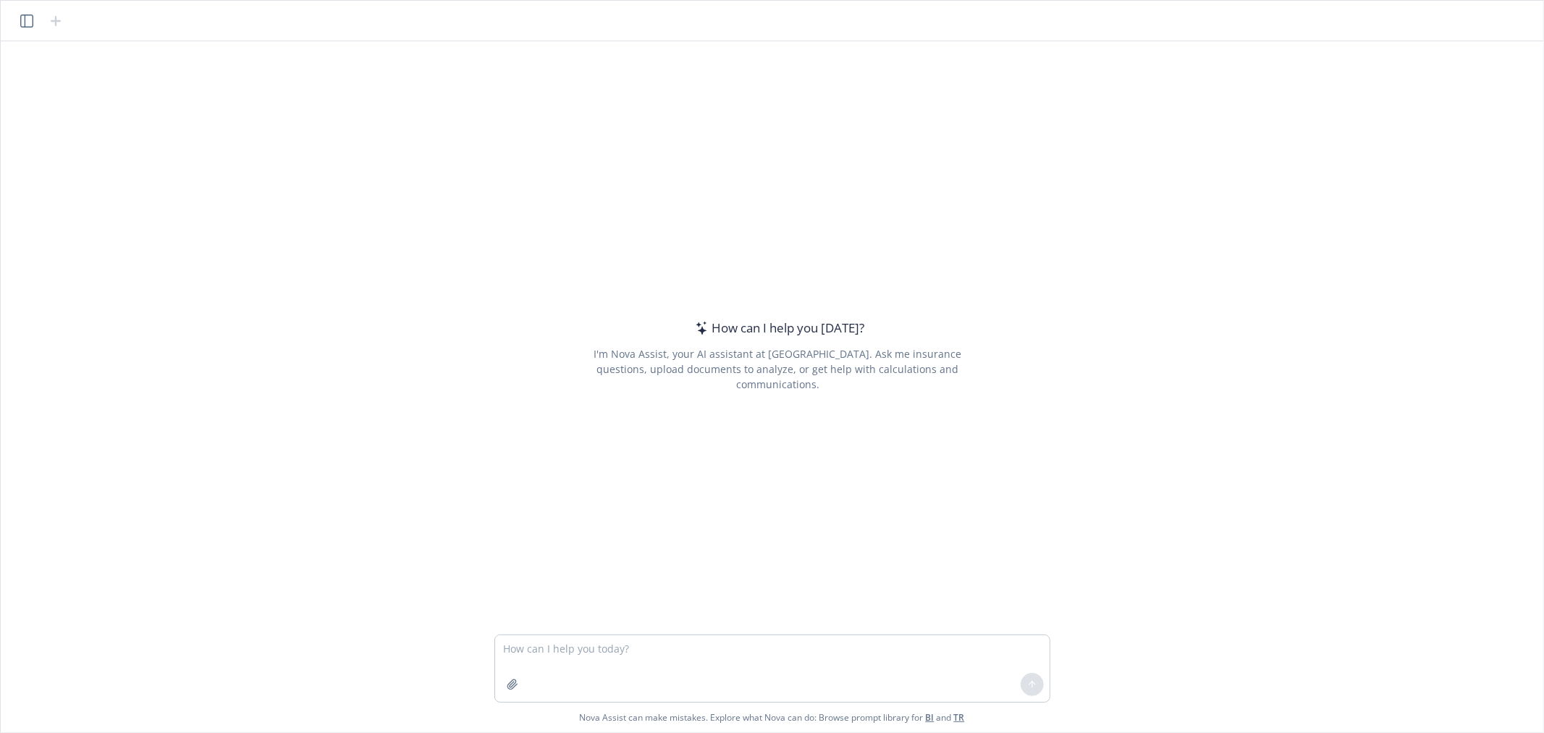
click at [22, 29] on div at bounding box center [41, 20] width 46 height 17
click at [22, 27] on button "button" at bounding box center [26, 20] width 17 height 17
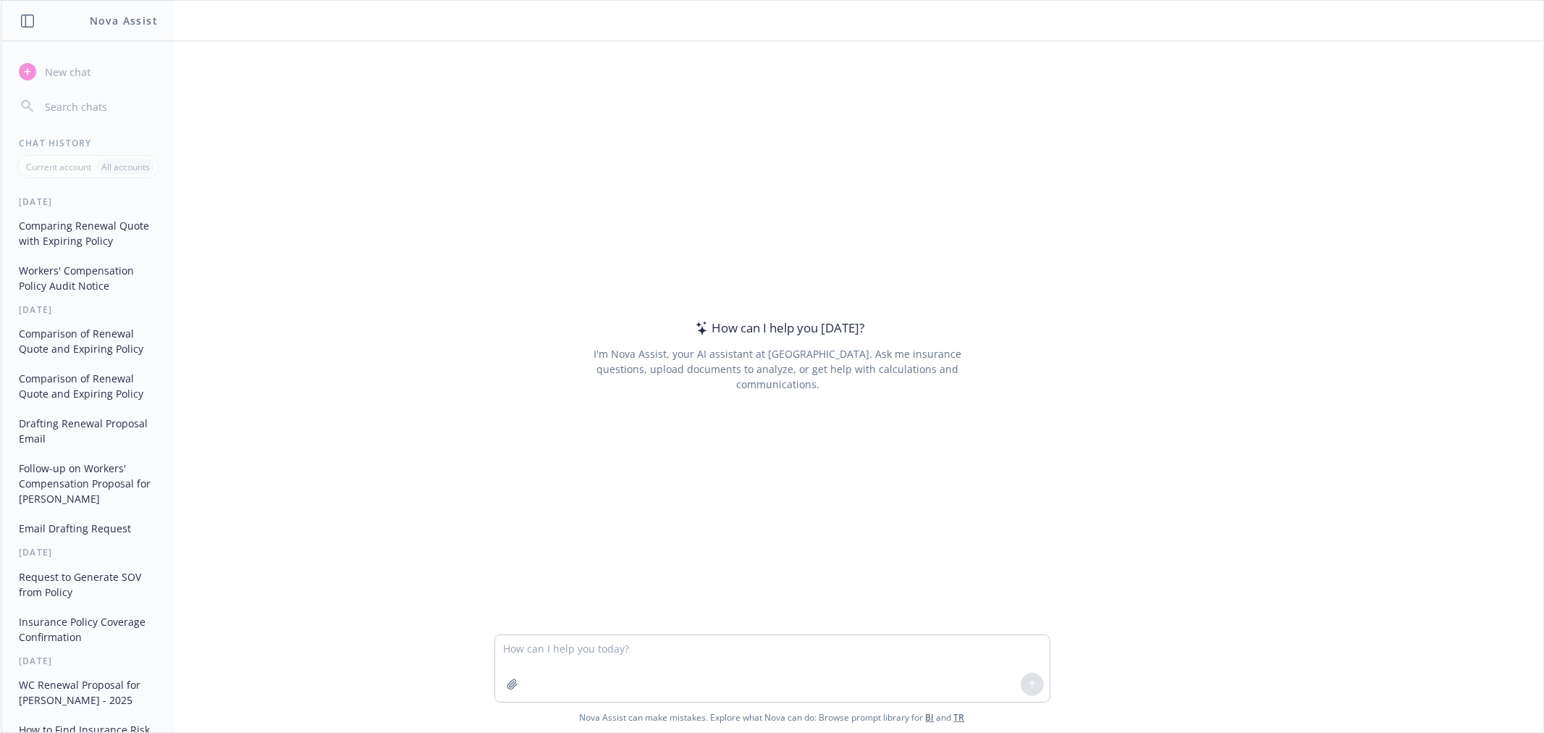
click at [98, 223] on button "Comparing Renewal Quote with Expiring Policy" at bounding box center [88, 233] width 150 height 39
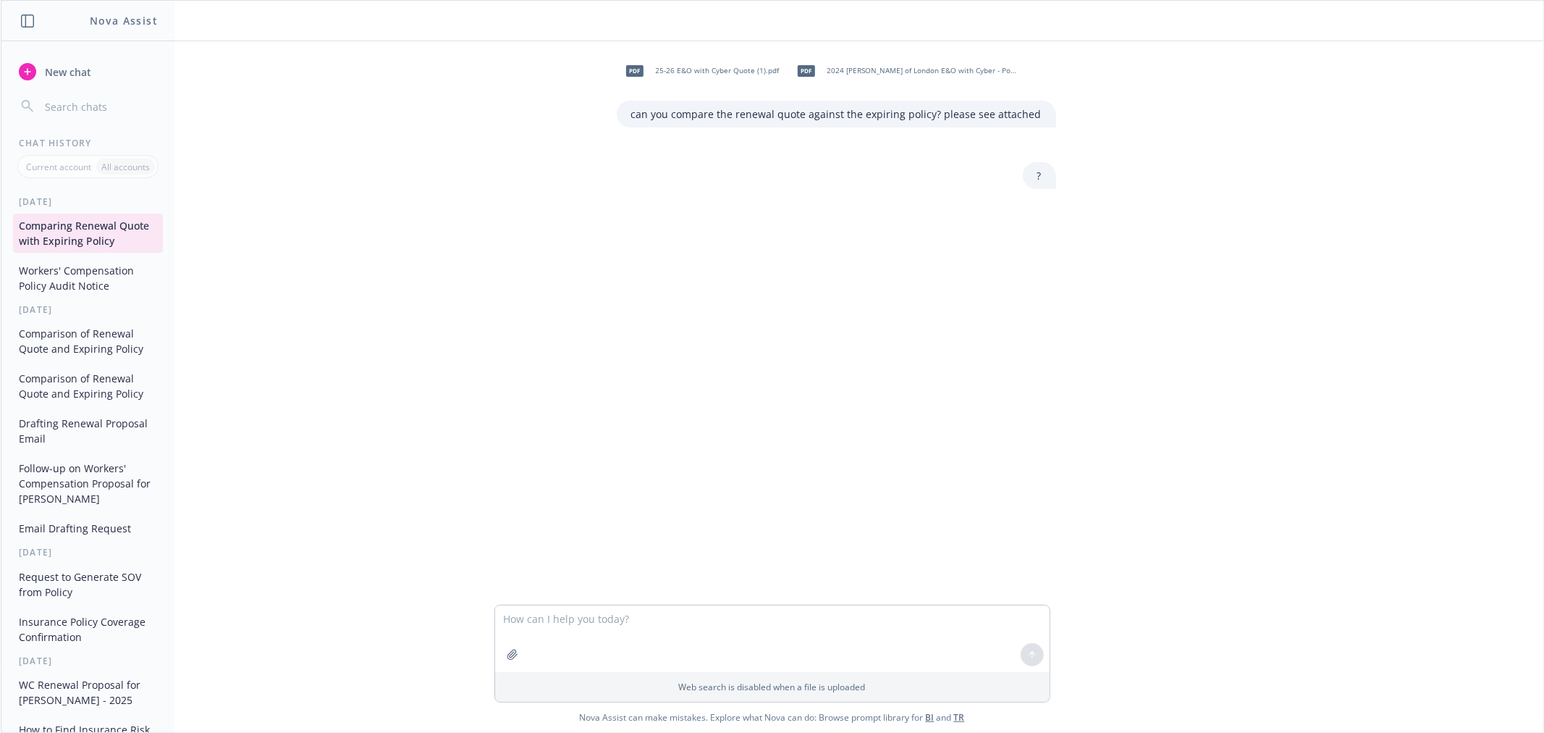
click at [1037, 177] on p "?" at bounding box center [1039, 175] width 4 height 15
click at [645, 114] on p "can you compare the renewal quote against the expiring policy? please see attac…" at bounding box center [836, 113] width 411 height 15
copy div "can you compare the renewal quote against the expiring policy? please see attac…"
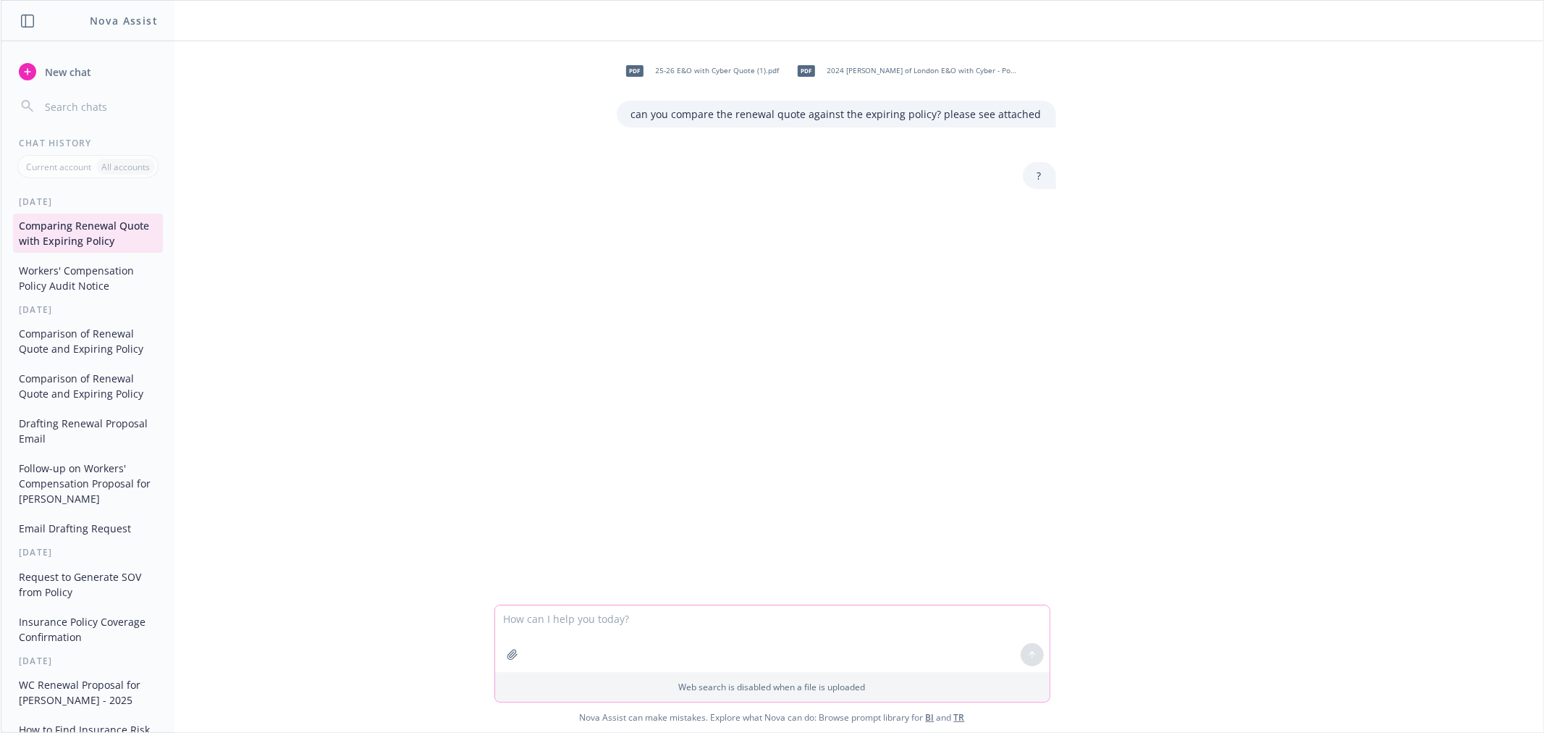
click at [562, 613] on textarea at bounding box center [772, 638] width 555 height 67
paste textarea "can you compare the renewal quote against the expiring policy? please see attac…"
click at [509, 653] on icon "button" at bounding box center [512, 653] width 9 height 9
click at [539, 566] on textarea "can you compare the renewal quote against the expiring policy? please see attac…" at bounding box center [772, 563] width 555 height 82
type textarea "can you compare the renewal quote against the expiring policy? please see attac…"
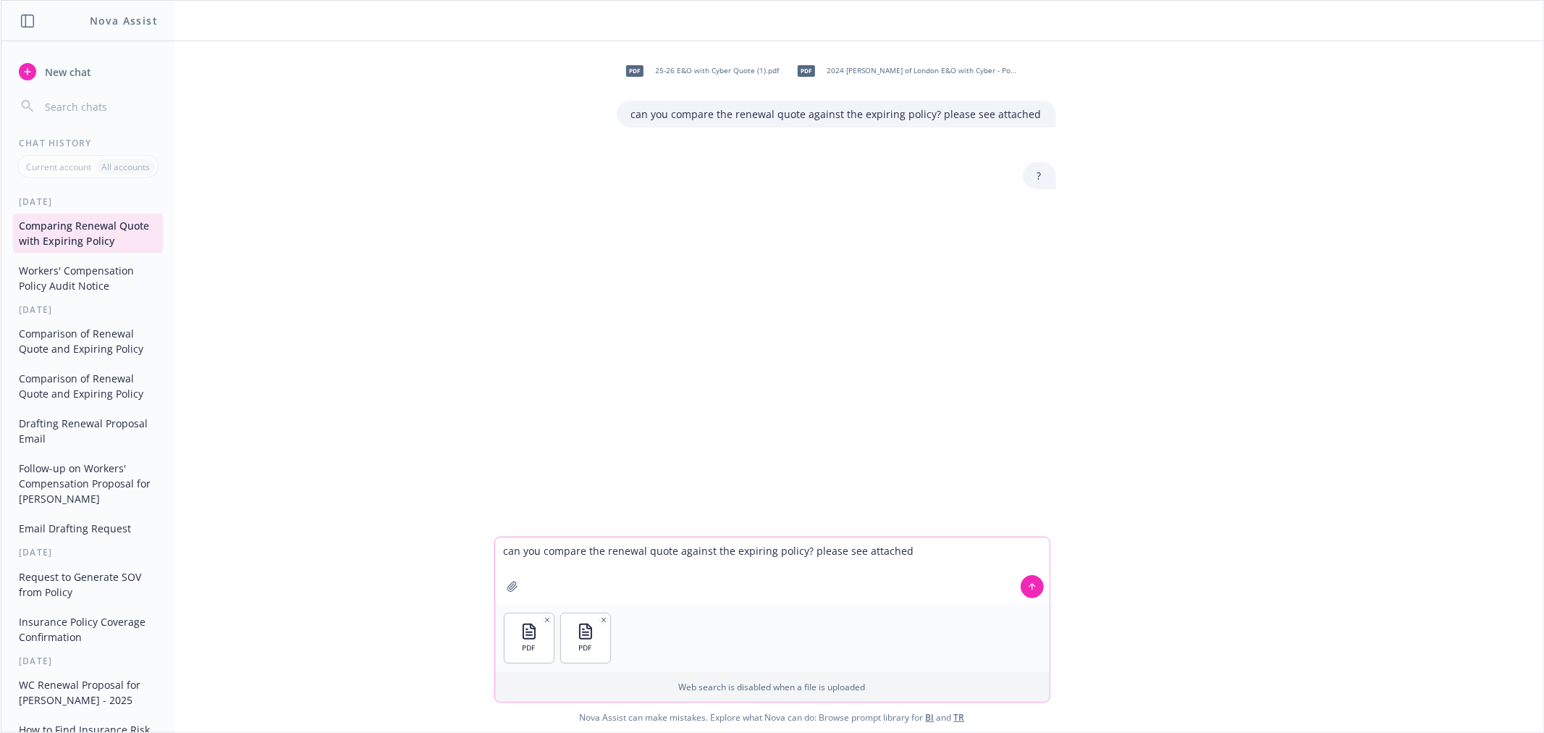
click at [1038, 582] on button at bounding box center [1032, 586] width 23 height 23
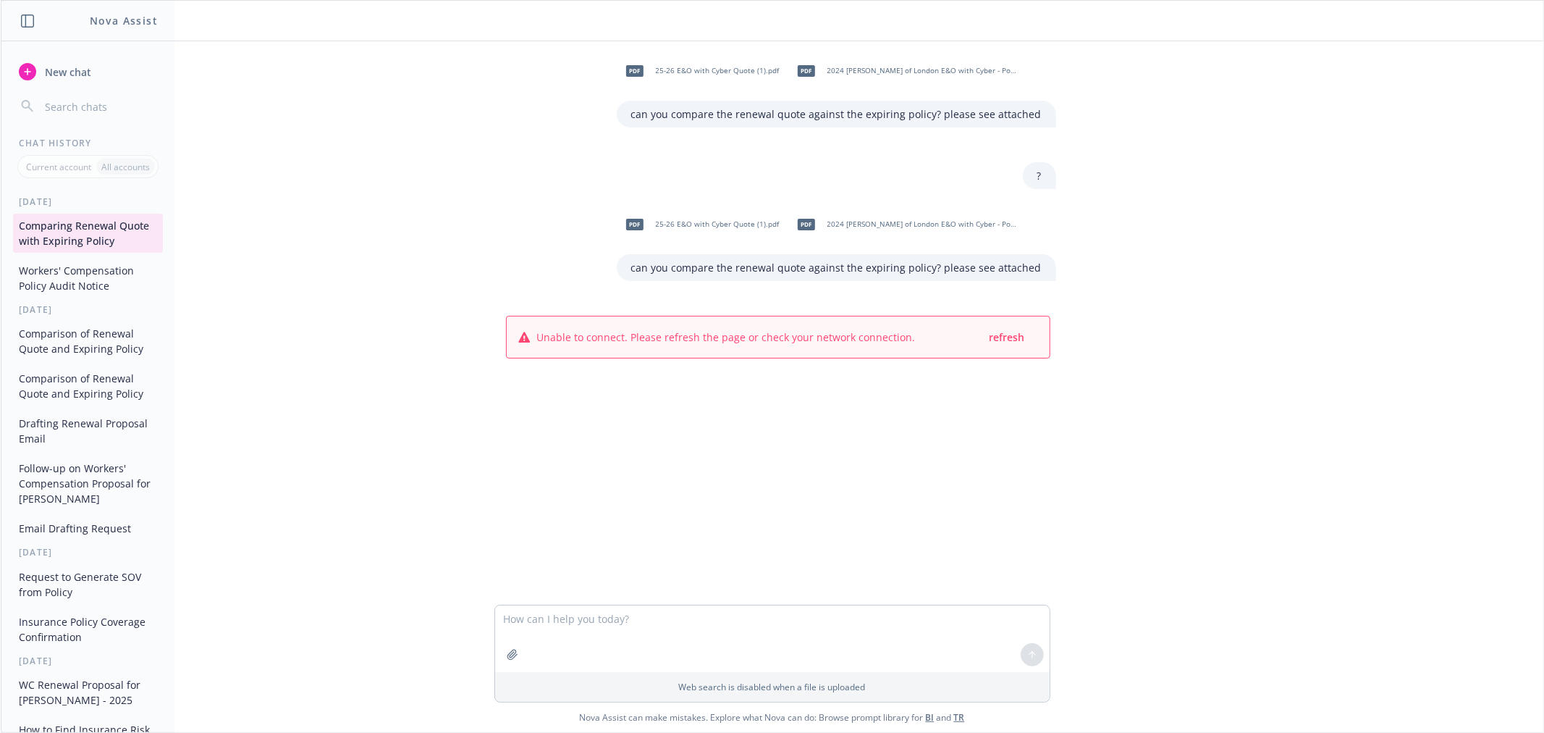
click at [49, 80] on button "New chat" at bounding box center [88, 72] width 150 height 26
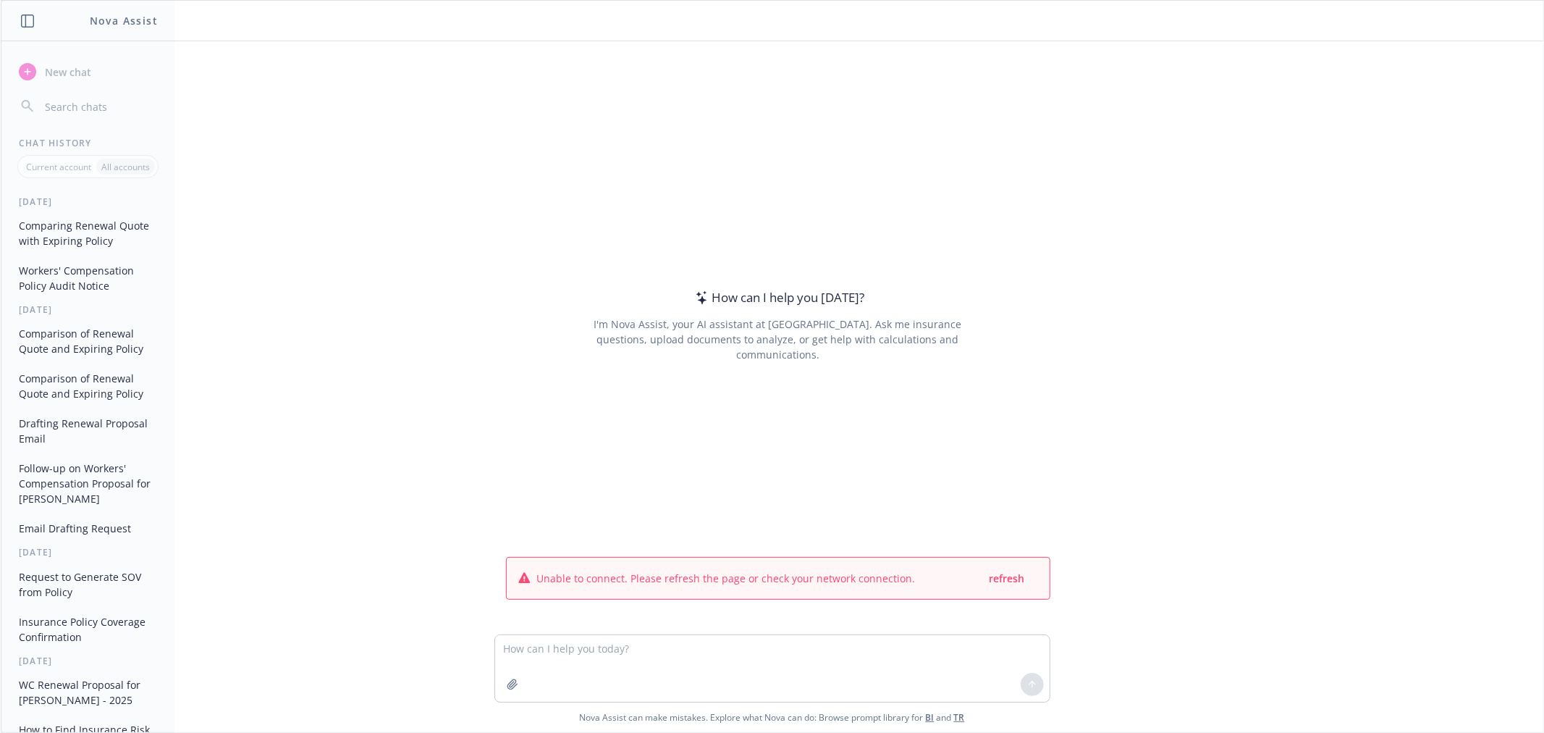
drag, startPoint x: 1033, startPoint y: 574, endPoint x: 1022, endPoint y: 575, distance: 11.6
click at [1030, 575] on div "Unable to connect. Please refresh the page or check your network connection. re…" at bounding box center [778, 577] width 543 height 41
click at [1022, 575] on div "refresh" at bounding box center [1013, 578] width 50 height 18
click at [1009, 575] on span "refresh" at bounding box center [1007, 578] width 35 height 14
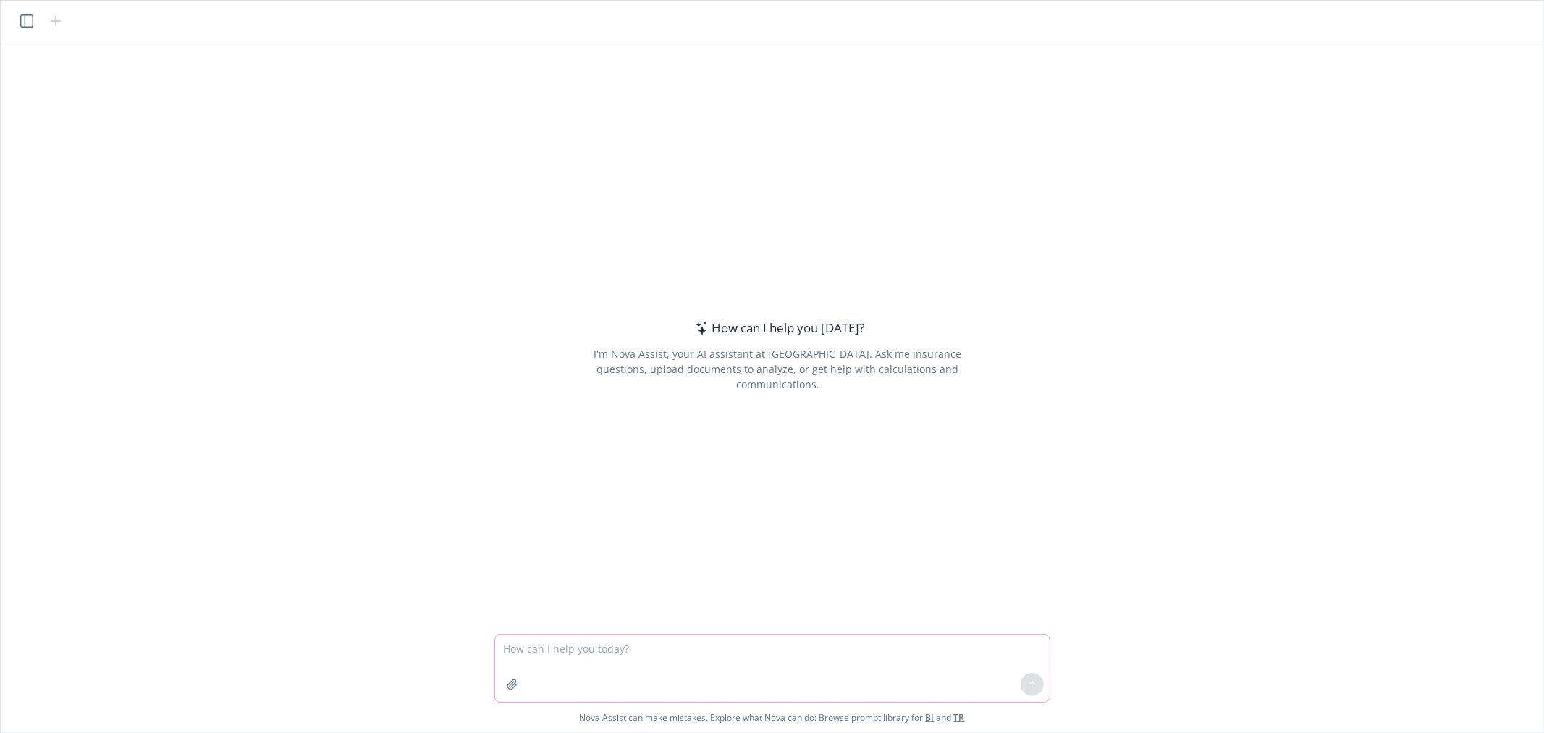
click at [516, 690] on button "button" at bounding box center [512, 684] width 23 height 23
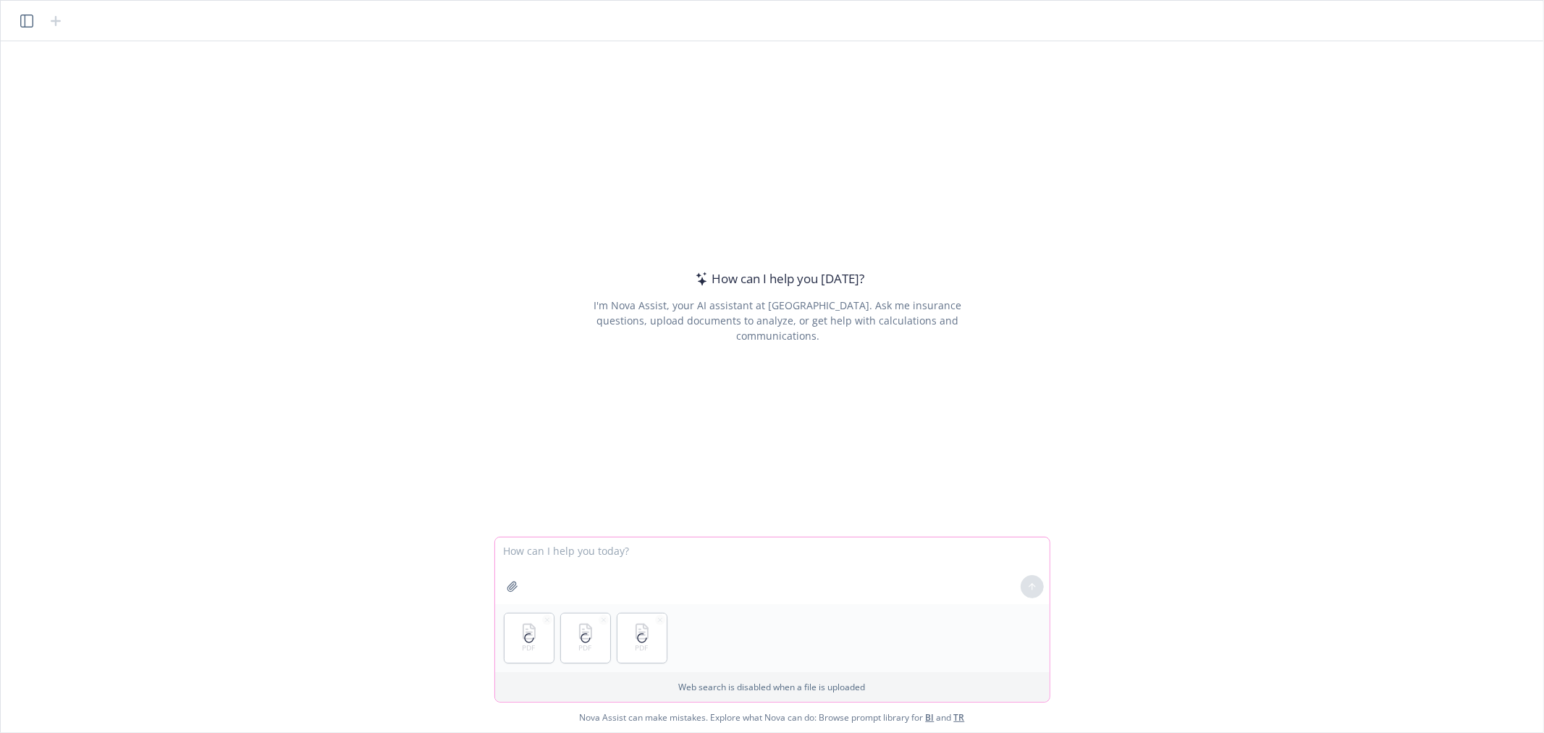
click at [626, 567] on textarea at bounding box center [772, 570] width 555 height 67
type textarea "can you compare these three quotes?"
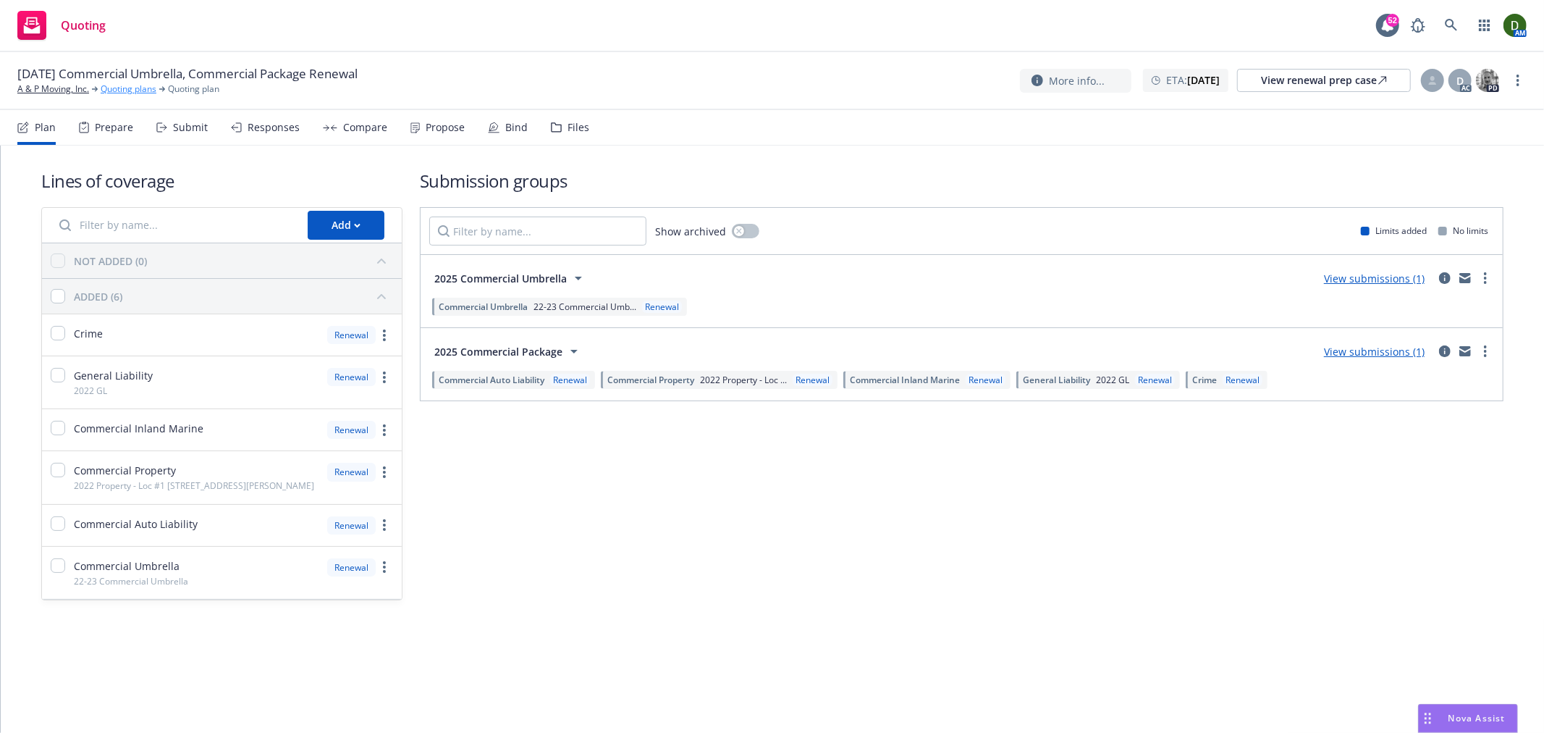
click at [152, 88] on link "Quoting plans" at bounding box center [129, 89] width 56 height 13
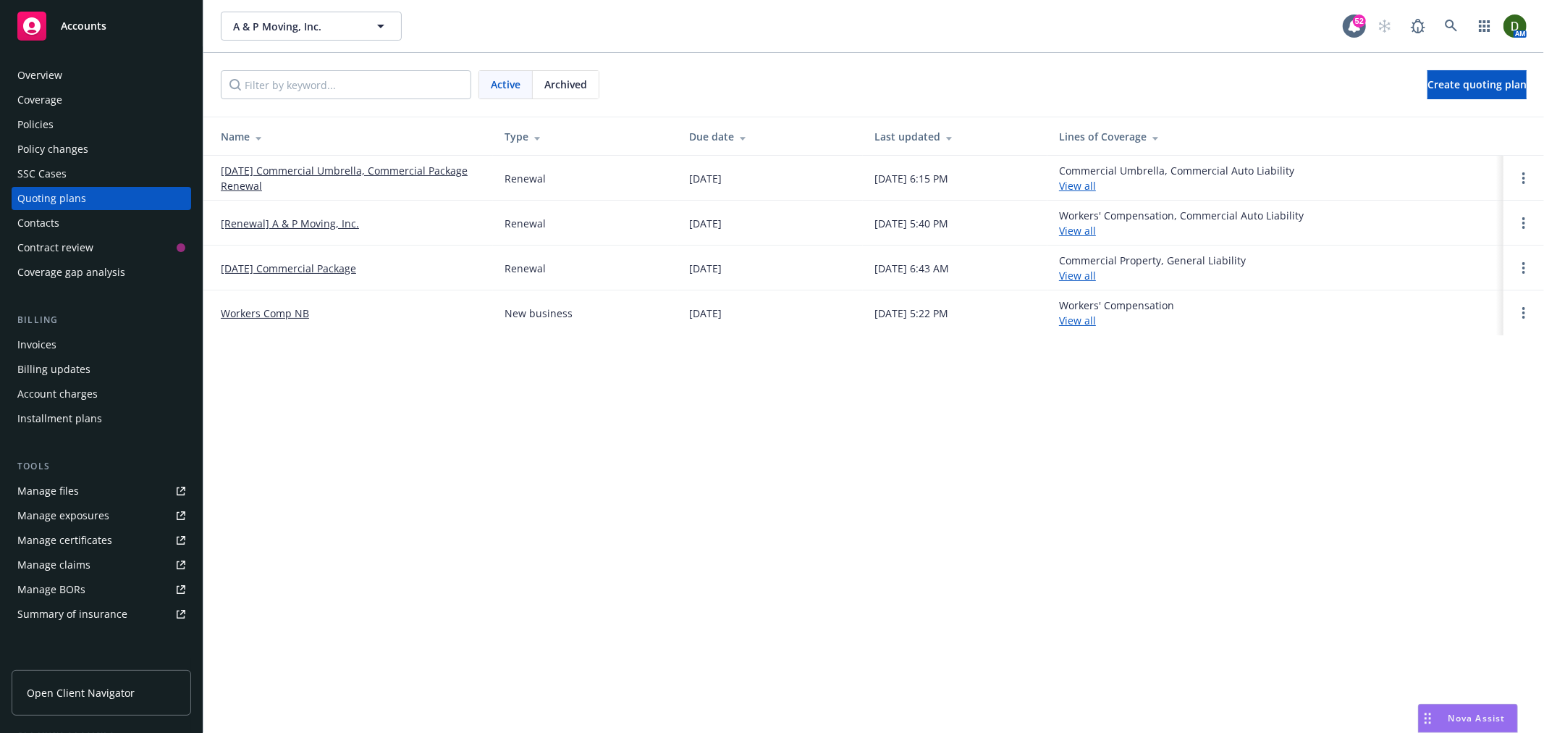
click at [556, 85] on span "Archived" at bounding box center [565, 84] width 43 height 15
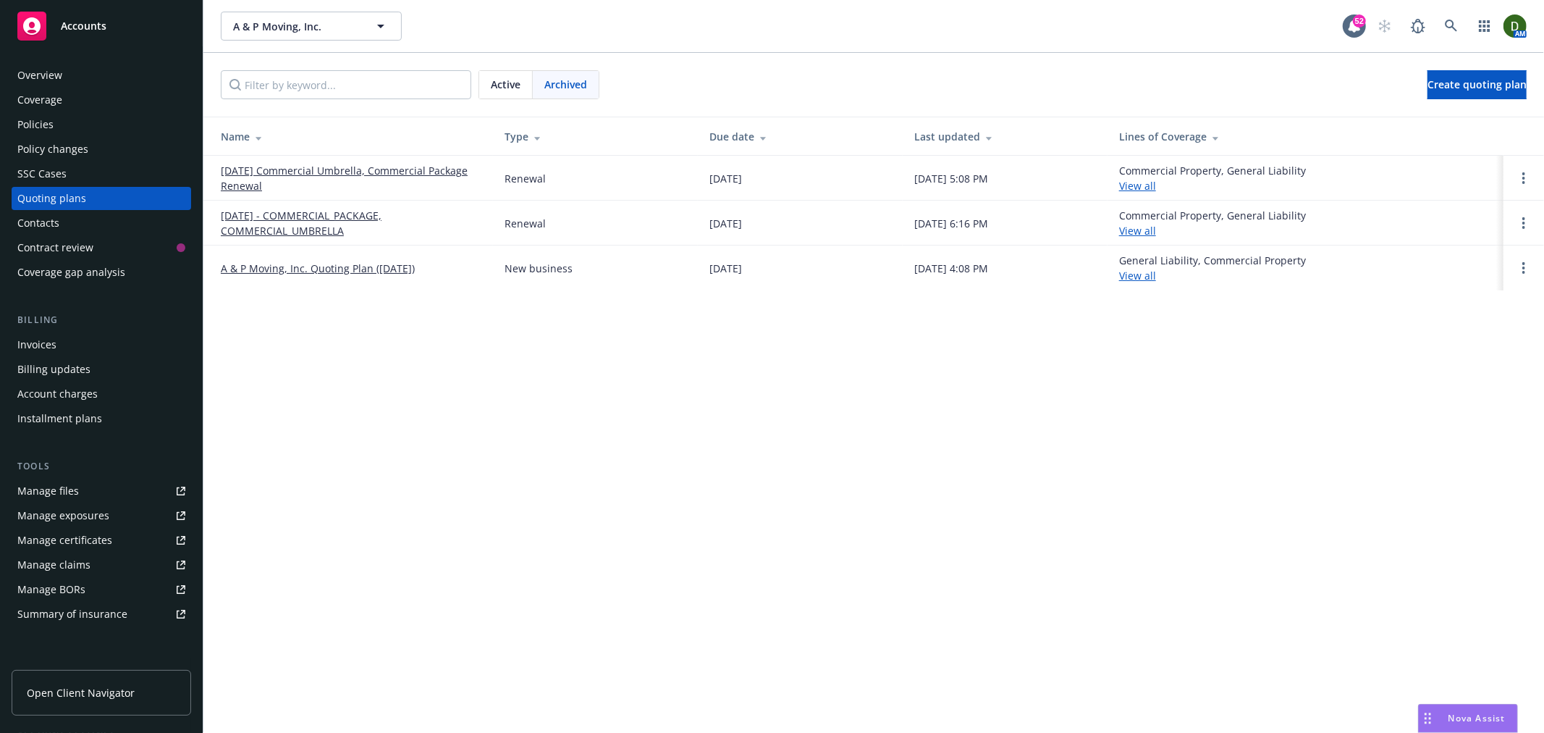
click at [235, 177] on link "[DATE] Commercial Umbrella, Commercial Package Renewal" at bounding box center [351, 178] width 261 height 30
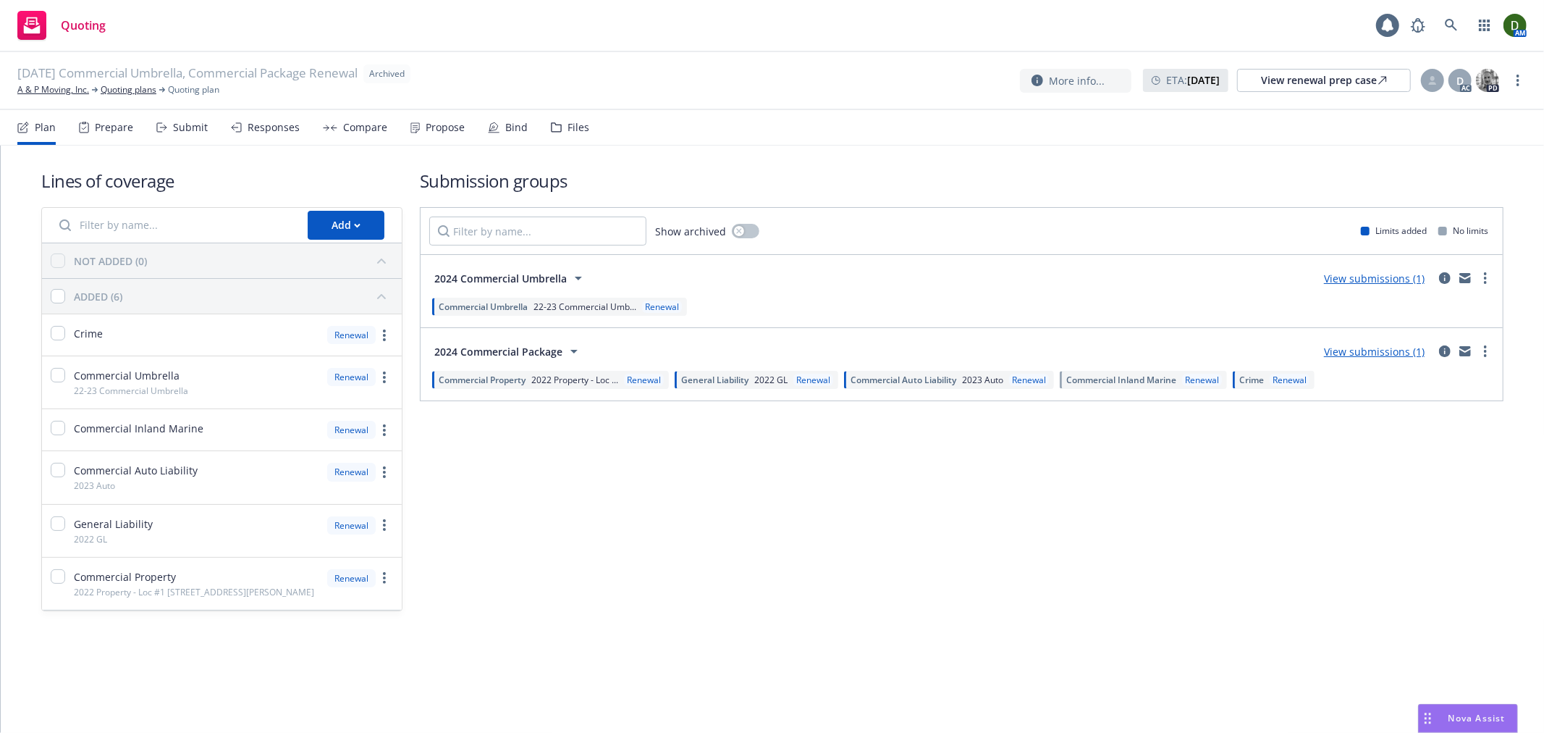
click at [574, 141] on div "Files" at bounding box center [570, 127] width 38 height 35
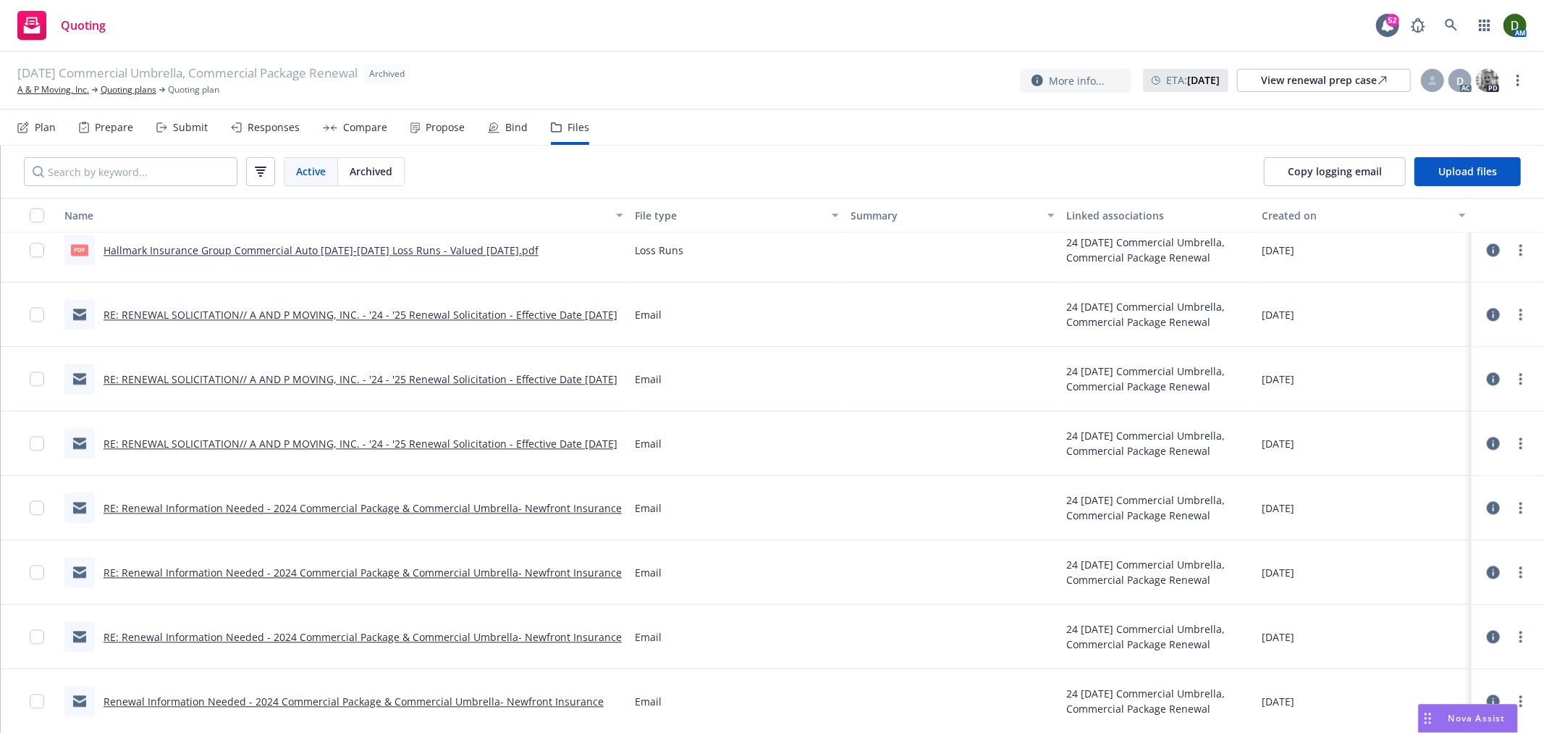
scroll to position [2756, 0]
click at [462, 699] on link "Renewal Information Needed - 2024 Commercial Package & Commercial Umbrella- New…" at bounding box center [354, 701] width 500 height 14
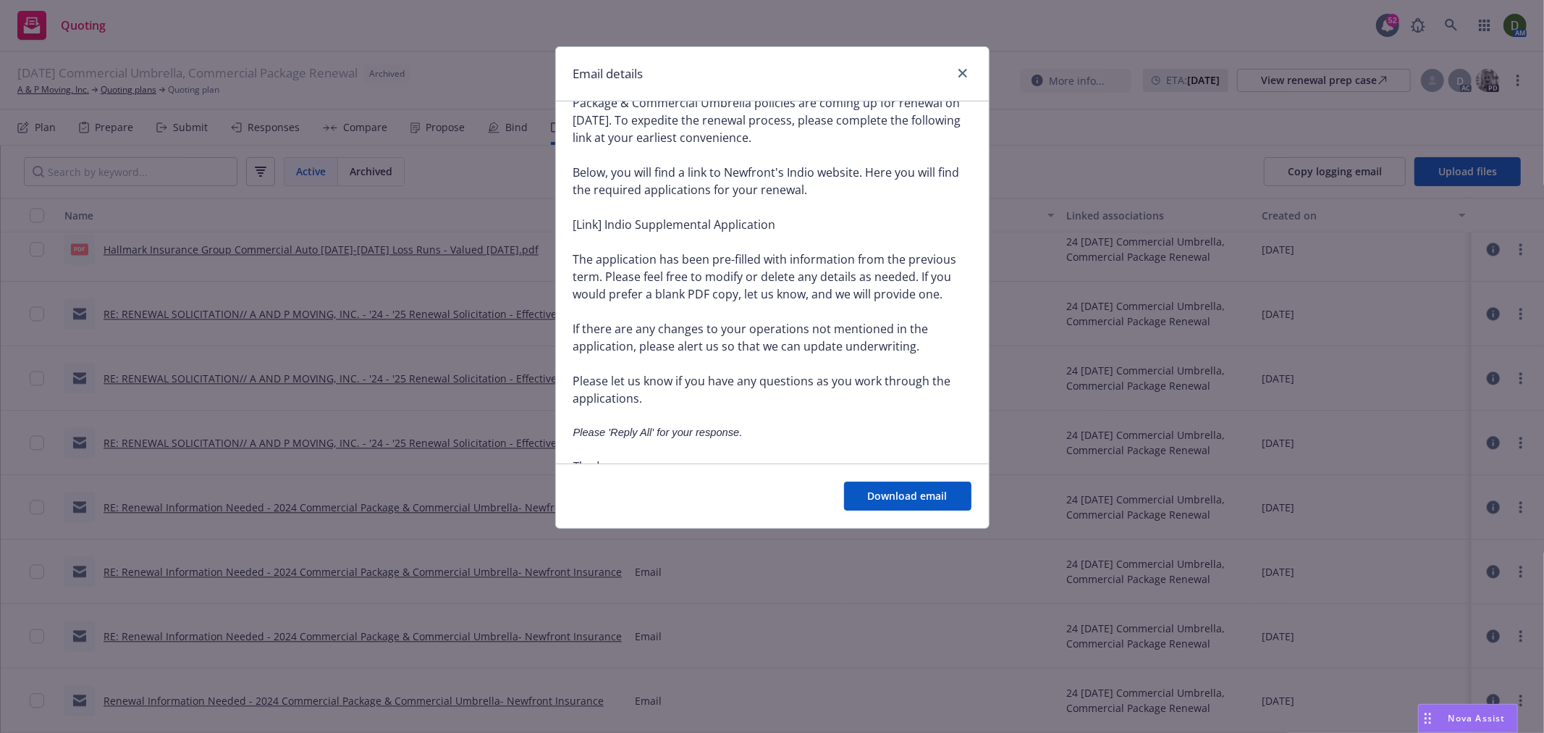
scroll to position [13, 0]
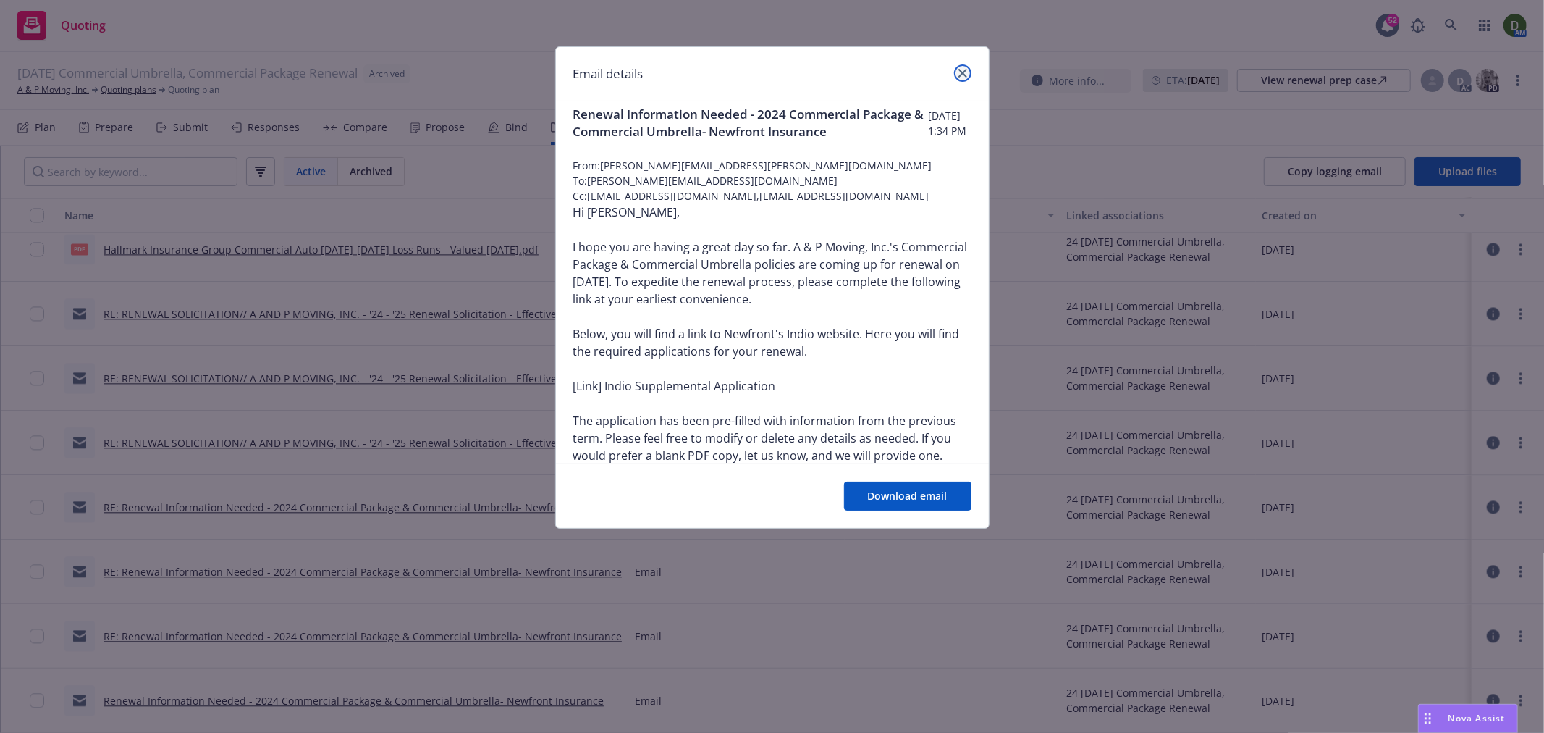
click at [964, 72] on icon "close" at bounding box center [963, 73] width 9 height 9
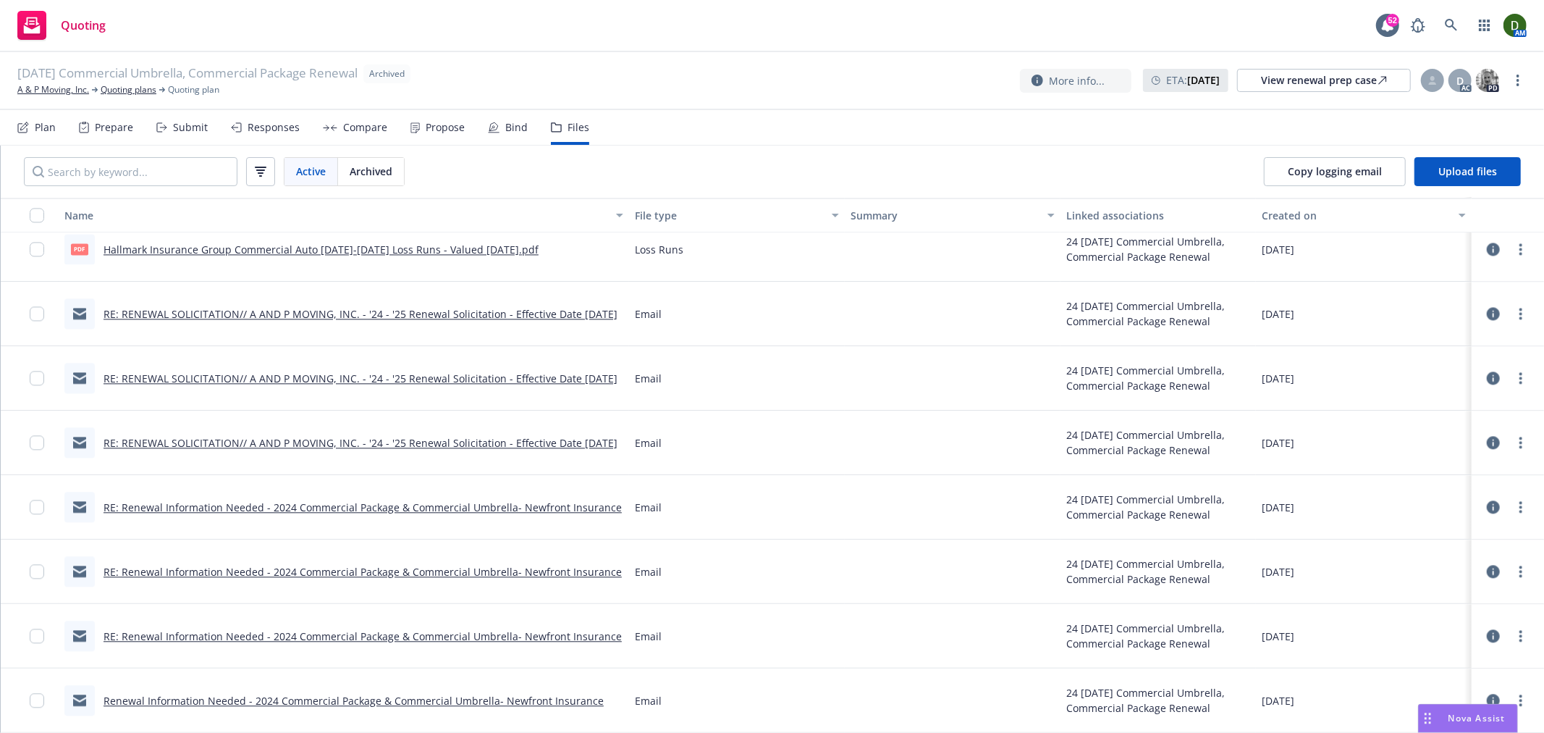
click at [227, 630] on link "RE: Renewal Information Needed - 2024 Commercial Package & Commercial Umbrella-…" at bounding box center [363, 636] width 518 height 14
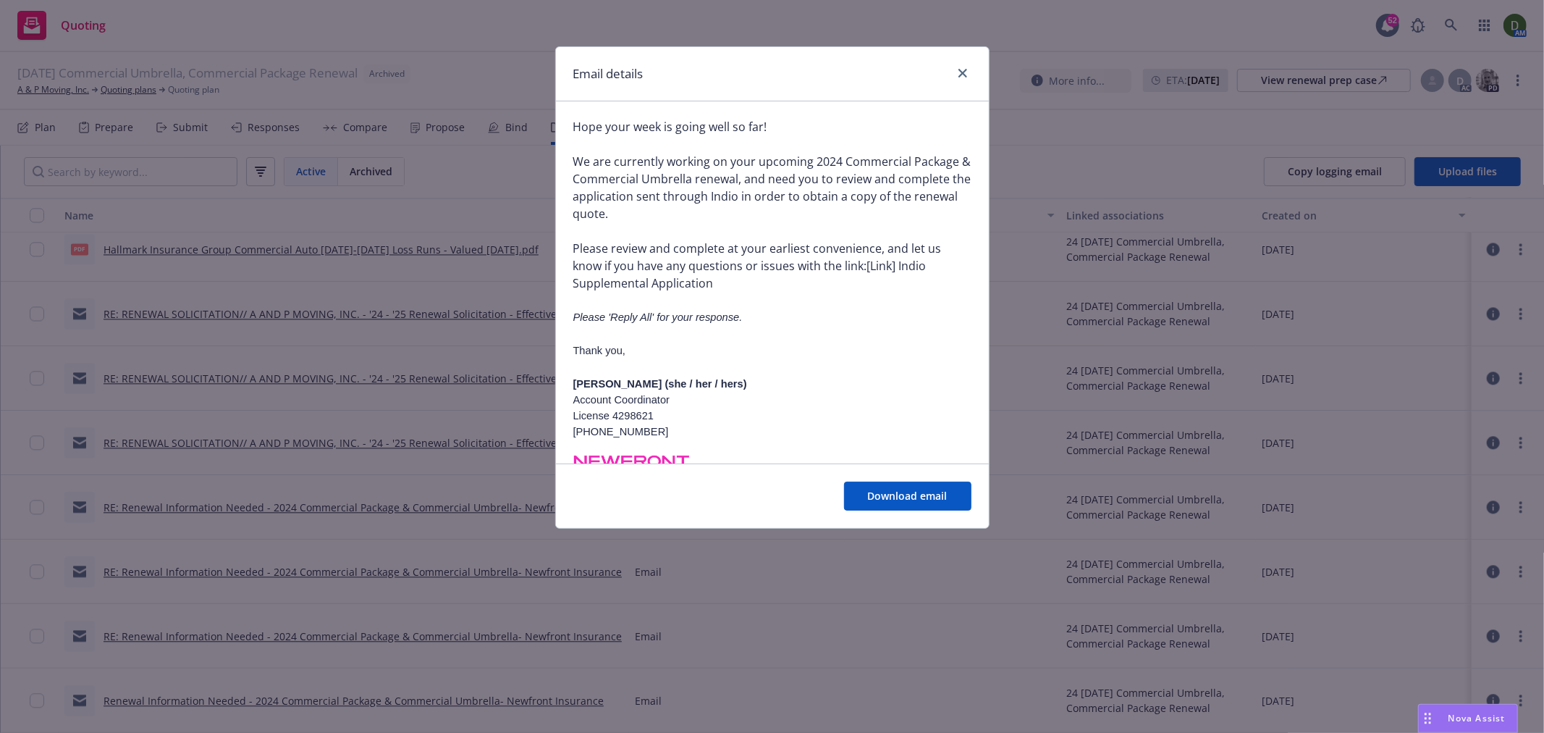
scroll to position [241, 0]
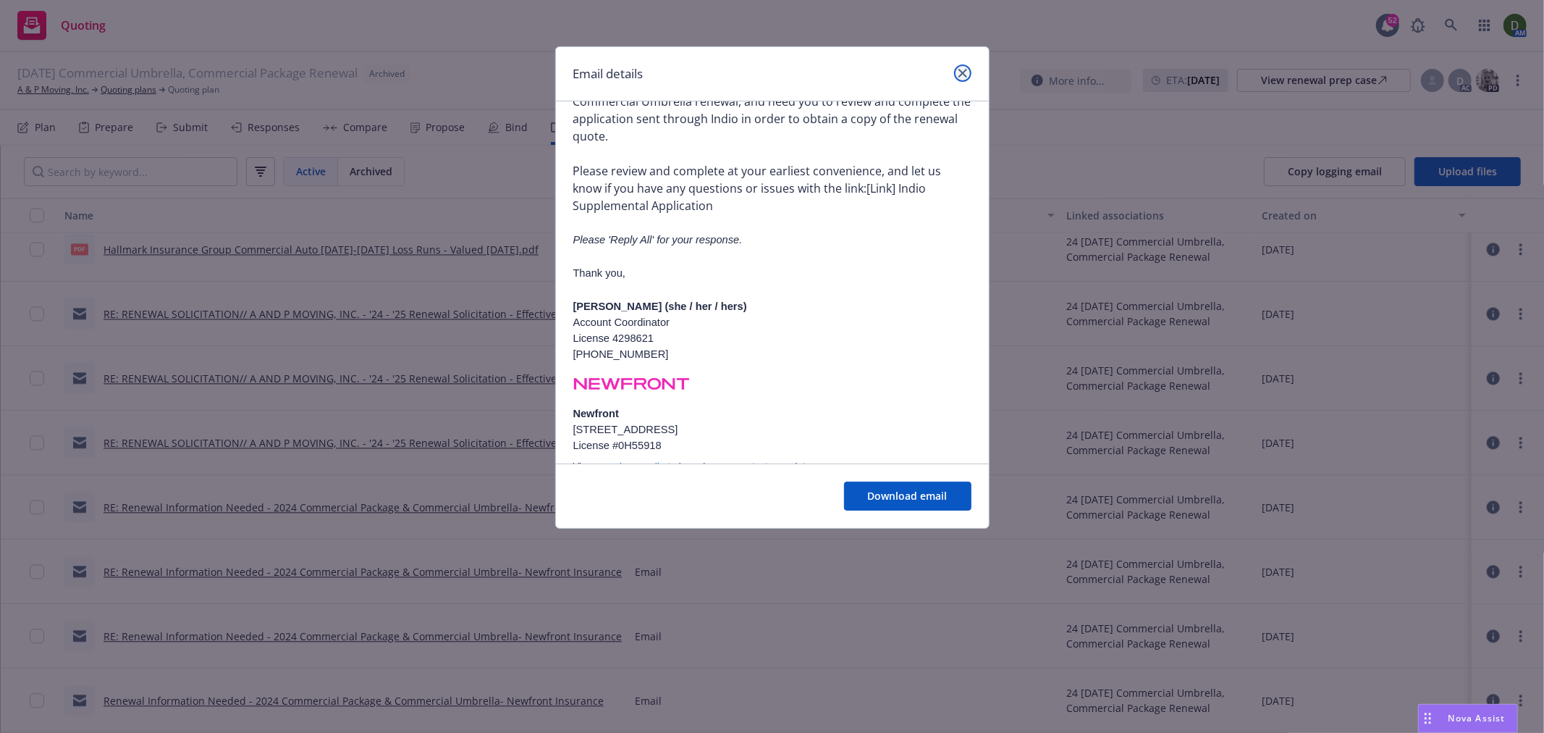
click at [960, 70] on icon "close" at bounding box center [963, 73] width 9 height 9
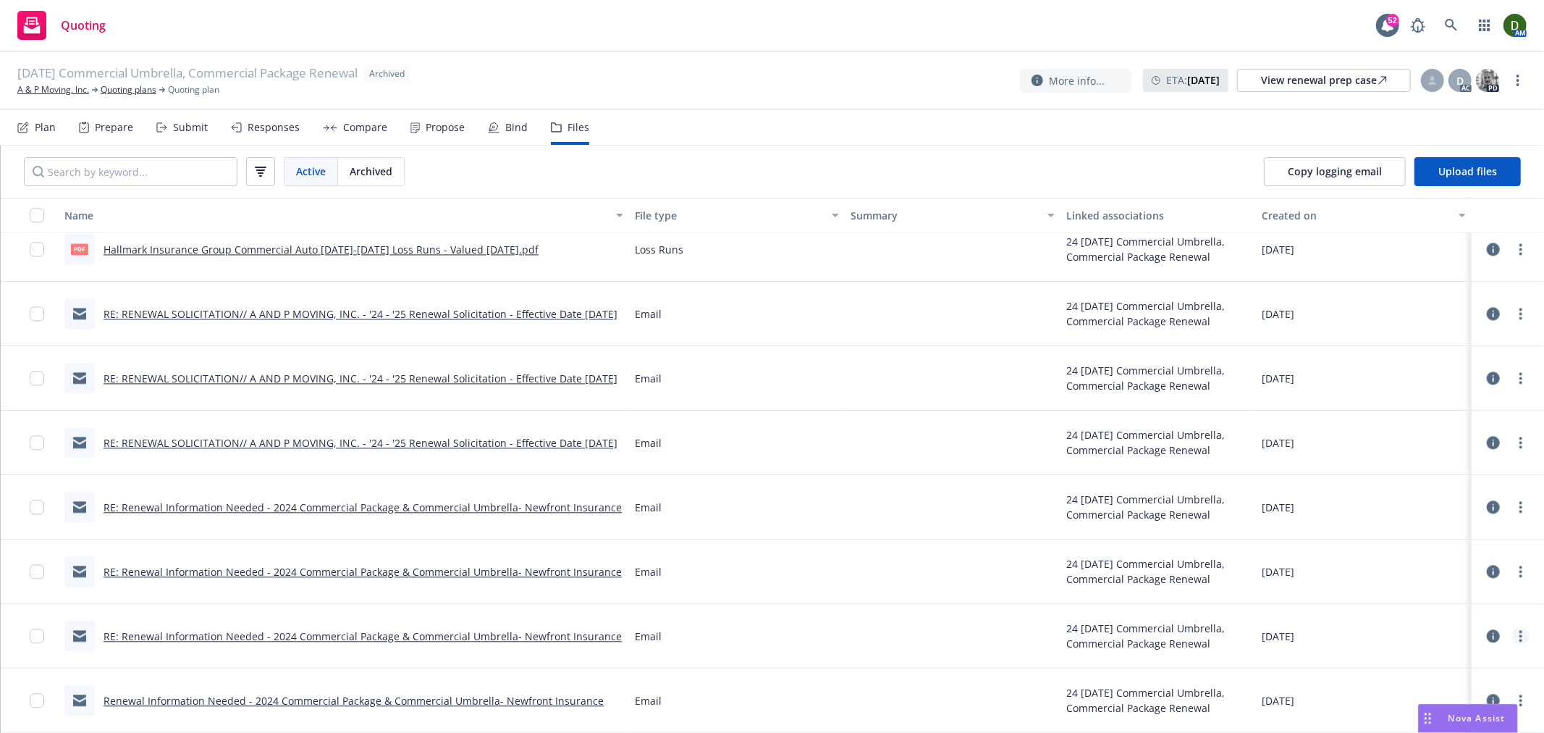
click at [1512, 634] on link "more" at bounding box center [1520, 635] width 17 height 17
click at [1462, 532] on link "Archive" at bounding box center [1458, 531] width 144 height 29
click at [517, 634] on link "RE: Renewal Information Needed - 2024 Commercial Package & Commercial Umbrella-…" at bounding box center [363, 637] width 518 height 14
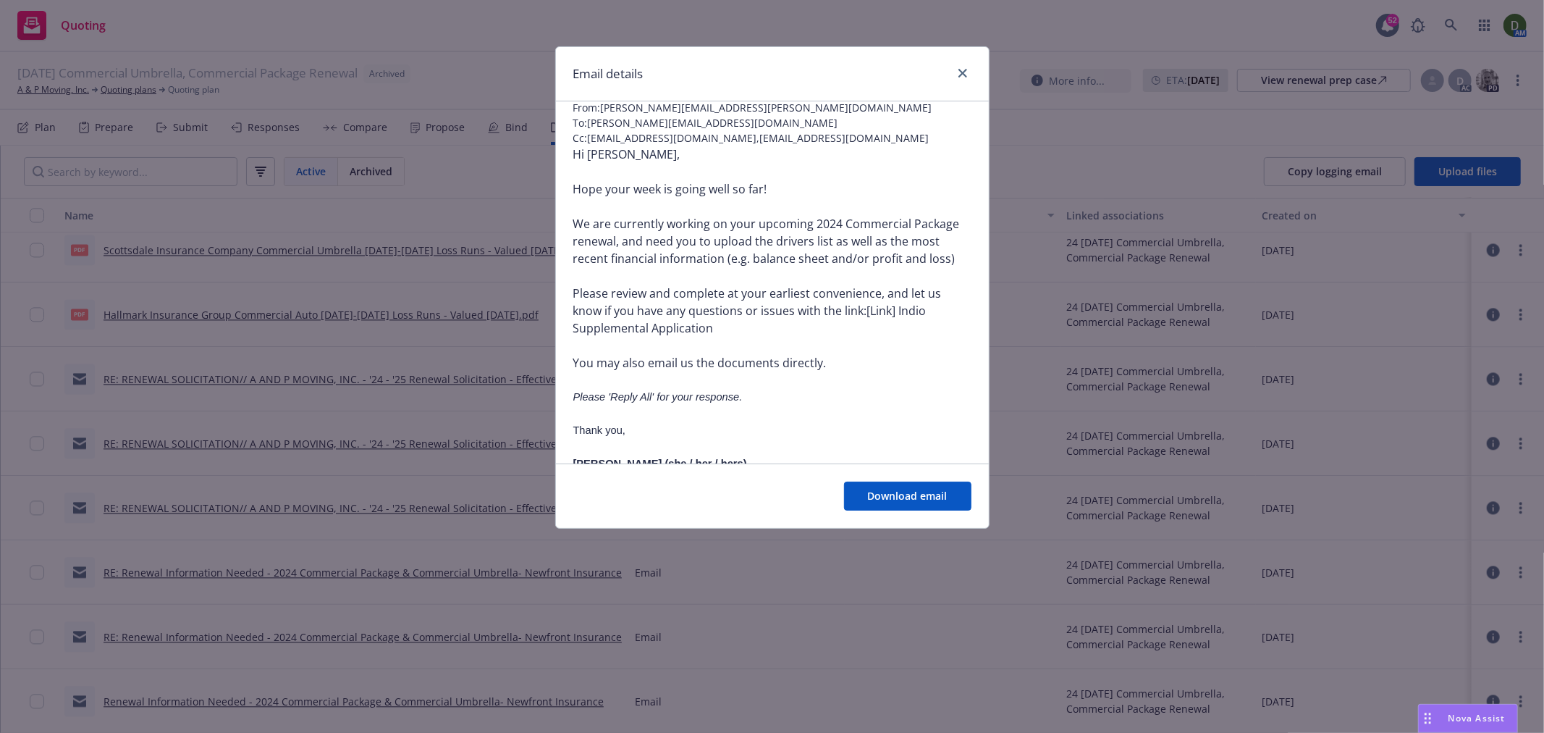
scroll to position [161, 0]
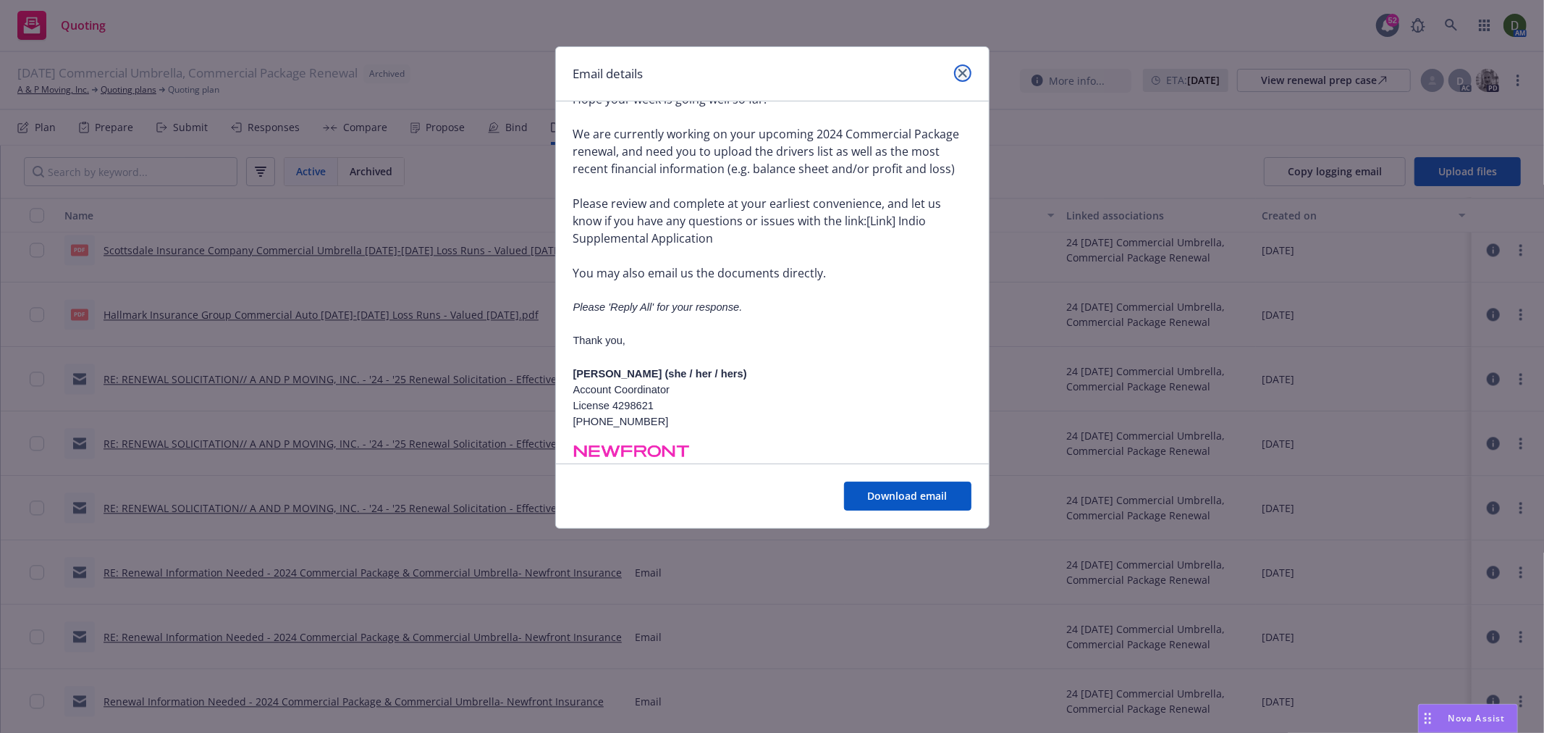
click at [956, 74] on link "close" at bounding box center [962, 72] width 17 height 17
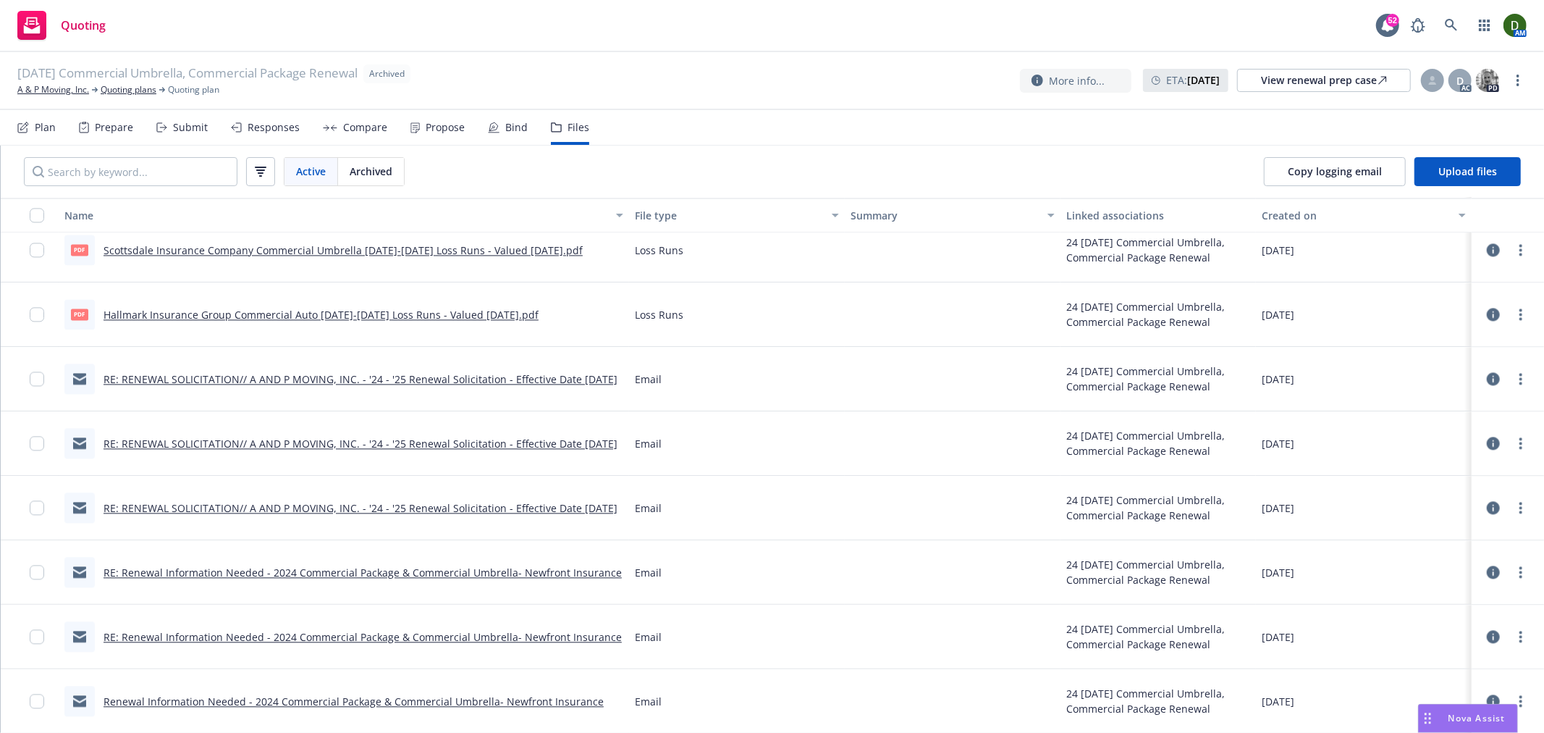
click at [471, 566] on link "RE: Renewal Information Needed - 2024 Commercial Package & Commercial Umbrella-…" at bounding box center [363, 572] width 518 height 14
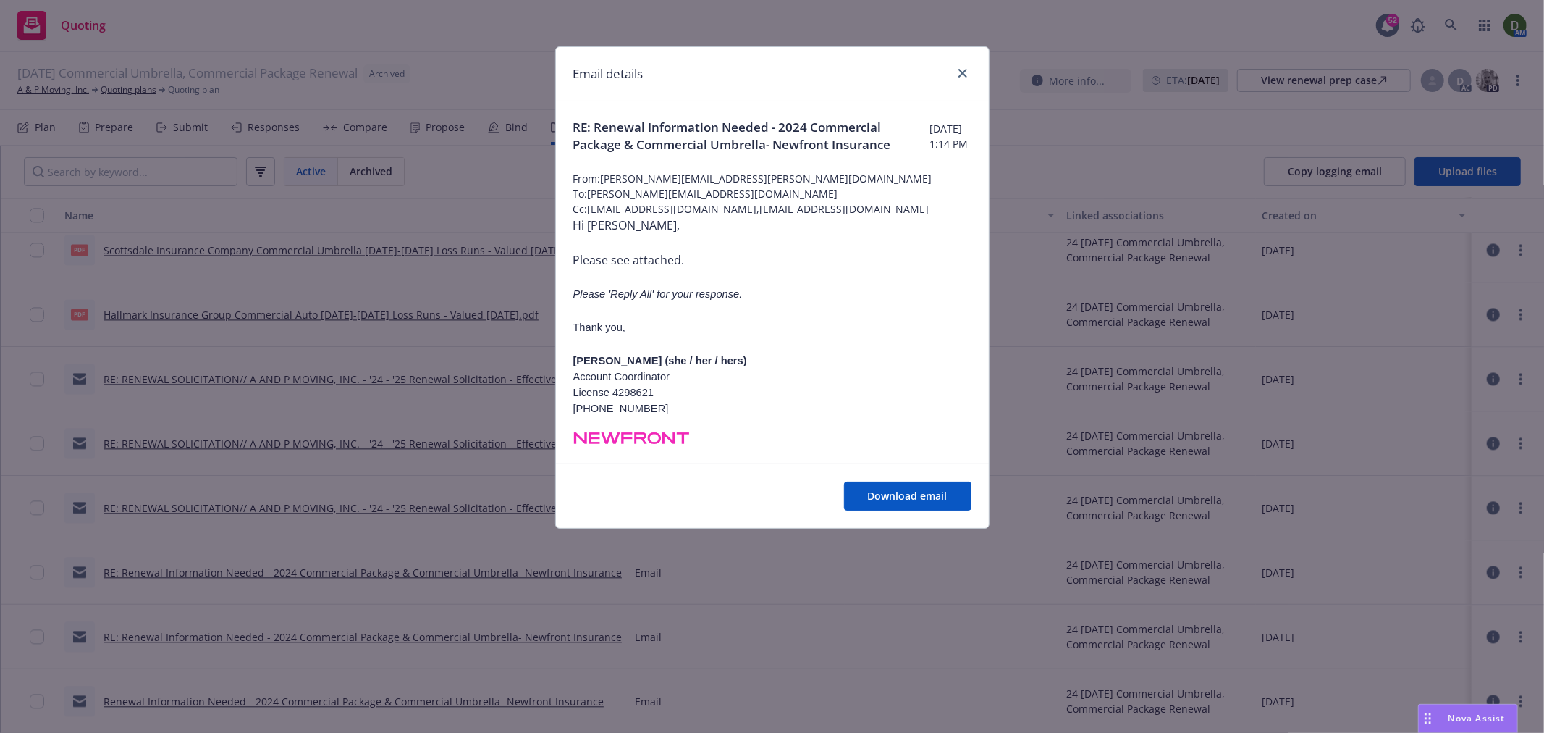
scroll to position [80, 0]
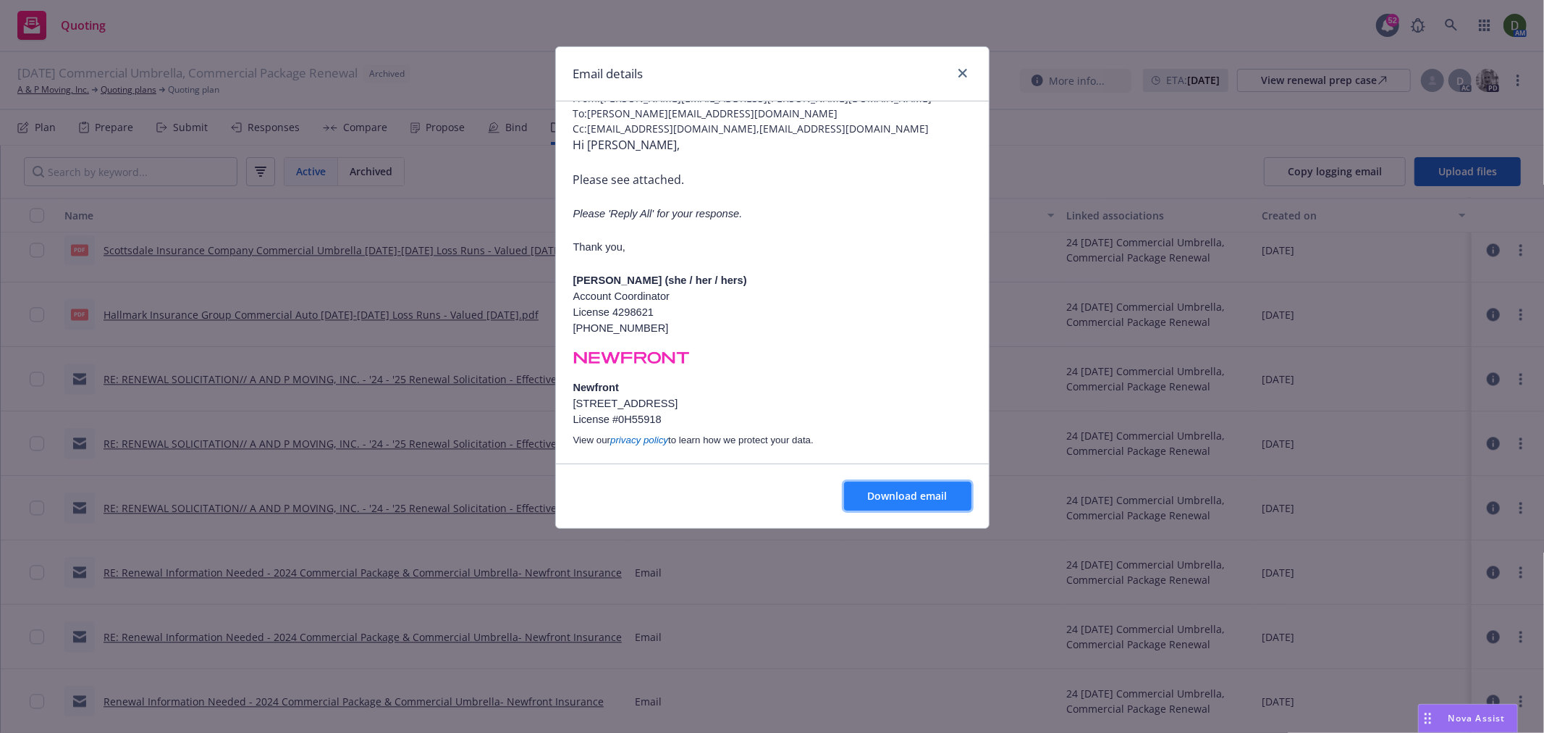
click at [904, 487] on button "Download email" at bounding box center [907, 495] width 127 height 29
click at [963, 71] on icon "close" at bounding box center [963, 73] width 9 height 9
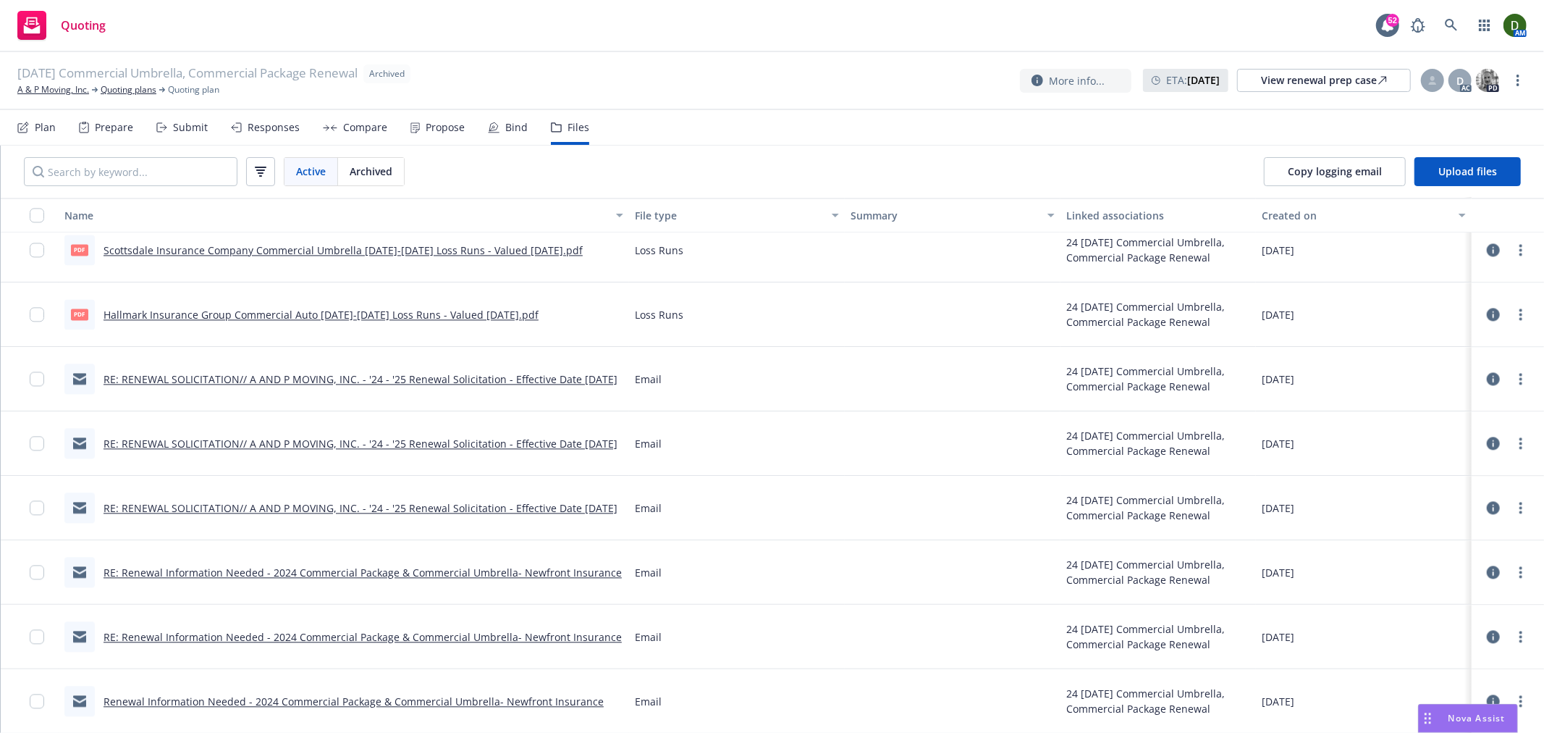
click at [424, 698] on link "Renewal Information Needed - 2024 Commercial Package & Commercial Umbrella- New…" at bounding box center [354, 701] width 500 height 14
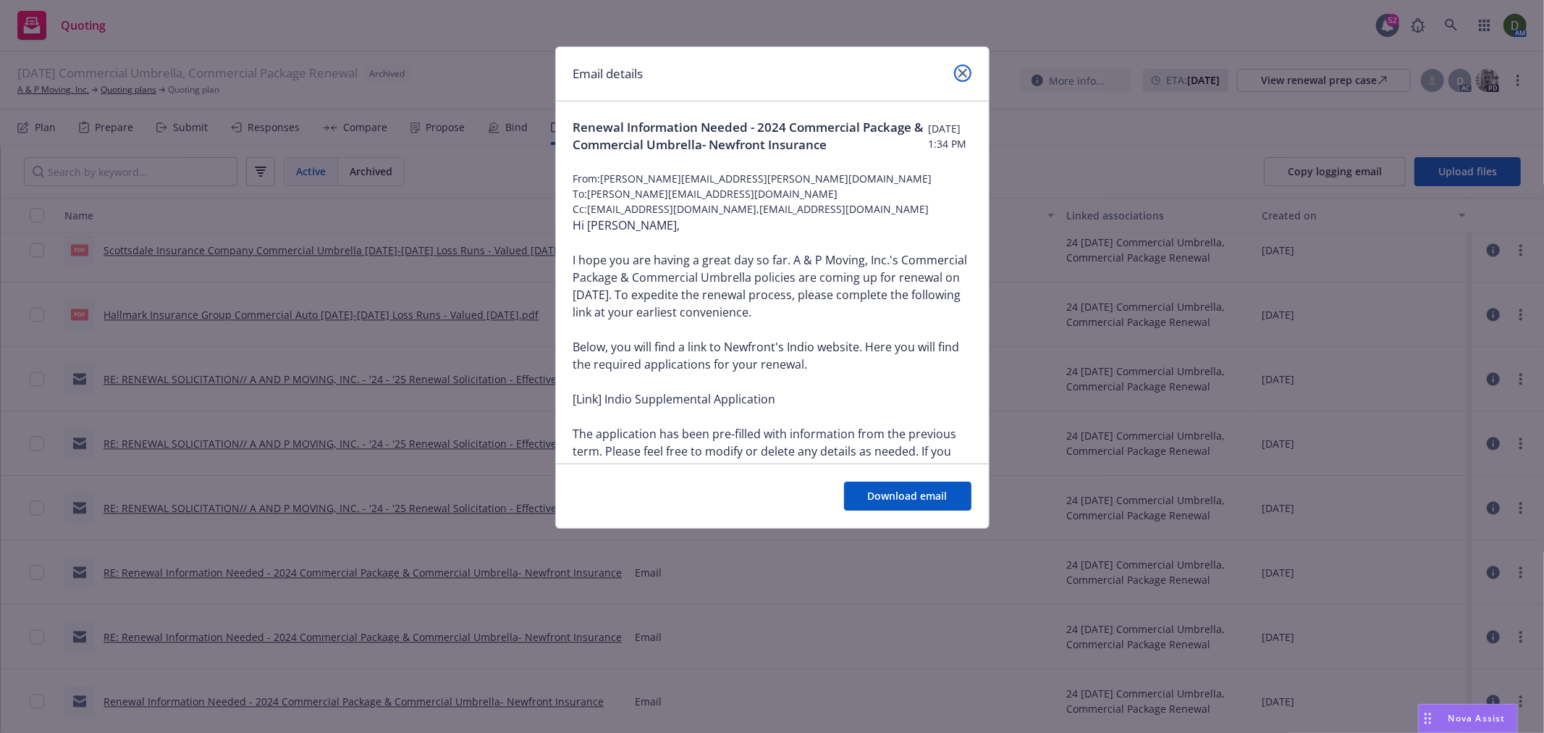
click at [963, 67] on link "close" at bounding box center [962, 72] width 17 height 17
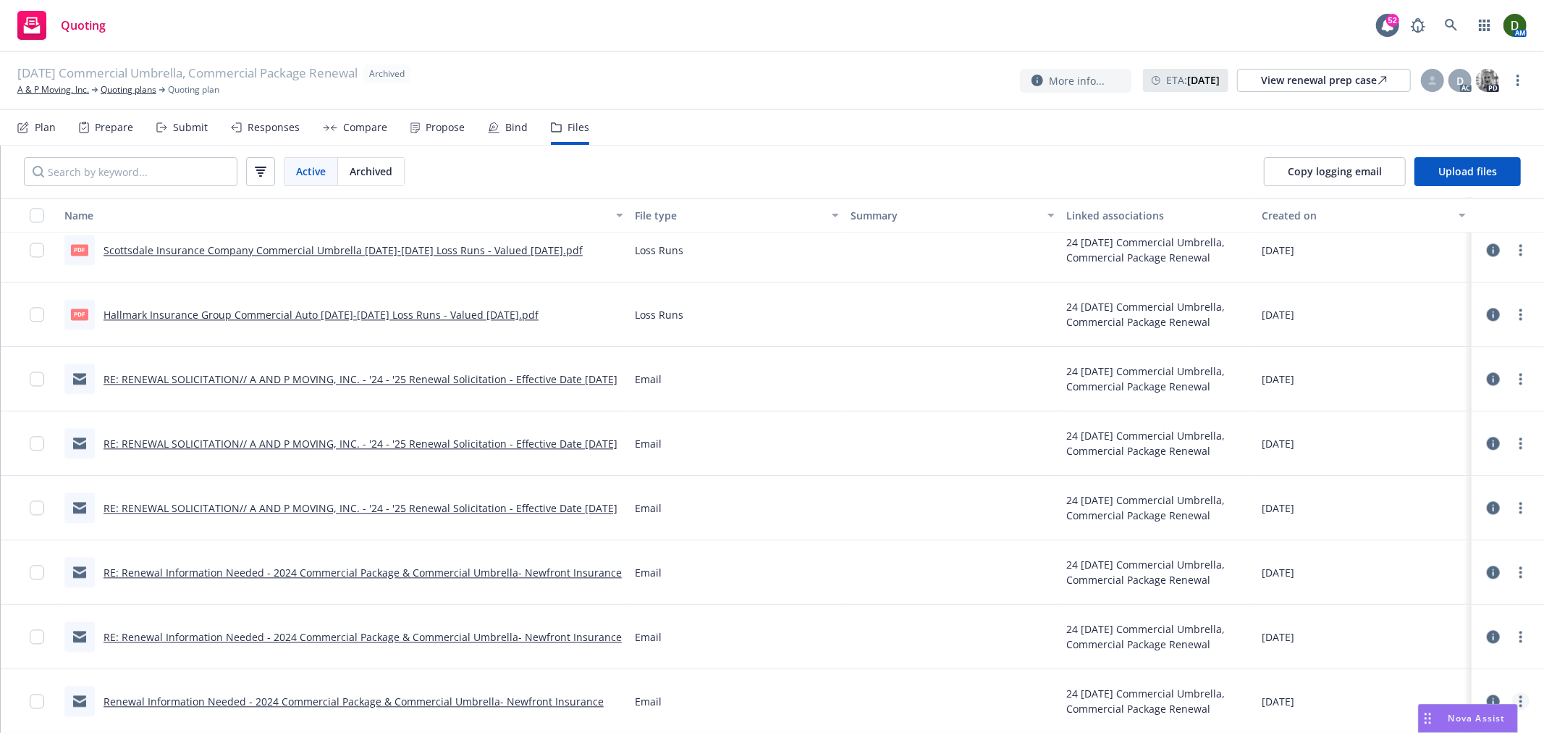
click at [1514, 696] on link "more" at bounding box center [1520, 700] width 17 height 17
click at [1506, 649] on link "Edit" at bounding box center [1458, 654] width 144 height 29
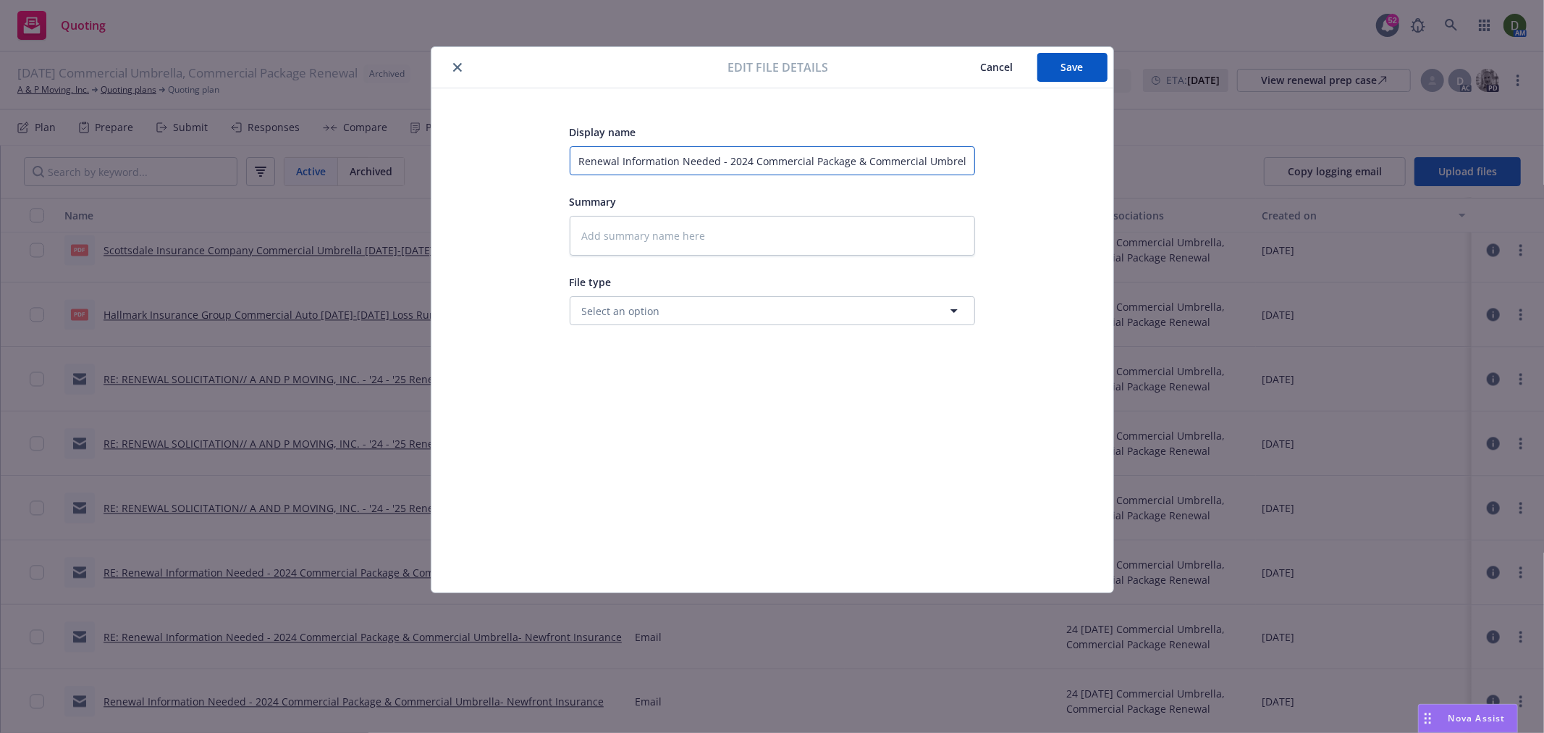
click at [800, 170] on input "Renewal Information Needed - 2024 Commercial Package & Commercial Umbrella- New…" at bounding box center [772, 160] width 405 height 29
type textarea "x"
type input "2"
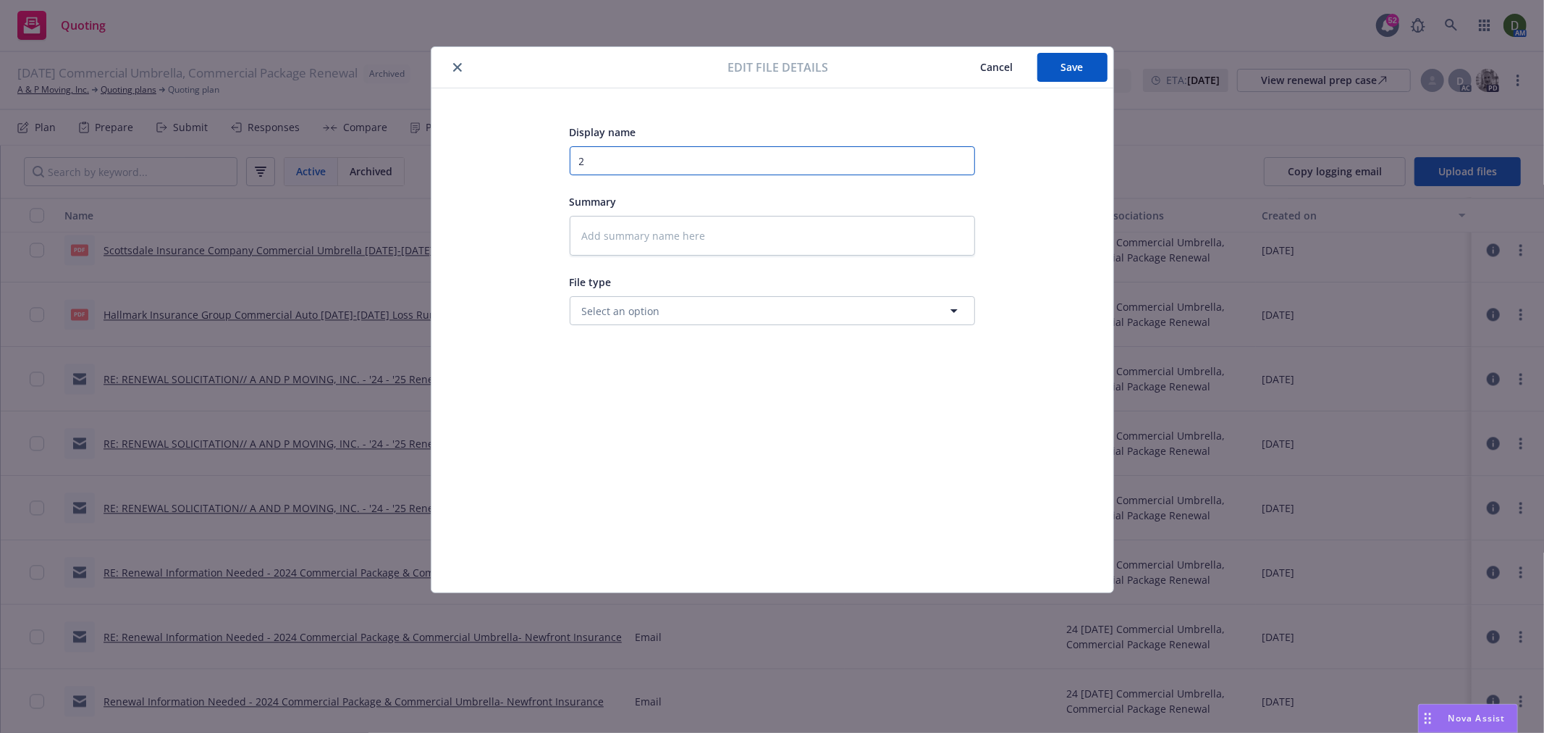
type textarea "x"
type input "24"
type textarea "x"
type input "24-"
type textarea "x"
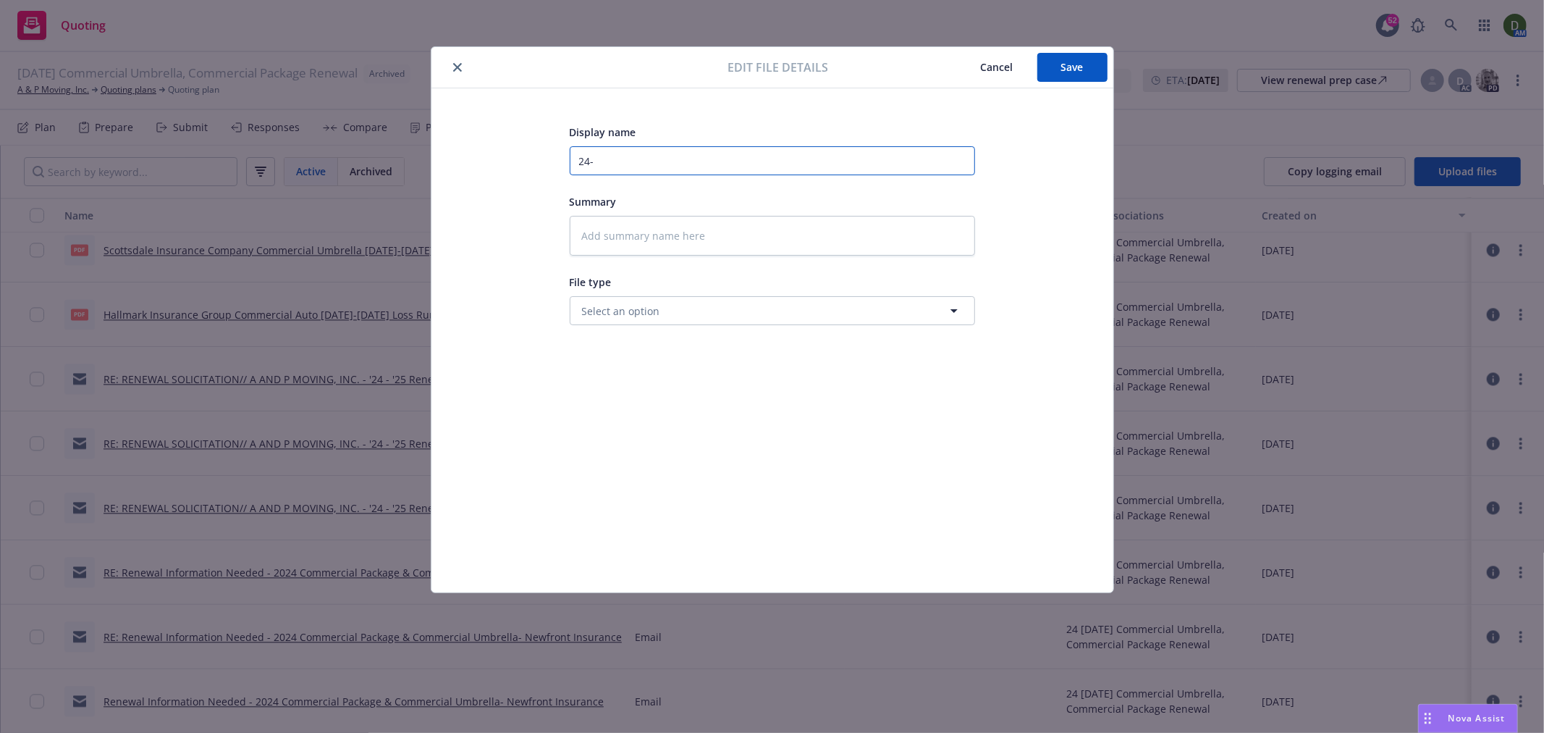
type input "24-2"
type textarea "x"
type input "24-25"
type textarea "x"
type input "24-25"
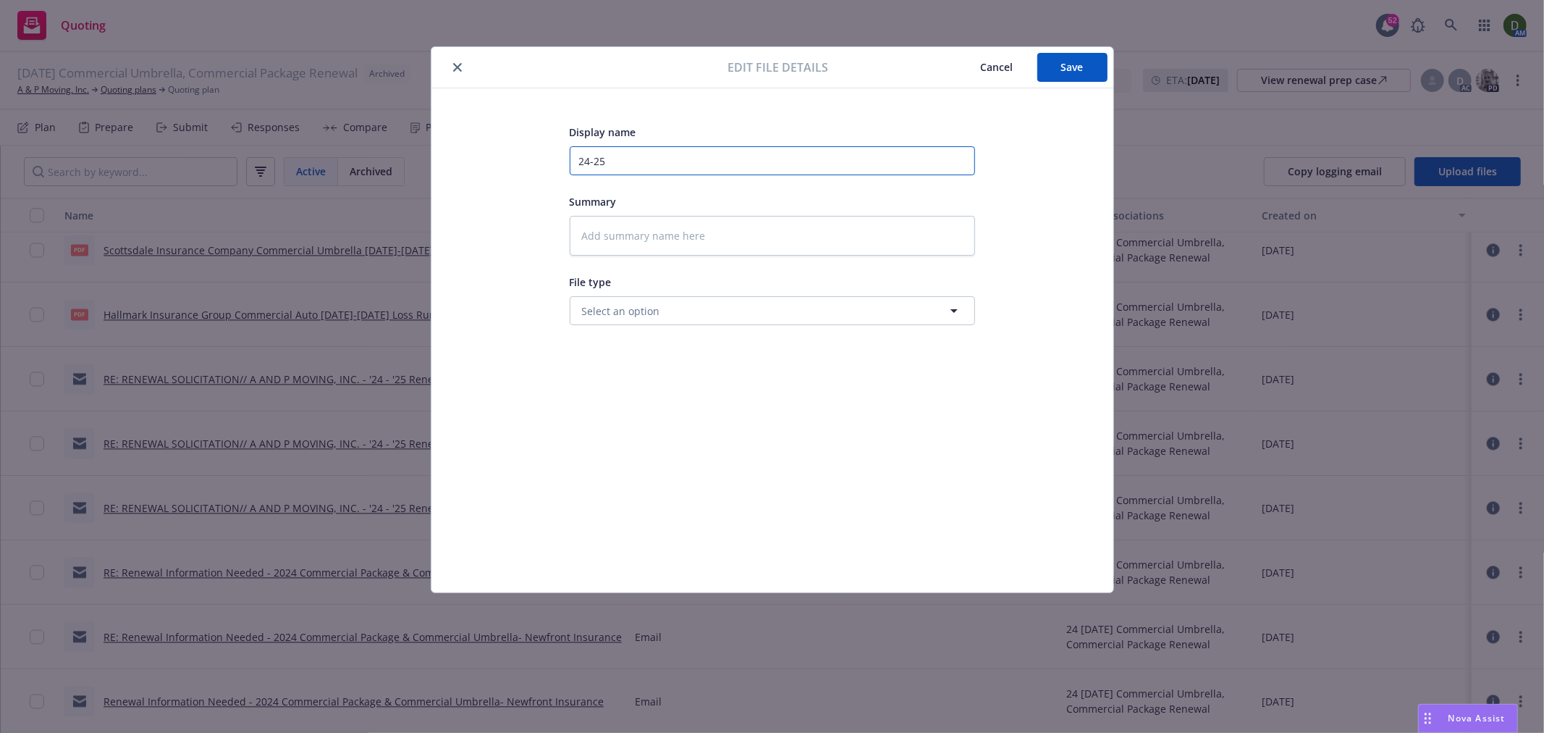
type textarea "x"
type input "24-25 P"
type textarea "x"
type input "24-25 PK"
type textarea "x"
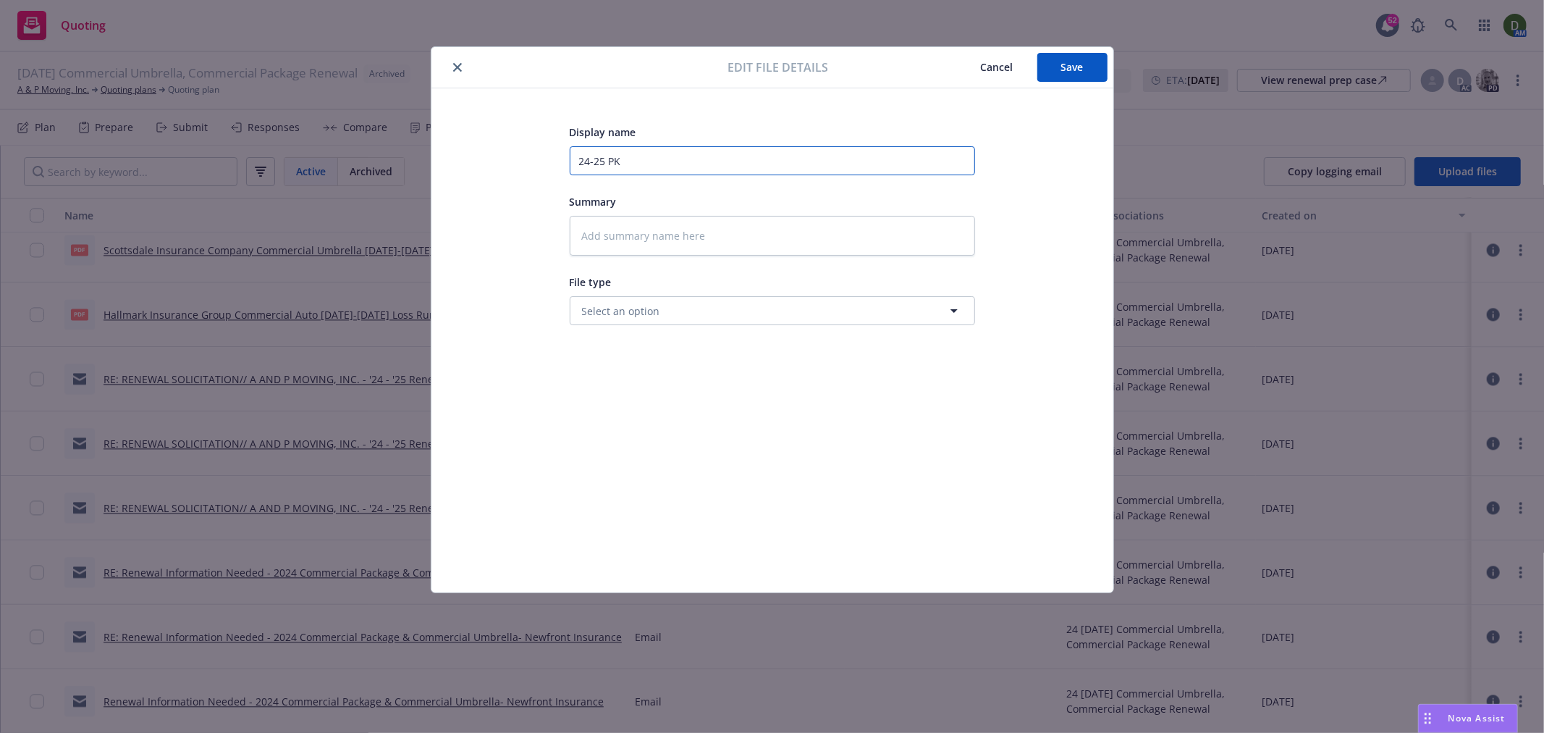
type input "24-25 PKG"
type textarea "x"
type input "24-25 PKG,"
type textarea "x"
type input "24-25 PKG,"
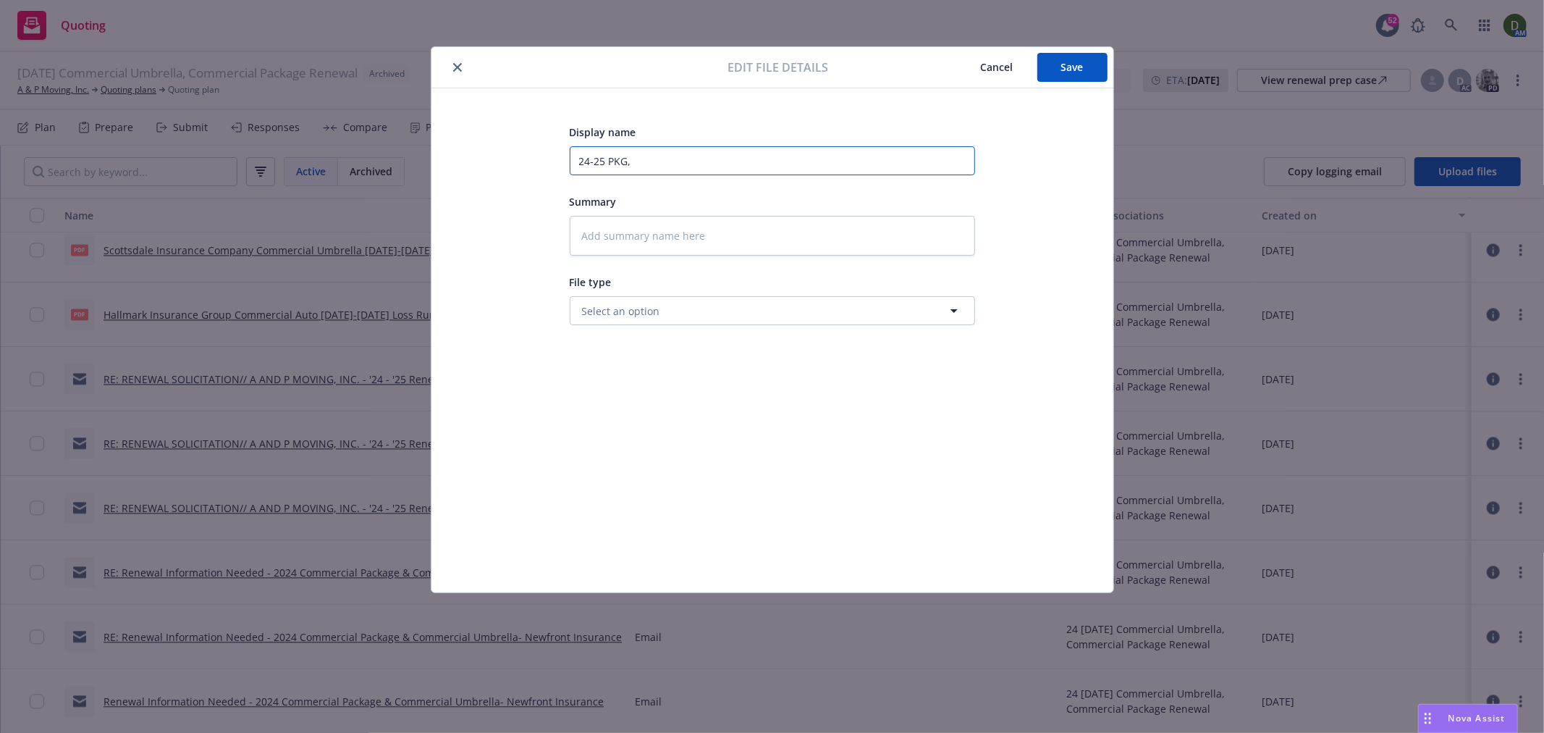
type textarea "x"
type input "24-25 PKG, [GEOGRAPHIC_DATA]"
type textarea "x"
type input "24-25 PKG, UM"
type textarea "x"
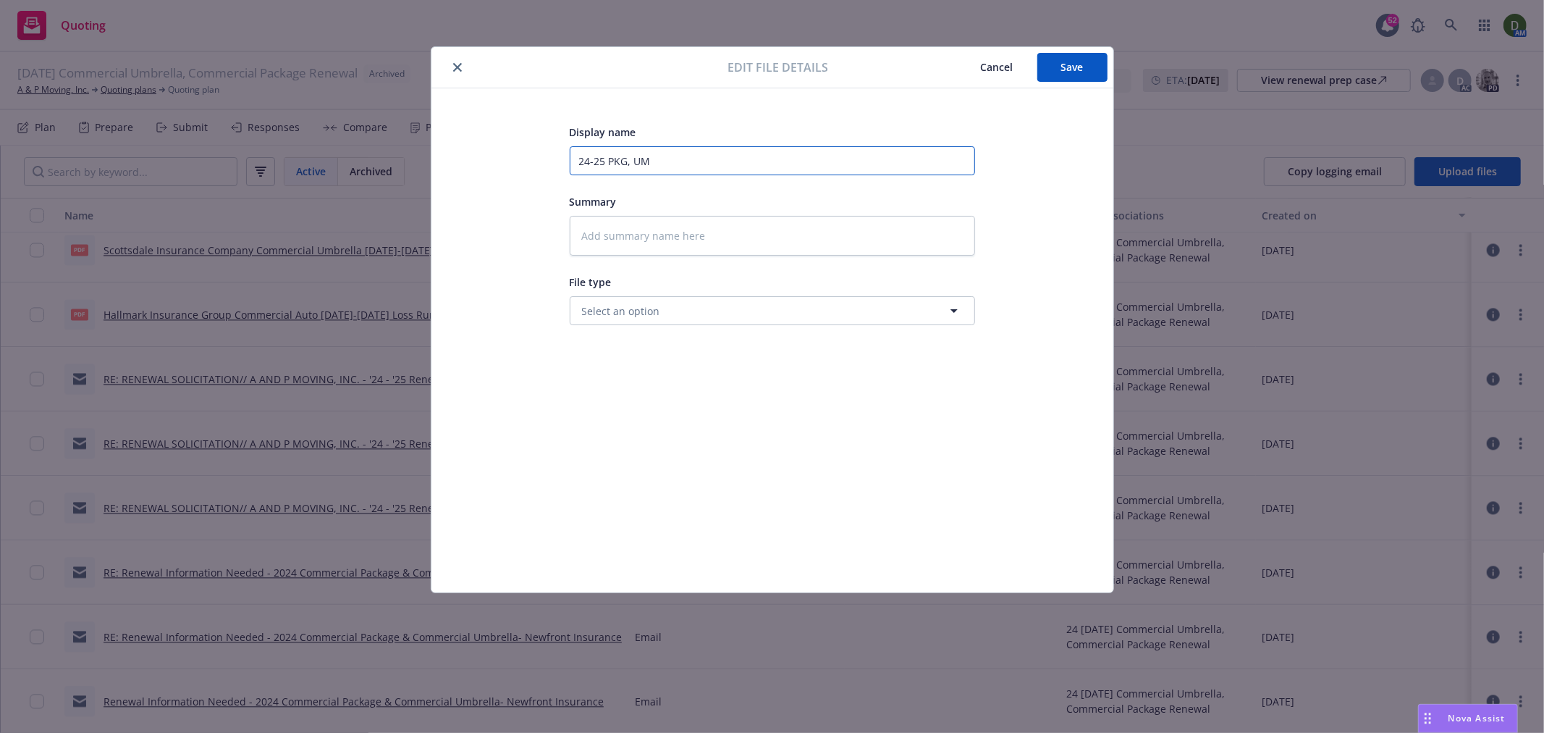
type input "24-25 PKG, UMB"
type textarea "x"
type input "24-25 PKG, UMB"
type textarea "x"
type input "24-25 PKG, UMB -"
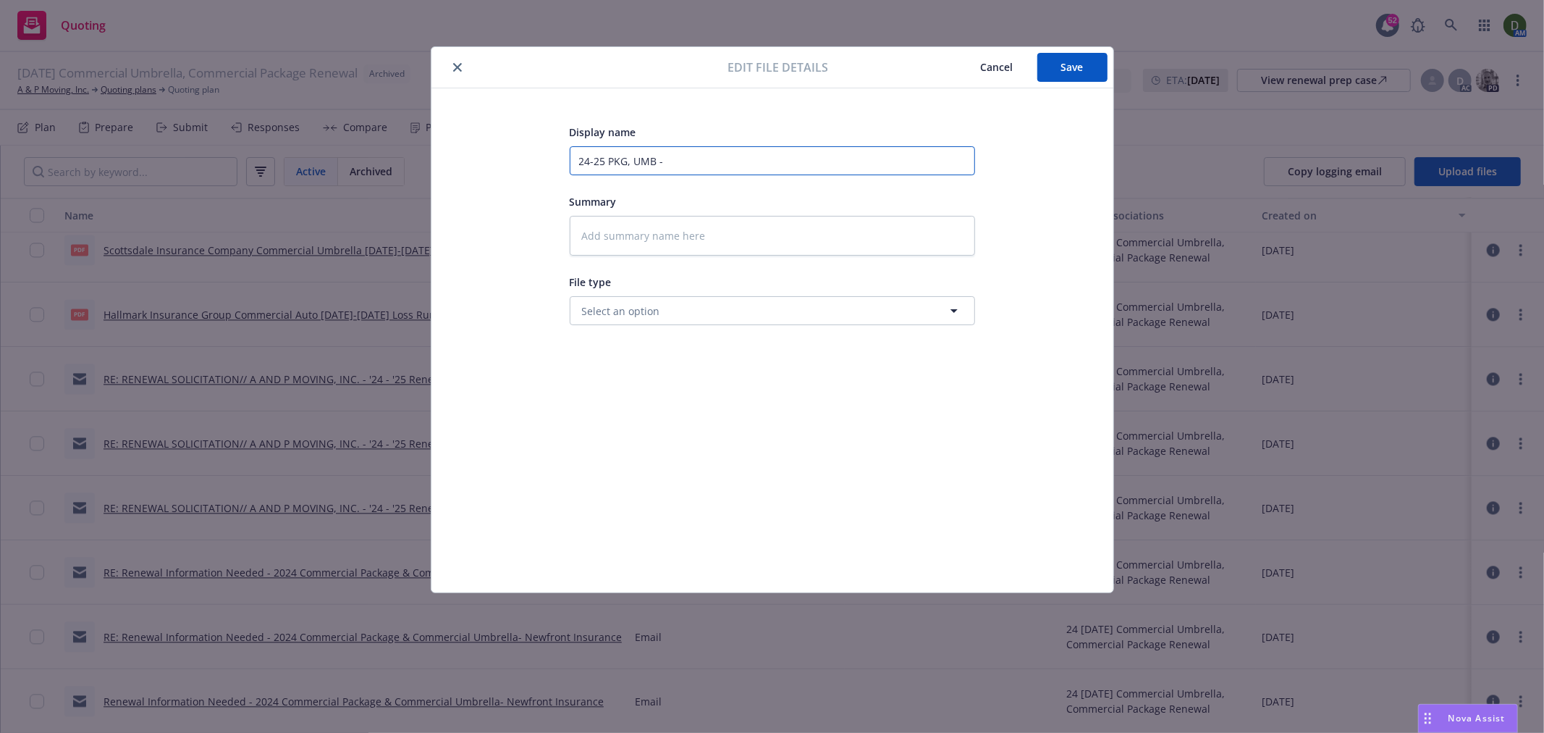
type textarea "x"
type input "24-25 PKG, UMB -"
type textarea "x"
type input "24-25 PKG, UMB - T"
type textarea "x"
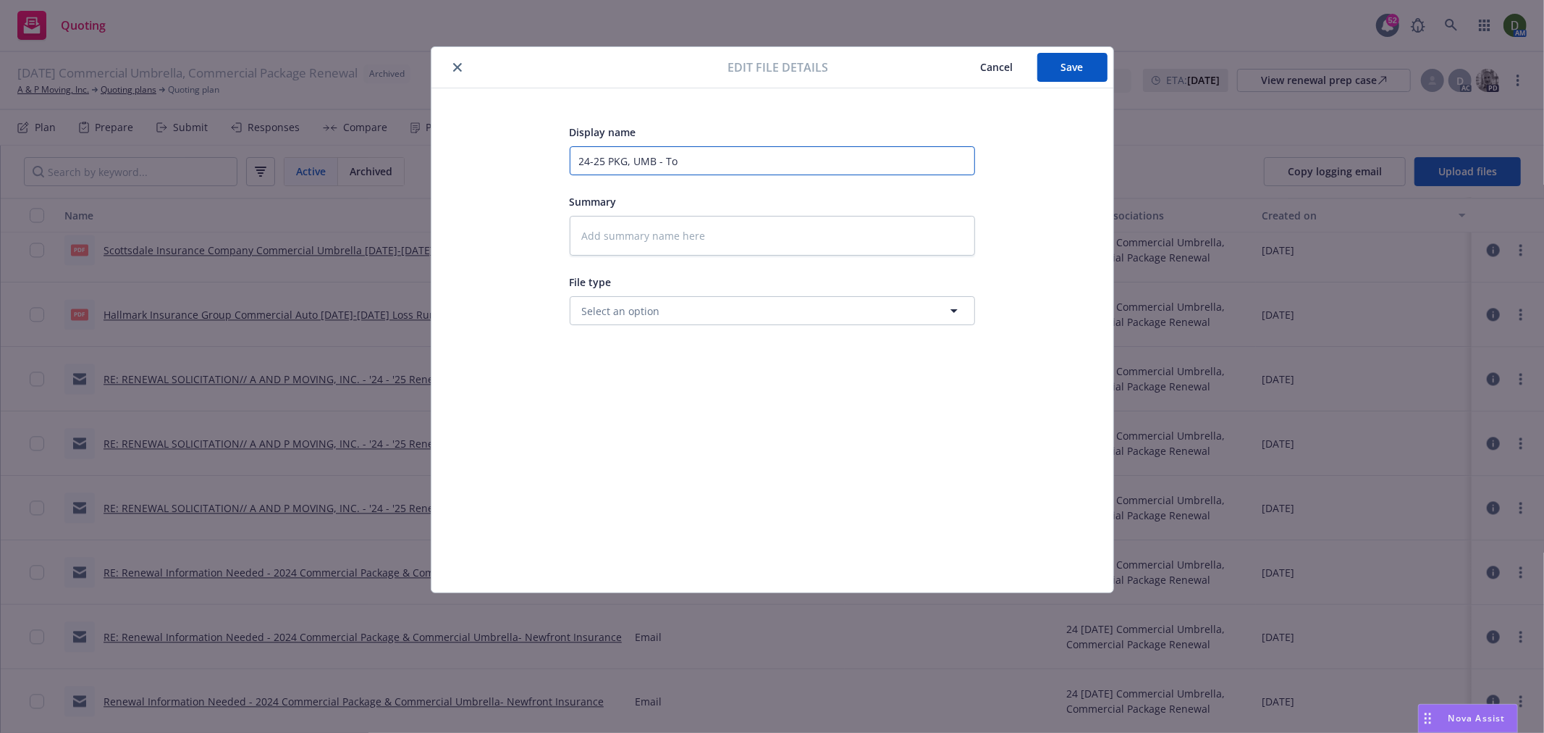
type input "24-25 PKG, UMB - To"
type textarea "x"
type input "24-25 PKG, UMB - To i"
type textarea "x"
type input "24-25 PKG, UMB - To in"
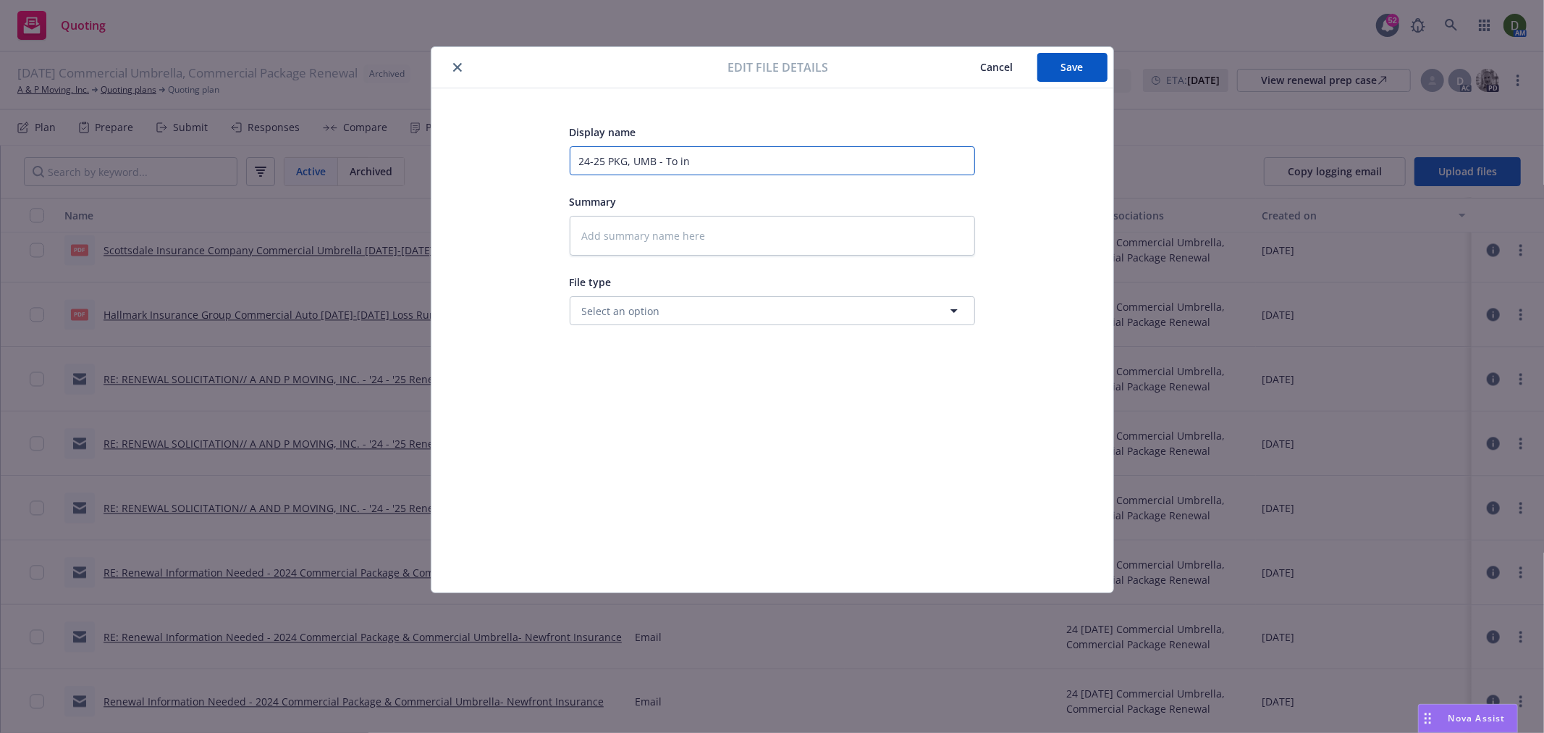
type textarea "x"
type input "24-25 PKG, UMB - To ins"
type textarea "x"
type input "24-25 PKG, UMB - To ins"
type textarea "x"
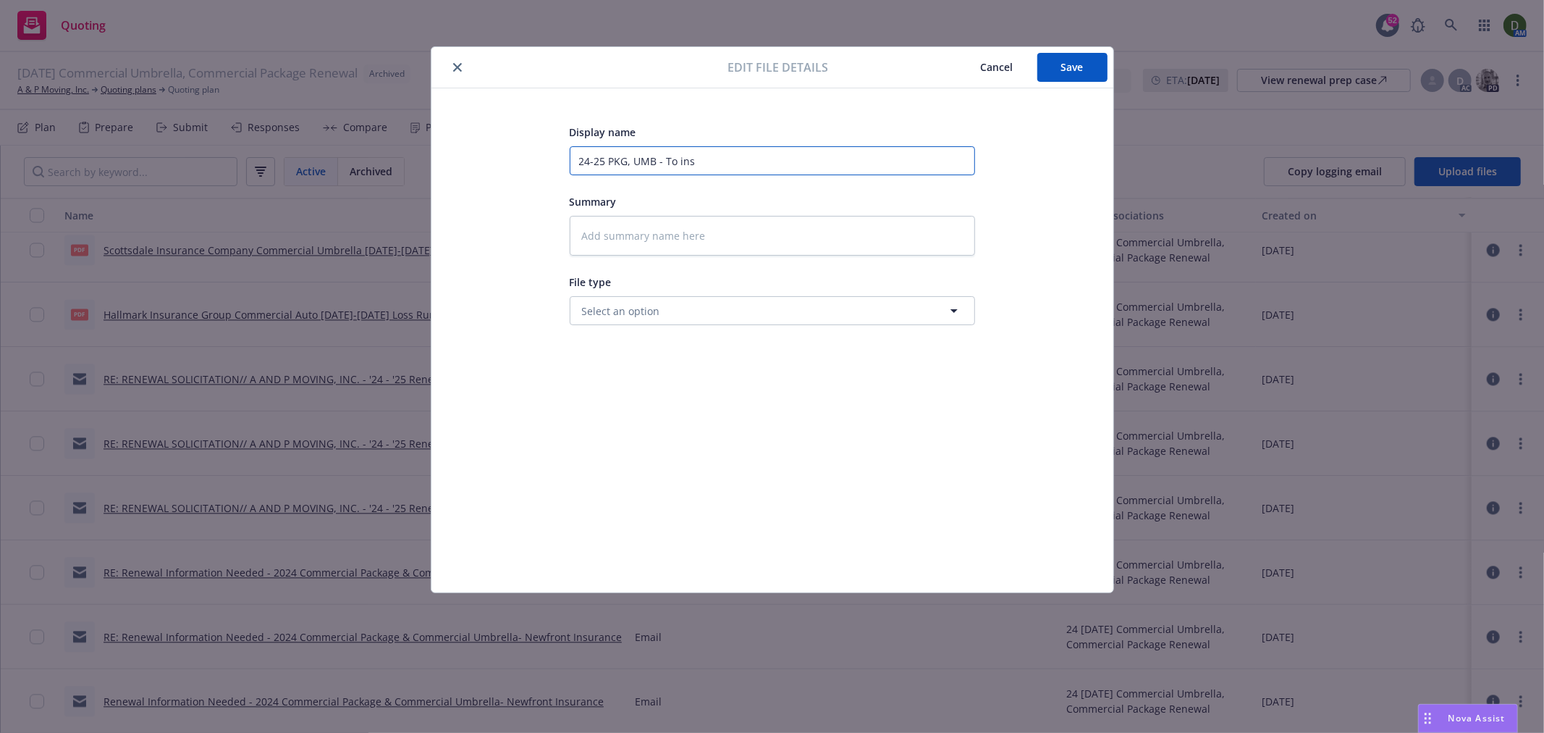
type input "24-25 PKG, UMB - To ins -"
type textarea "x"
type input "24-25 PKG, UMB - To ins -"
type textarea "x"
type input "24-25 PKG, UMB - To ins - I"
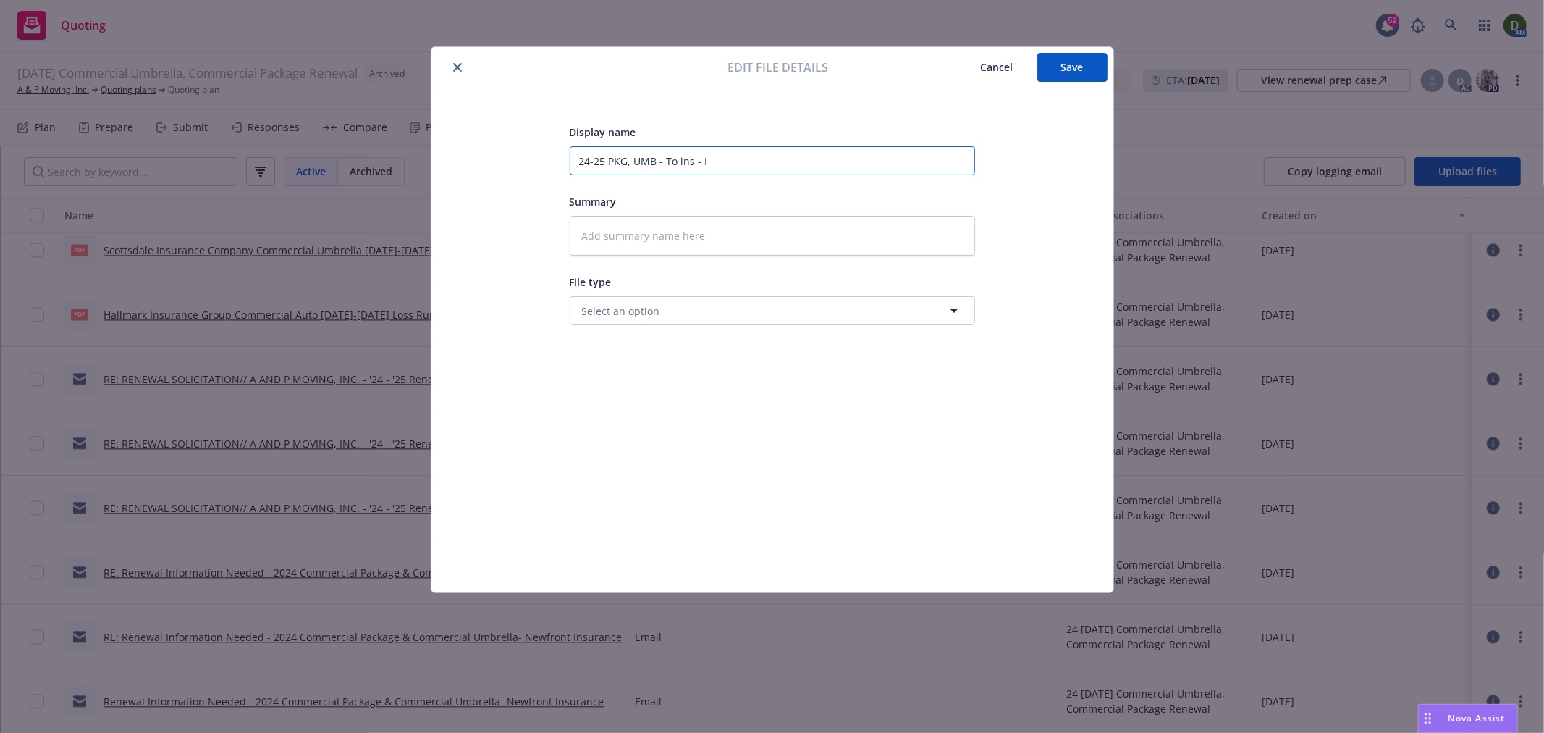
type textarea "x"
type input "24-25 PKG, UMB - To ins - In"
type textarea "x"
type input "24-25 PKG, UMB - To ins - Ind"
type textarea "x"
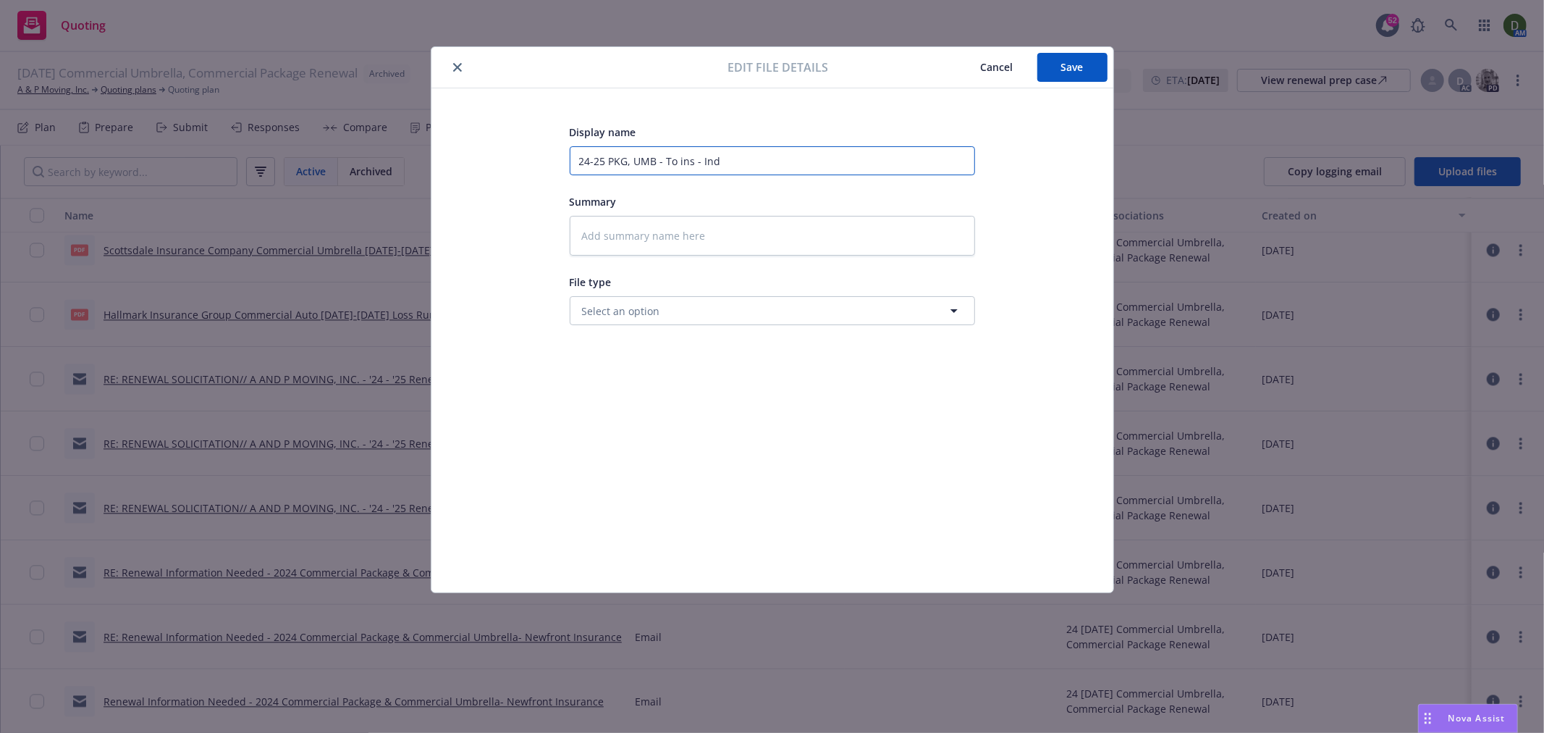
type input "24-25 PKG, UMB - To ins - Indi"
type textarea "x"
type input "24-25 PKG, UMB - To ins - Indio"
type textarea "x"
type input "24-25 PKG, UMB - To ins - Indio"
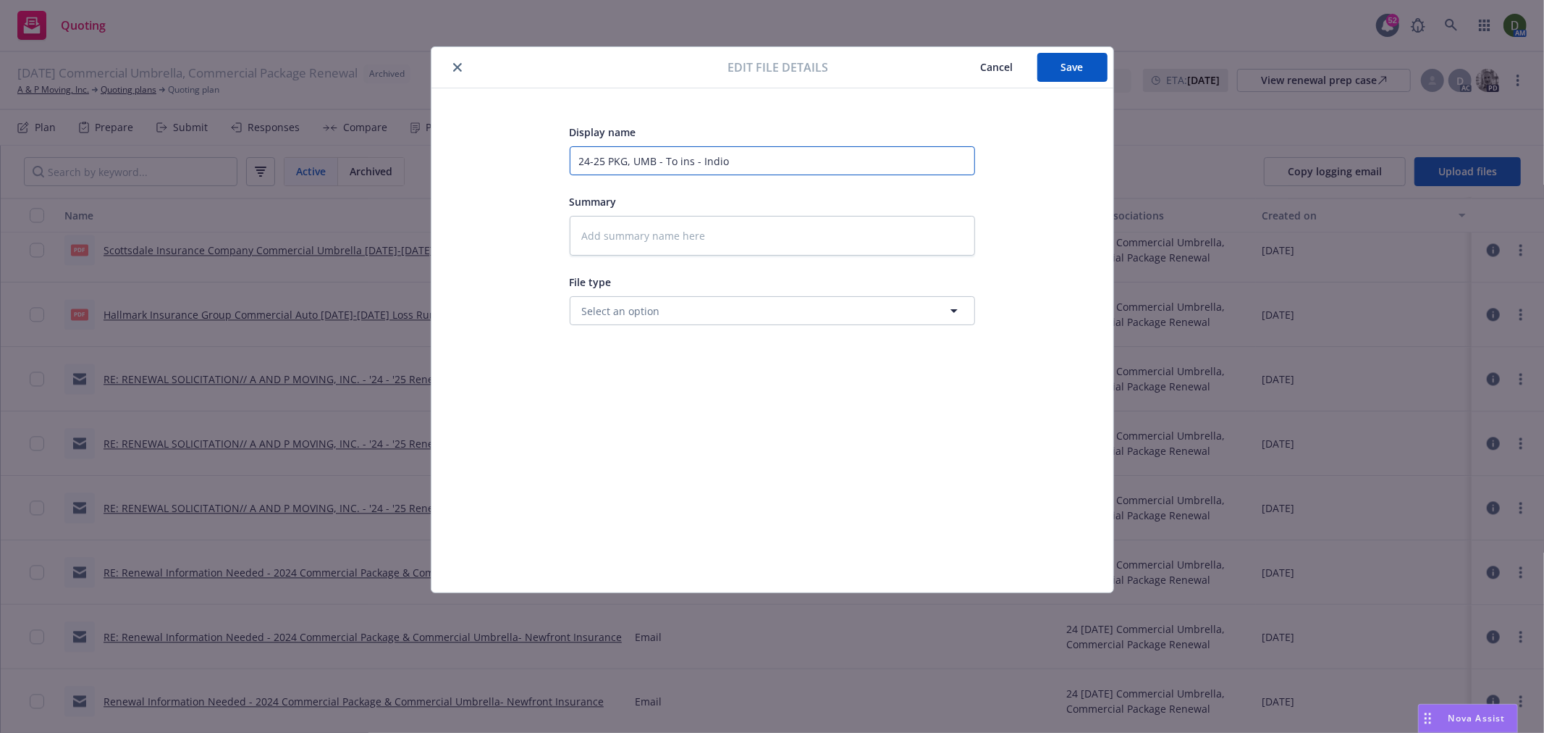
type textarea "x"
type input "24-25 PKG, UMB - To ins - Indio l"
type textarea "x"
type input "24-25 PKG, UMB - To ins - Indio li"
type textarea "x"
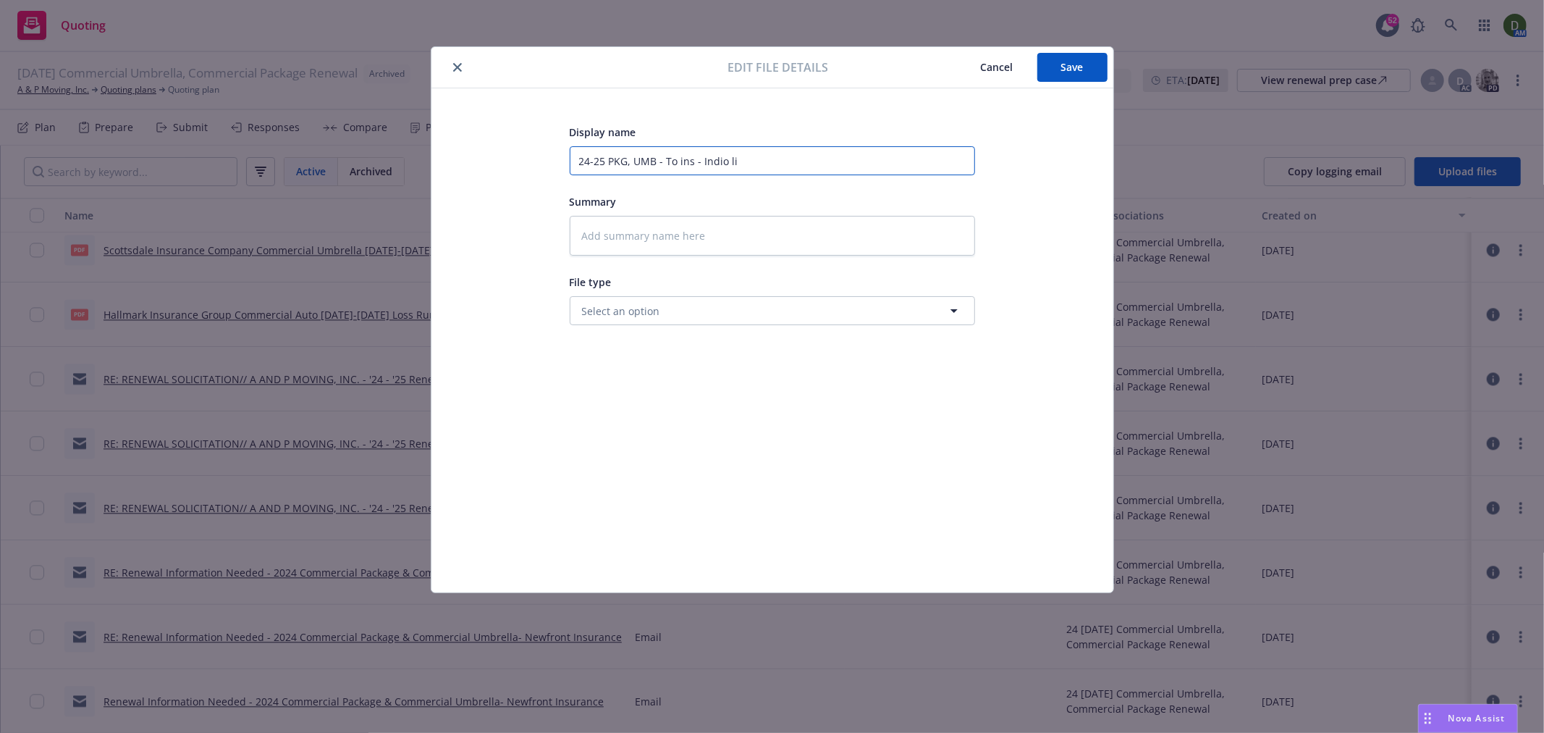
type input "24-25 PKG, UMB - To ins - [PERSON_NAME]"
type textarea "x"
type input "24-25 PKG, UMB - To ins - Indio link"
click at [1057, 65] on button "Save" at bounding box center [1072, 67] width 70 height 29
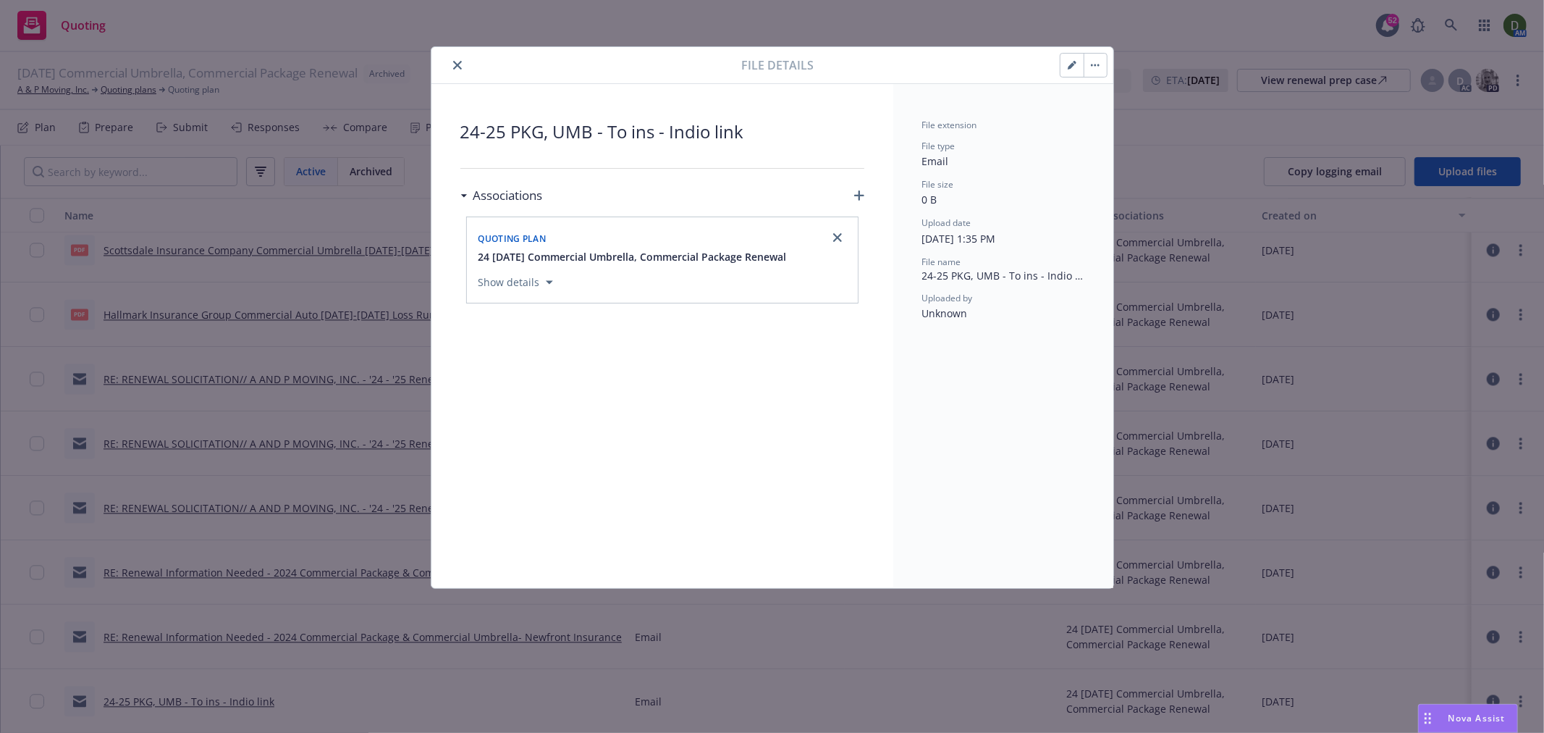
click at [458, 65] on icon "close" at bounding box center [457, 65] width 9 height 9
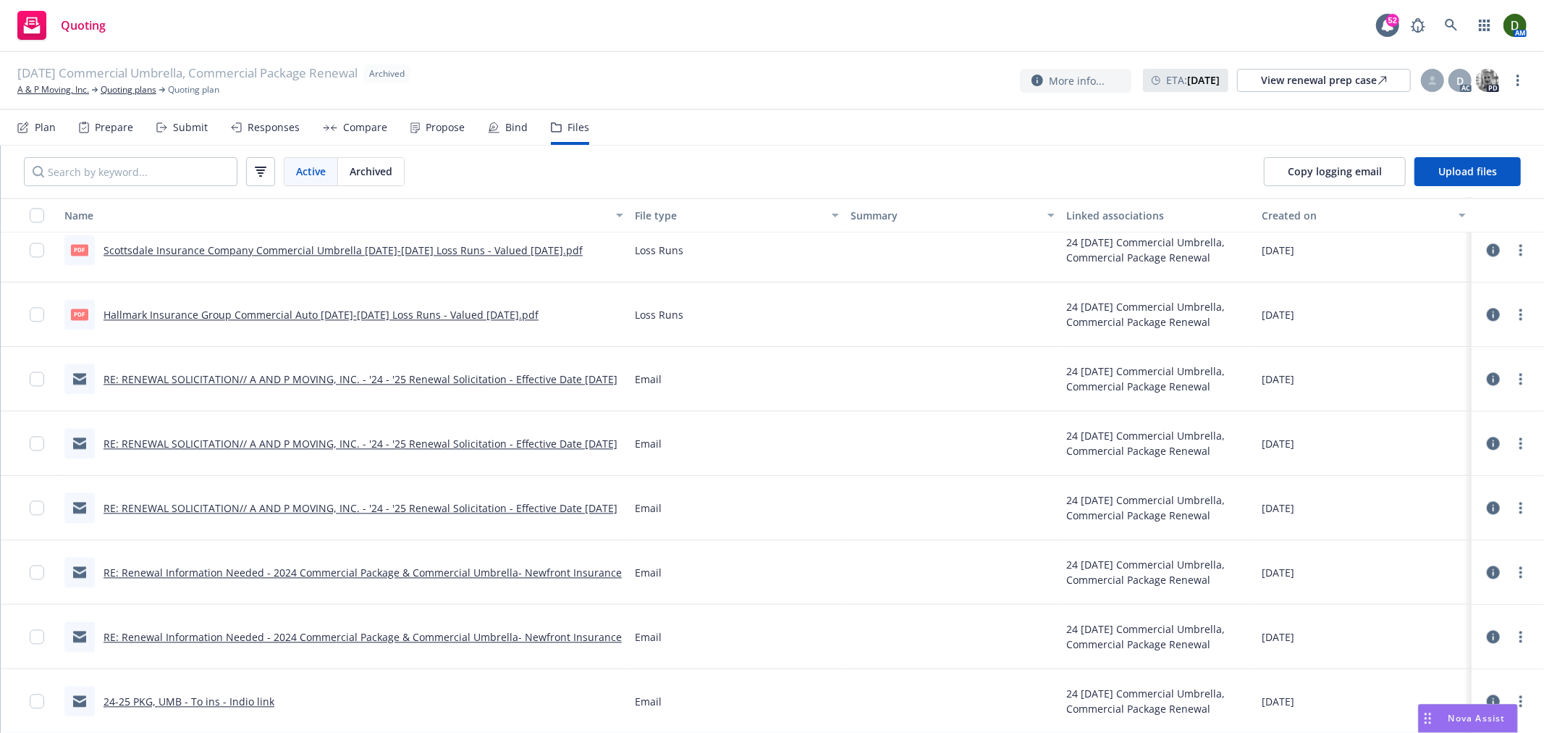
click at [591, 642] on div "RE: Renewal Information Needed - 2024 Commercial Package & Commercial Umbrella-…" at bounding box center [342, 636] width 557 height 30
click at [602, 632] on link "RE: Renewal Information Needed - 2024 Commercial Package & Commercial Umbrella-…" at bounding box center [363, 637] width 518 height 14
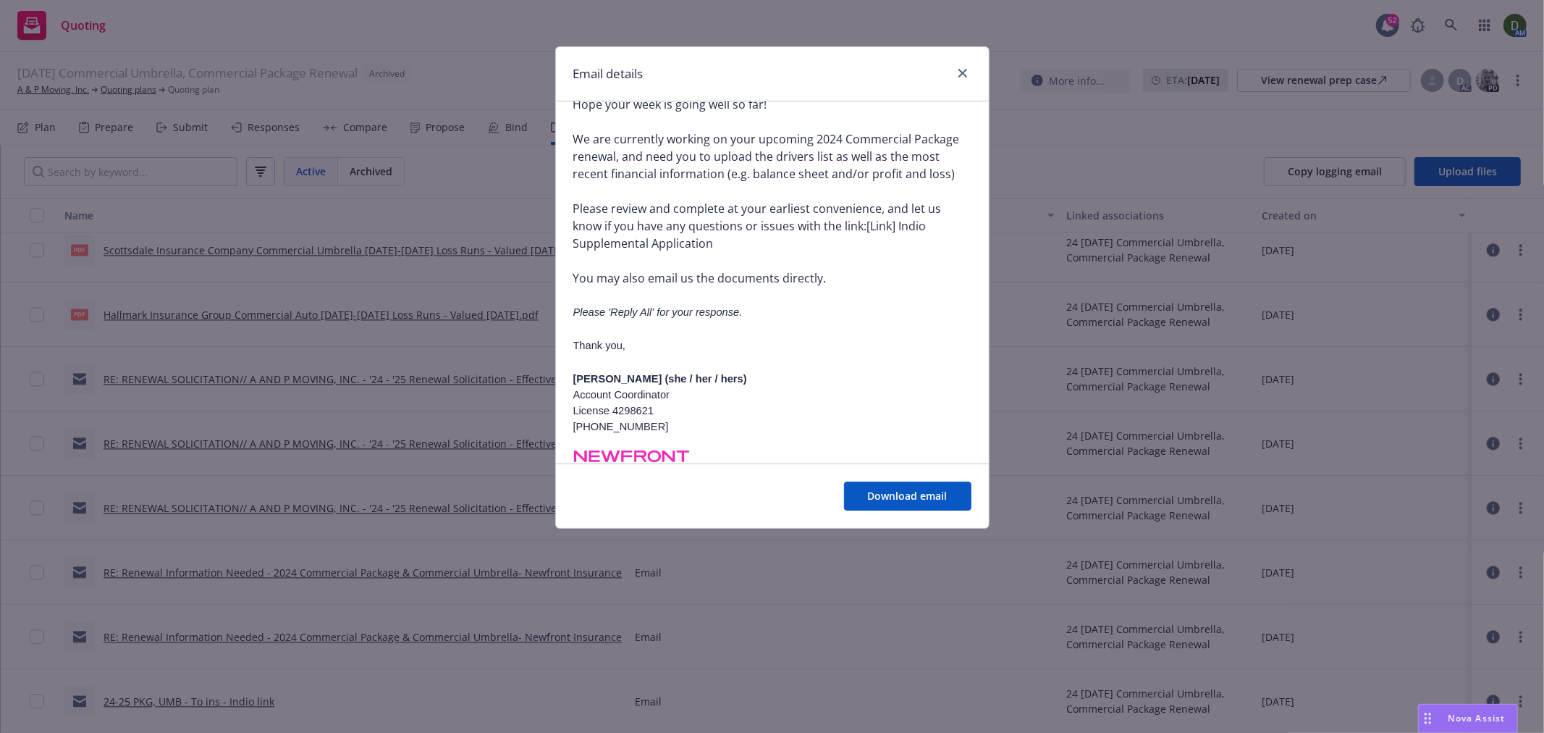
scroll to position [161, 0]
click at [969, 80] on div at bounding box center [959, 73] width 23 height 19
click at [959, 80] on link "close" at bounding box center [962, 72] width 17 height 17
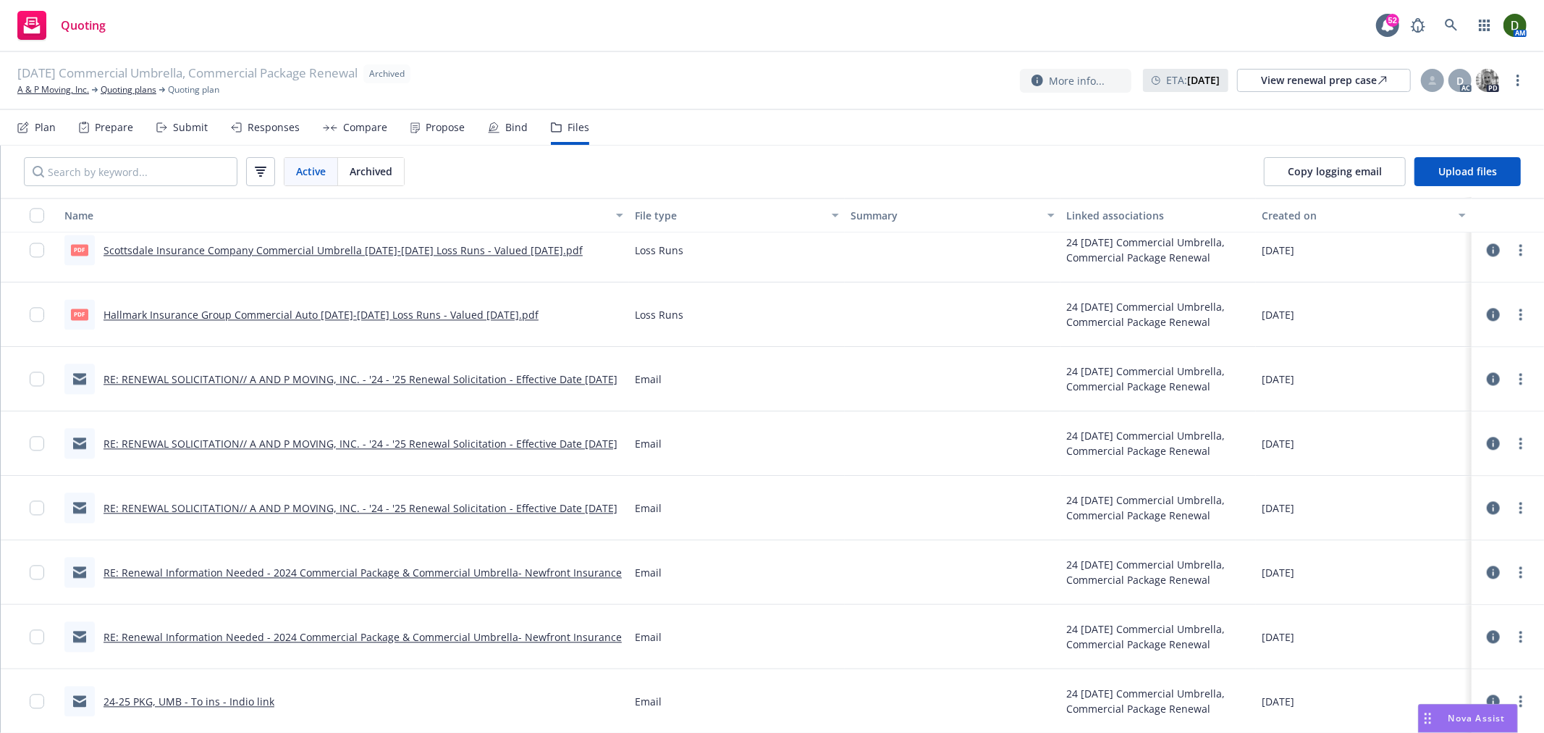
click at [339, 572] on link "RE: Renewal Information Needed - 2024 Commercial Package & Commercial Umbrella-…" at bounding box center [363, 572] width 518 height 14
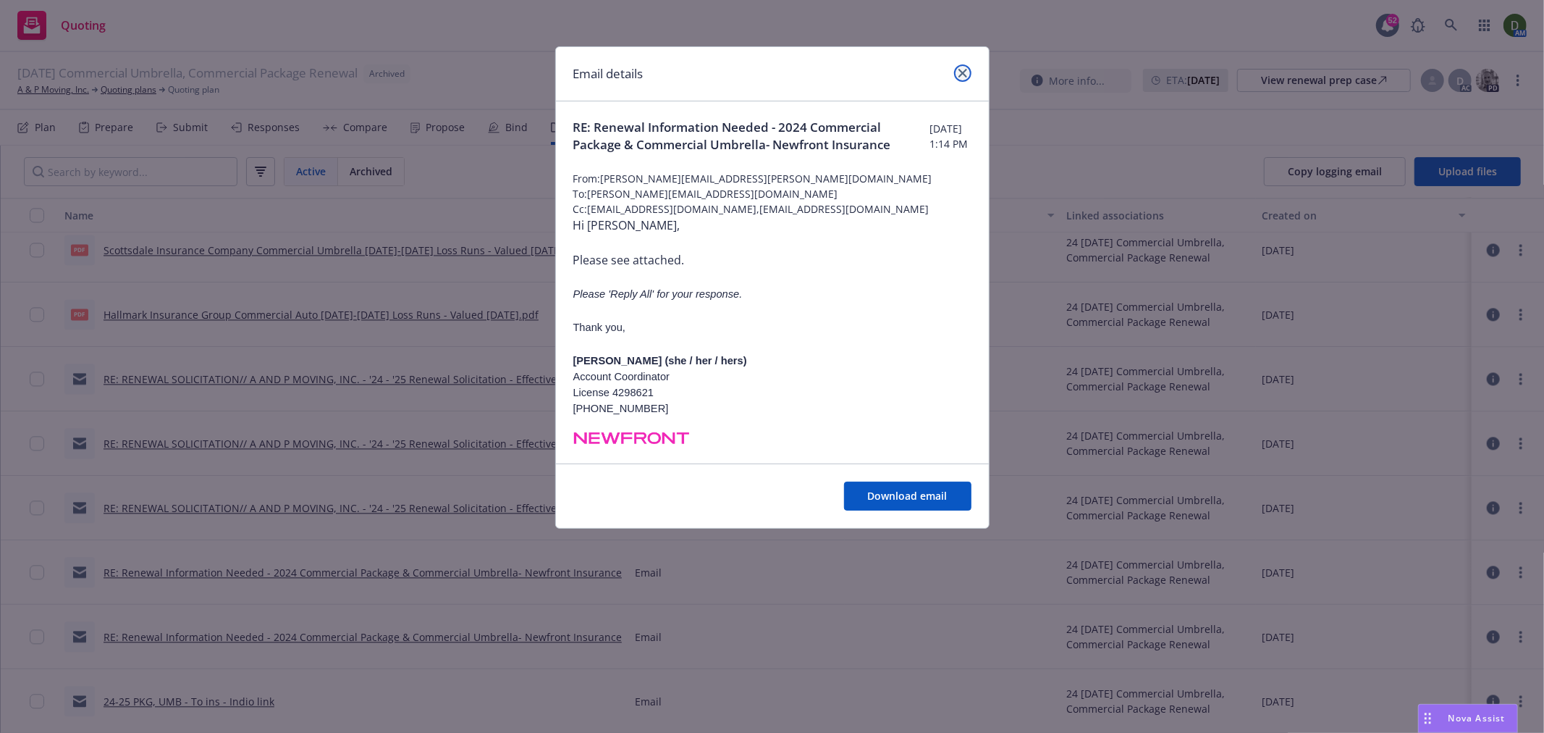
click at [959, 70] on icon "close" at bounding box center [963, 73] width 9 height 9
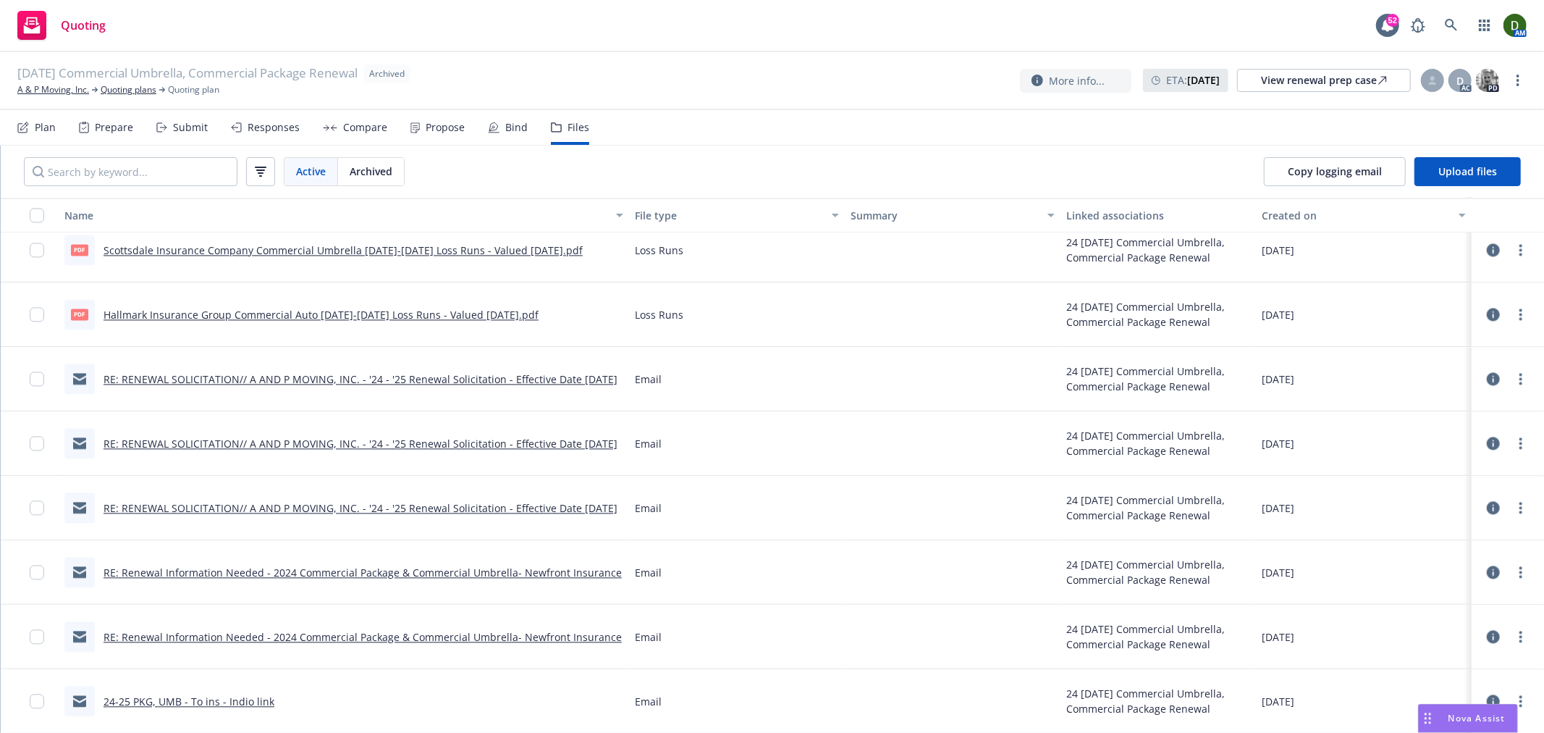
click at [1515, 563] on div at bounding box center [1507, 571] width 43 height 29
click at [1512, 568] on link "more" at bounding box center [1520, 571] width 17 height 17
click at [1441, 660] on link "Edit" at bounding box center [1445, 659] width 144 height 29
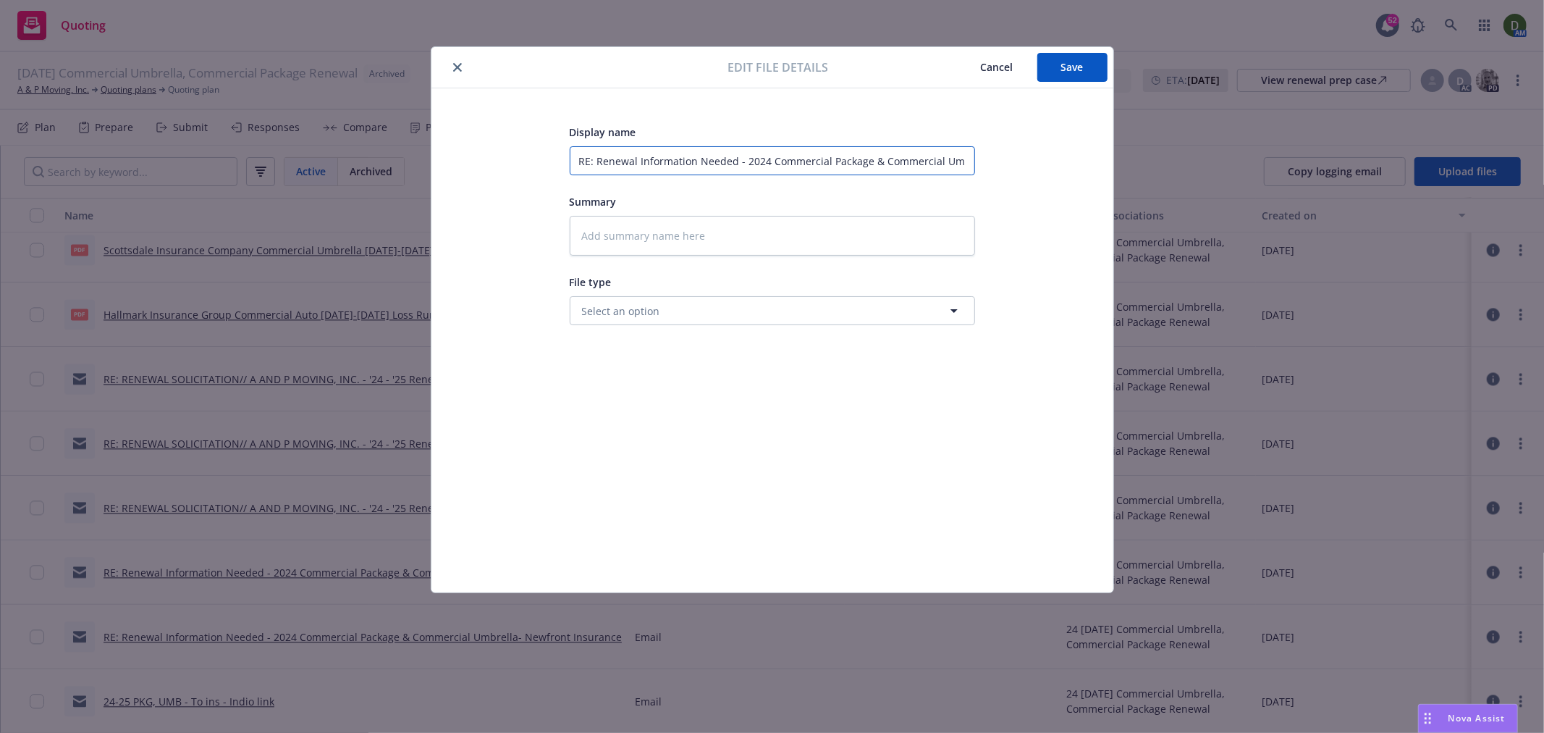
click at [907, 154] on input "RE: Renewal Information Needed - 2024 Commercial Package & Commercial Umbrella-…" at bounding box center [772, 160] width 405 height 29
paste input "24-25 PKG, UMB - To ins - Indio link"
type textarea "x"
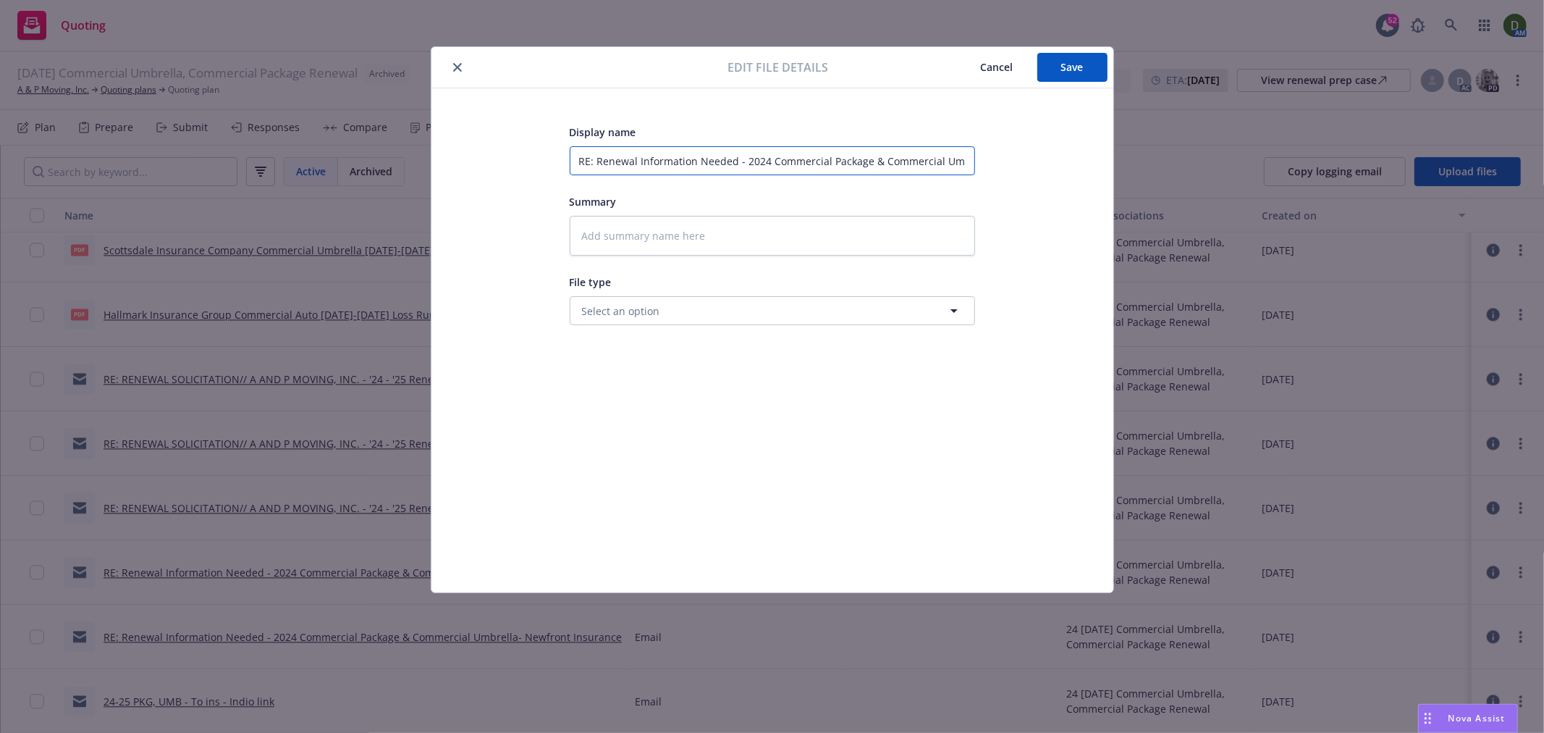
type input "24-25 PKG, UMB - To ins - Indio link"
drag, startPoint x: 747, startPoint y: 159, endPoint x: 701, endPoint y: 175, distance: 49.0
click at [701, 175] on input "24-25 PKG, UMB - To ins - Indio link" at bounding box center [772, 160] width 405 height 29
type textarea "x"
type input "24-25 PKG, UMB - To ins - D"
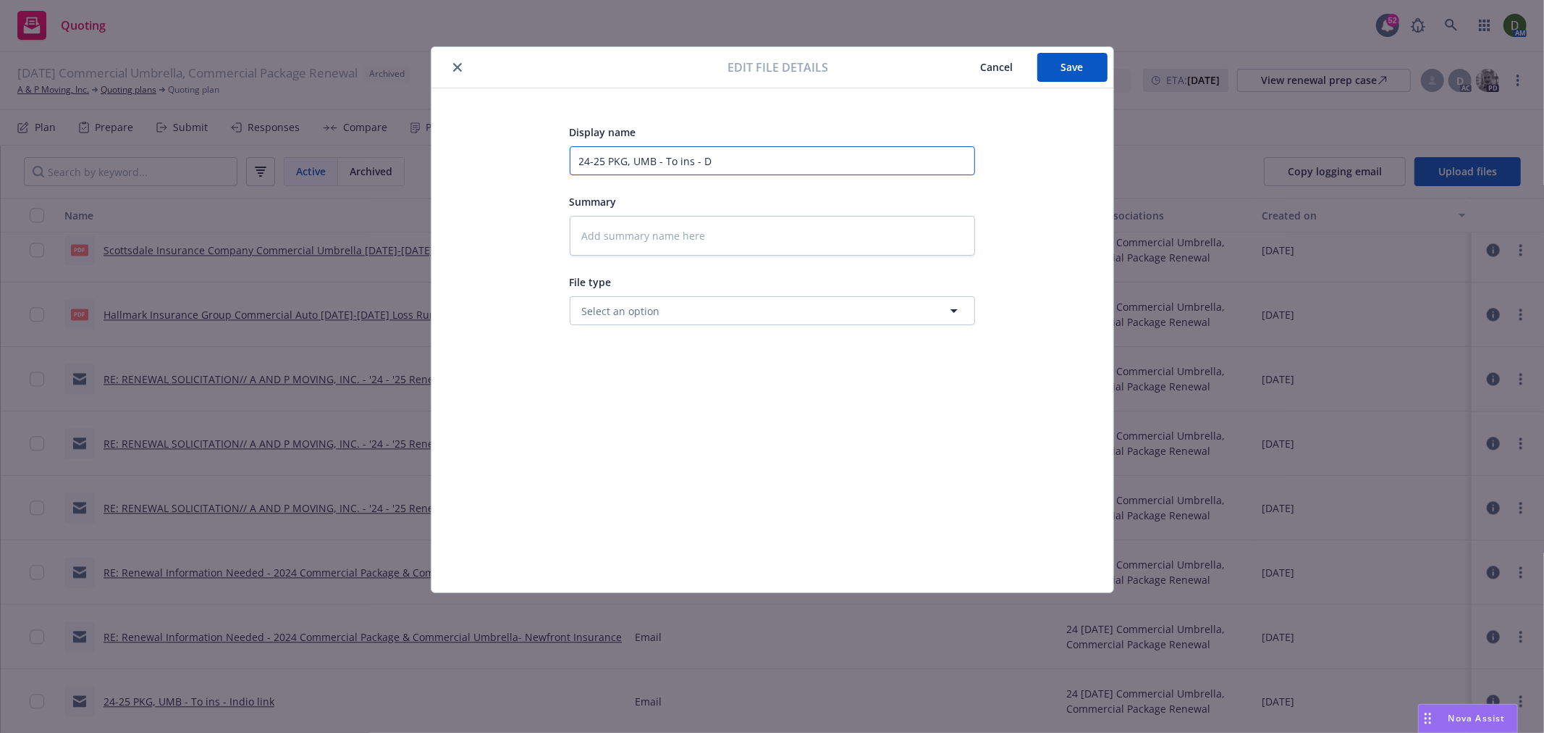
type textarea "x"
type input "24-25 PKG, UMB - To ins - Dr"
type textarea "x"
type input "24-25 PKG, UMB - To ins - Dri"
type textarea "x"
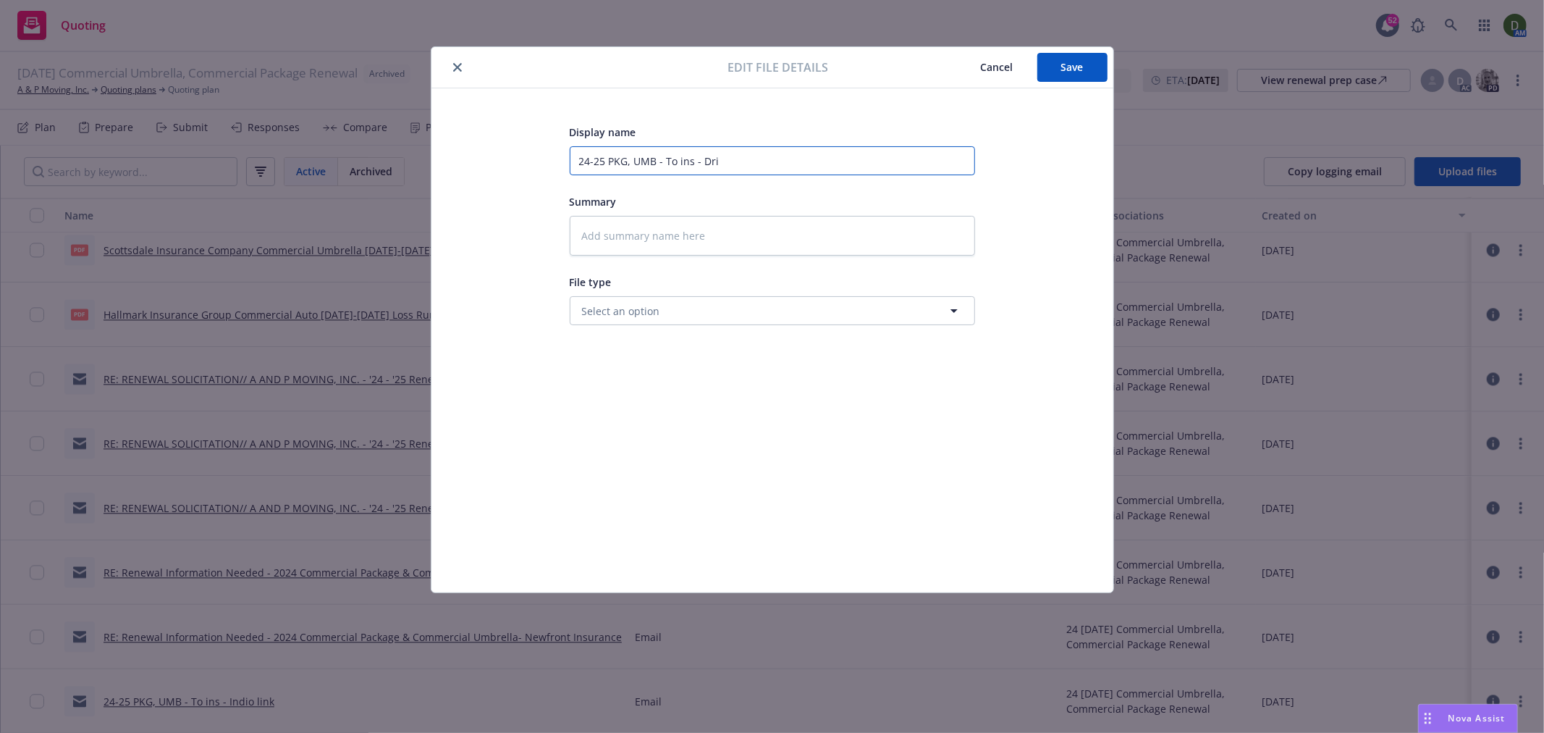
type input "24-25 PKG, UMB - To ins - Driv"
type textarea "x"
type input "24-25 PKG, UMB - To ins - Drive"
type textarea "x"
type input "24-25 PKG, UMB - To ins - Driver"
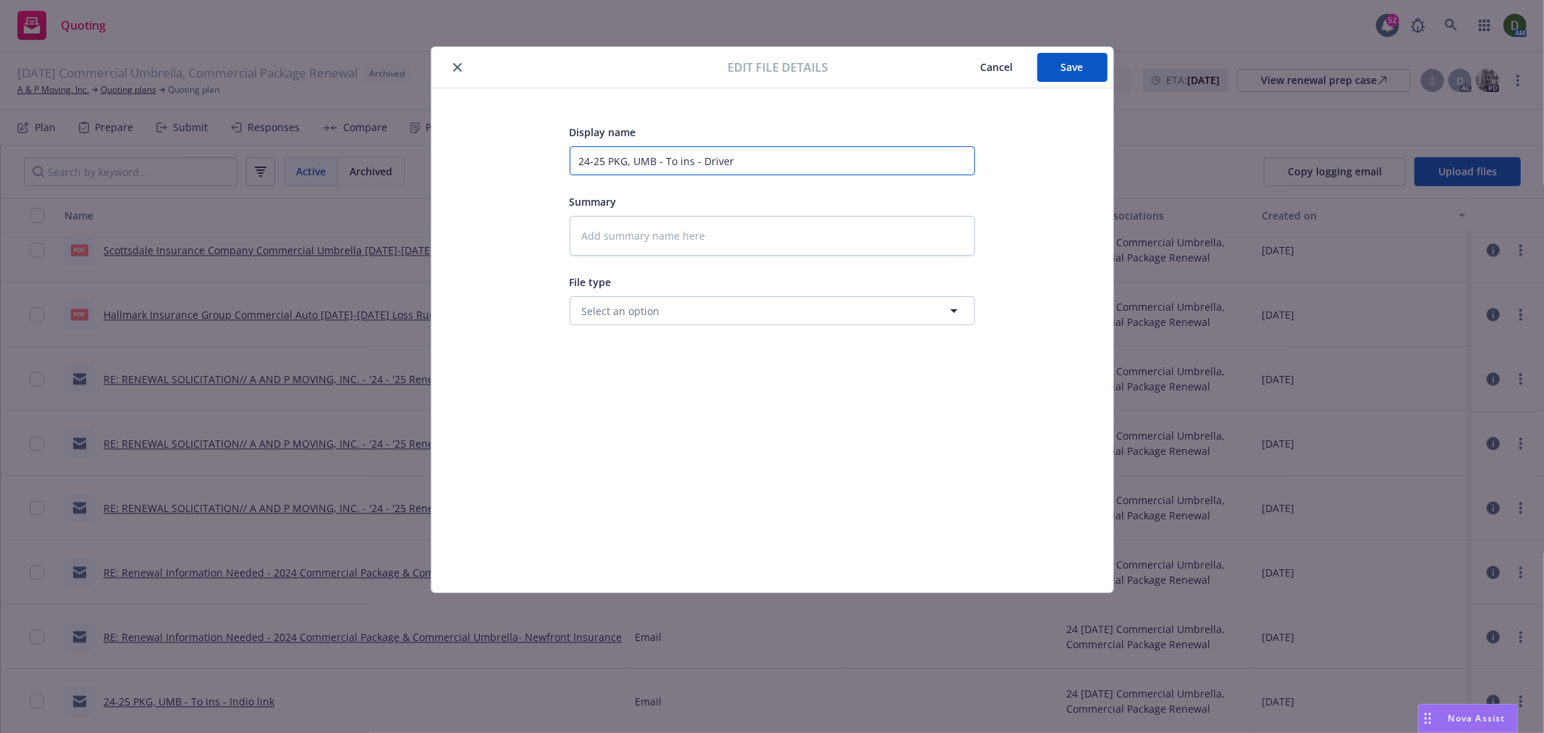
type textarea "x"
type input "24-25 PKG, UMB - To ins - Drivers"
type textarea "x"
type input "24-25 PKG, UMB - To ins - Drivers"
type textarea "x"
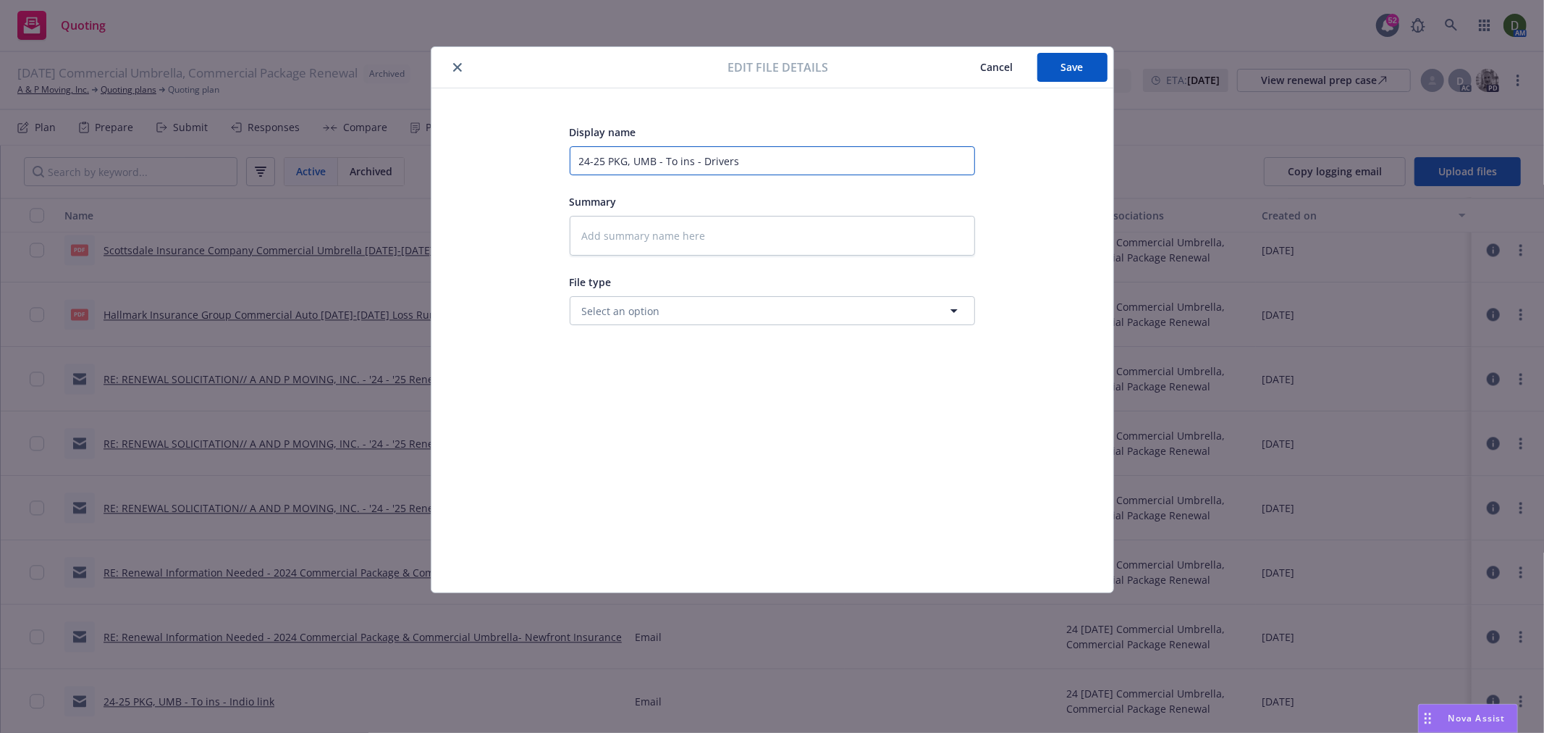
type input "24-25 PKG, UMB - To ins - Drivers l"
type textarea "x"
type input "24-25 PKG, UMB - To ins - Drivers li"
type textarea "x"
type input "24-25 PKG, UMB - To ins - Drivers lis"
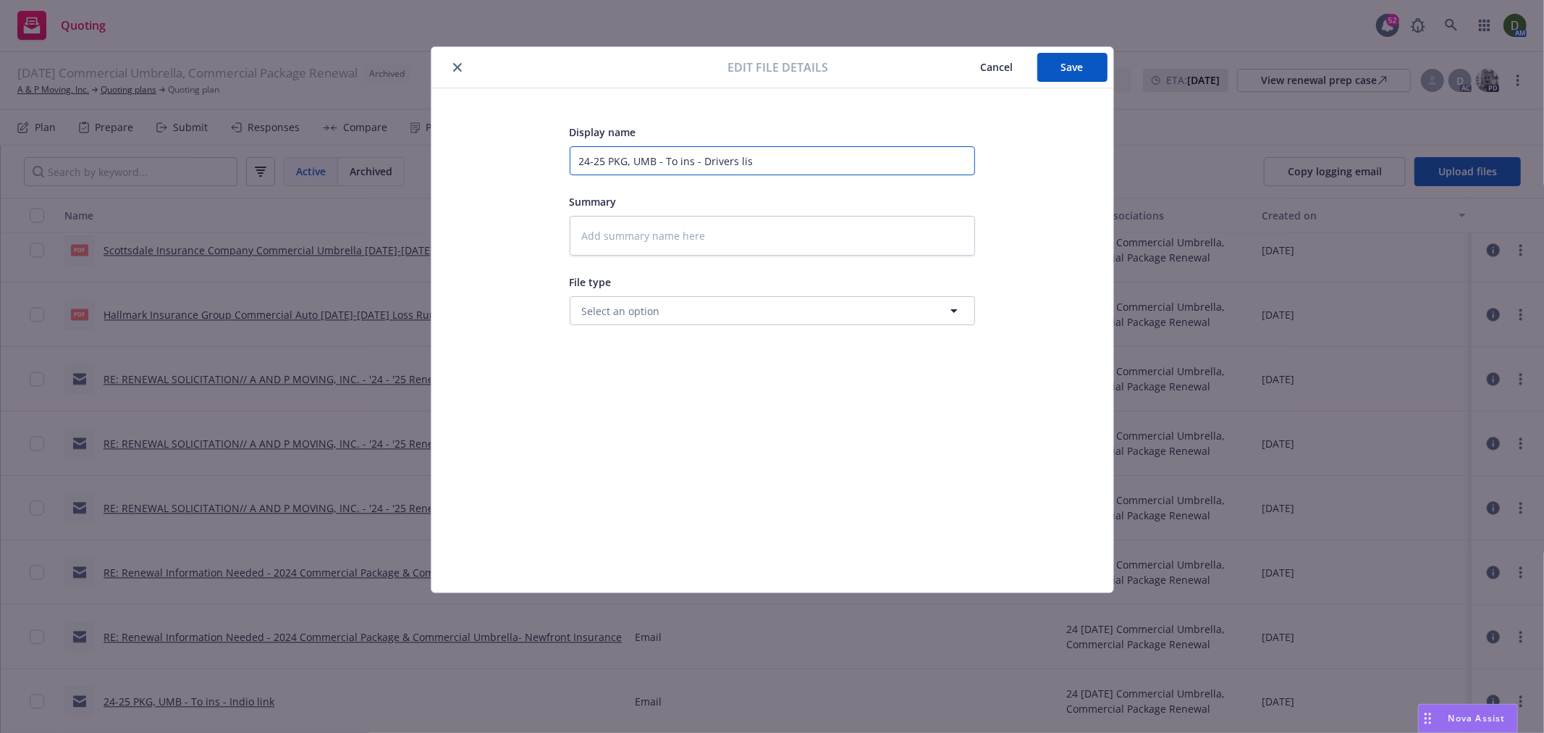
type textarea "x"
type input "24-25 PKG, UMB - To ins - Drivers list"
type textarea "x"
type input "24-25 PKG, UMB - To ins - 2Drivers list"
type textarea "x"
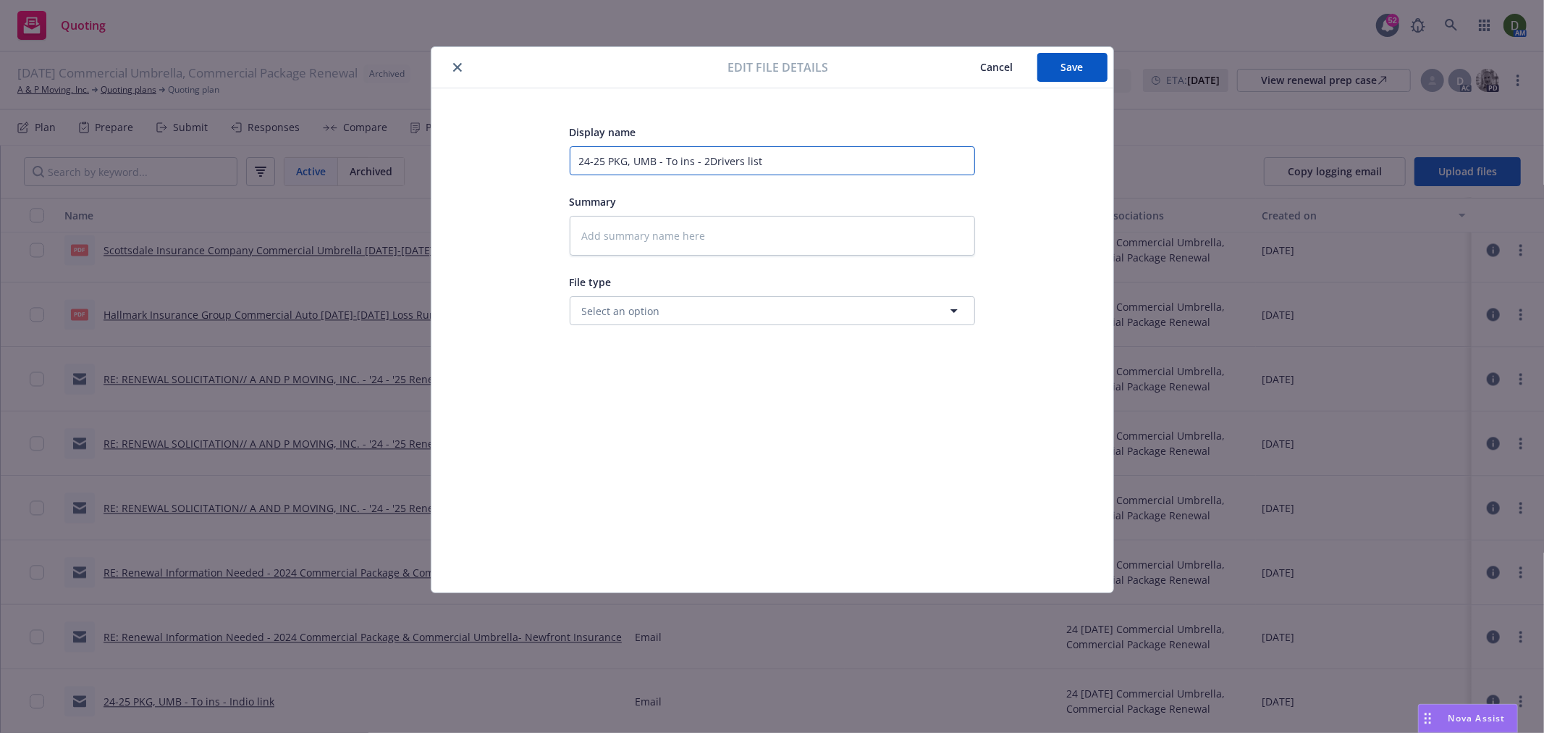
type input "24-25 PKG, UMB - To ins - 20Drivers list"
type textarea "x"
type input "24-25 PKG, UMB - To ins - 202Drivers list"
type textarea "x"
type input "24-25 PKG, UMB - To ins - 2024Drivers list"
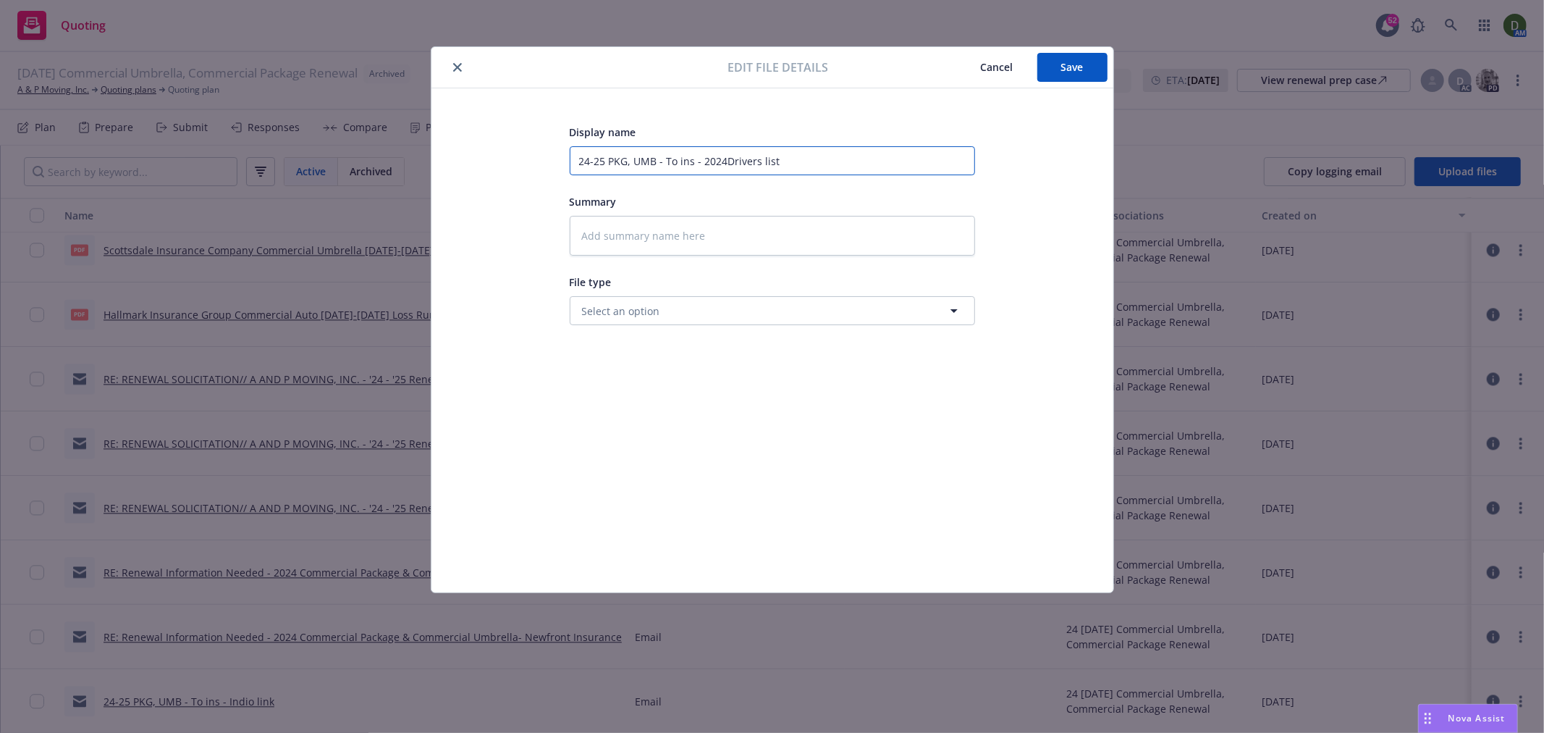
type textarea "x"
type input "24-25 PKG, UMB - To ins - 2024-Drivers list"
type textarea "x"
type input "24-25 PKG, UMB - To ins - 2024-20Drivers list"
type textarea "x"
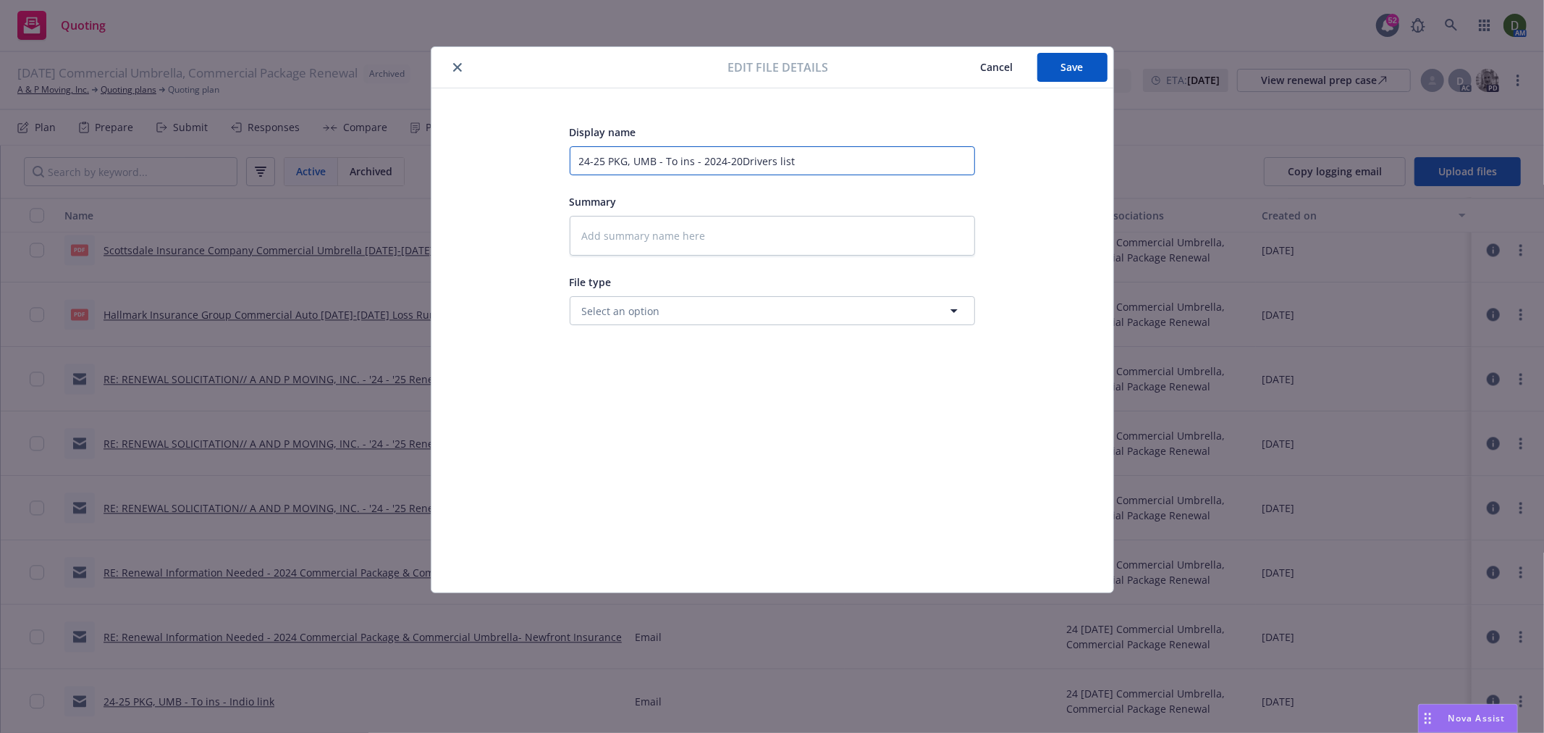
type input "24-25 PKG, UMB - To ins - 2024-202Drivers list"
type textarea "x"
type input "24-25 PKG, UMB - To ins - 2024-2025Drivers list"
type textarea "x"
type input "24-25 PKG, UMB - To ins - [DATE]-[DATE] Drivers list"
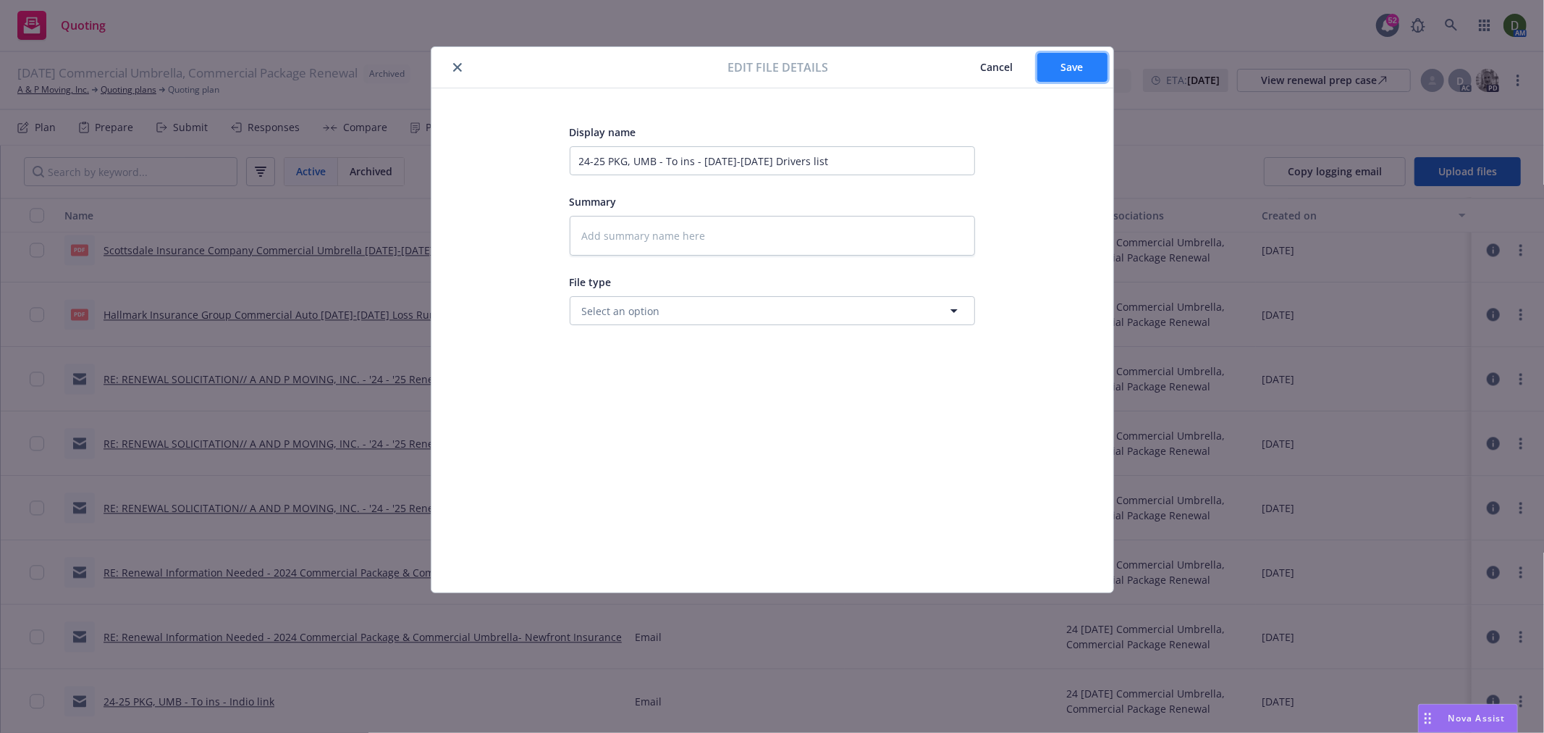
click at [1101, 67] on button "Save" at bounding box center [1072, 67] width 70 height 29
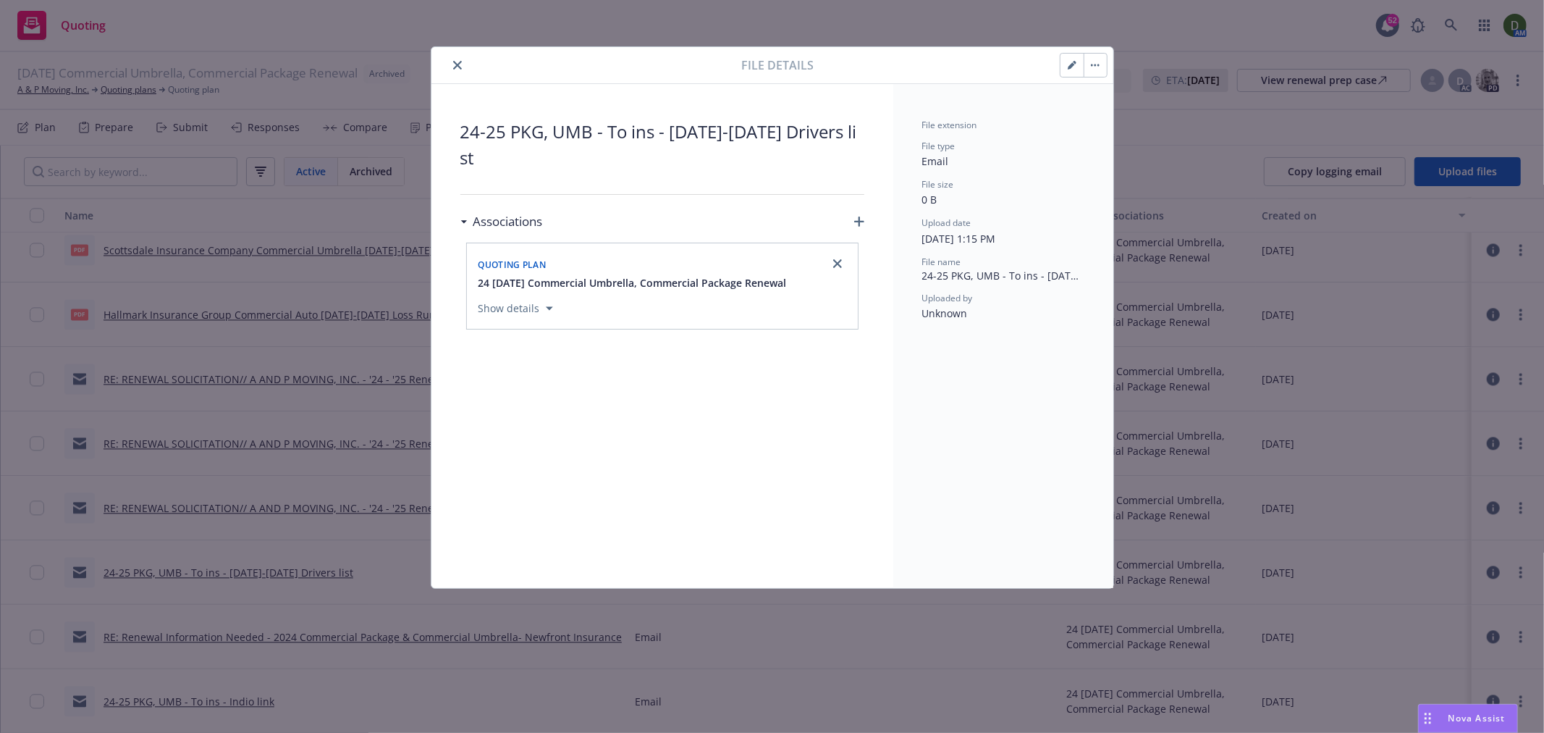
click at [455, 58] on button "close" at bounding box center [457, 64] width 17 height 17
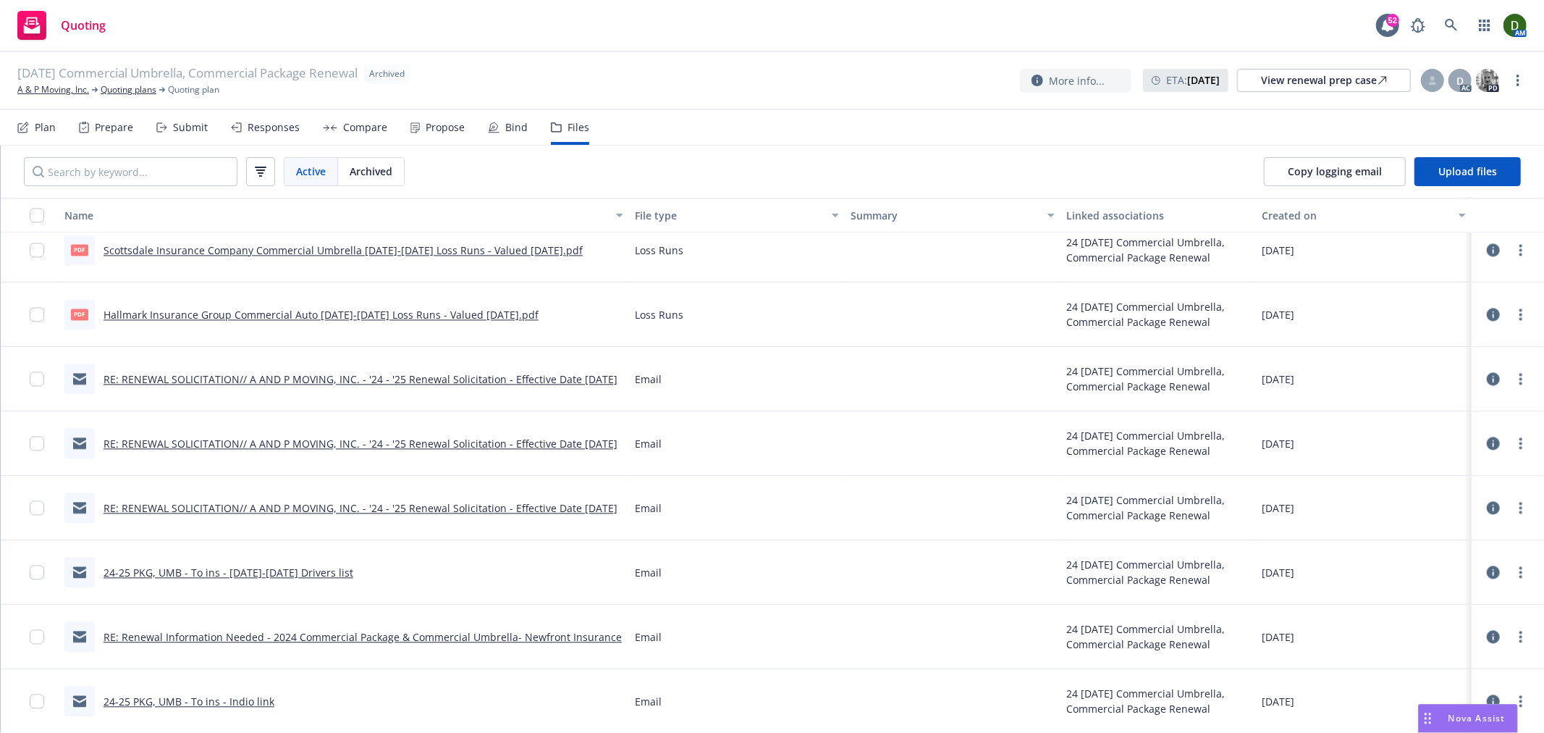
click at [301, 631] on link "RE: Renewal Information Needed - 2024 Commercial Package & Commercial Umbrella-…" at bounding box center [363, 637] width 518 height 14
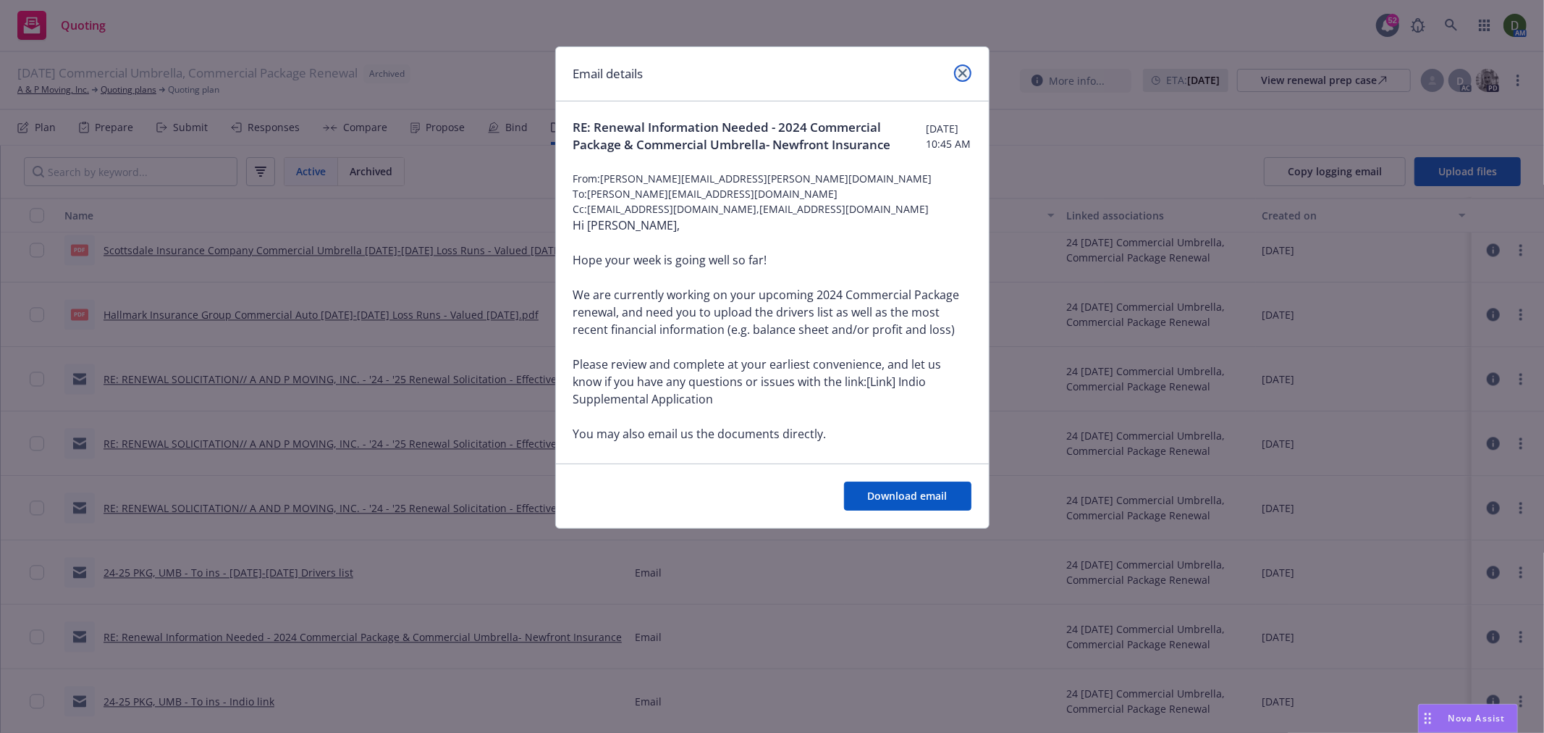
click at [959, 75] on icon "close" at bounding box center [963, 73] width 9 height 9
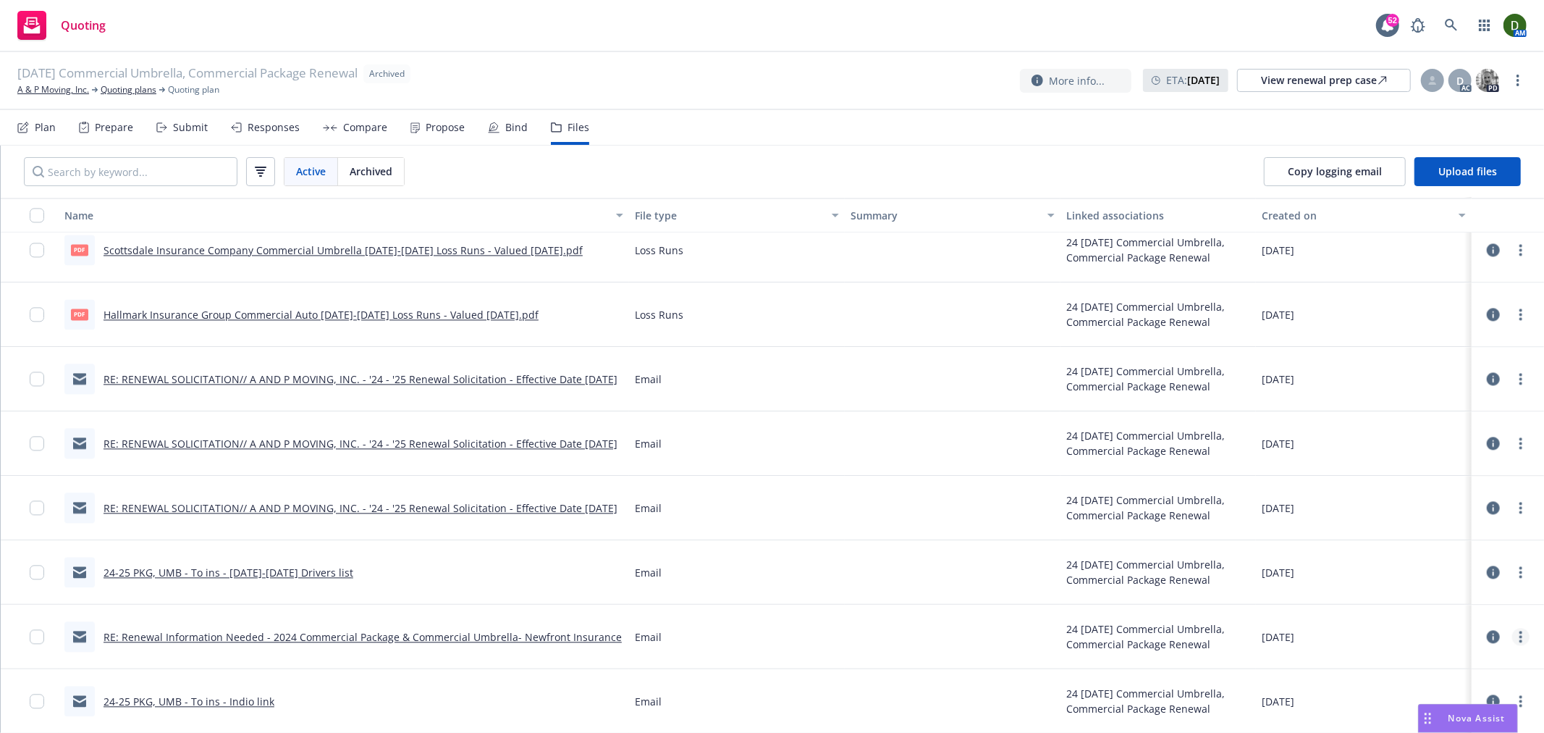
click at [1514, 641] on link "more" at bounding box center [1520, 636] width 17 height 17
click at [1502, 543] on link "Archive" at bounding box center [1458, 532] width 144 height 29
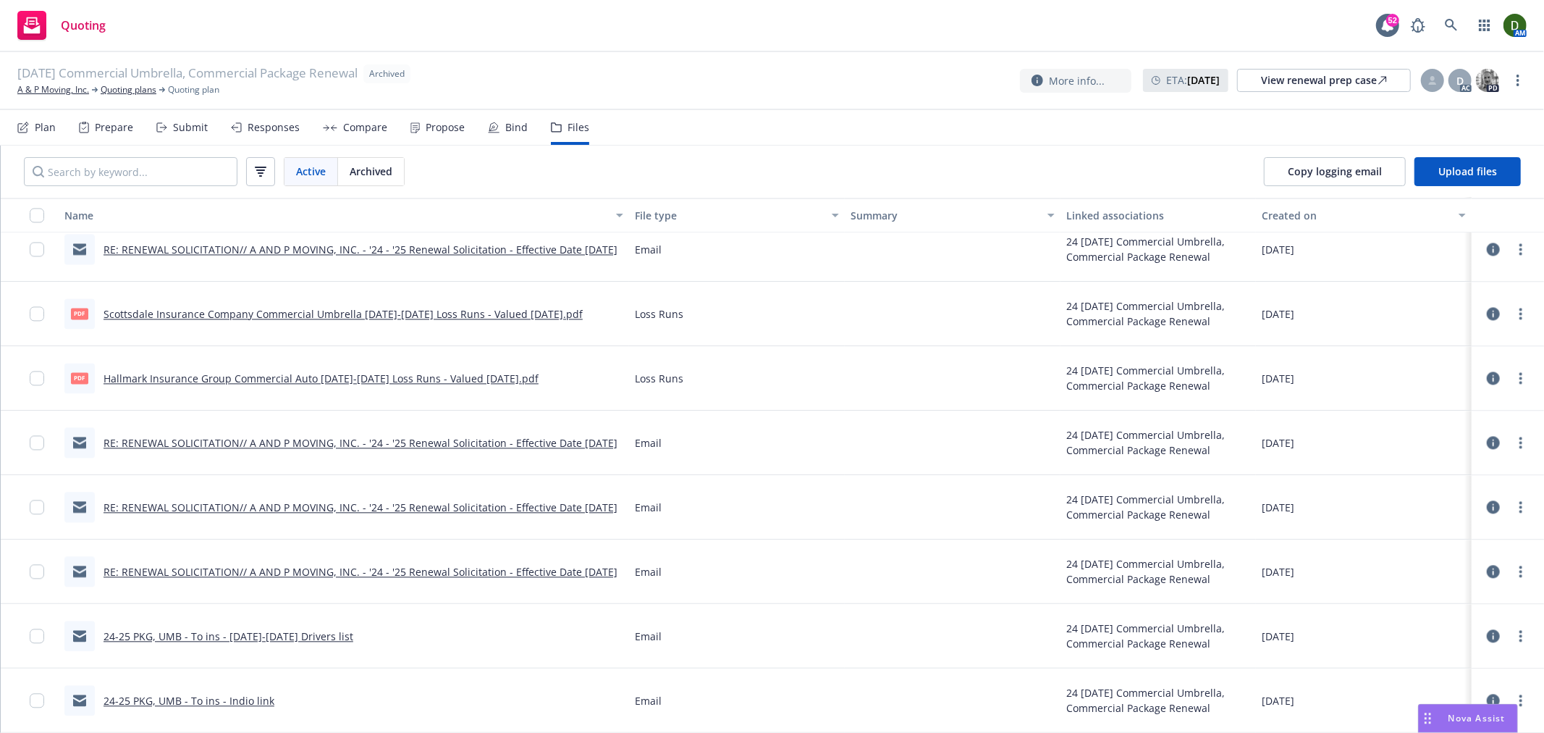
scroll to position [2628, 0]
click at [237, 565] on link "RE: RENEWAL SOLICITATION// A AND P MOVING, INC. - '24 - '25 Renewal Solicitatio…" at bounding box center [361, 572] width 514 height 14
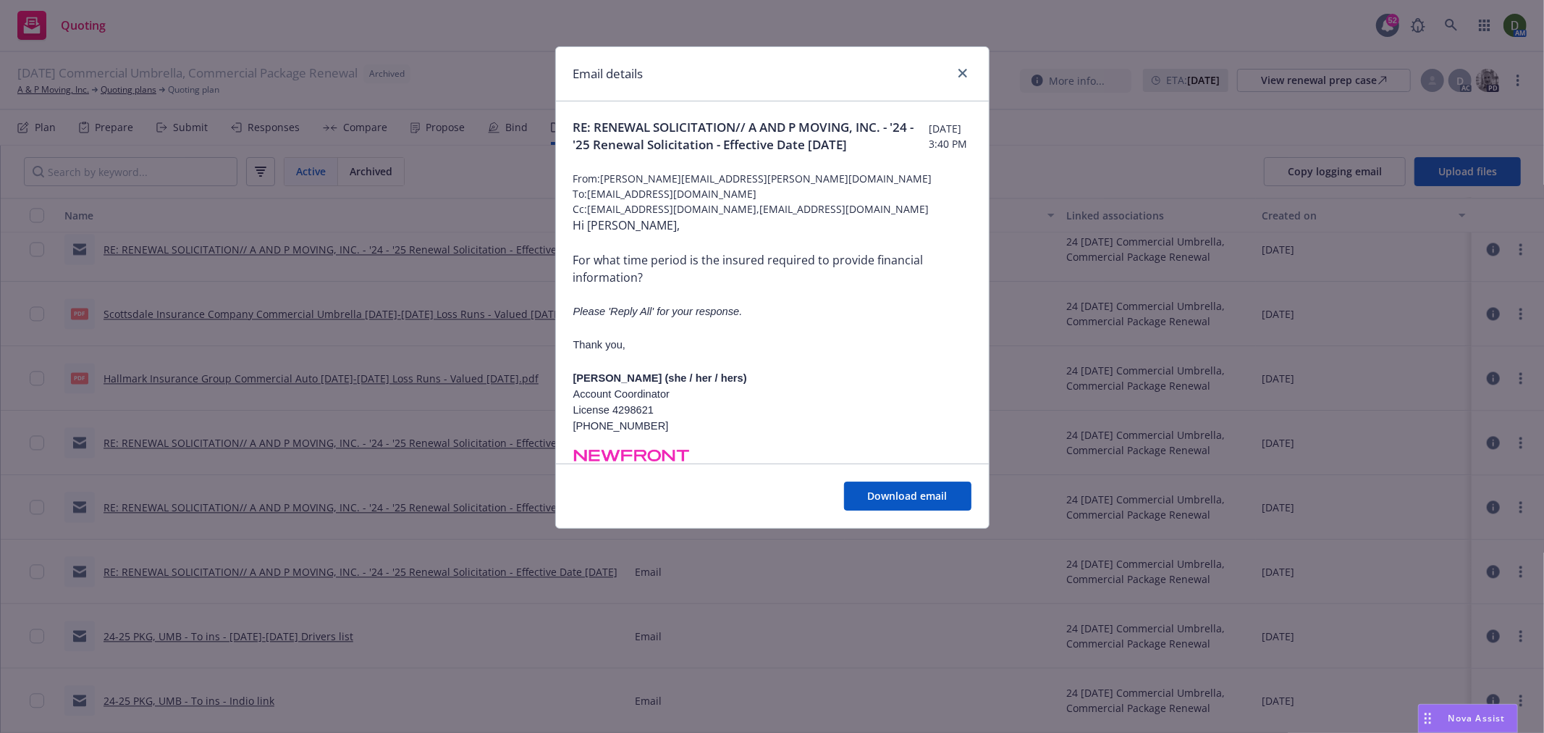
scroll to position [161, 0]
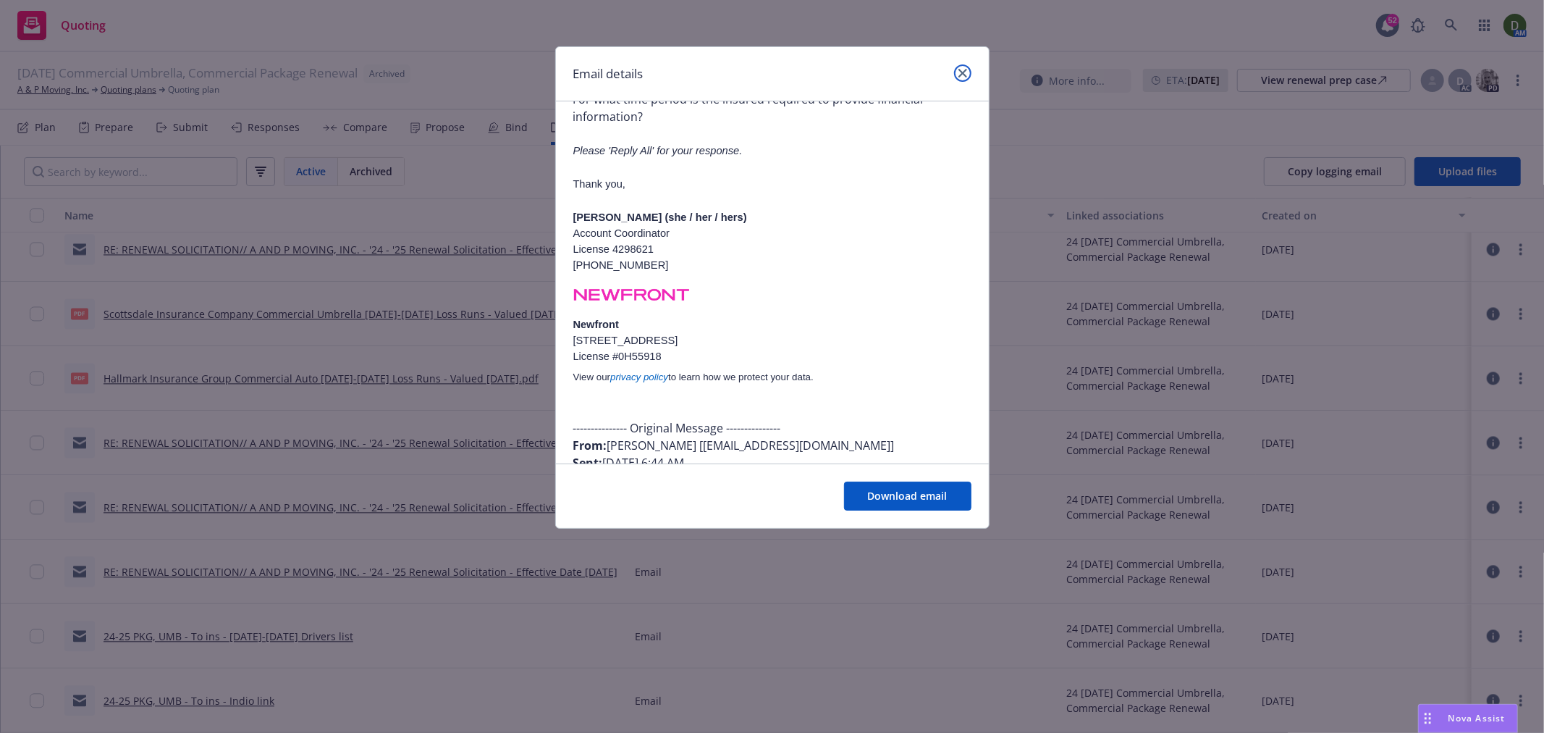
click at [956, 74] on link "close" at bounding box center [962, 72] width 17 height 17
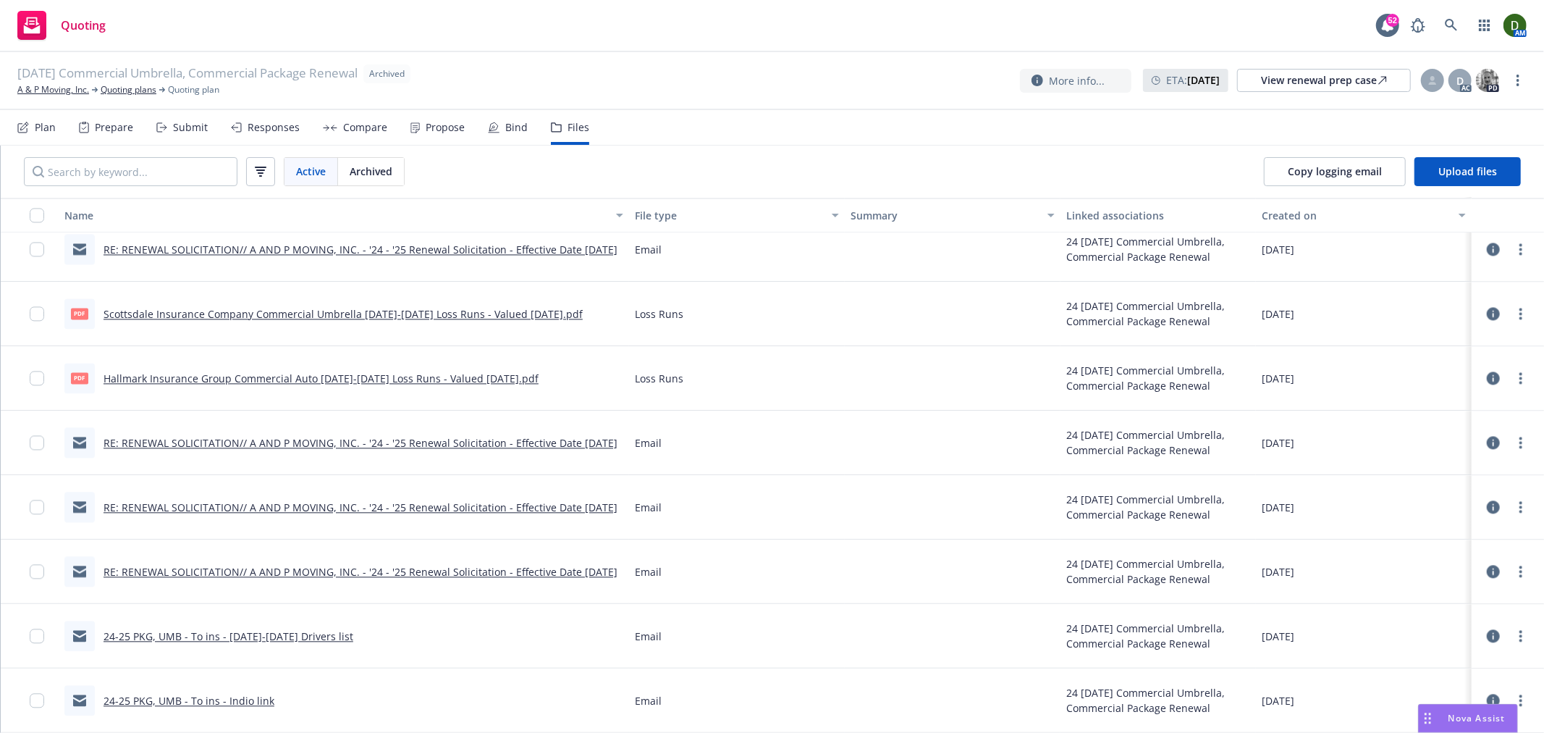
click at [339, 500] on link "RE: RENEWAL SOLICITATION// A AND P MOVING, INC. - '24 - '25 Renewal Solicitatio…" at bounding box center [361, 507] width 514 height 14
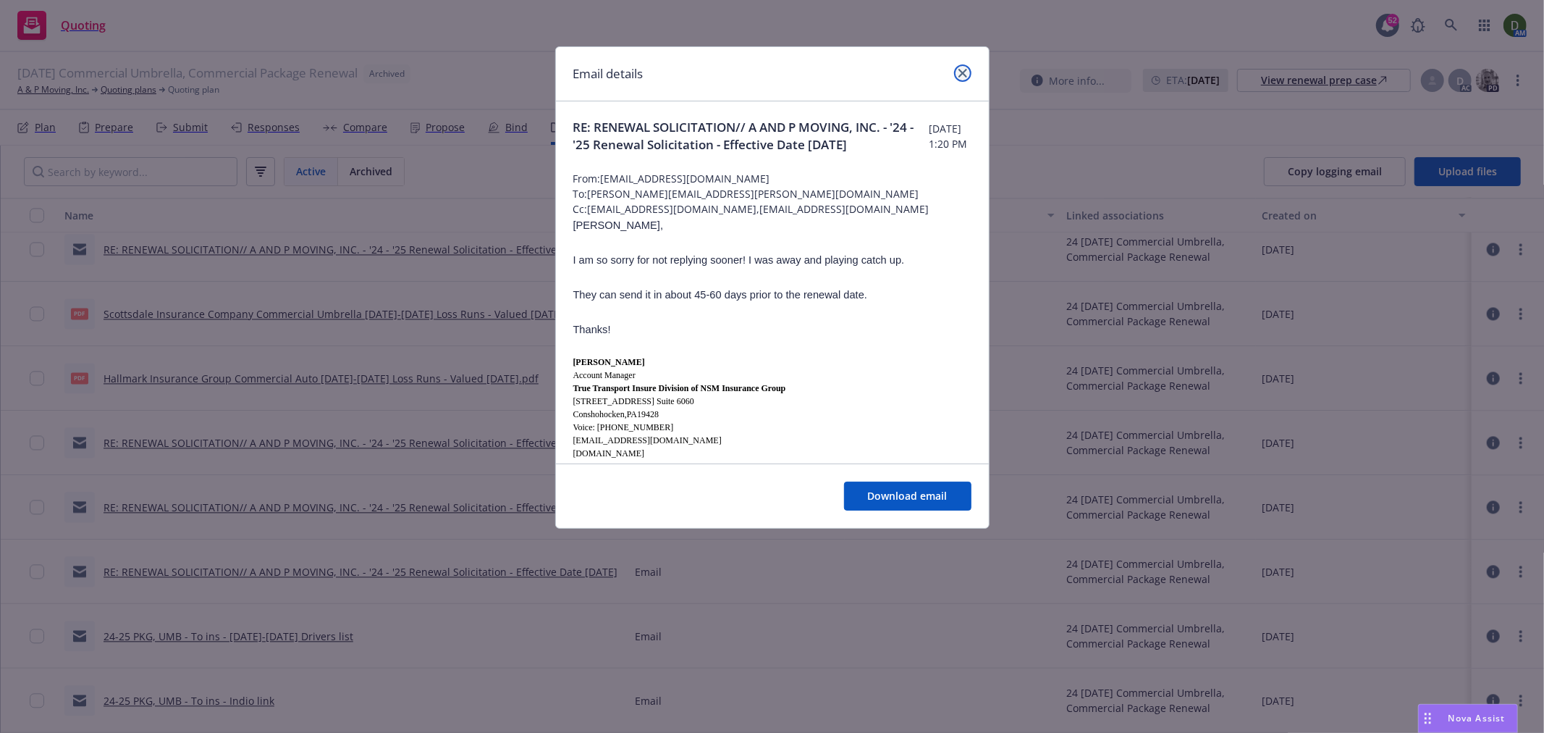
click at [966, 70] on icon "close" at bounding box center [963, 73] width 9 height 9
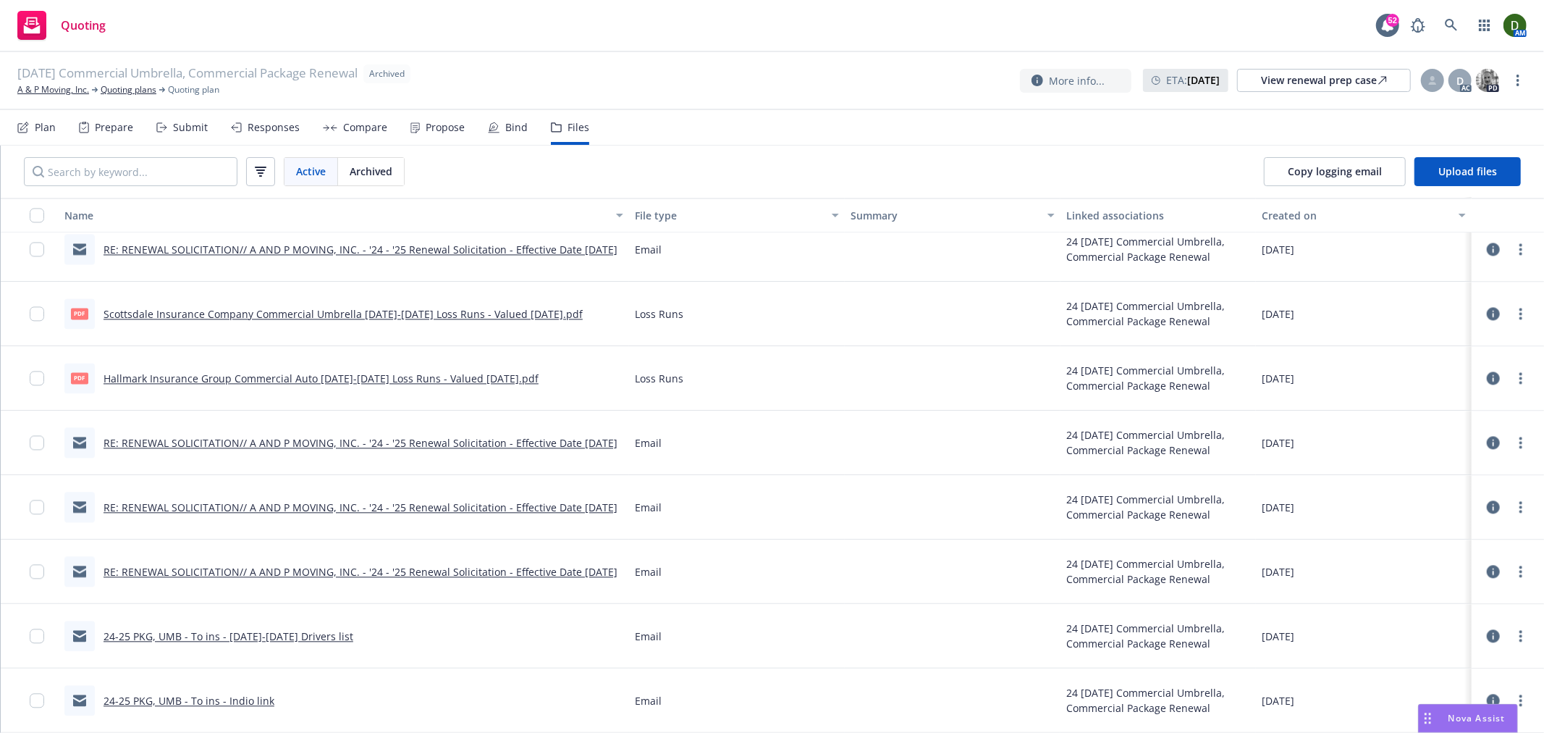
click at [505, 436] on link "RE: RENEWAL SOLICITATION// A AND P MOVING, INC. - '24 - '25 Renewal Solicitatio…" at bounding box center [361, 443] width 514 height 14
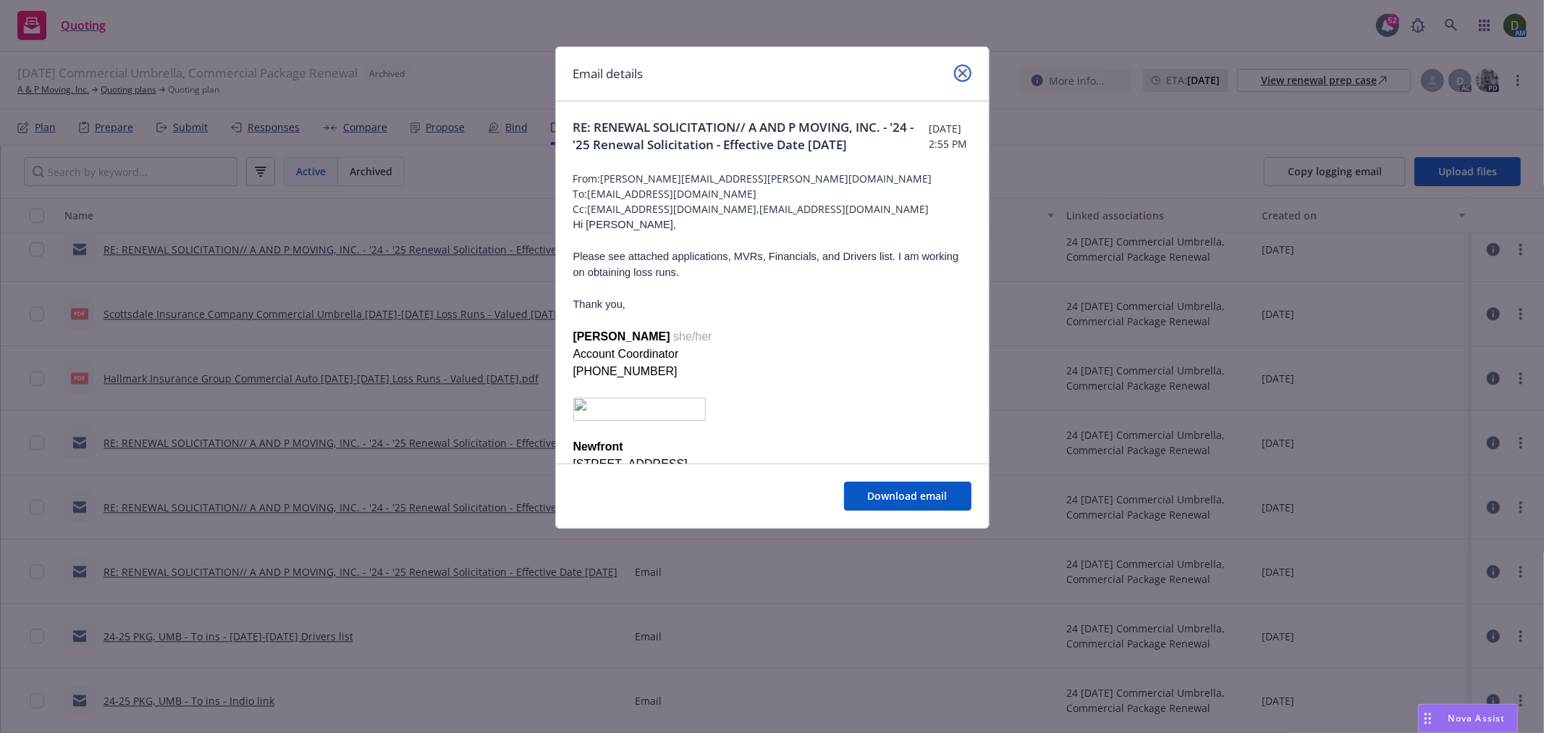
click at [967, 71] on link "close" at bounding box center [962, 72] width 17 height 17
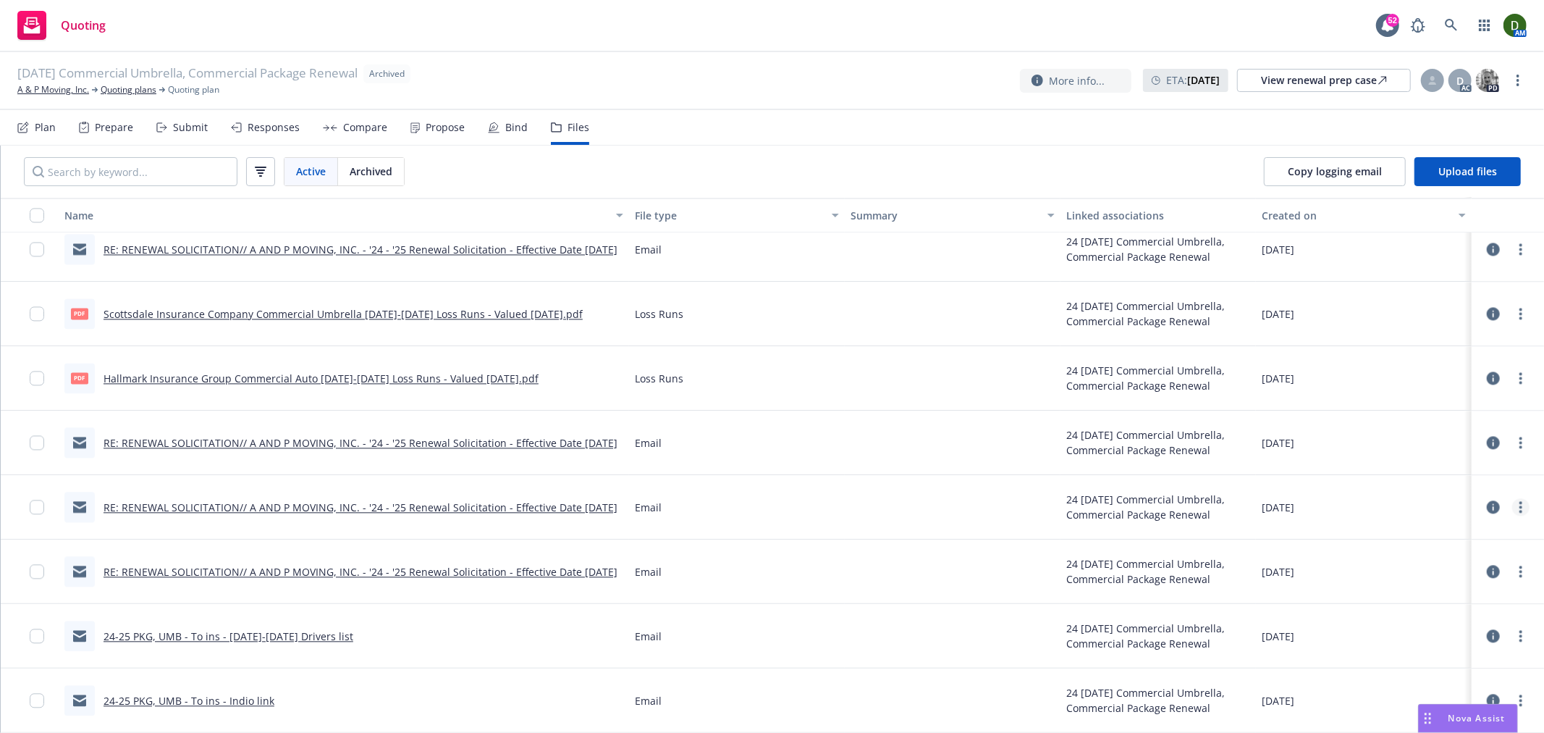
click at [1520, 501] on icon "more" at bounding box center [1521, 507] width 3 height 12
click at [1483, 546] on link "Archive" at bounding box center [1445, 537] width 144 height 29
click at [1512, 578] on link "more" at bounding box center [1520, 571] width 17 height 17
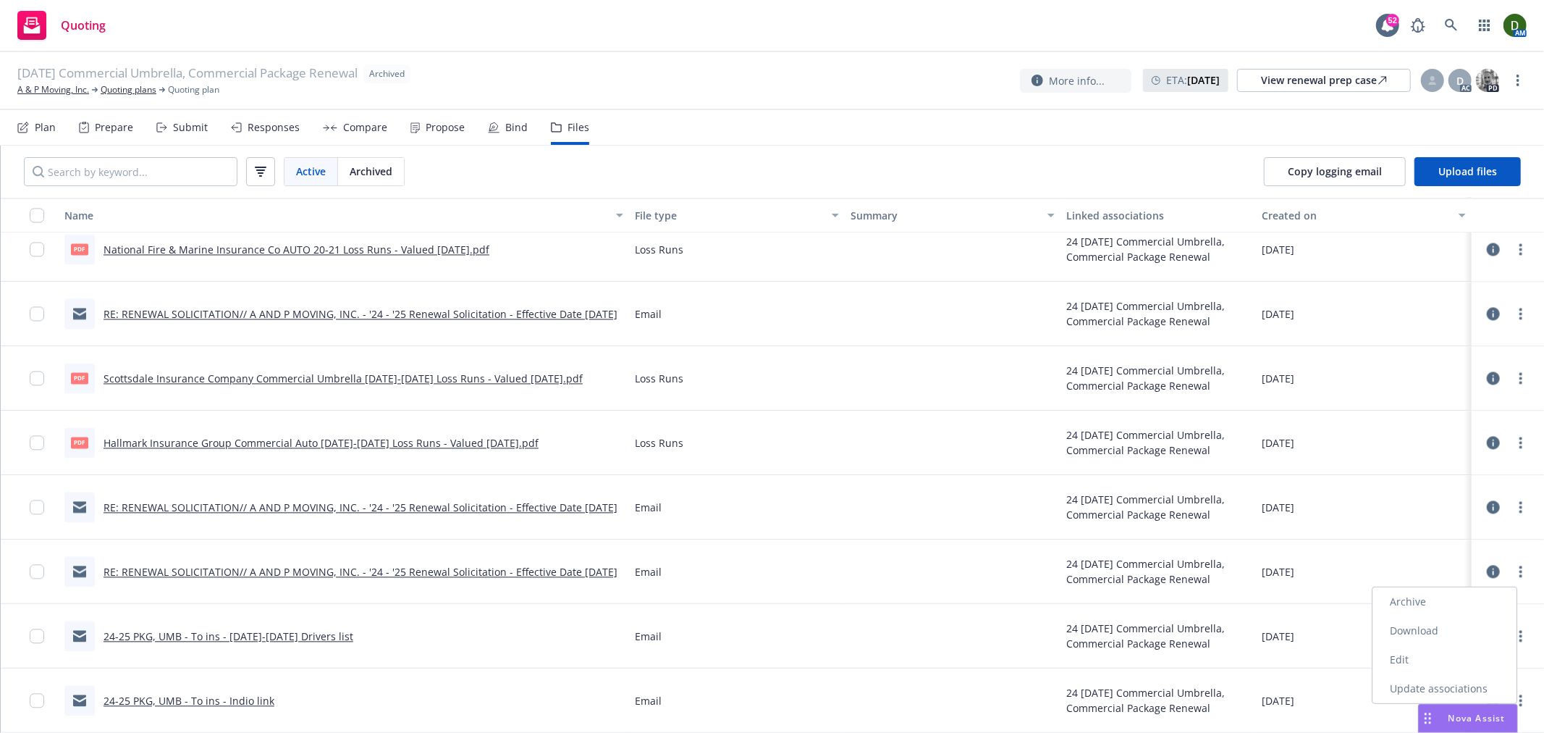
click at [1457, 608] on link "Archive" at bounding box center [1445, 601] width 144 height 29
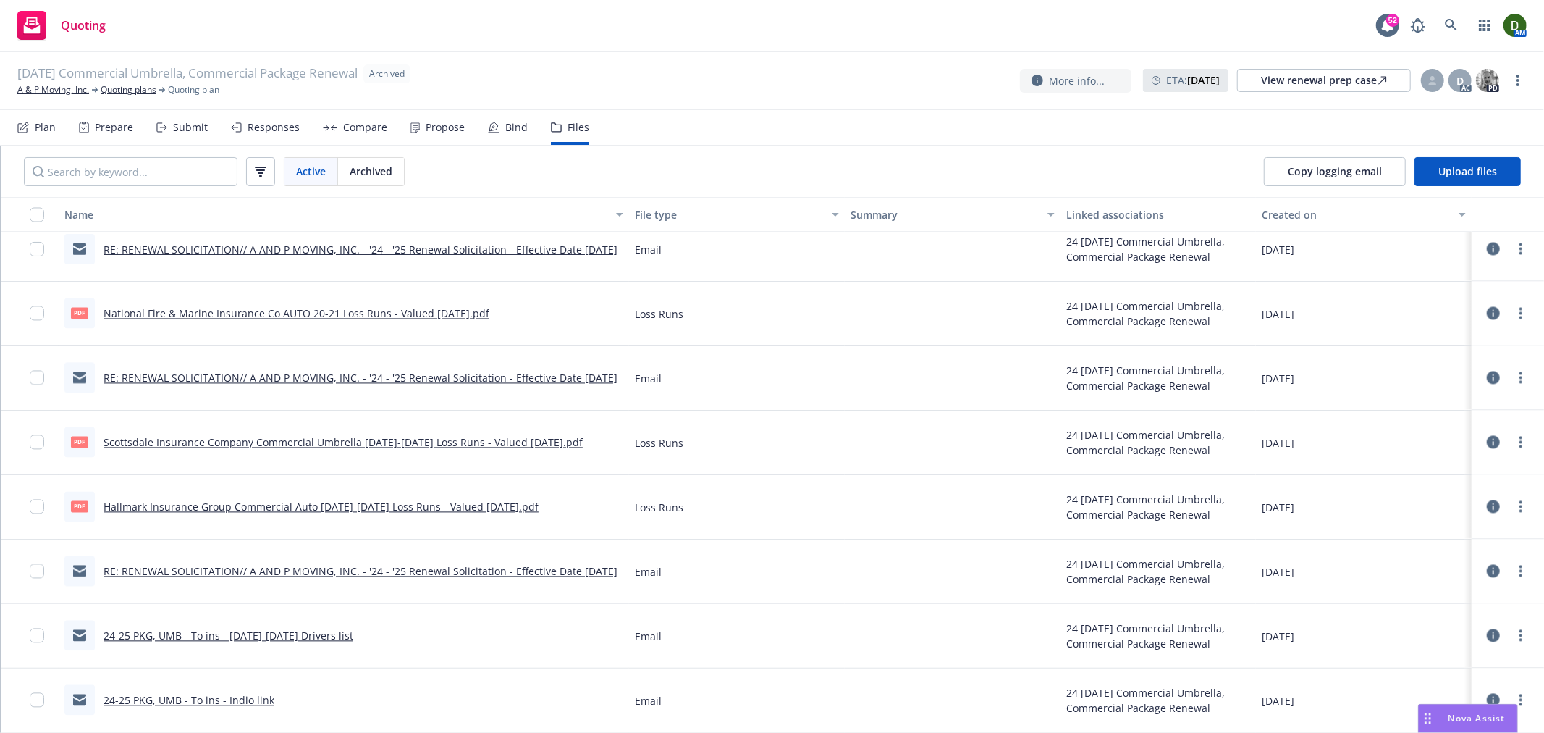
scroll to position [2500, 0]
click at [123, 575] on link "RE: RENEWAL SOLICITATION// A AND P MOVING, INC. - '24 - '25 Renewal Solicitatio…" at bounding box center [361, 572] width 514 height 14
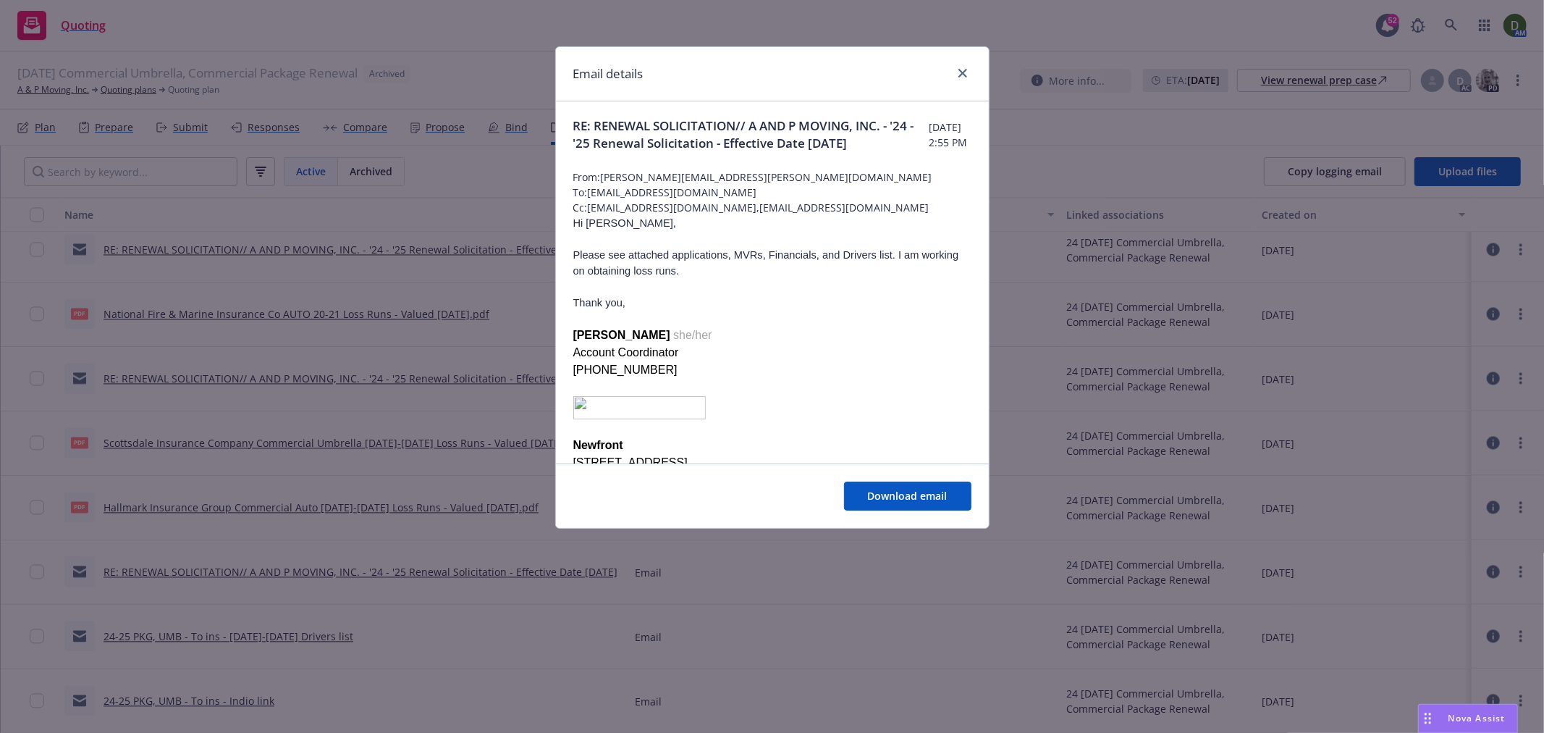
scroll to position [0, 0]
click at [904, 492] on span "Download email" at bounding box center [908, 496] width 80 height 14
drag, startPoint x: 674, startPoint y: 287, endPoint x: 893, endPoint y: 285, distance: 218.7
click at [893, 278] on span "Please see attached applications, MVRs, Financials, and Drivers list. I am work…" at bounding box center [766, 265] width 386 height 28
copy span "applications, MVRs, Financials, and Drivers list"
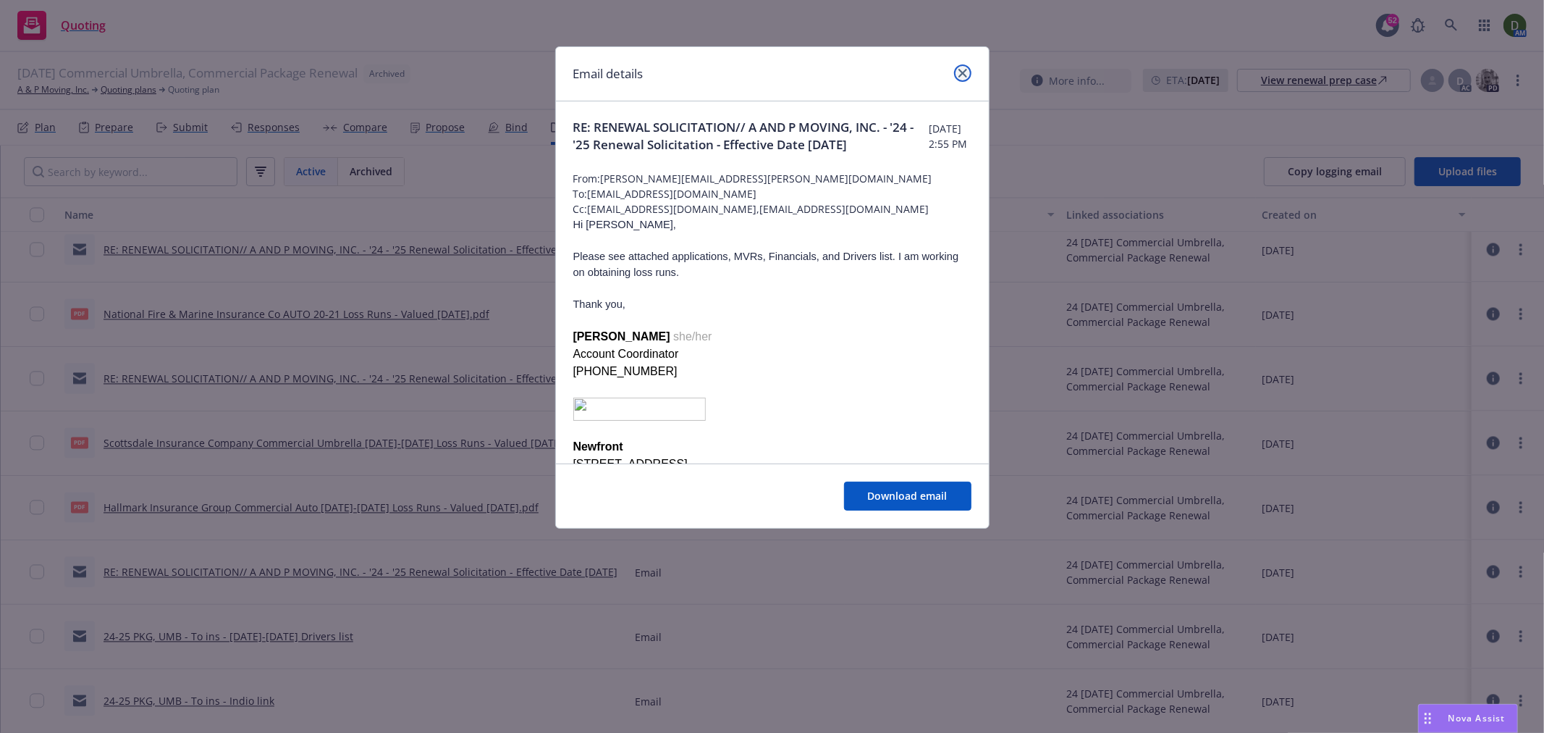
click at [970, 73] on link "close" at bounding box center [962, 72] width 17 height 17
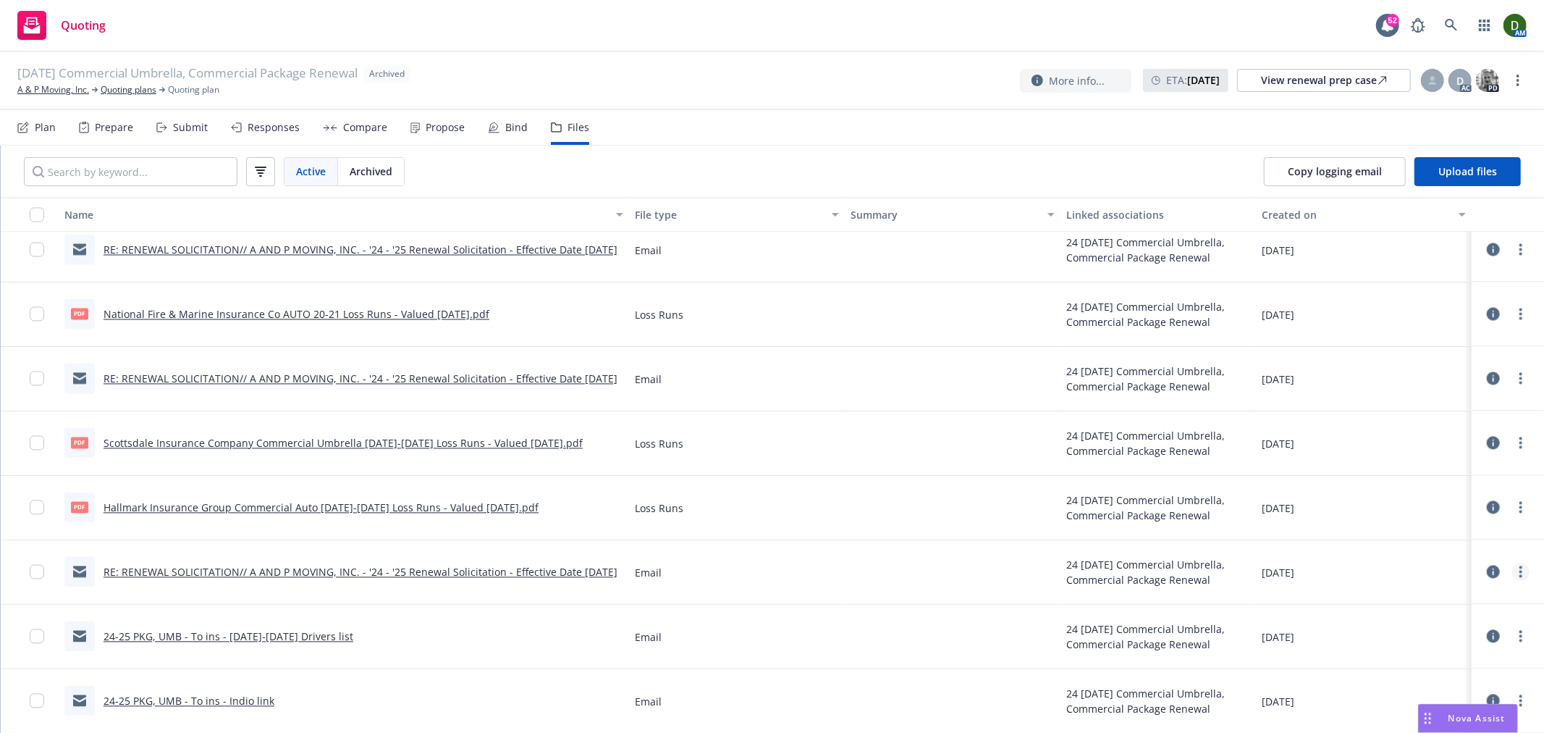
click at [1512, 570] on link "more" at bounding box center [1520, 571] width 17 height 17
click at [1419, 660] on link "Edit" at bounding box center [1445, 659] width 144 height 29
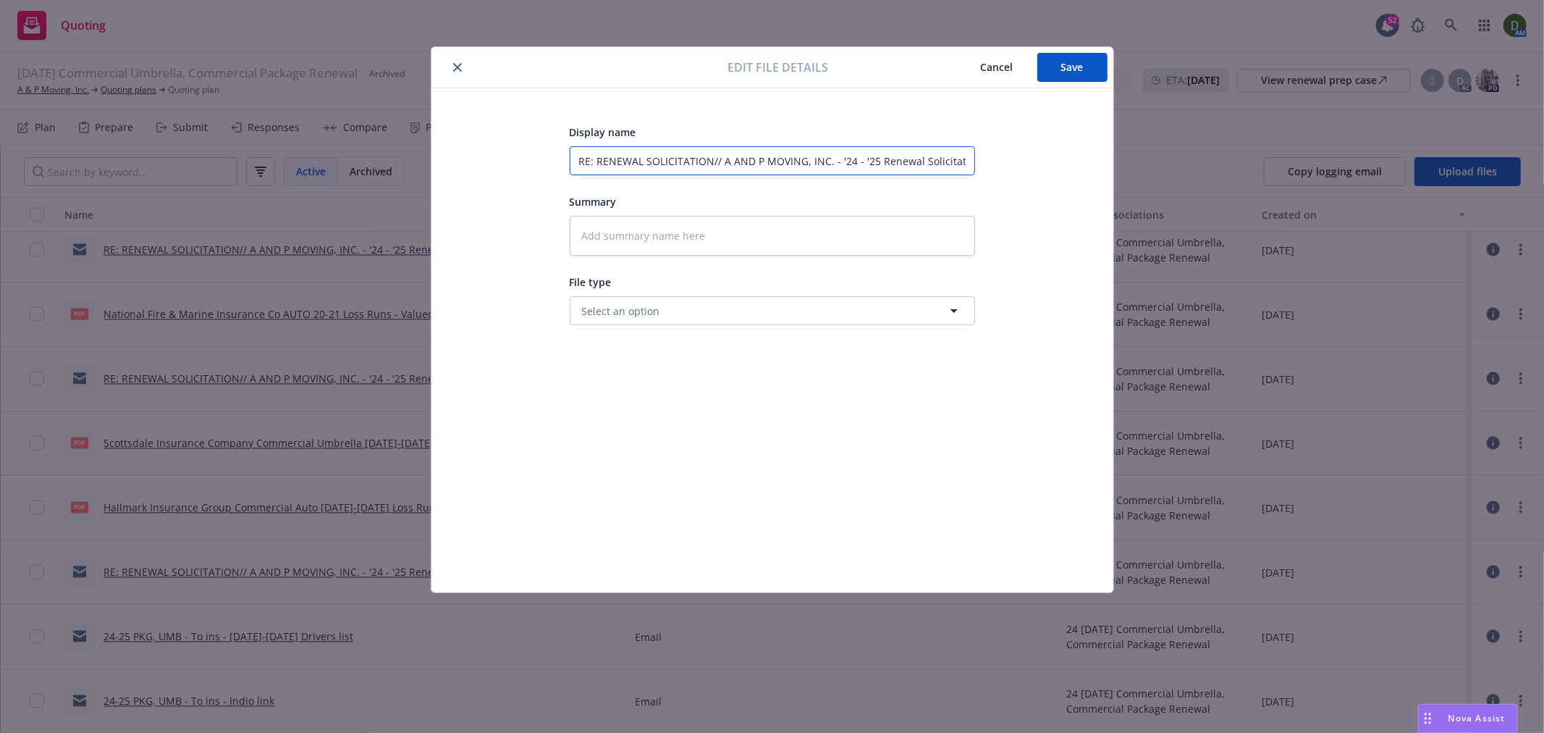
click at [757, 167] on input "RE: RENEWAL SOLICITATION// A AND P MOVING, INC. - '24 - '25 Renewal Solicitatio…" at bounding box center [772, 160] width 405 height 29
type textarea "x"
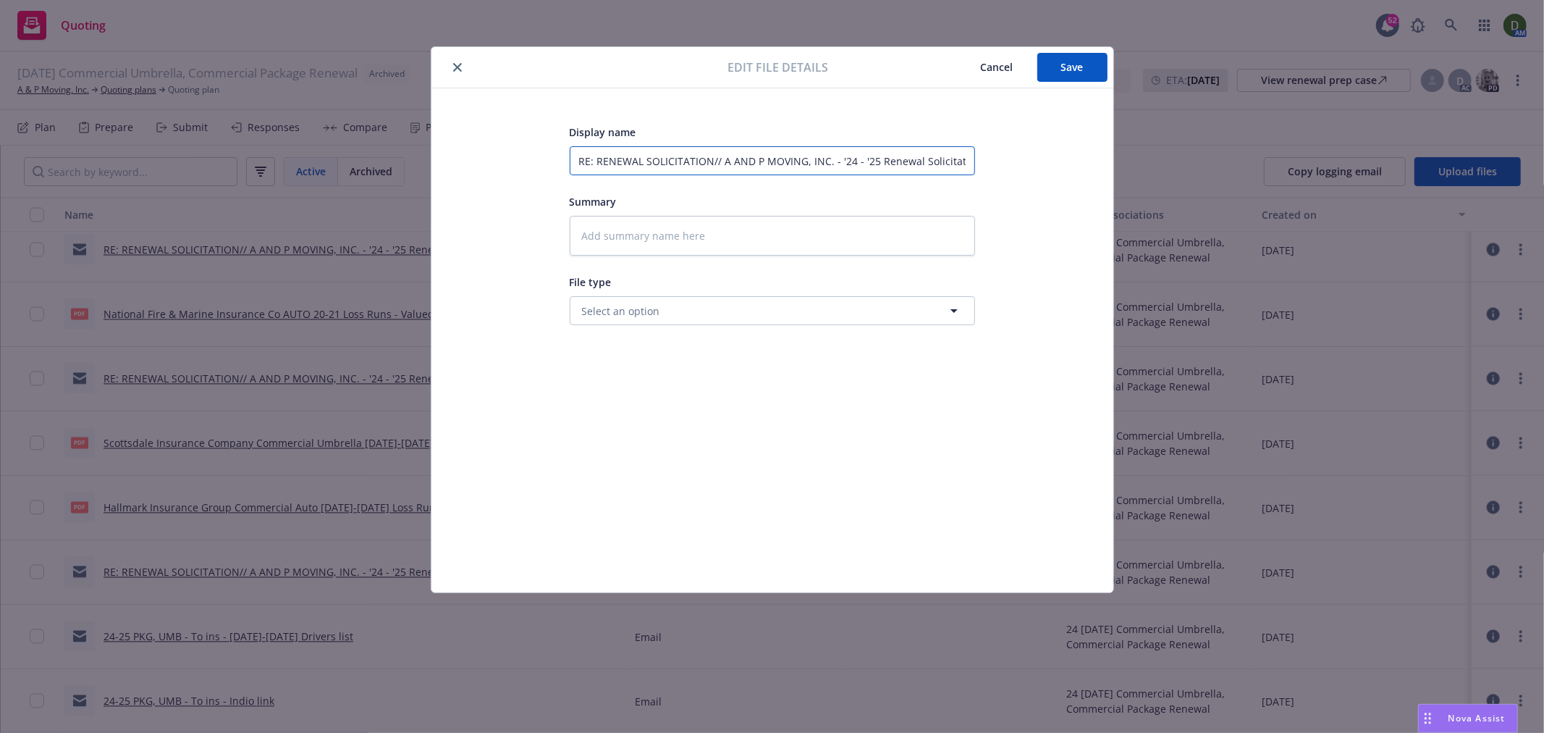
type input "2"
type textarea "x"
type input "24"
type textarea "x"
type input "24-"
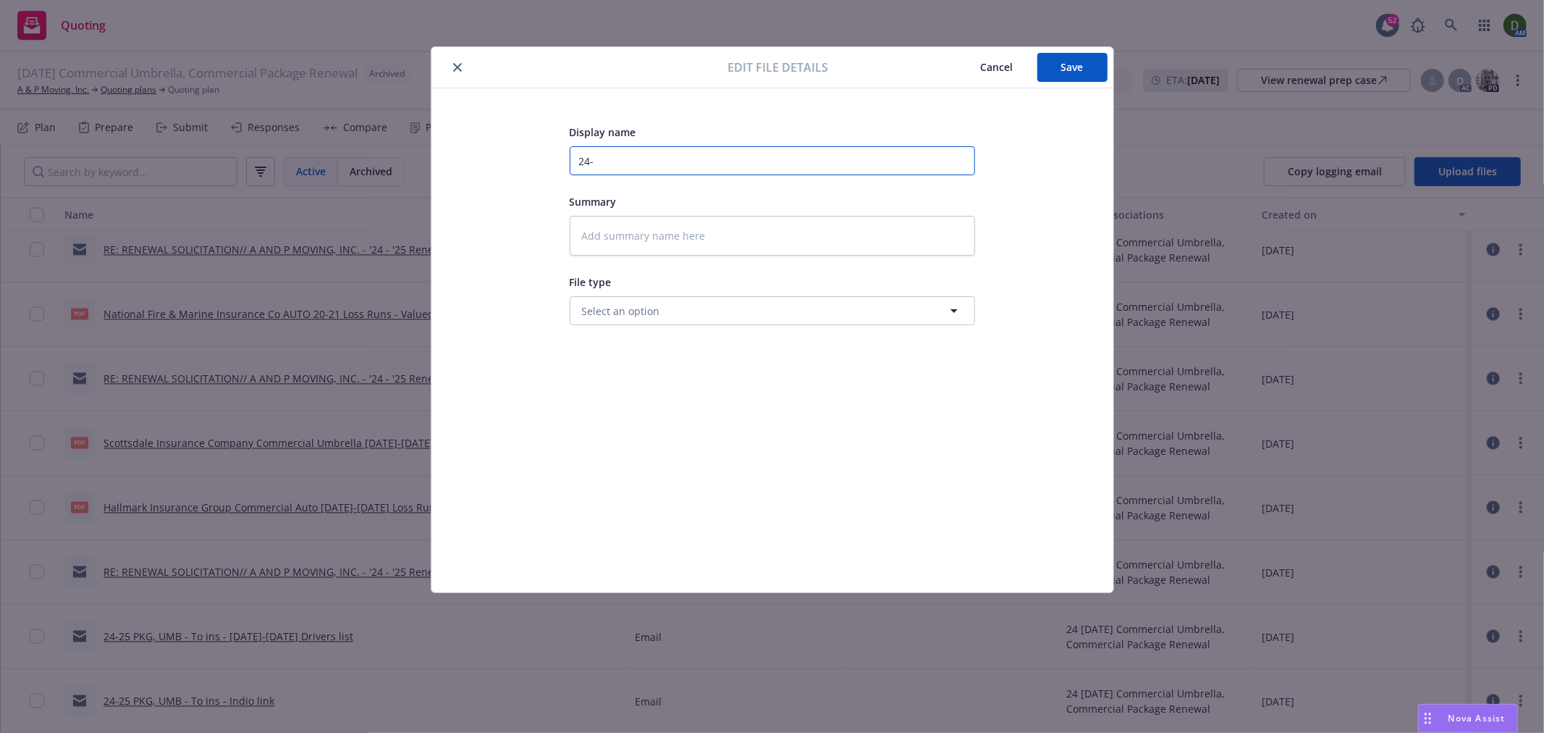
type textarea "x"
type input "24-2"
type textarea "x"
type input "24-25"
type textarea "x"
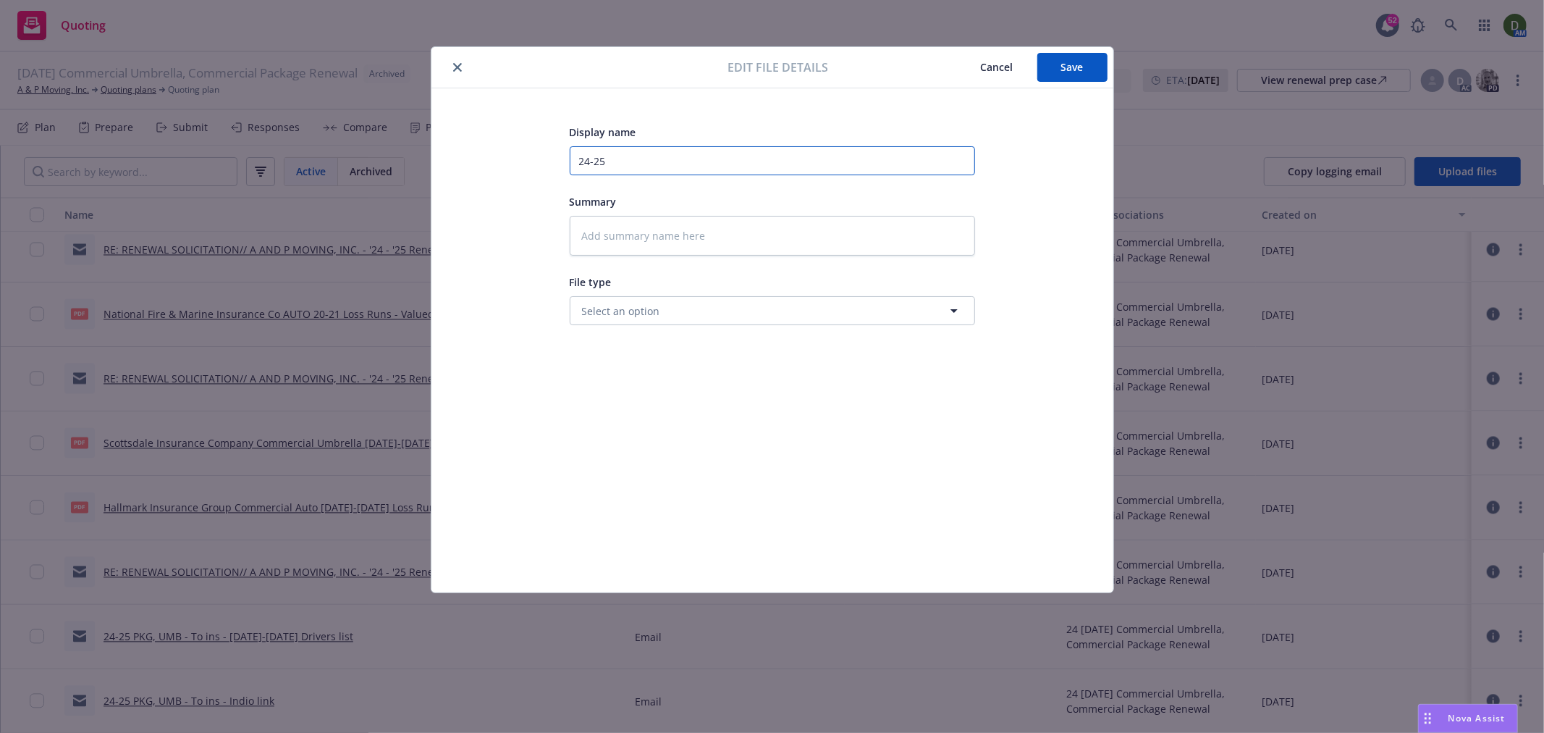
type input "24-25"
type textarea "x"
type input "24-25 P"
type textarea "x"
type input "24-25 PK"
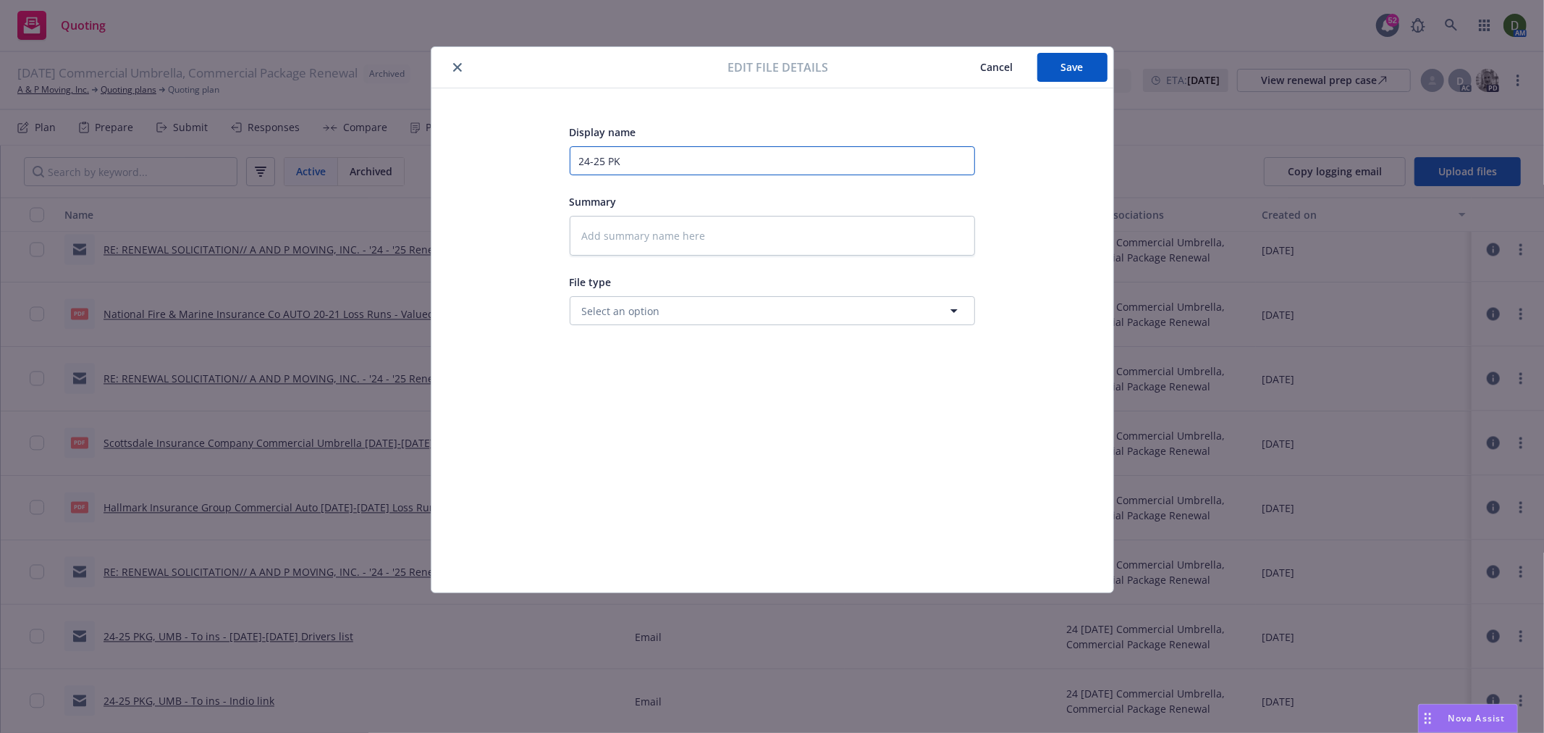
type textarea "x"
type input "24-25 PKG"
type textarea "x"
type input "24-25 PKG,"
type textarea "x"
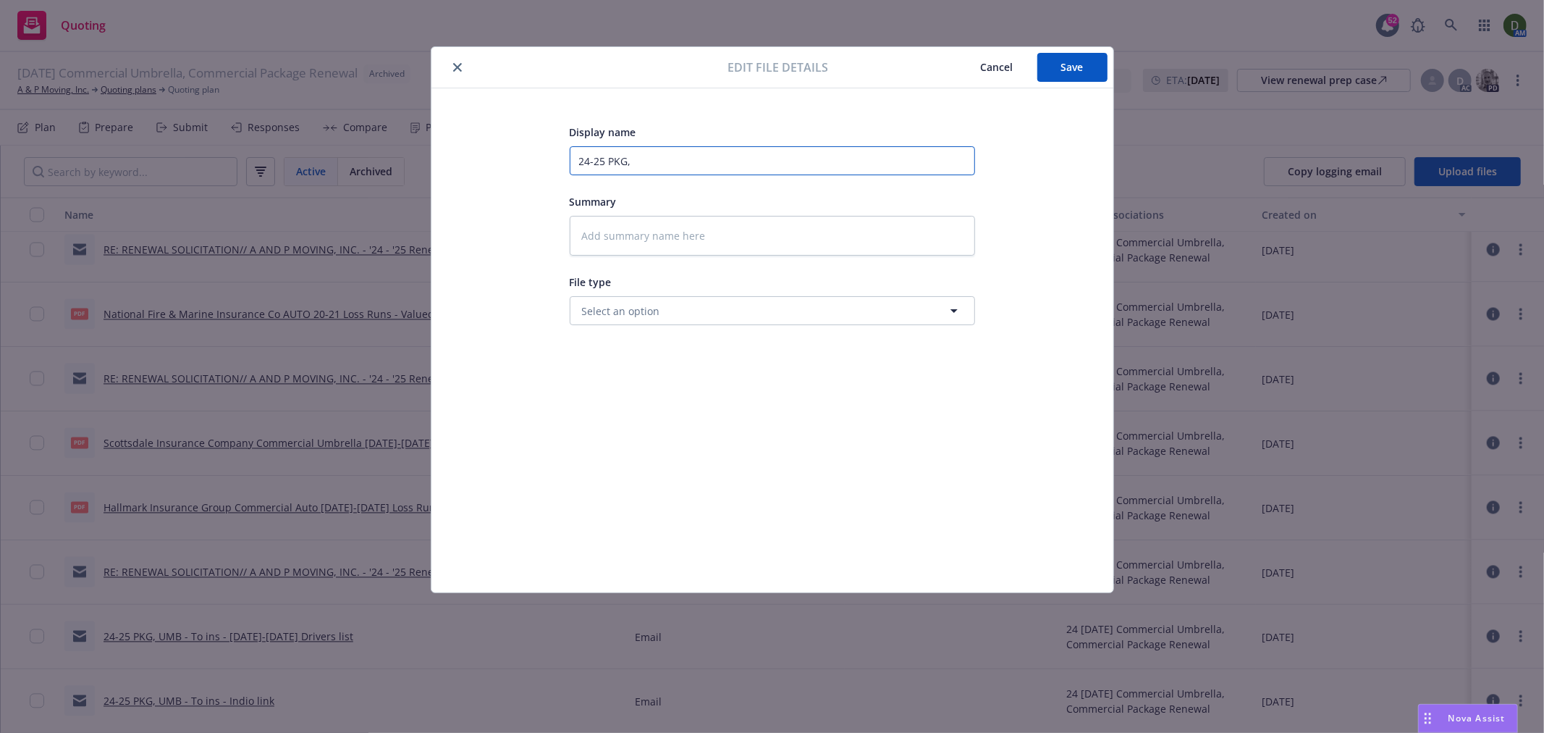
type input "24-25 PKG,"
type textarea "x"
type input "24-25 PKG, [GEOGRAPHIC_DATA]"
type textarea "x"
type input "24-25 PKG, Um"
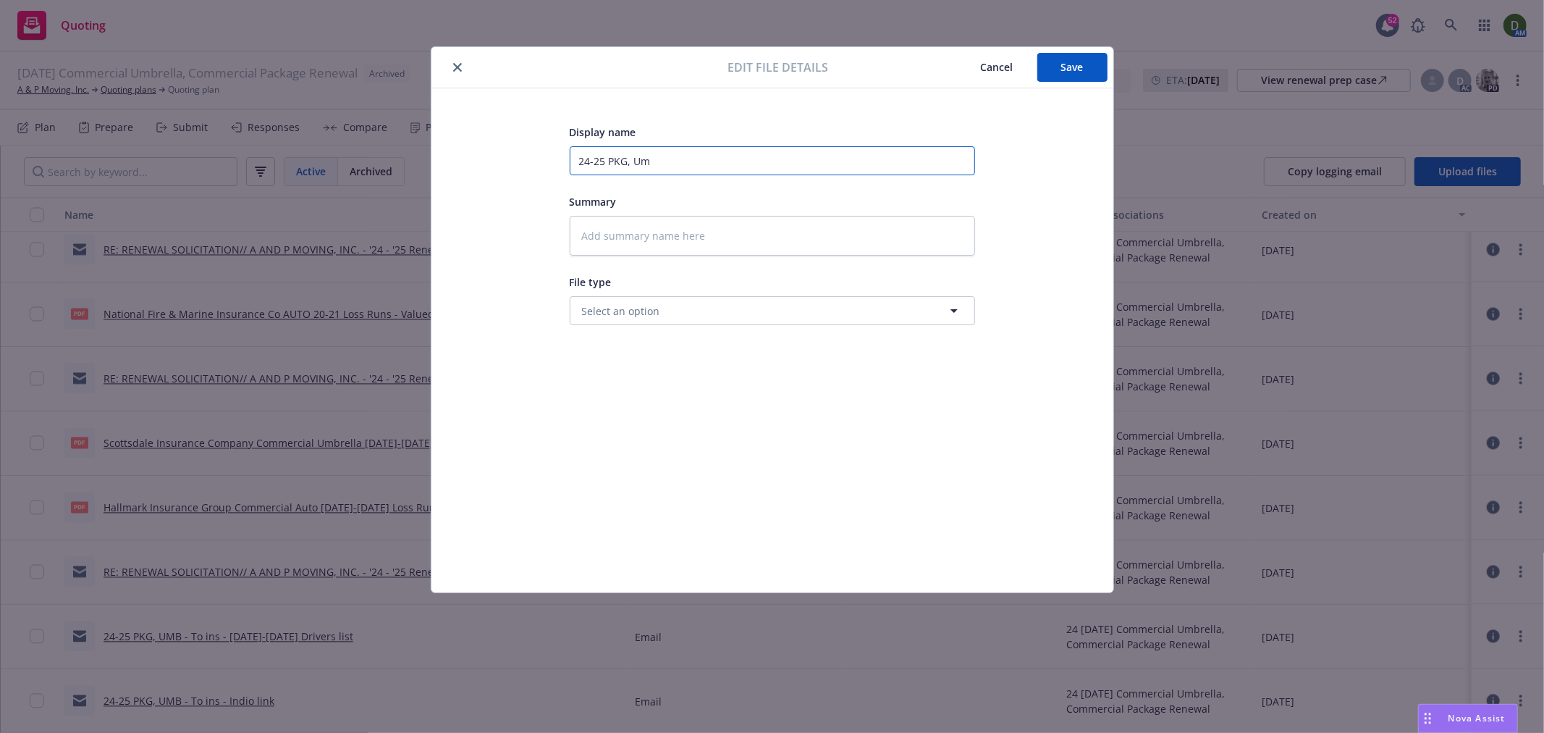
type textarea "x"
type input "24-25 PKG, [GEOGRAPHIC_DATA]"
type textarea "x"
type input "24-25 PKG, UM"
type textarea "x"
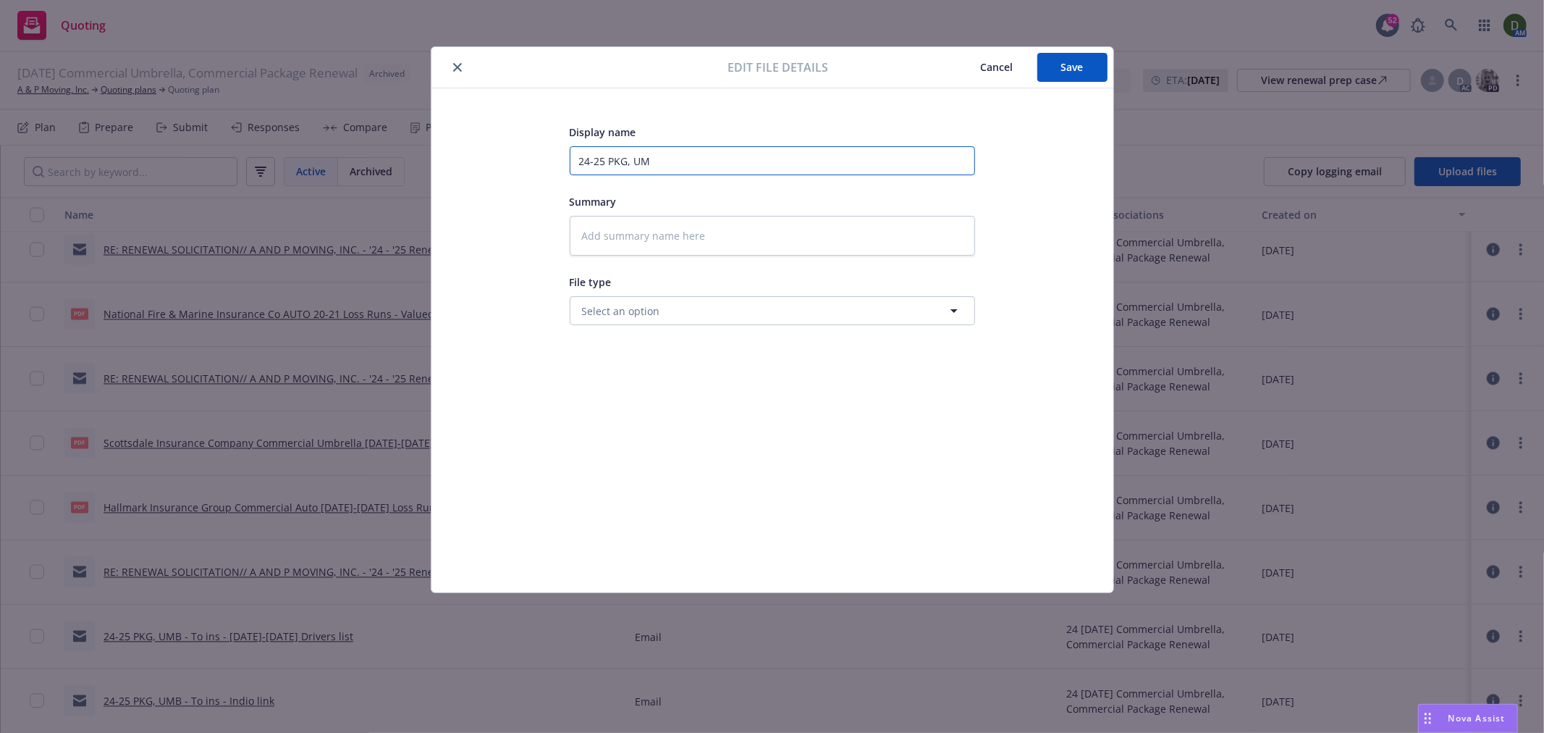
type input "24-25 PKG, UMB"
type textarea "x"
type input "24-25 PKG, UMB"
type textarea "x"
type input "24-25 PKG, UMB -"
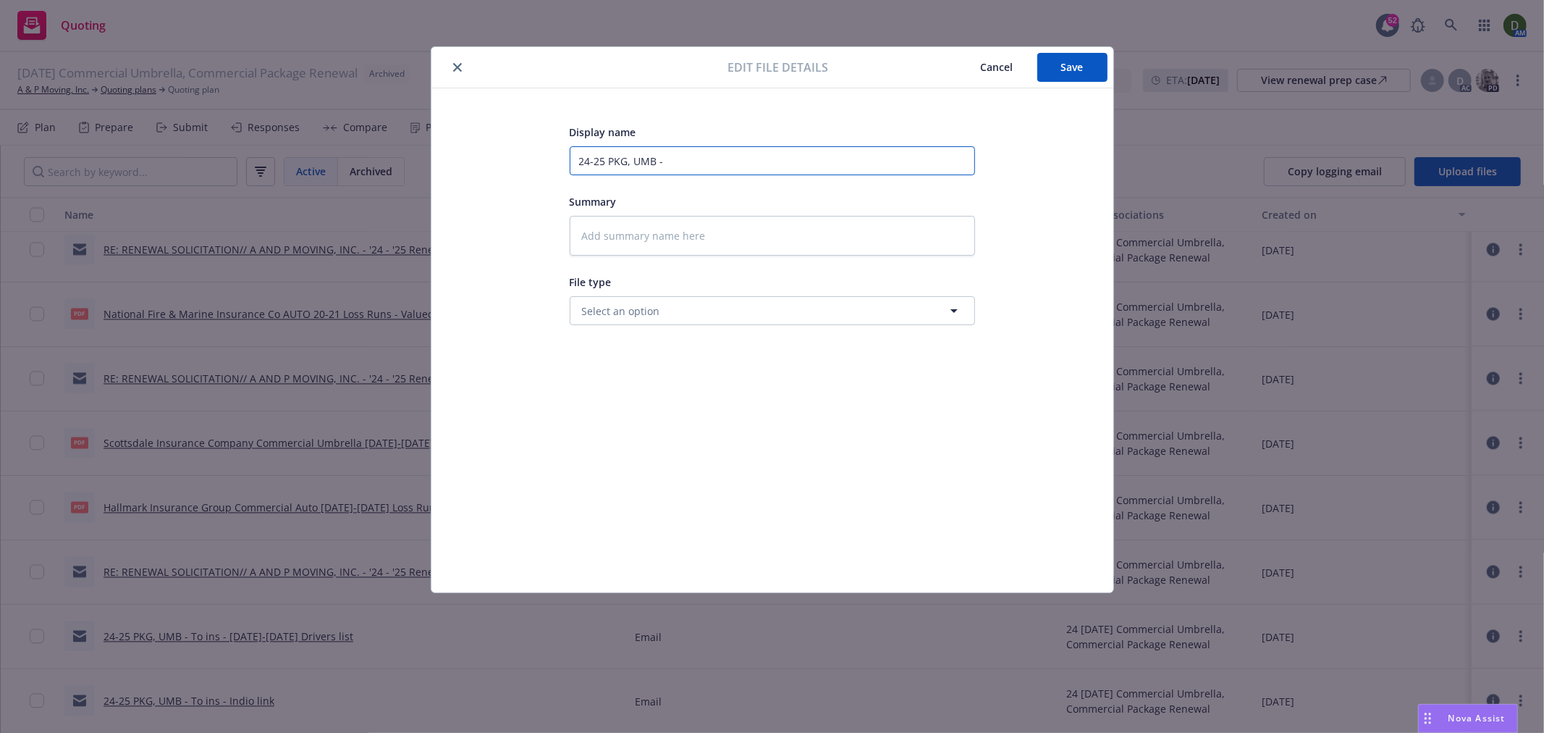
type textarea "x"
type input "24-25 PKG, UMB - T"
type textarea "x"
type input "24-25 PKG, UMB - To"
type textarea "x"
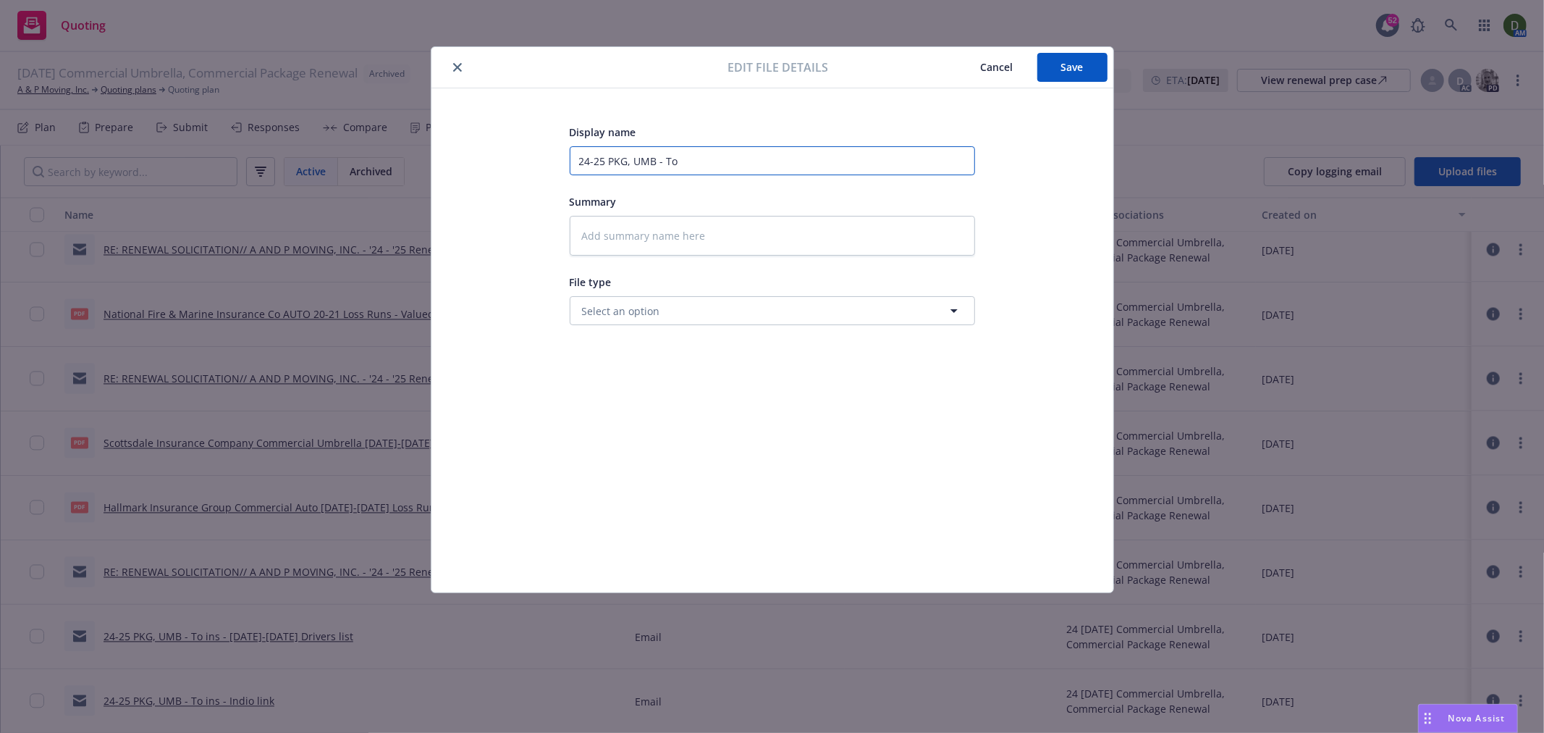
type input "24-25 PKG, UMB - To"
type textarea "x"
type input "24-25 PKG, UMB - To N"
type textarea "x"
type input "24-25 PKG, UMB - To NSM"
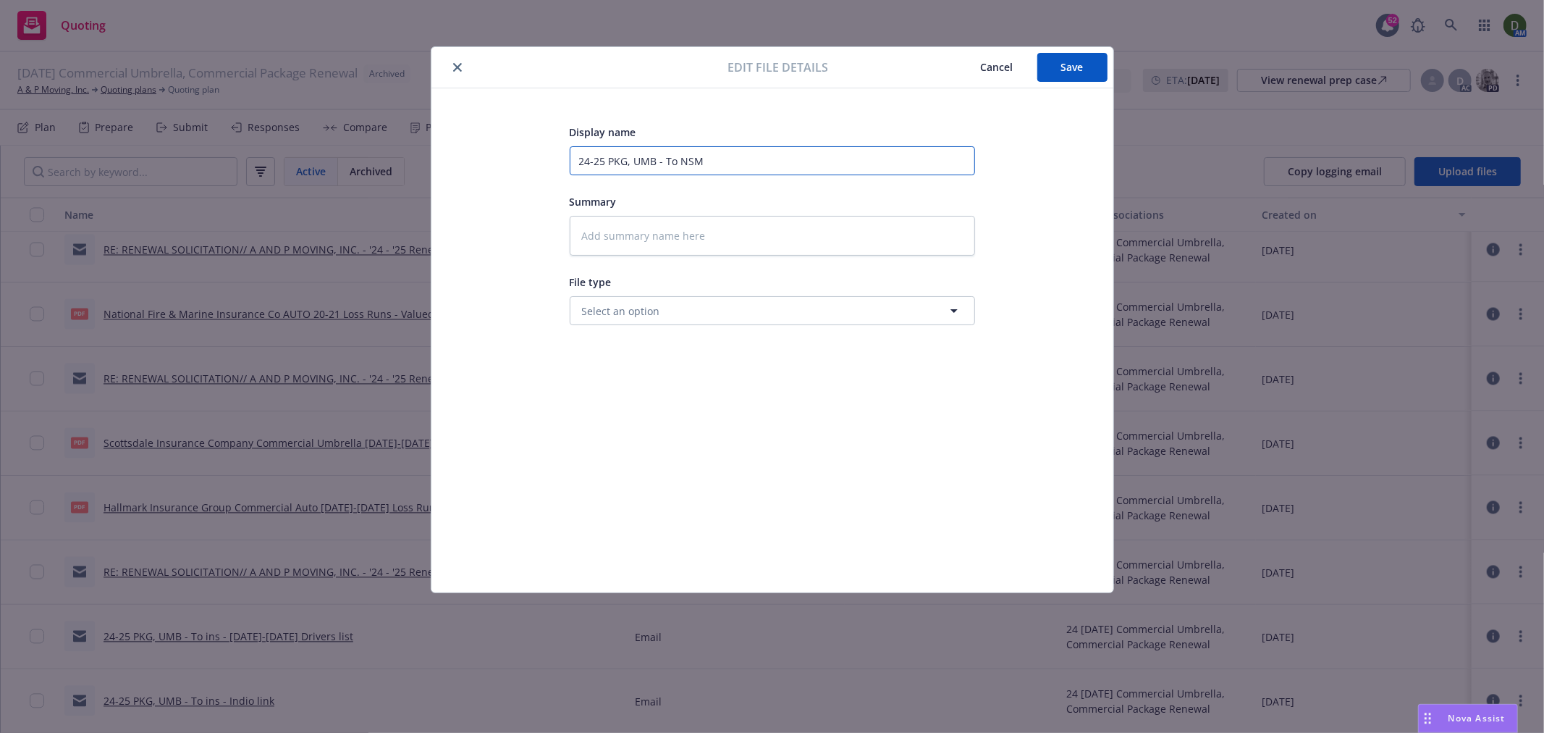
type textarea "x"
type input "24-25 PKG, UMB - To NSM"
type textarea "x"
type input "24-25 PKG, UMB - To NSM -"
type textarea "x"
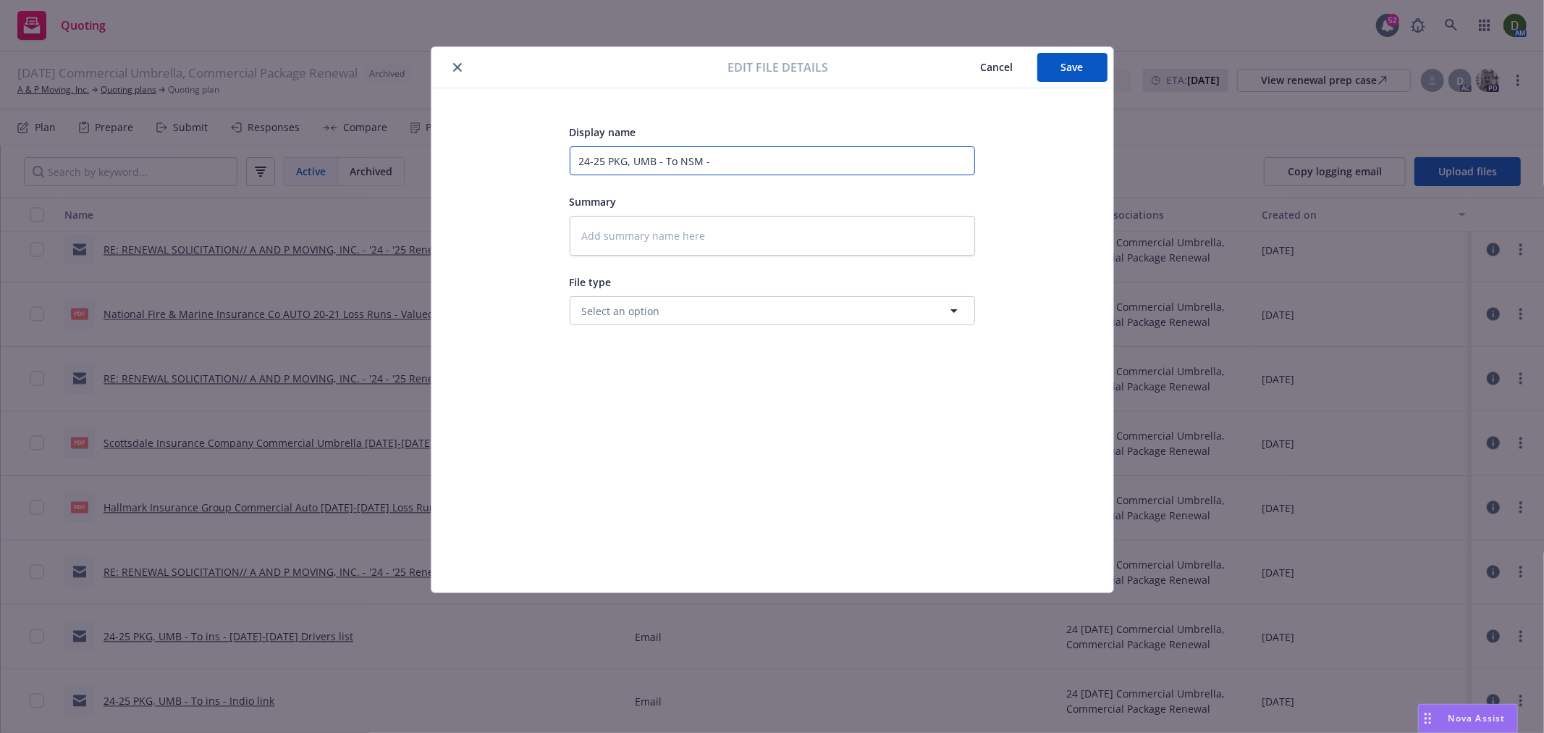
type input "24-25 PKG, UMB - To NSM -"
paste input "applications, MVRs, Financials, and Drivers list"
type textarea "x"
type input "24-25 PKG, UMB - To NSM - applications, MVRs, Financials, and Drivers list"
click at [1079, 59] on button "Save" at bounding box center [1072, 67] width 70 height 29
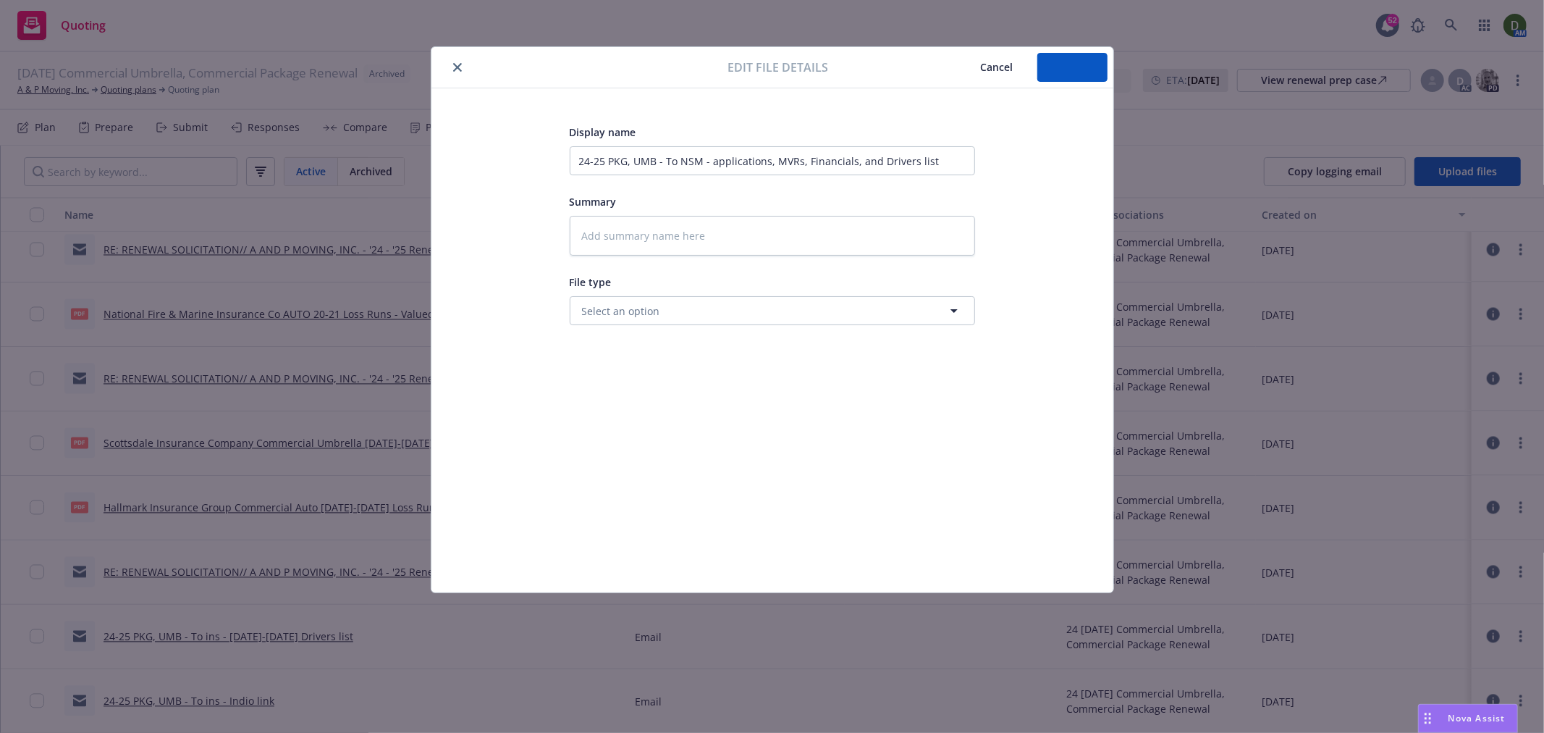
type textarea "x"
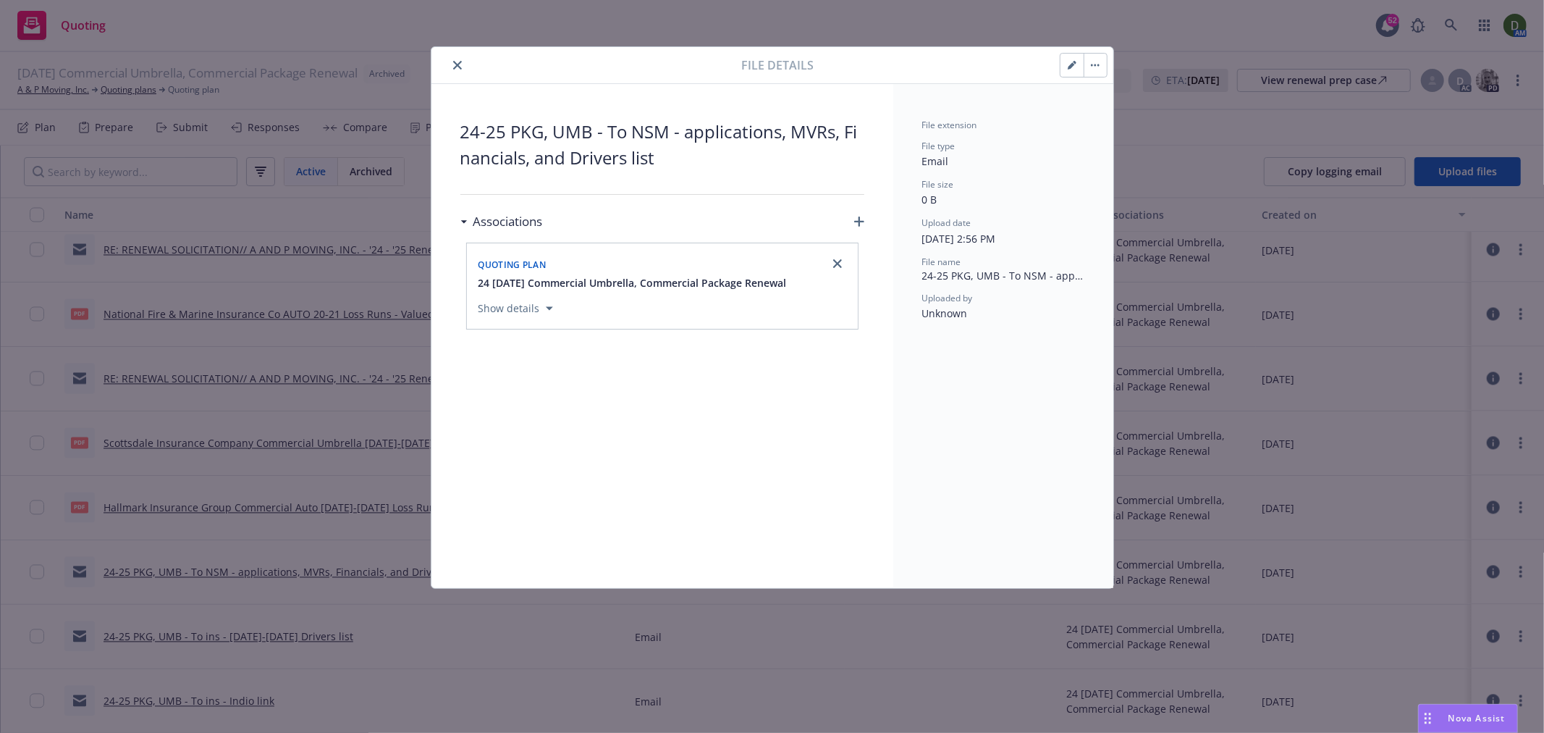
click at [459, 63] on icon "close" at bounding box center [457, 65] width 9 height 9
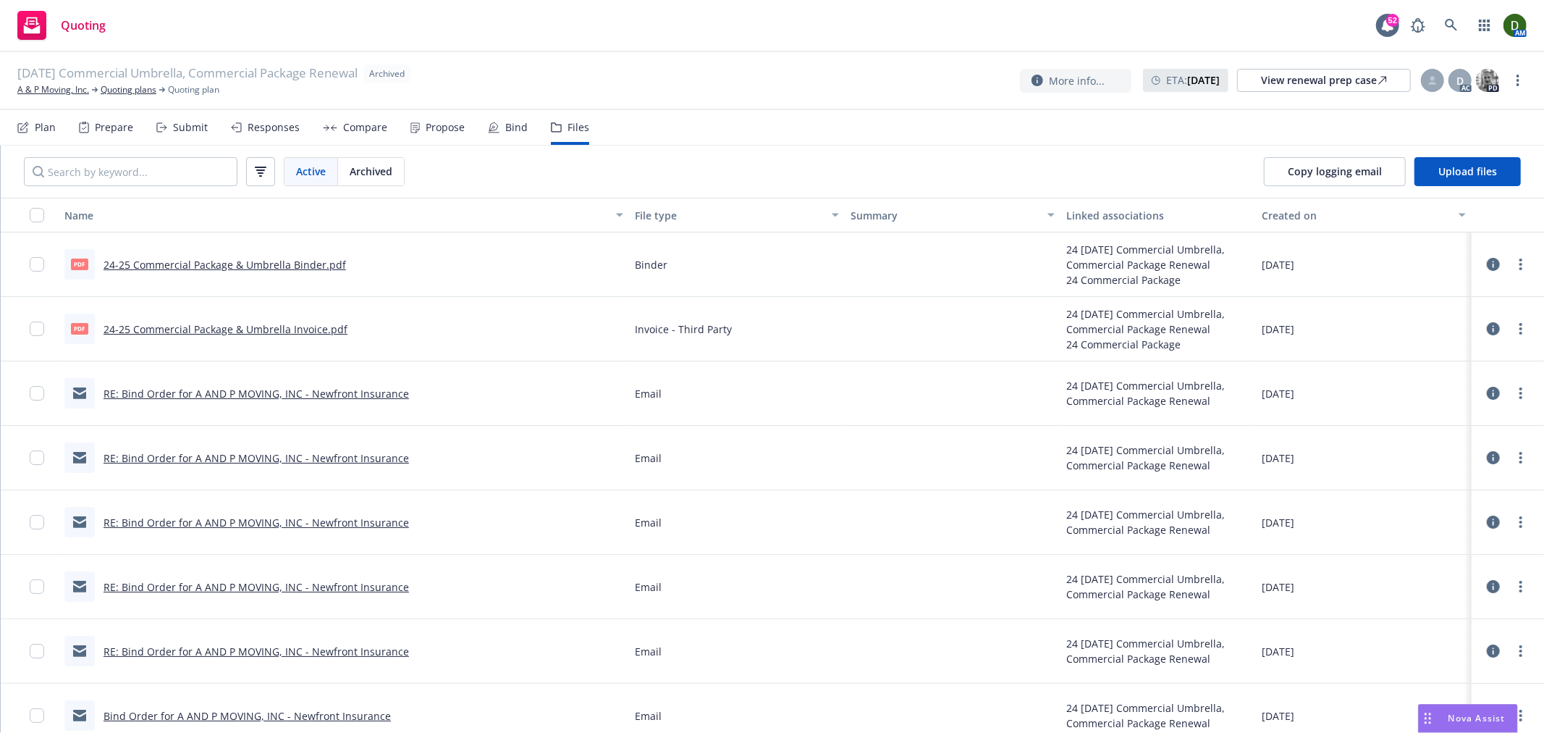
click at [387, 387] on link "RE: Bind Order for A AND P MOVING, INC - Newfront Insurance" at bounding box center [257, 394] width 306 height 14
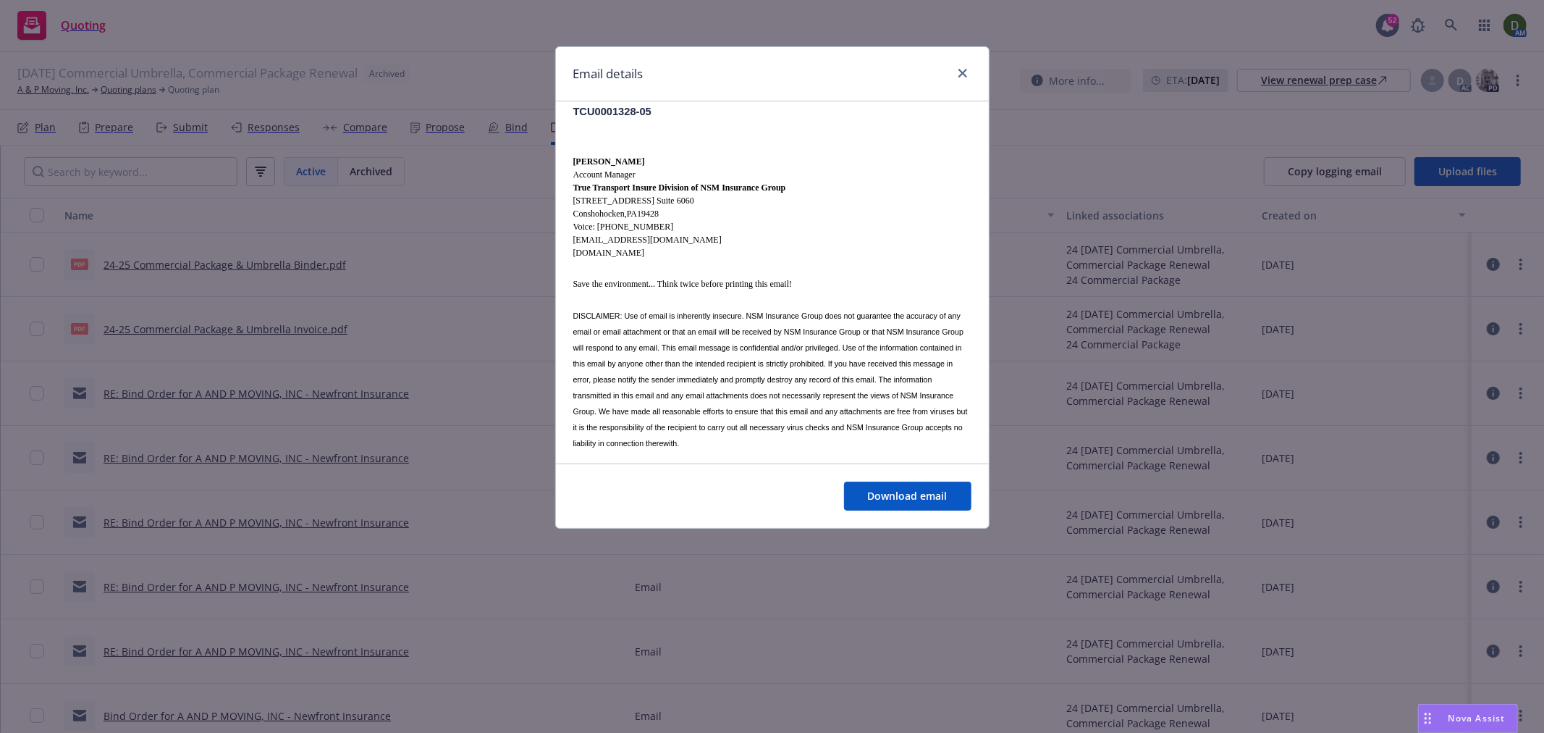
scroll to position [241, 0]
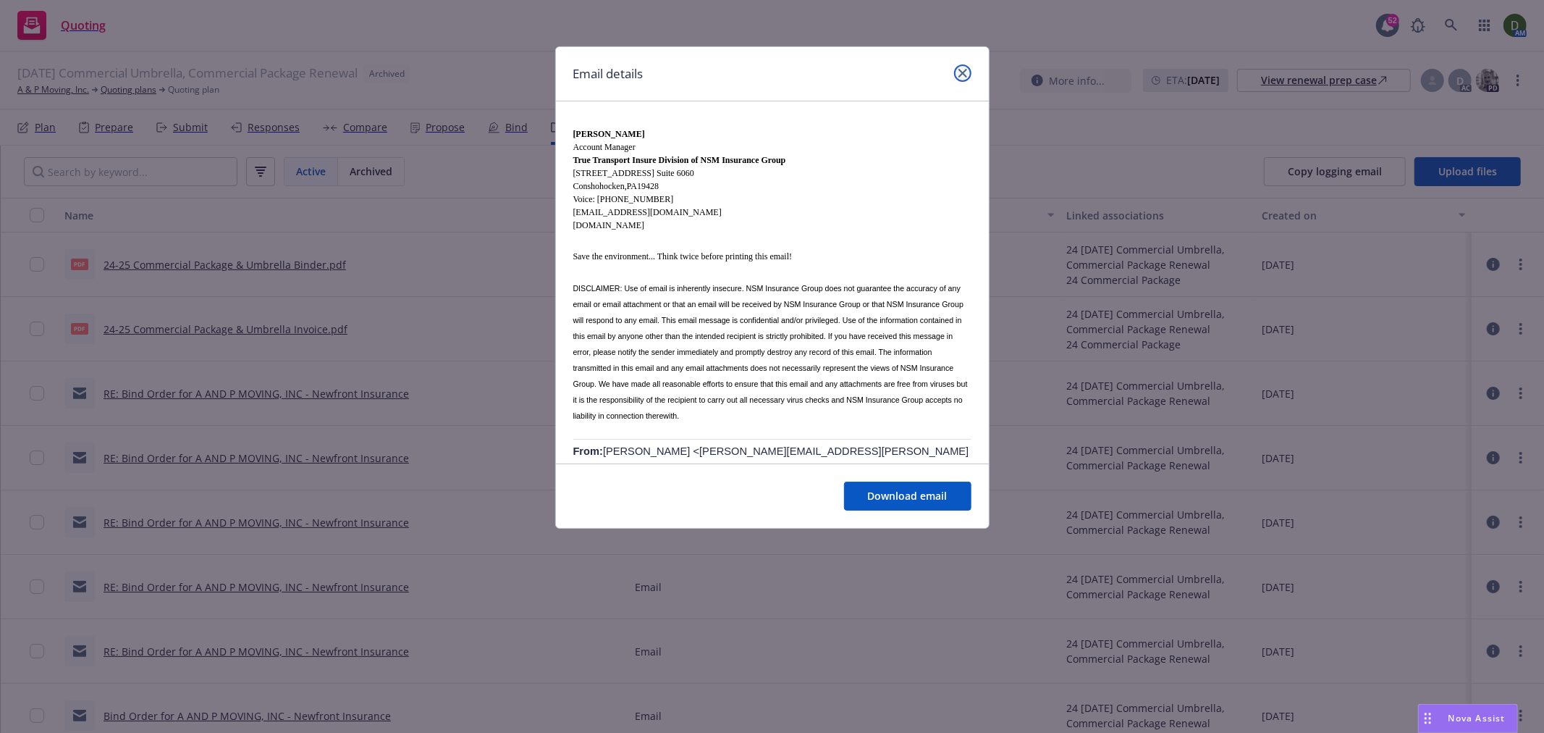
click at [967, 70] on link "close" at bounding box center [962, 72] width 17 height 17
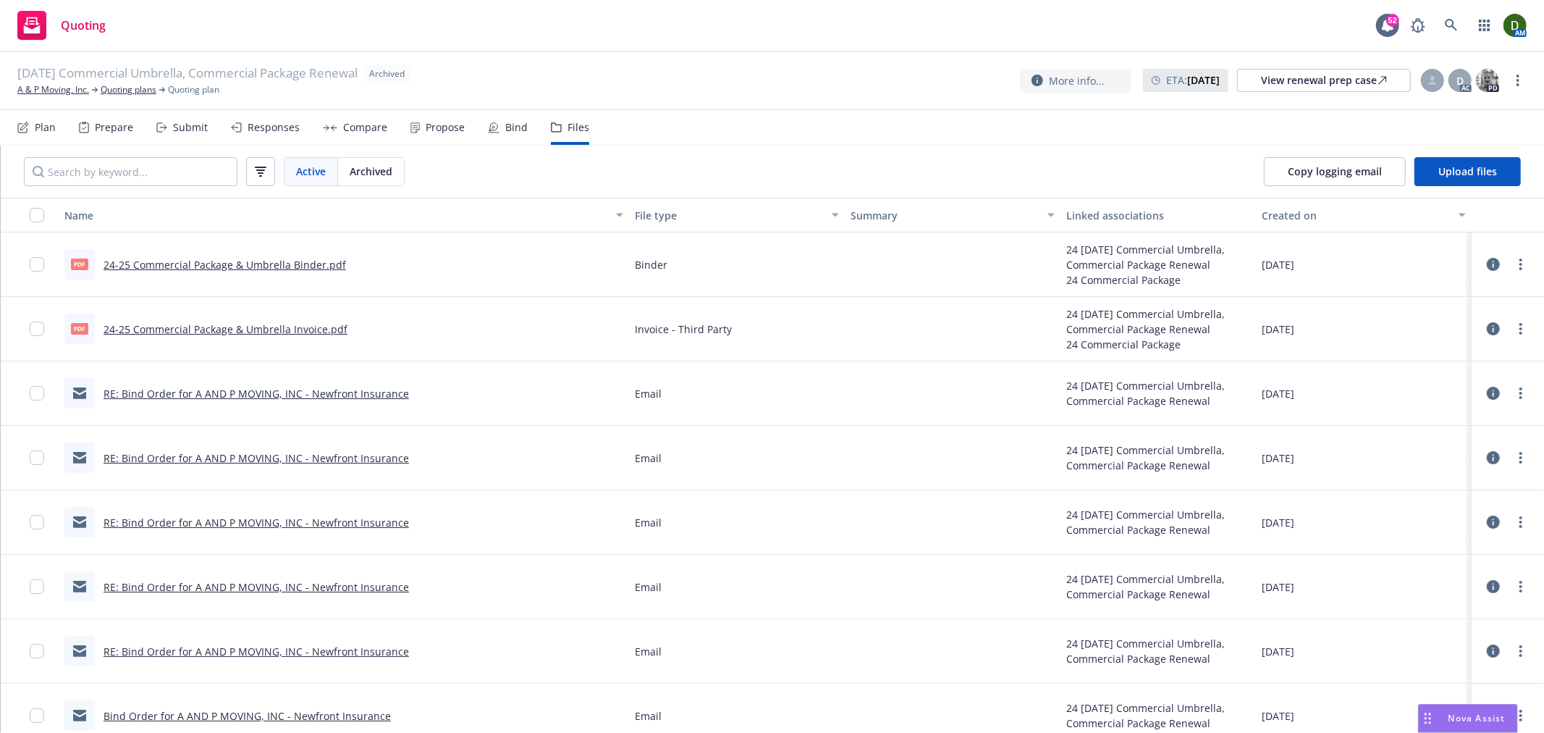
click at [274, 452] on link "RE: Bind Order for A AND P MOVING, INC - Newfront Insurance" at bounding box center [257, 458] width 306 height 14
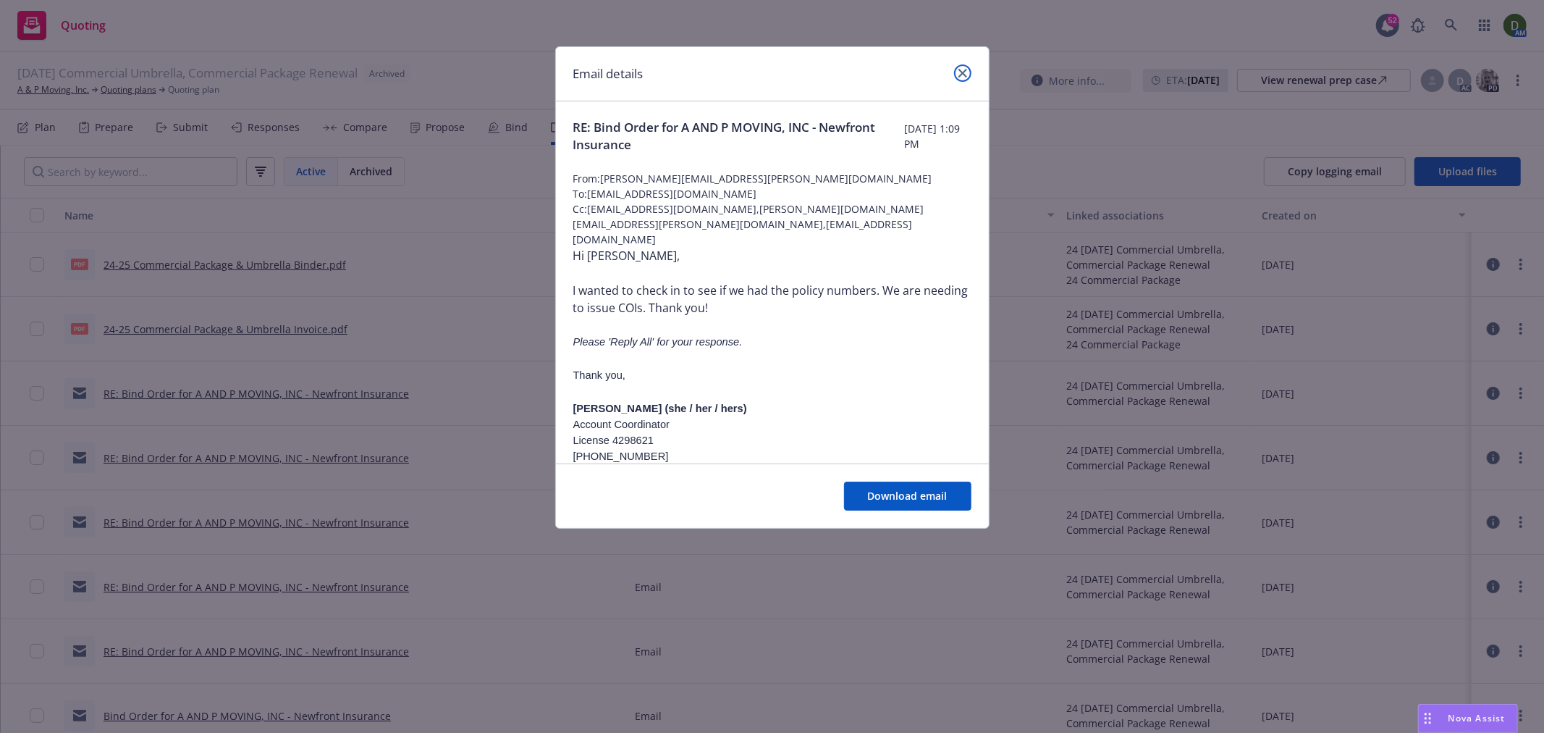
click at [957, 65] on link "close" at bounding box center [962, 72] width 17 height 17
